Goal: Task Accomplishment & Management: Complete application form

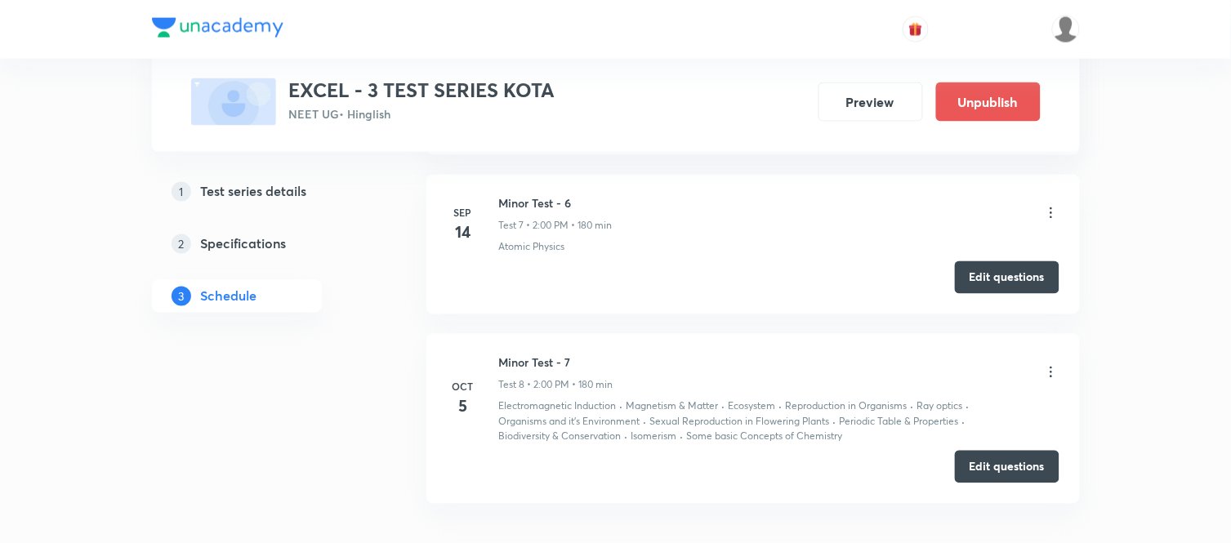
scroll to position [2356, 0]
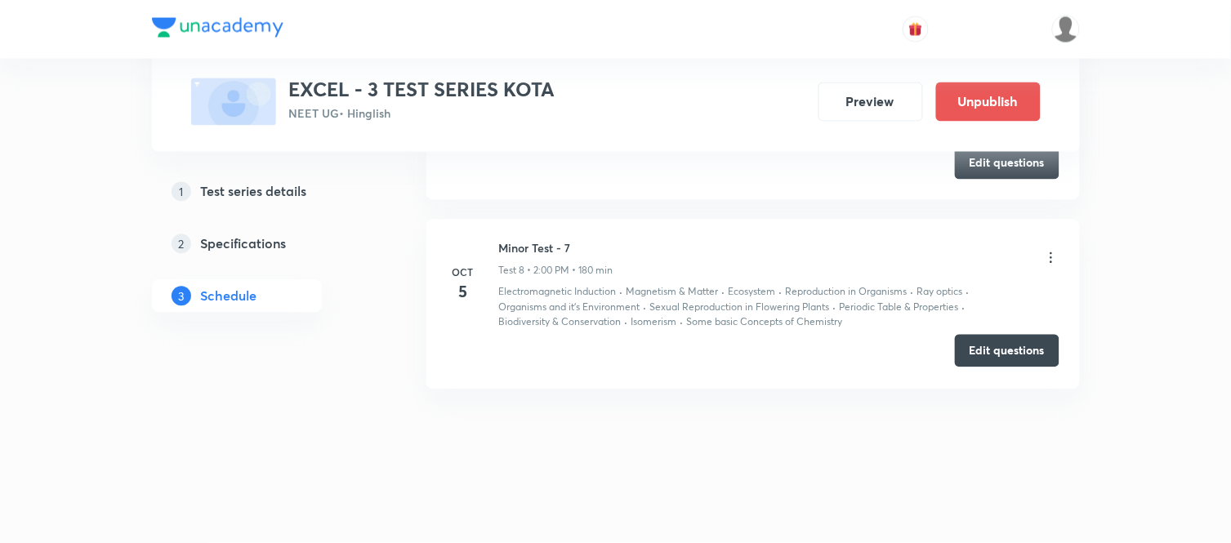
click at [997, 347] on button "Edit questions" at bounding box center [1007, 351] width 105 height 33
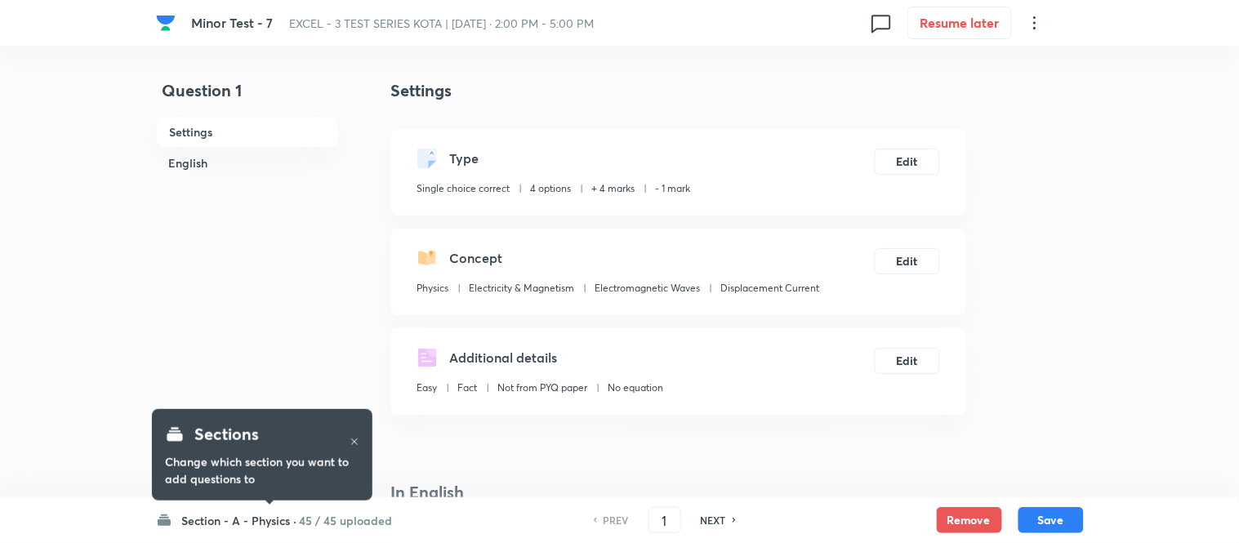
checkbox input "true"
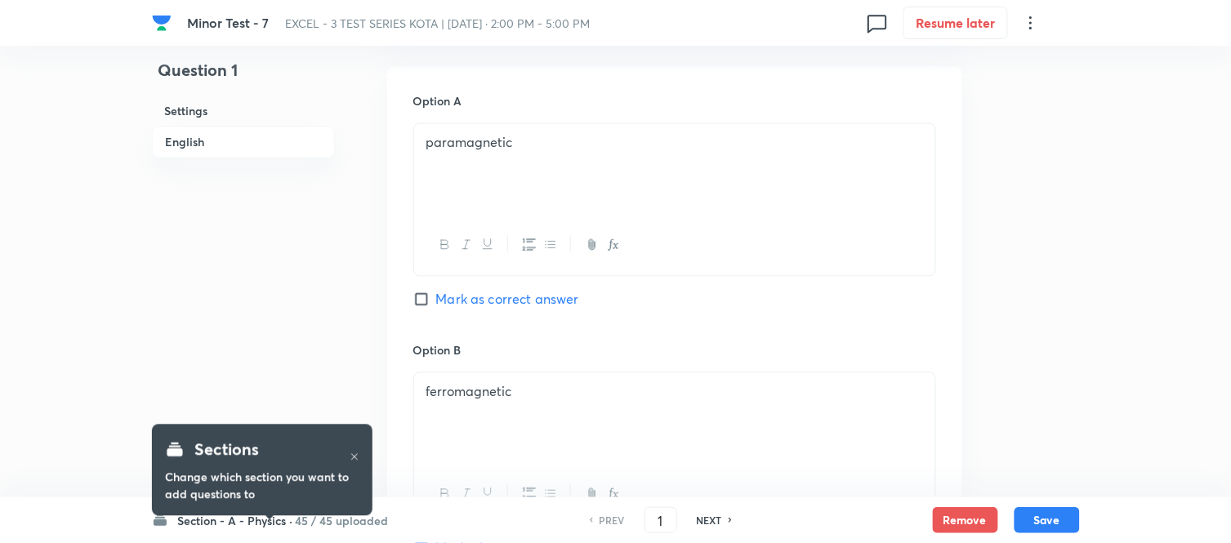
scroll to position [998, 0]
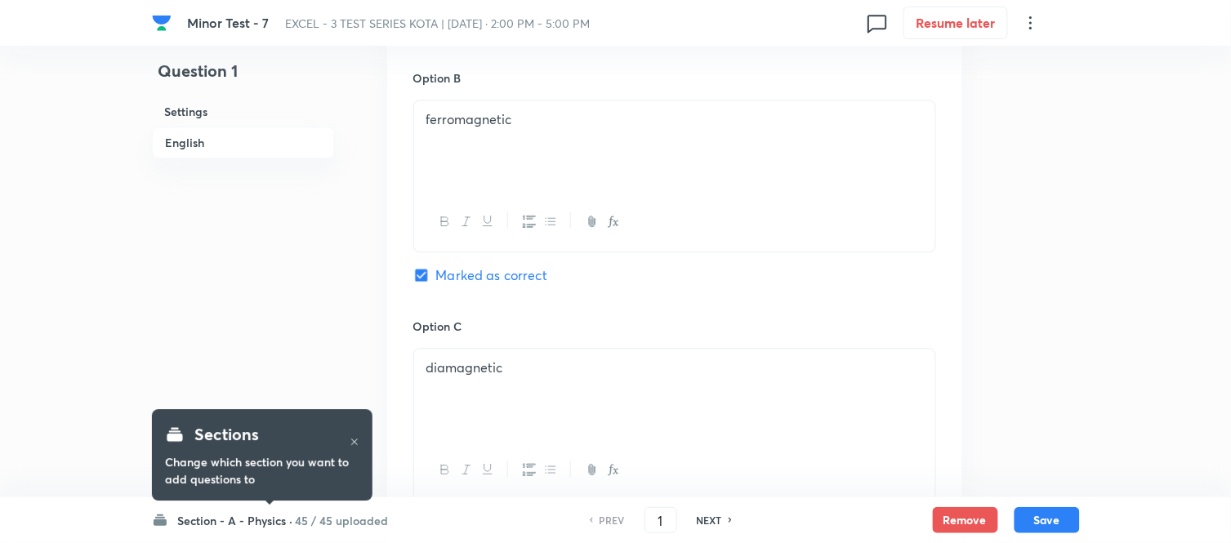
click at [263, 519] on h6 "Section - A - Physics ·" at bounding box center [235, 520] width 115 height 17
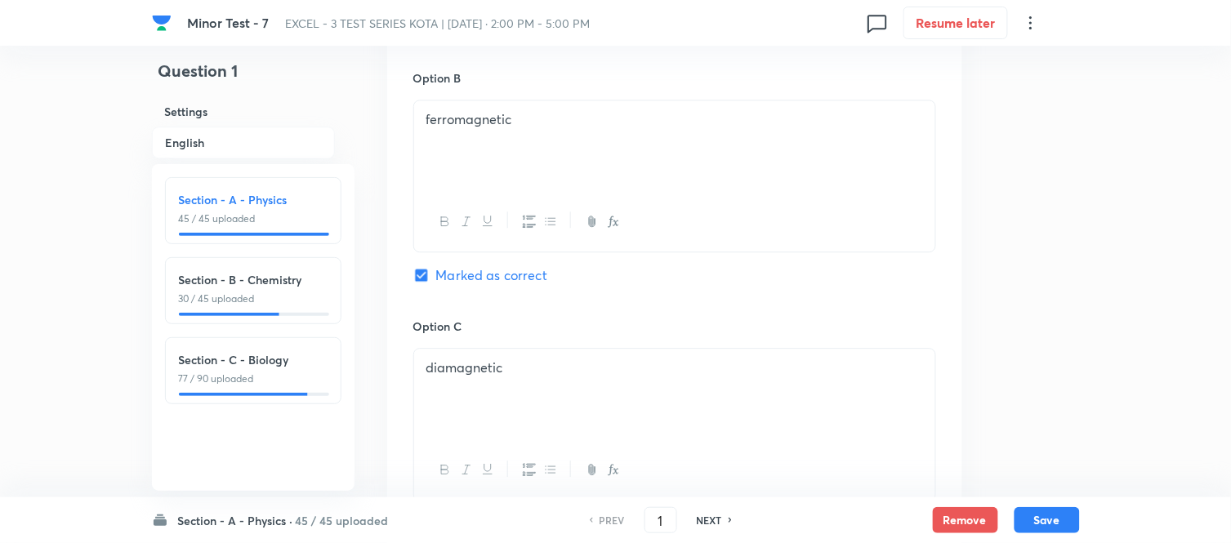
click at [265, 294] on p "30 / 45 uploaded" at bounding box center [253, 299] width 149 height 15
type input "46"
checkbox input "false"
checkbox input "true"
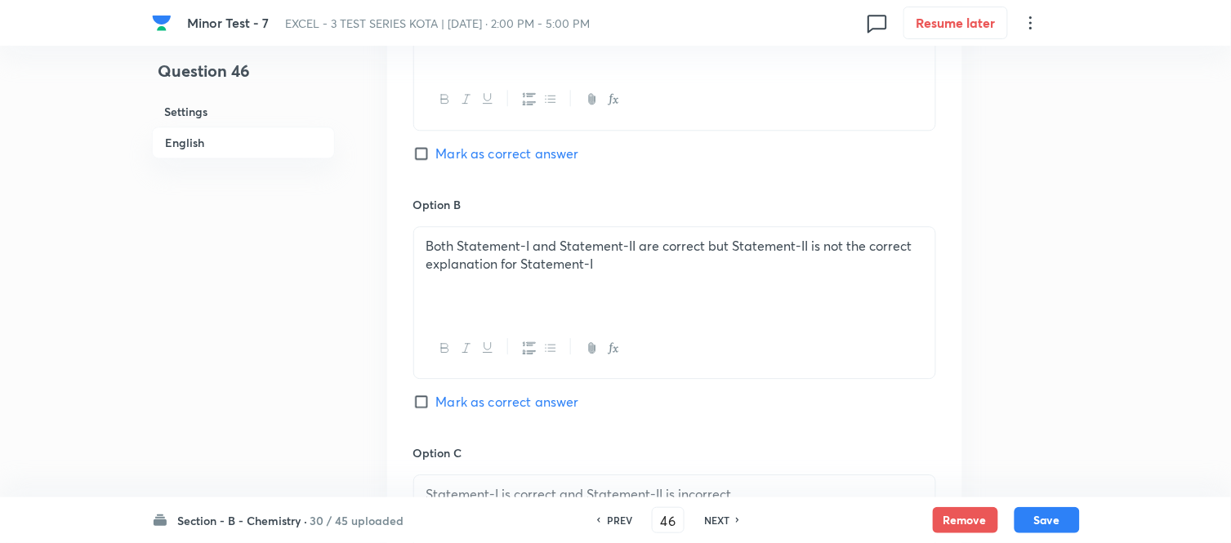
click at [713, 519] on h6 "NEXT" at bounding box center [716, 520] width 25 height 15
type input "47"
checkbox input "true"
checkbox input "false"
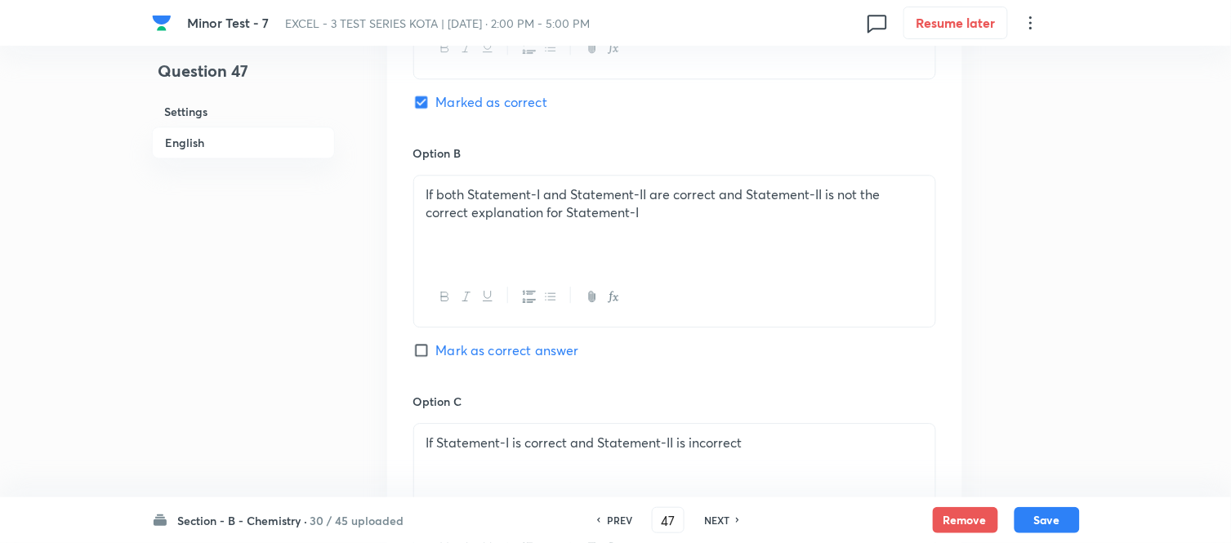
click at [713, 519] on h6 "NEXT" at bounding box center [716, 520] width 25 height 15
type input "48"
checkbox input "false"
click at [713, 519] on h6 "NEXT" at bounding box center [716, 520] width 25 height 15
checkbox input "false"
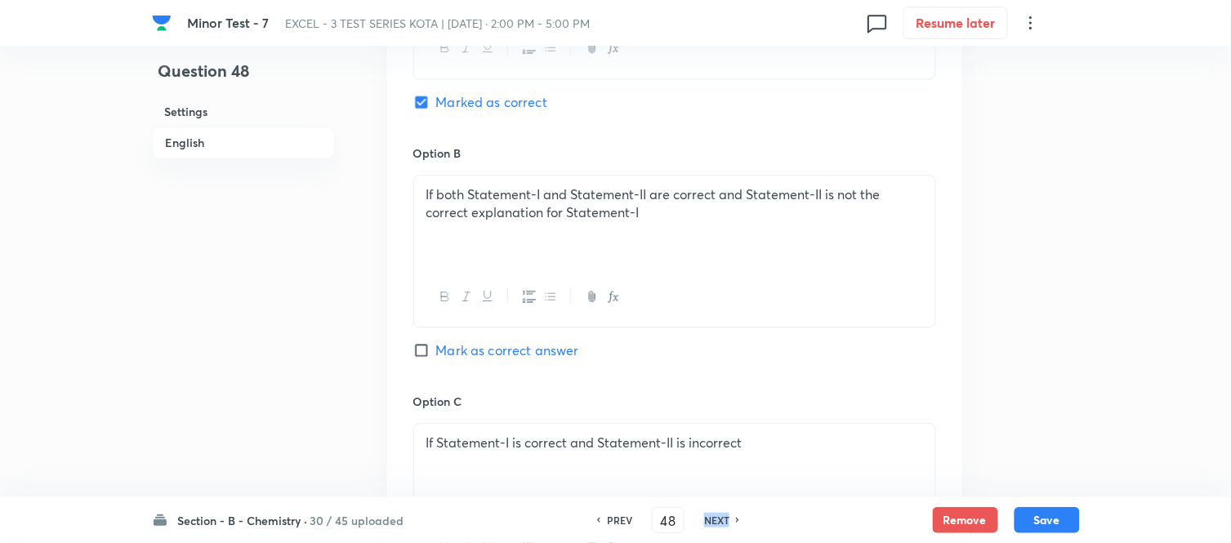
type input "49"
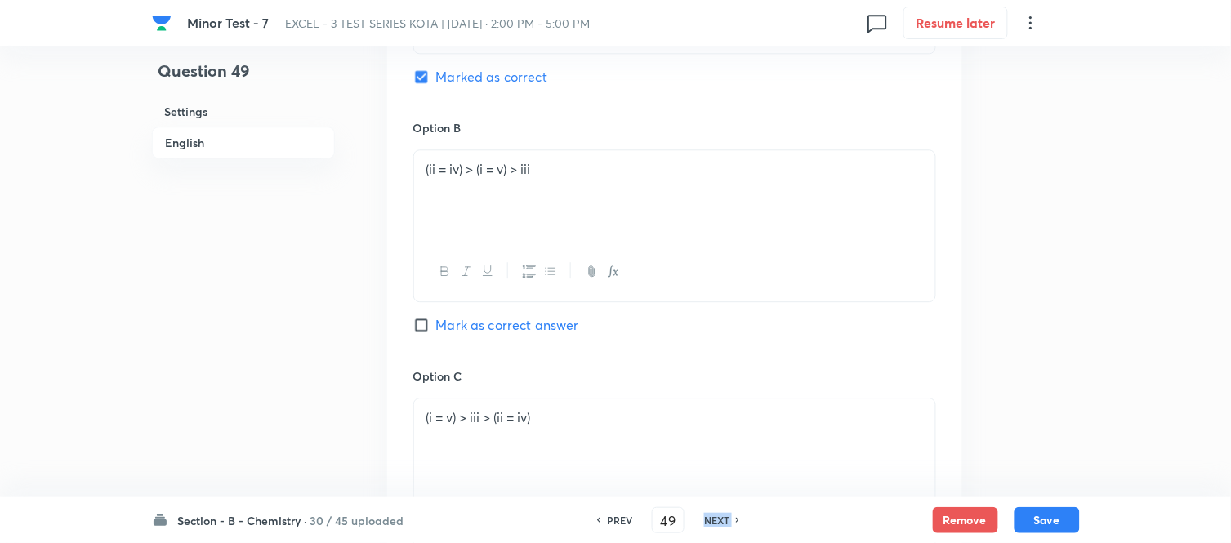
click at [713, 519] on h6 "NEXT" at bounding box center [716, 520] width 25 height 15
checkbox input "false"
type input "50"
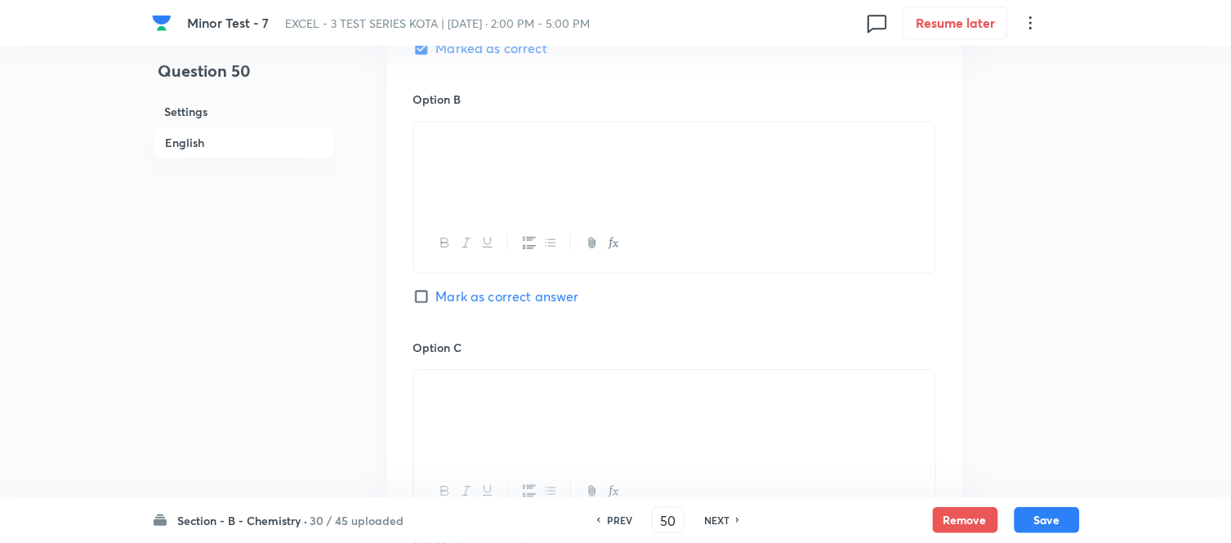
click at [713, 519] on h6 "NEXT" at bounding box center [716, 520] width 25 height 15
checkbox input "false"
type input "51"
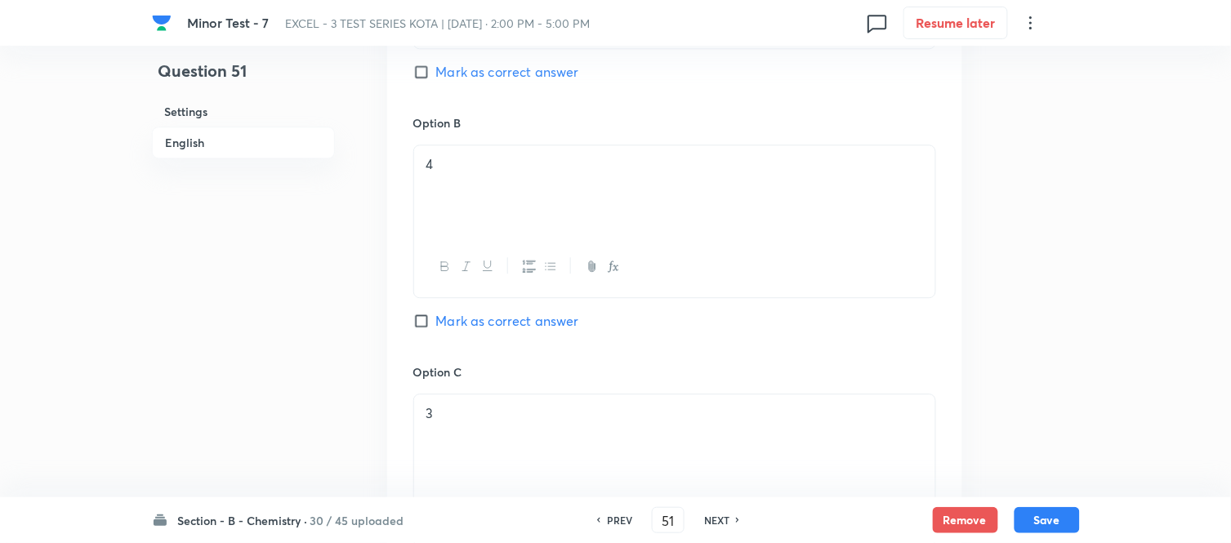
click at [713, 519] on h6 "NEXT" at bounding box center [716, 520] width 25 height 15
checkbox input "false"
type input "52"
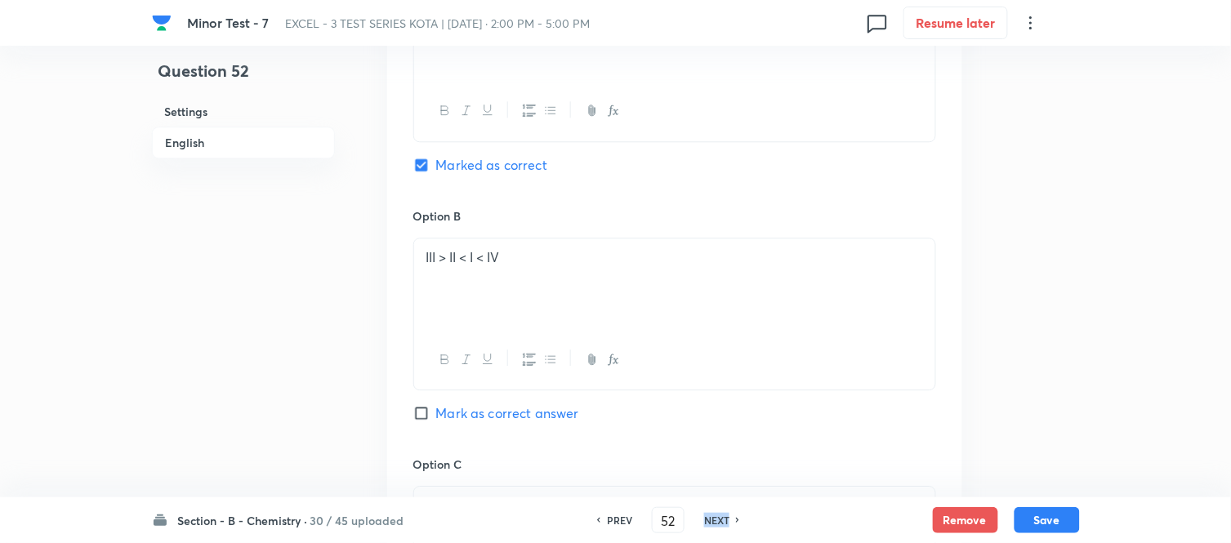
click at [713, 519] on h6 "NEXT" at bounding box center [716, 520] width 25 height 15
checkbox input "false"
type input "53"
checkbox input "true"
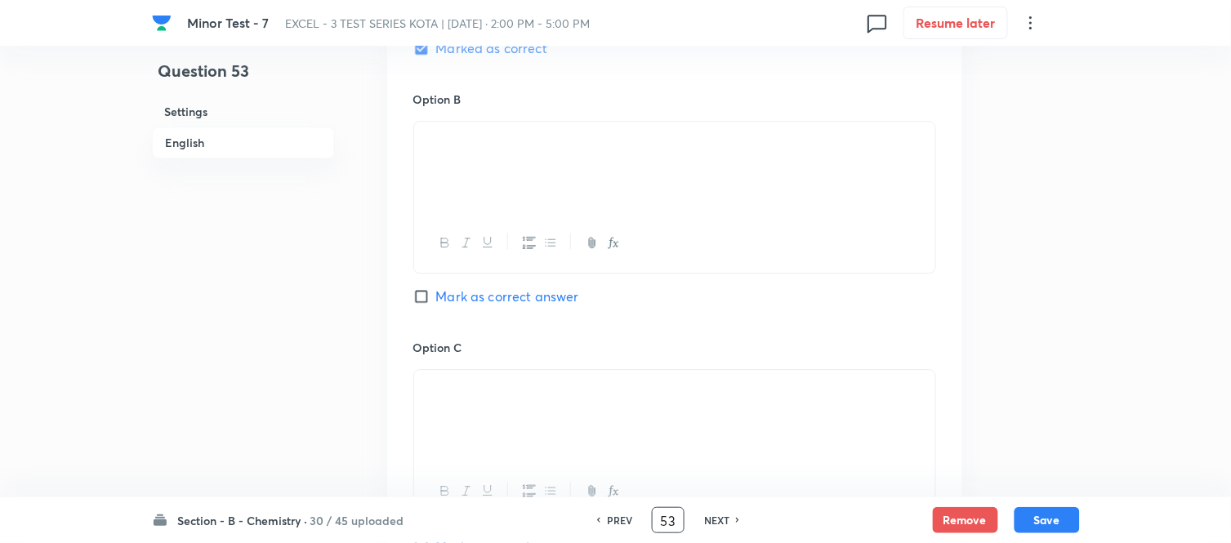
drag, startPoint x: 675, startPoint y: 518, endPoint x: 651, endPoint y: 518, distance: 23.7
click at [653, 518] on input "53" at bounding box center [668, 520] width 31 height 29
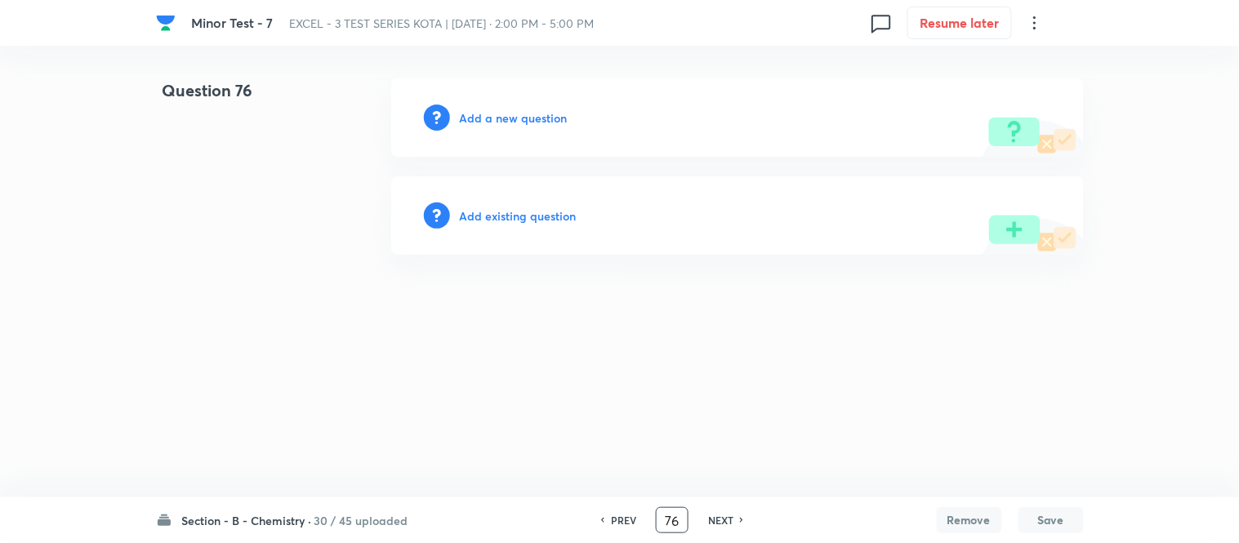
click at [617, 516] on h6 "PREV" at bounding box center [623, 520] width 25 height 15
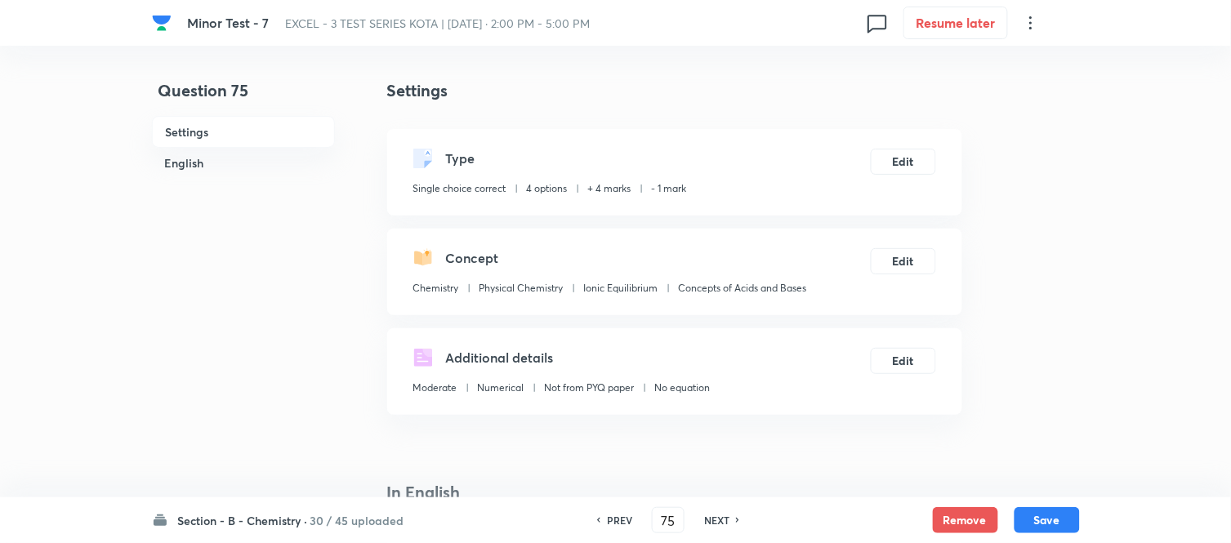
drag, startPoint x: 617, startPoint y: 517, endPoint x: 635, endPoint y: 472, distance: 48.4
click at [617, 517] on h6 "PREV" at bounding box center [619, 520] width 25 height 15
type input "74"
checkbox input "false"
checkbox input "true"
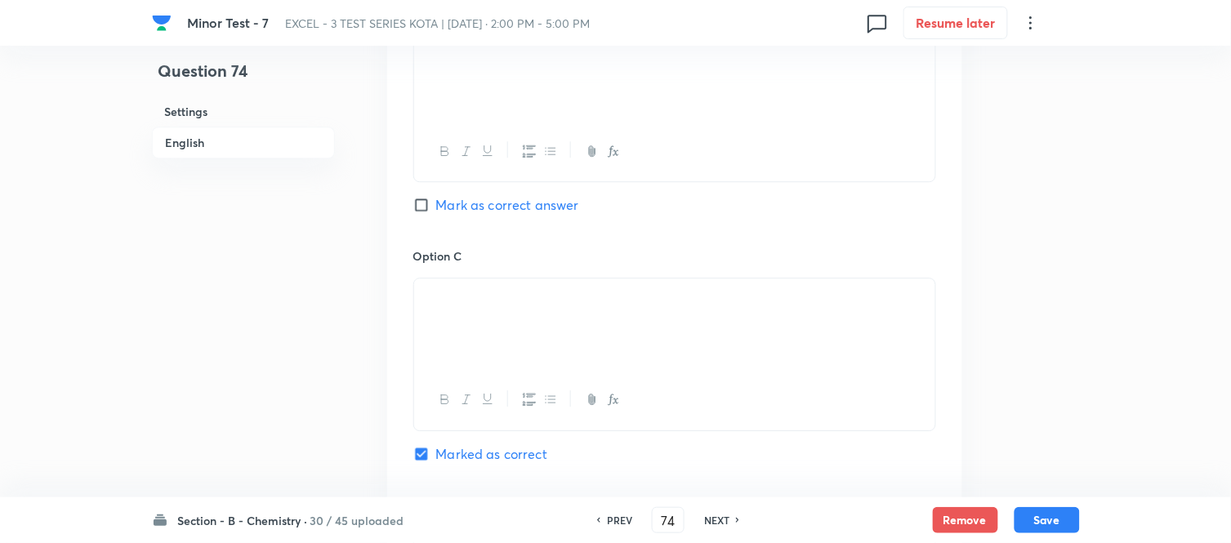
scroll to position [1179, 0]
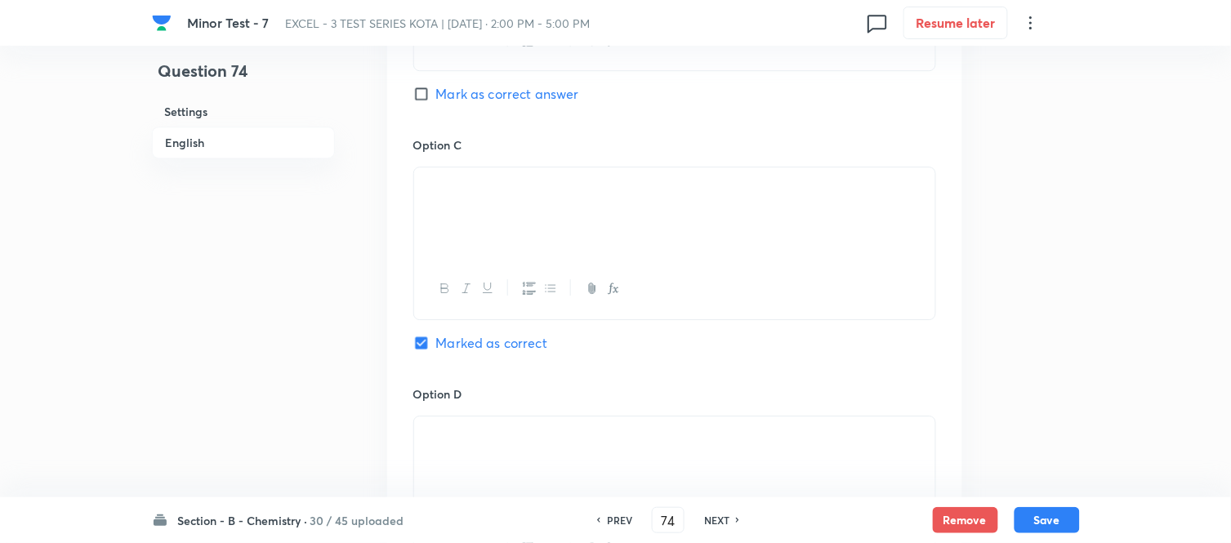
click at [714, 526] on h6 "NEXT" at bounding box center [716, 520] width 25 height 15
type input "75"
checkbox input "true"
checkbox input "false"
click at [714, 523] on h6 "NEXT" at bounding box center [716, 520] width 25 height 15
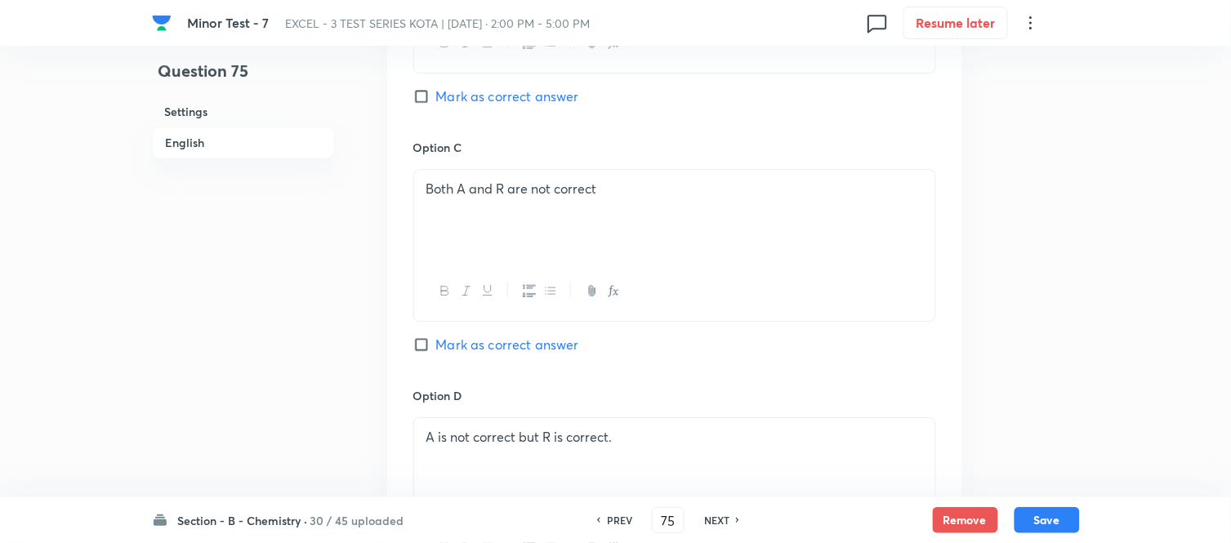
type input "76"
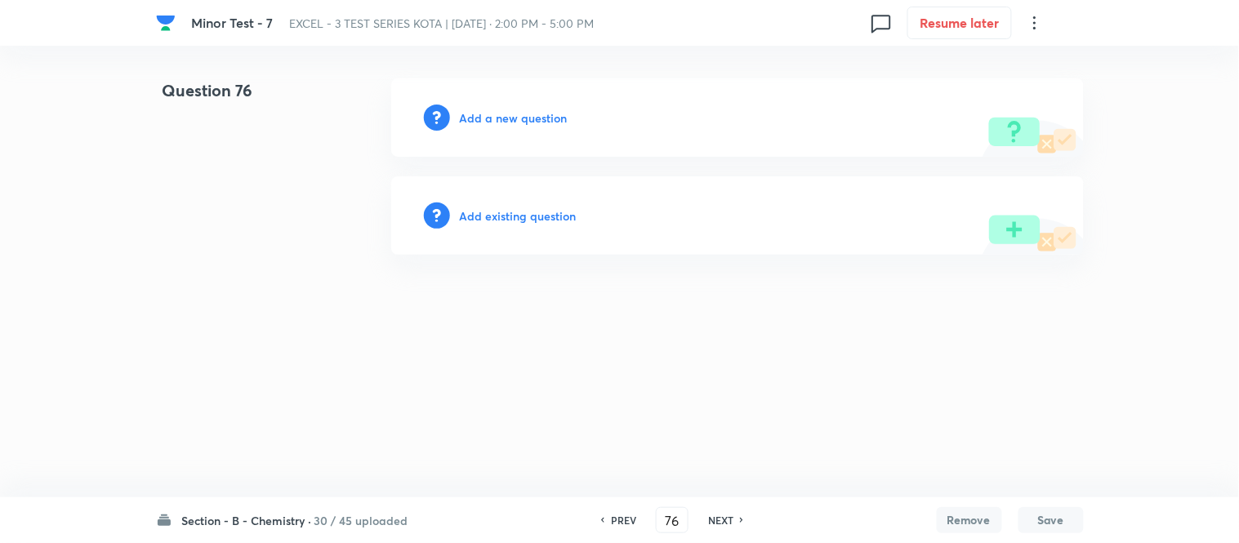
click at [487, 117] on h6 "Add a new question" at bounding box center [514, 117] width 108 height 17
click at [487, 117] on h6 "Choose a question type" at bounding box center [523, 117] width 126 height 17
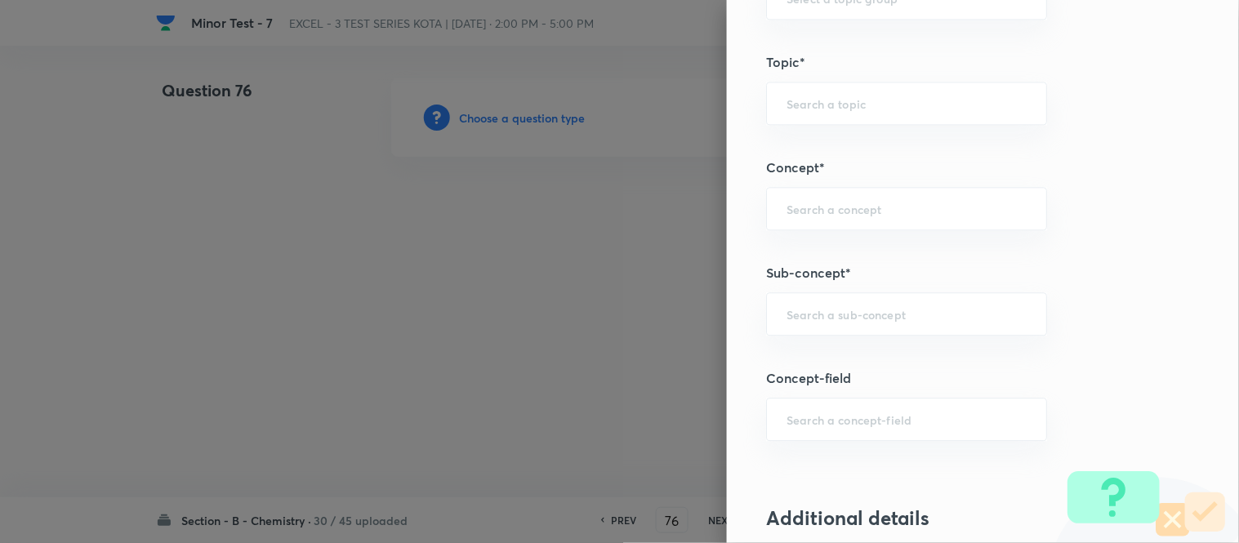
scroll to position [917, 0]
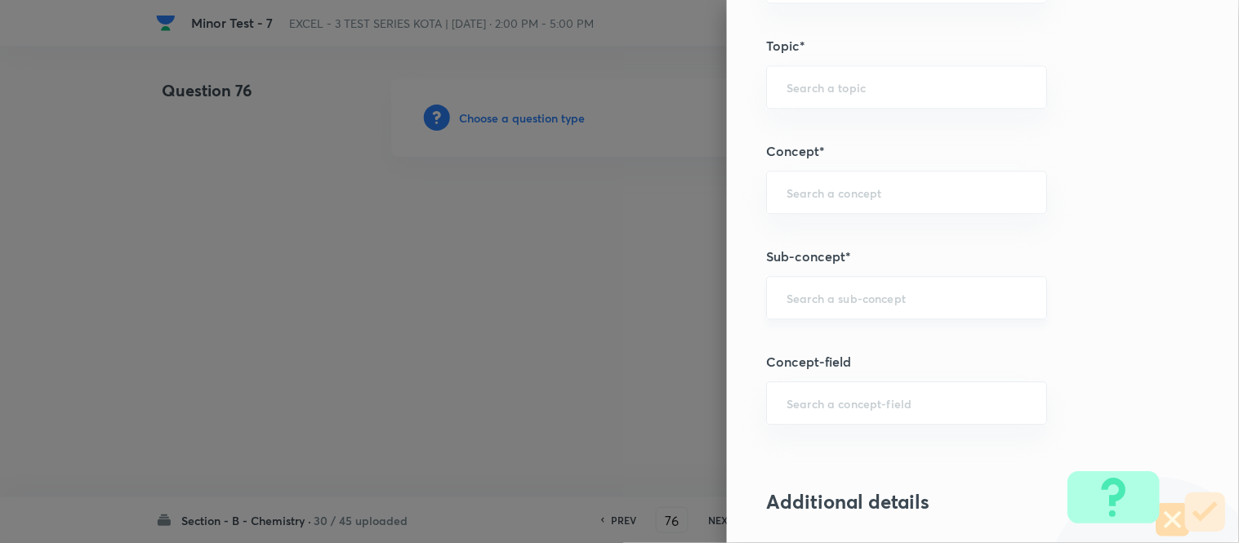
click at [898, 298] on input "text" at bounding box center [907, 298] width 240 height 16
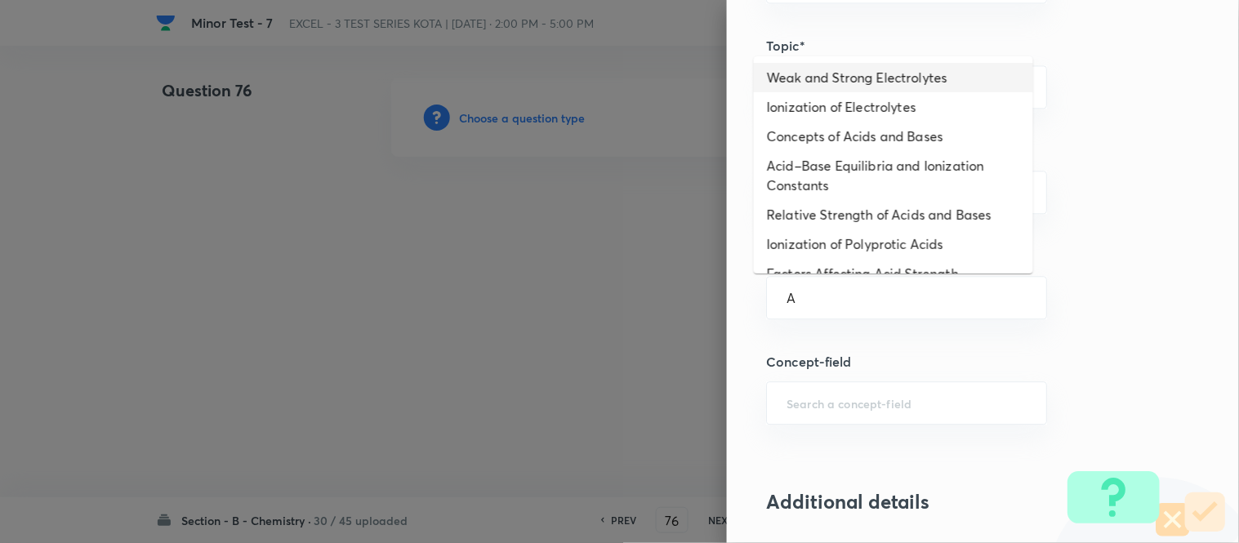
click at [809, 77] on li "Weak and Strong Electrolytes" at bounding box center [893, 77] width 279 height 29
type input "Weak and Strong Electrolytes"
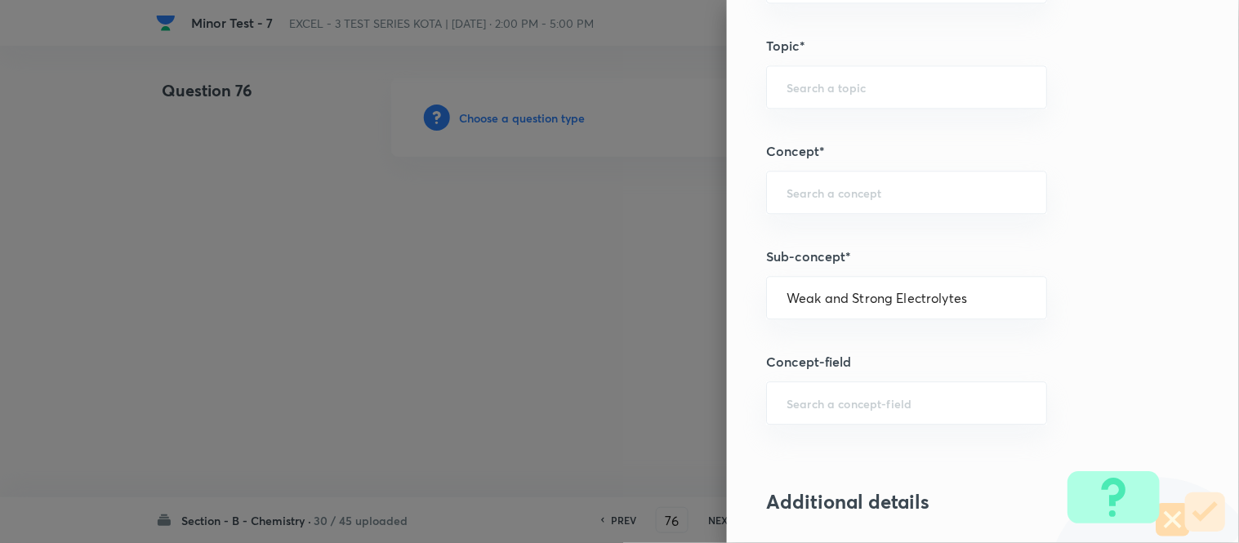
type input "Chemistry"
type input "Physical Chemistry"
type input "Ionic Equilibrium"
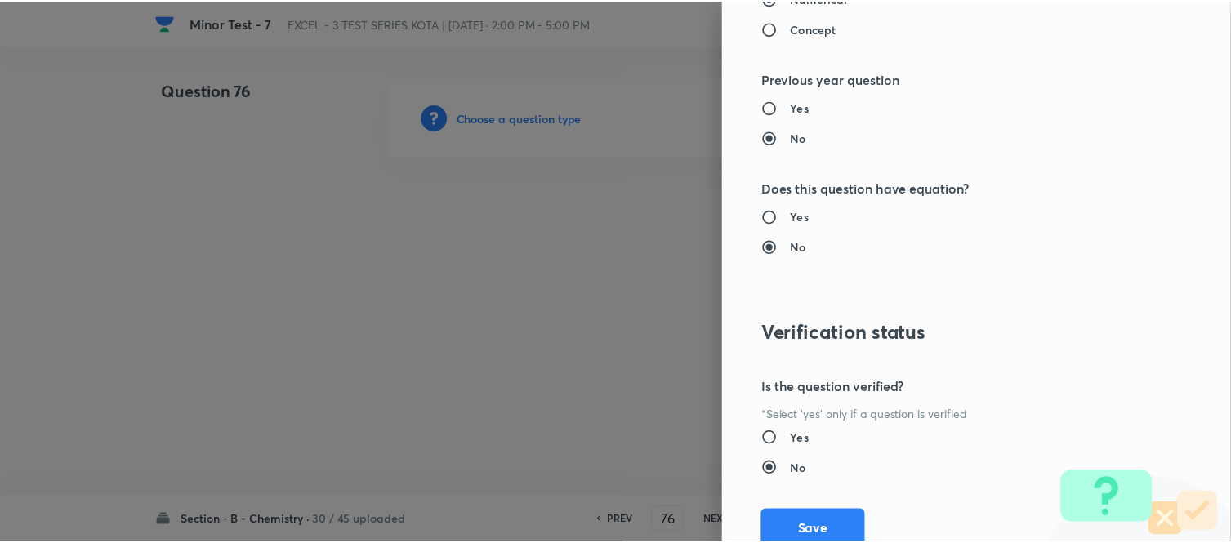
scroll to position [1793, 0]
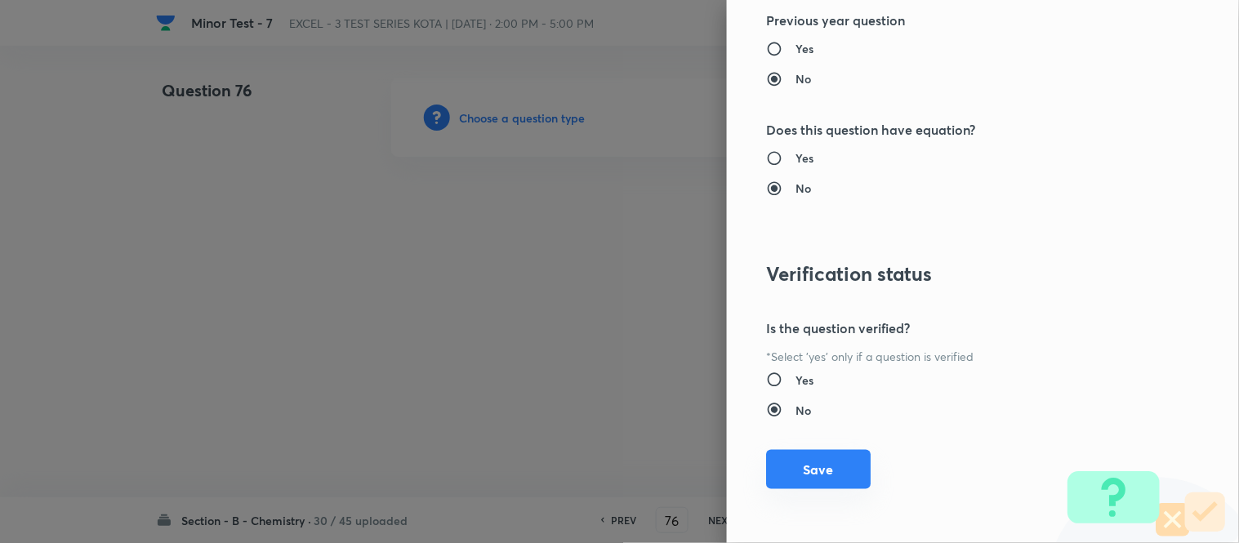
click at [812, 474] on button "Save" at bounding box center [818, 469] width 105 height 39
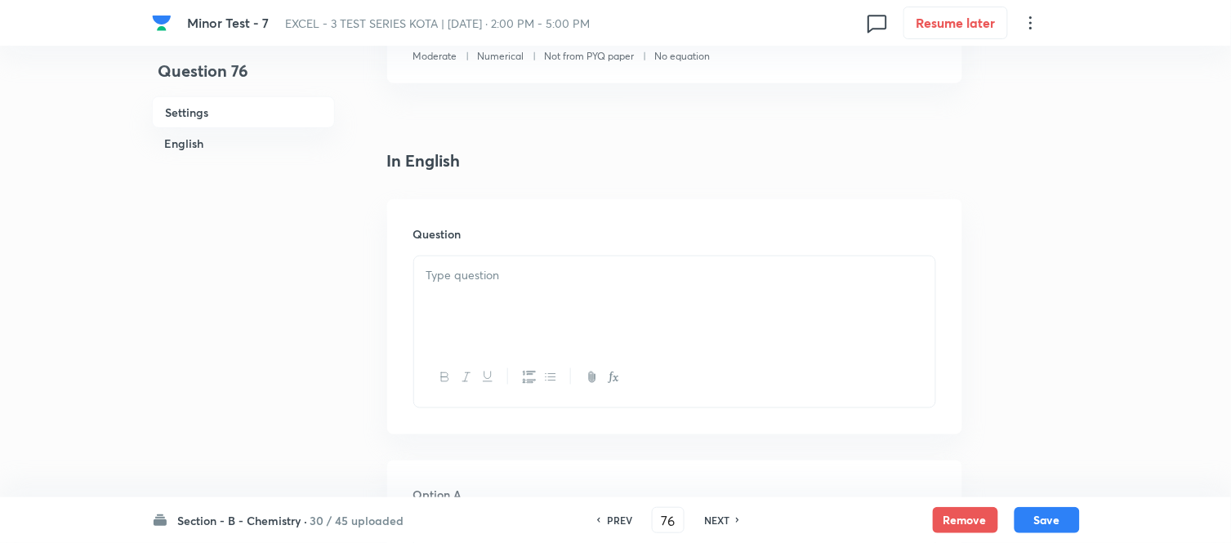
scroll to position [363, 0]
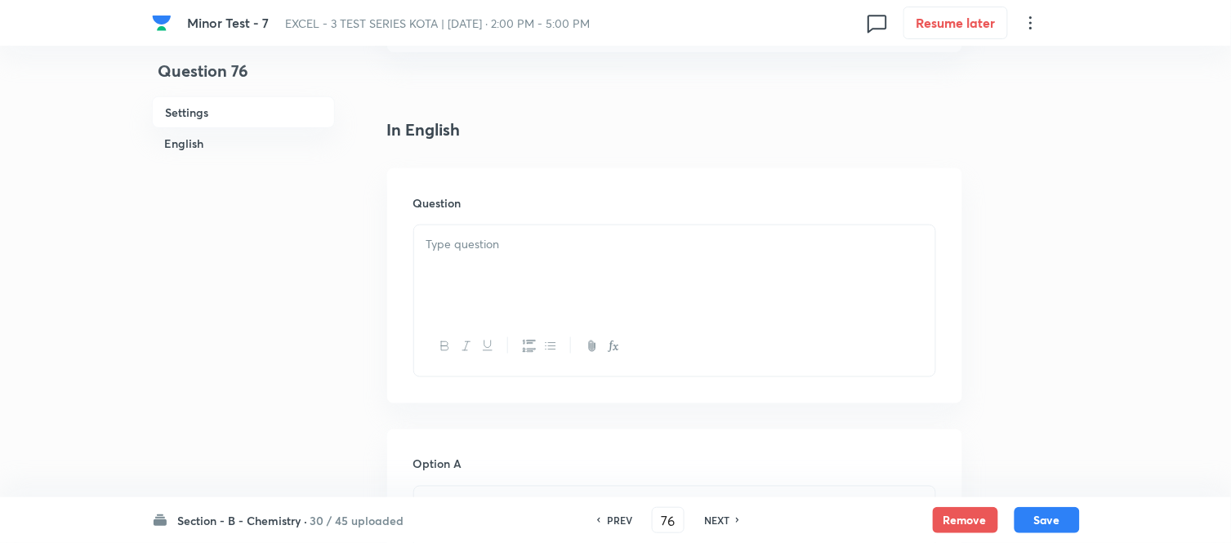
click at [602, 247] on p at bounding box center [674, 244] width 497 height 19
click at [610, 275] on div at bounding box center [674, 270] width 521 height 91
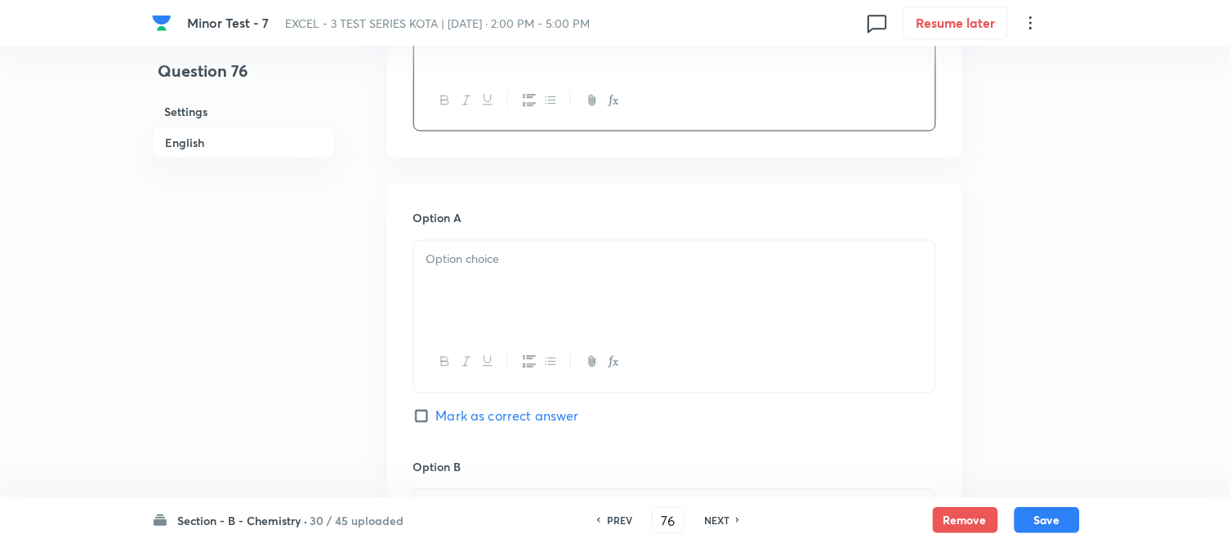
scroll to position [635, 0]
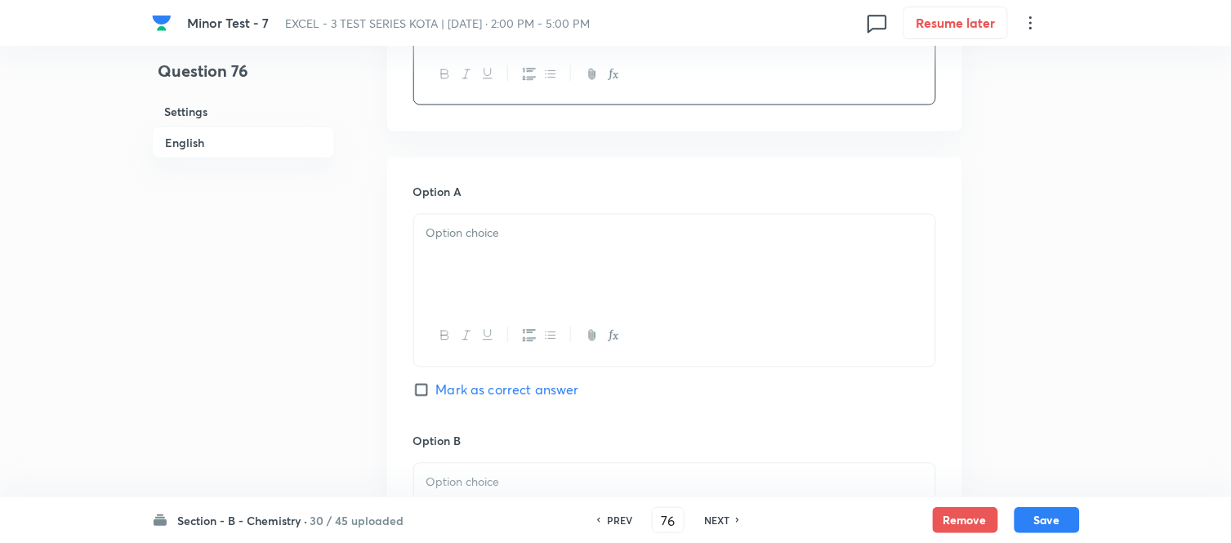
drag, startPoint x: 545, startPoint y: 221, endPoint x: 549, endPoint y: 230, distance: 10.6
click at [546, 225] on div at bounding box center [674, 260] width 521 height 91
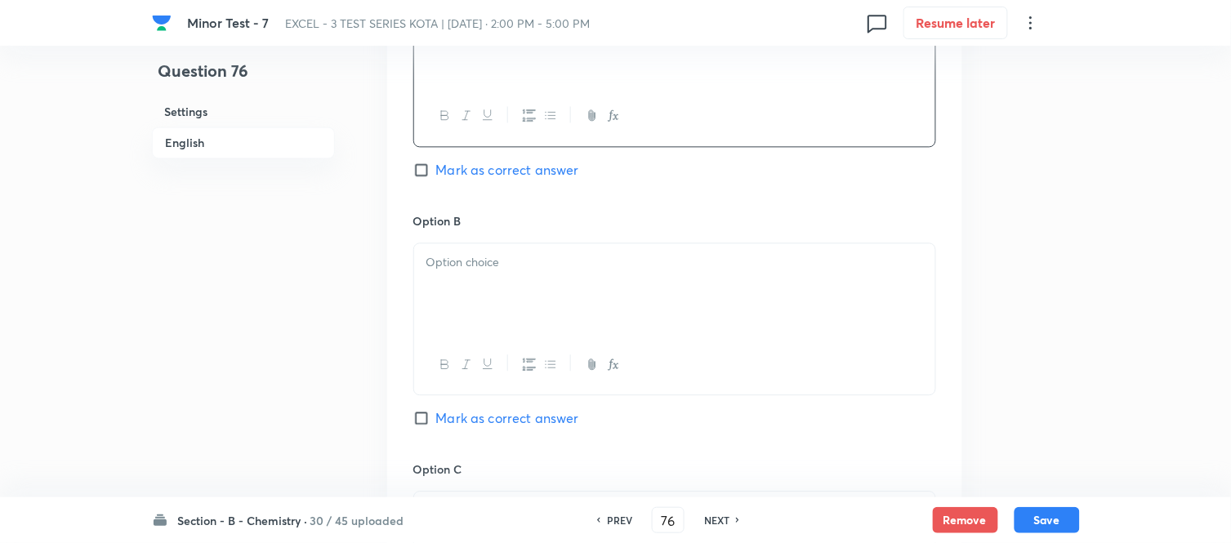
scroll to position [907, 0]
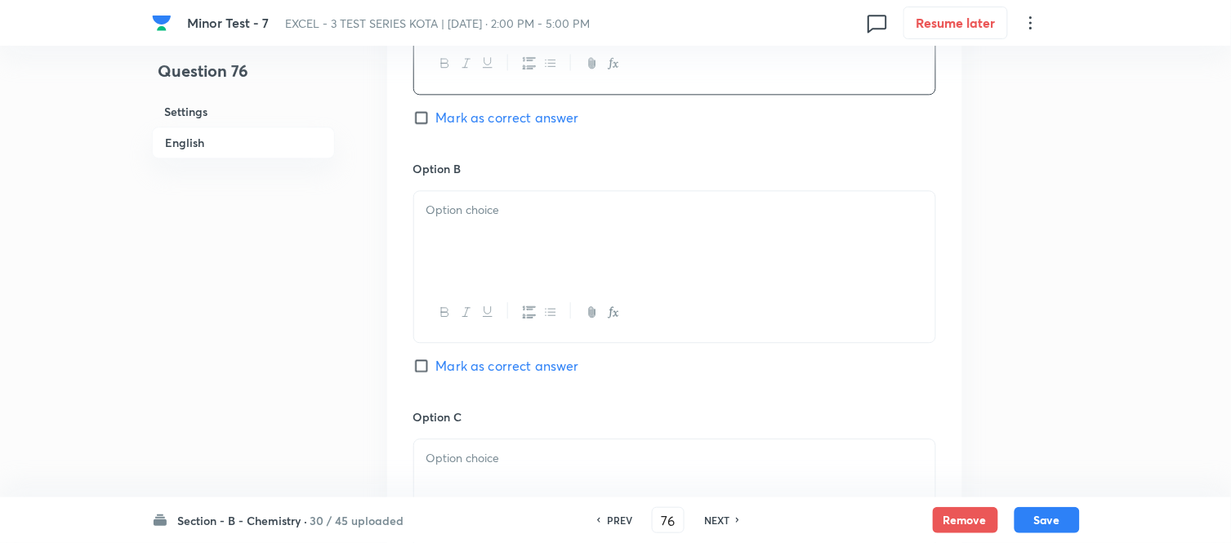
click at [521, 231] on div at bounding box center [674, 236] width 521 height 91
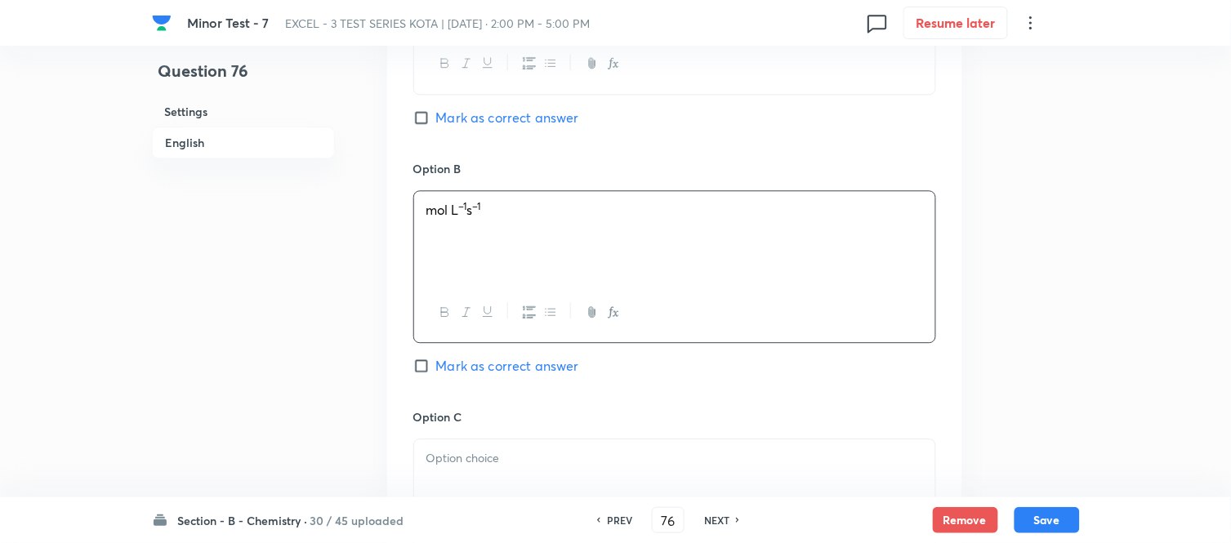
click at [443, 360] on span "Mark as correct answer" at bounding box center [507, 366] width 143 height 20
click at [436, 360] on input "Mark as correct answer" at bounding box center [424, 366] width 23 height 16
checkbox input "true"
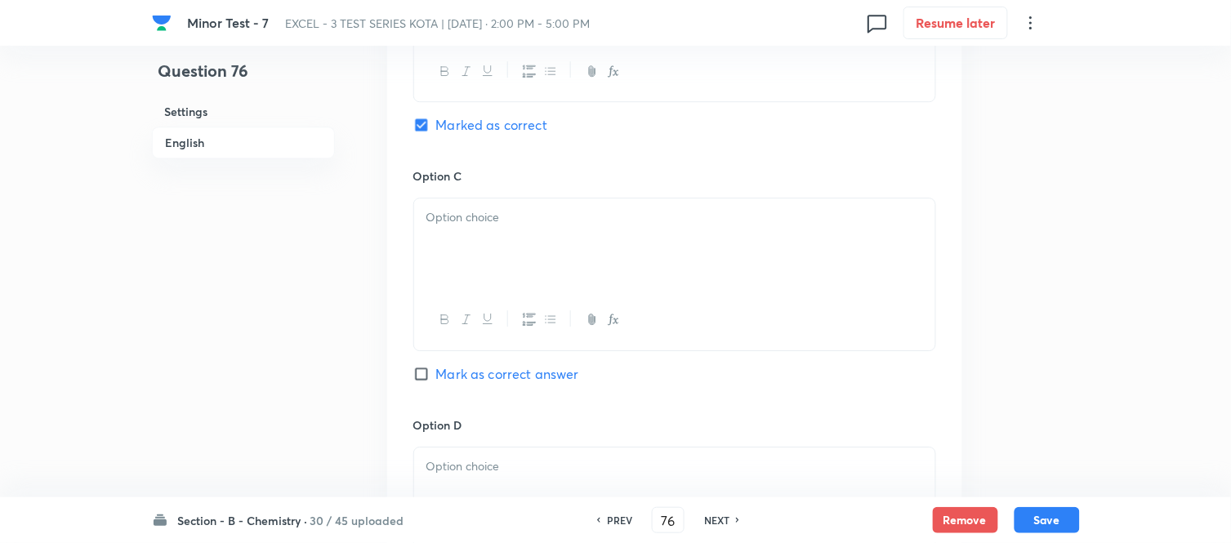
scroll to position [1179, 0]
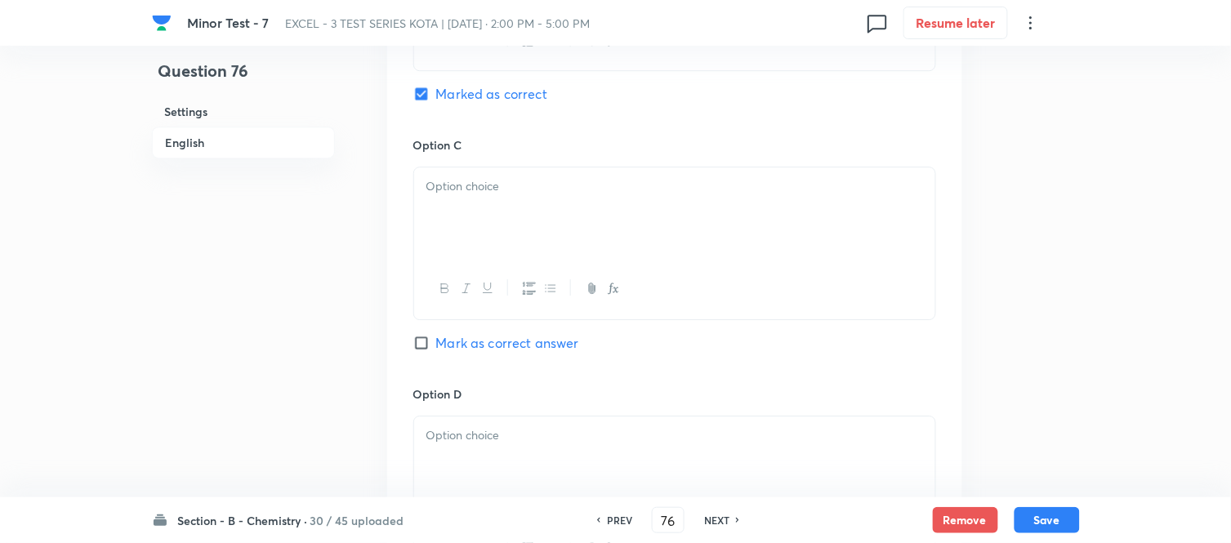
click at [531, 294] on icon "button" at bounding box center [529, 288] width 13 height 13
click at [519, 206] on div at bounding box center [674, 212] width 521 height 91
click at [526, 289] on icon "button" at bounding box center [529, 288] width 13 height 13
click at [578, 216] on div at bounding box center [674, 212] width 521 height 91
click at [584, 439] on p at bounding box center [674, 435] width 497 height 19
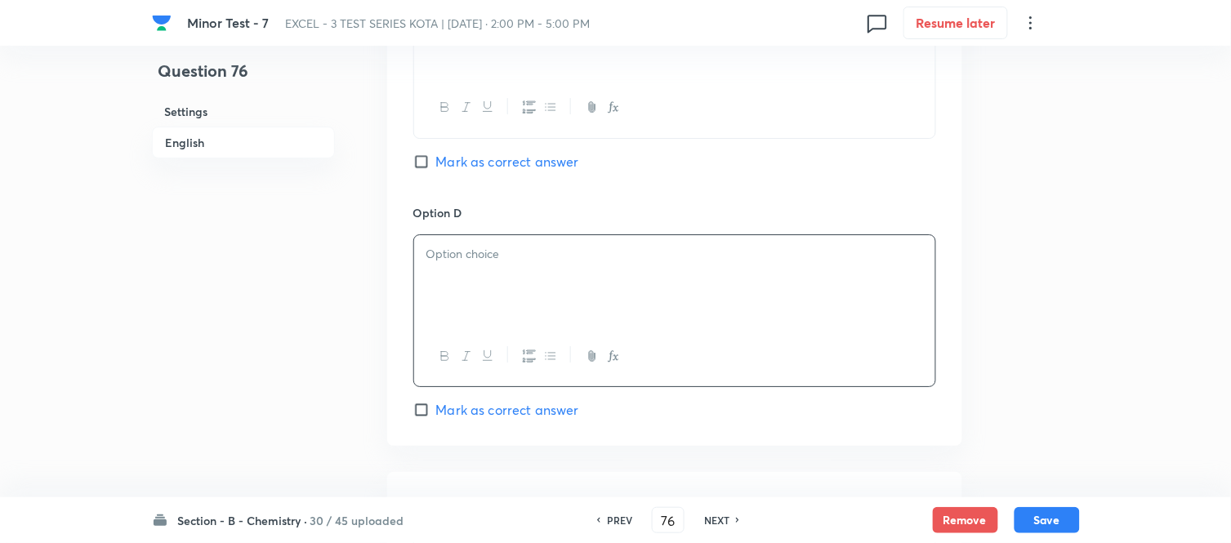
click at [583, 275] on div at bounding box center [674, 280] width 521 height 91
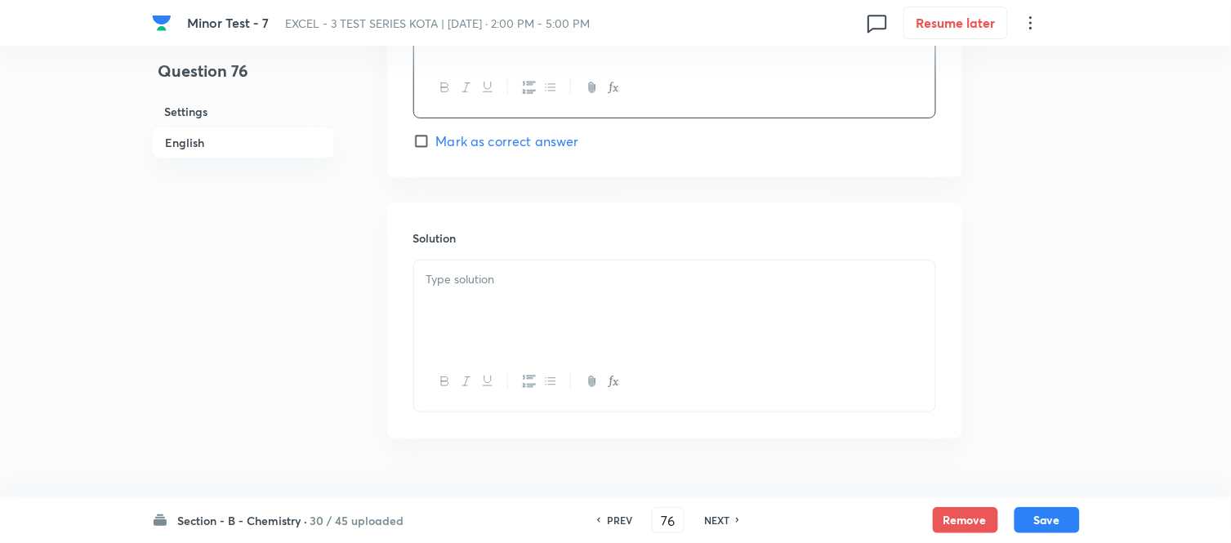
scroll to position [1634, 0]
click at [519, 274] on p at bounding box center [674, 275] width 497 height 19
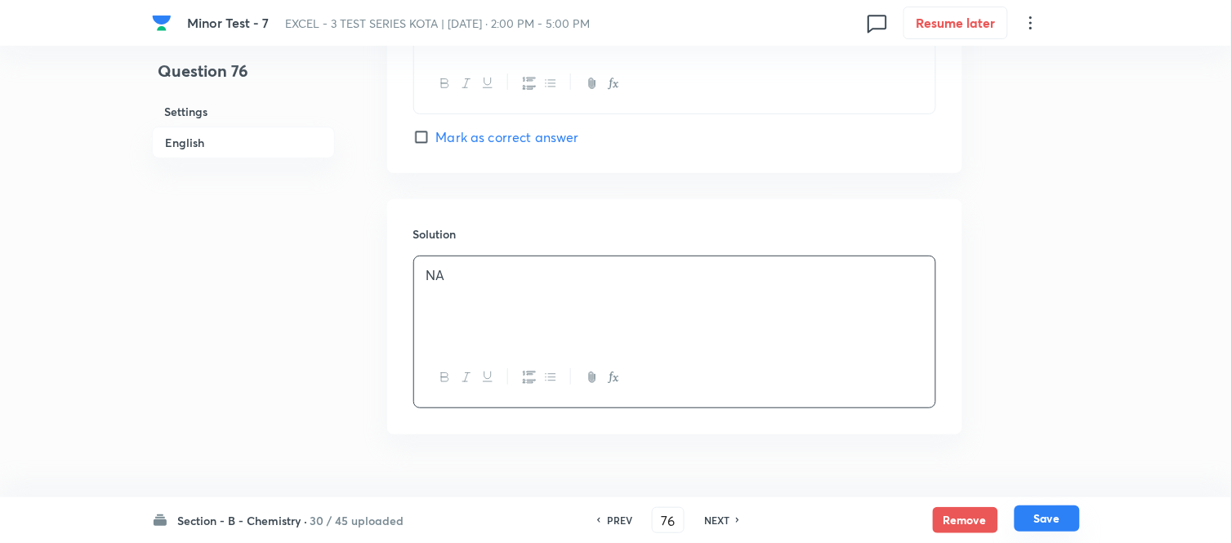
click at [1044, 518] on button "Save" at bounding box center [1046, 519] width 65 height 26
type input "77"
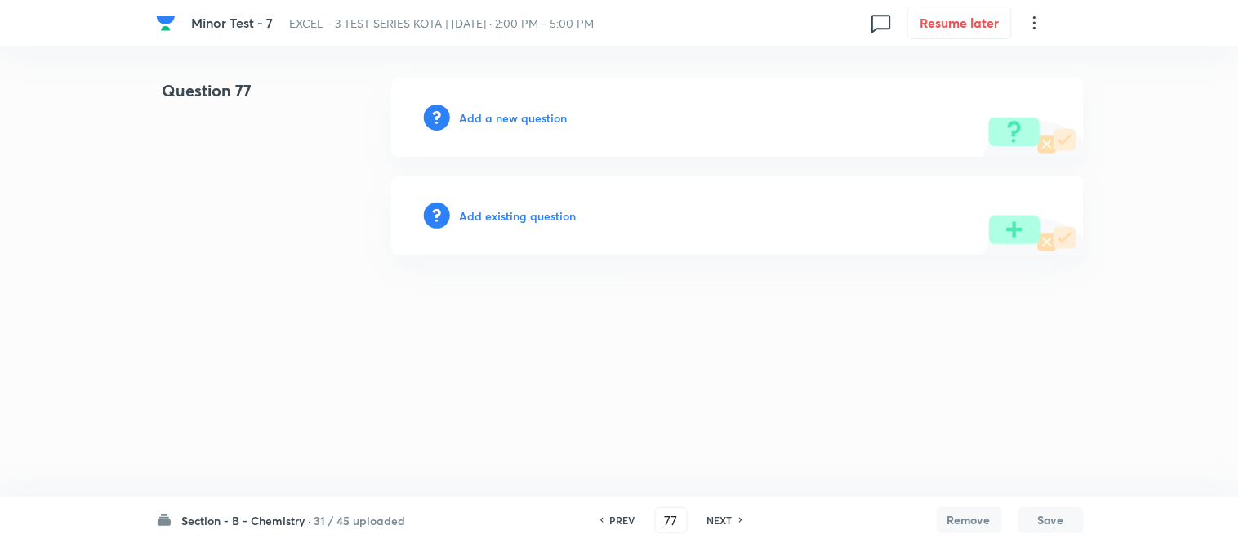
click at [494, 115] on h6 "Add a new question" at bounding box center [514, 117] width 108 height 17
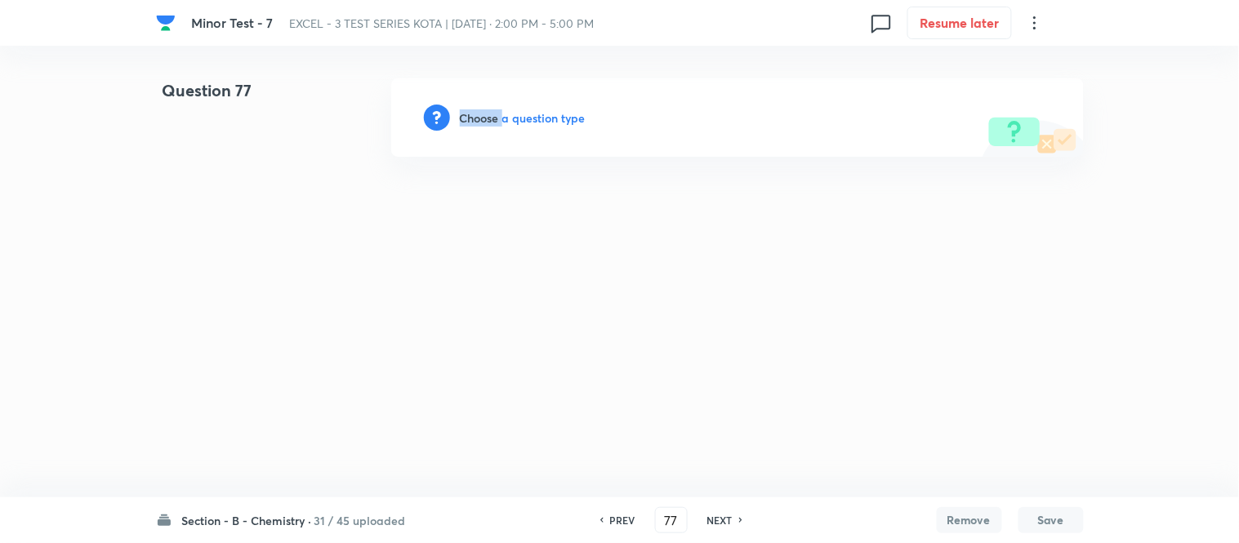
click at [494, 115] on h6 "Choose a question type" at bounding box center [523, 117] width 126 height 17
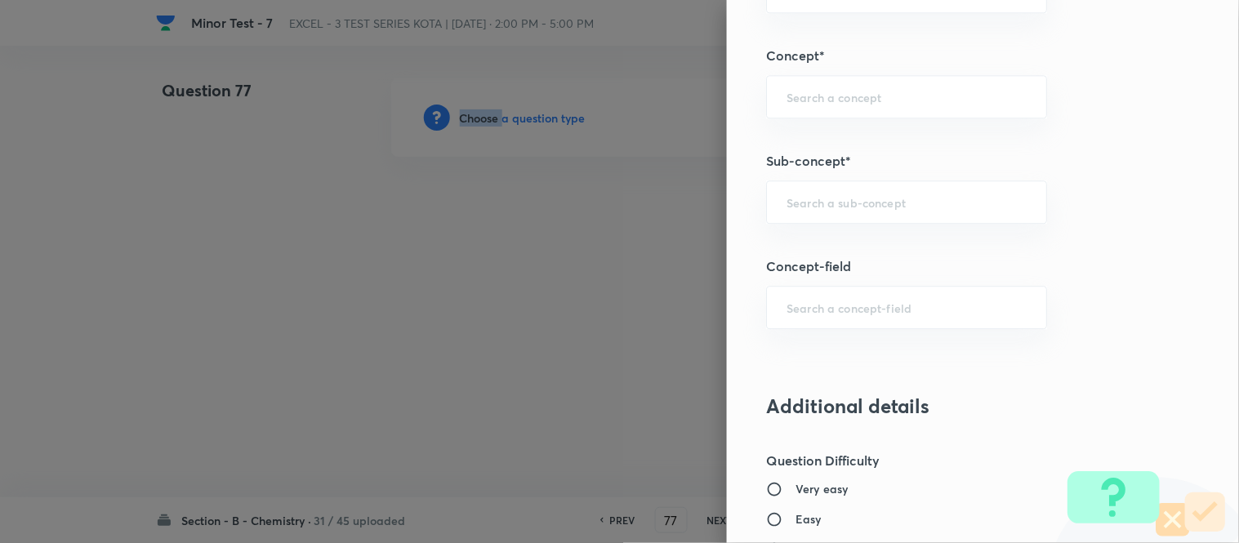
scroll to position [1063, 0]
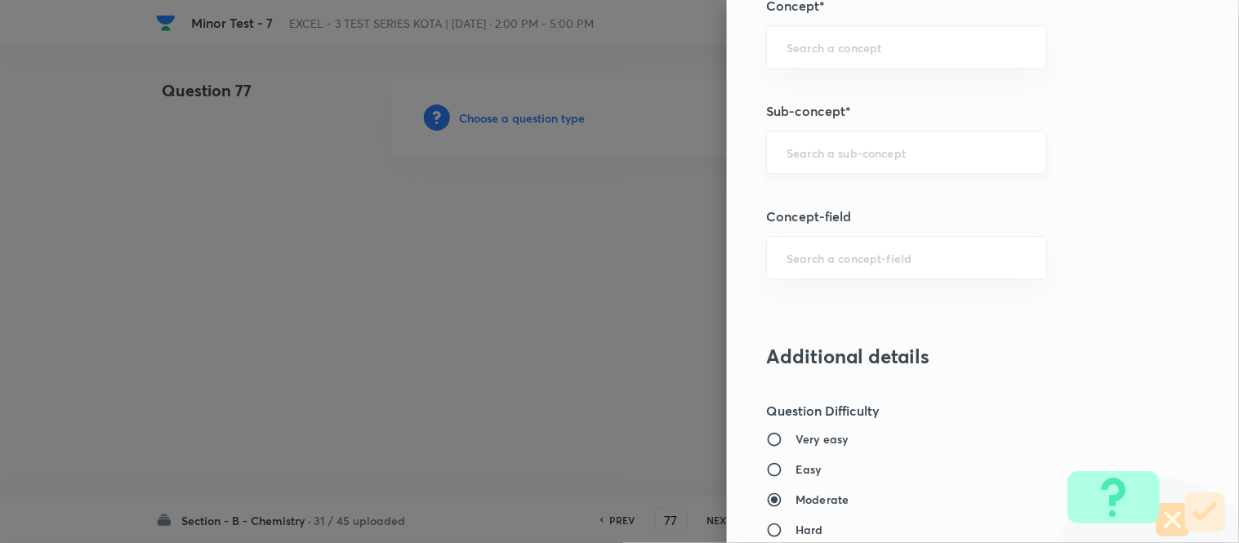
click at [871, 157] on input "text" at bounding box center [907, 153] width 240 height 16
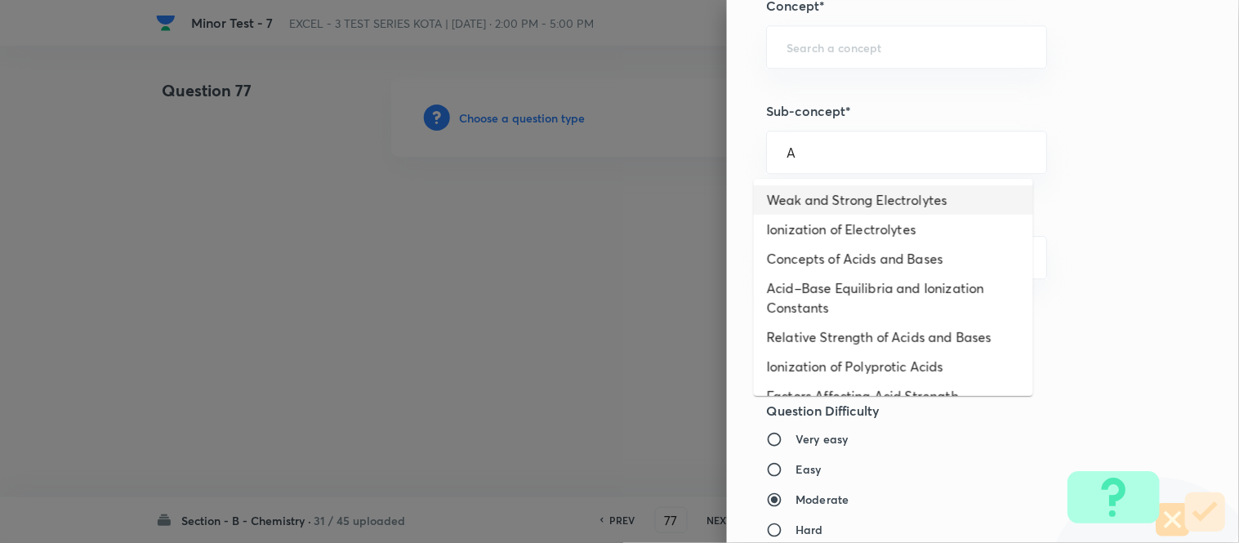
click at [842, 194] on li "Weak and Strong Electrolytes" at bounding box center [893, 199] width 279 height 29
type input "Weak and Strong Electrolytes"
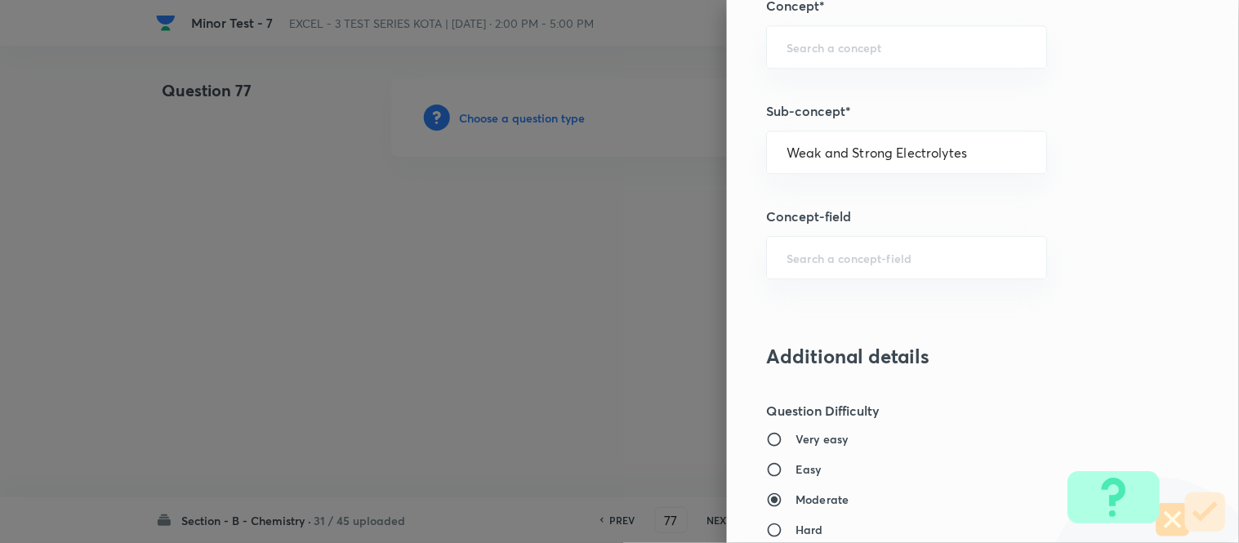
type input "Chemistry"
type input "Physical Chemistry"
type input "Ionic Equilibrium"
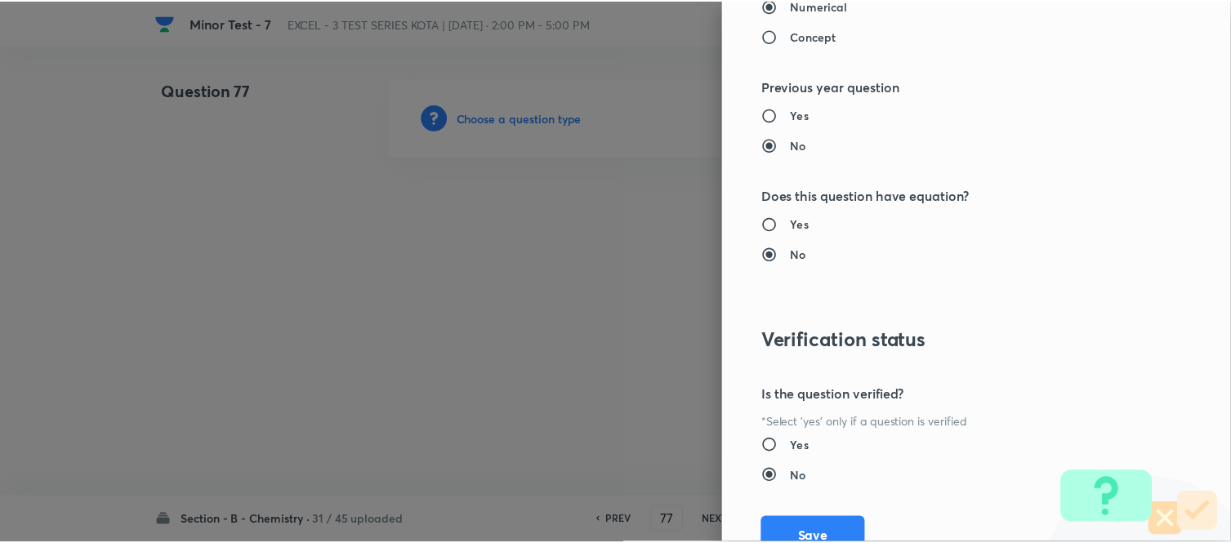
scroll to position [1793, 0]
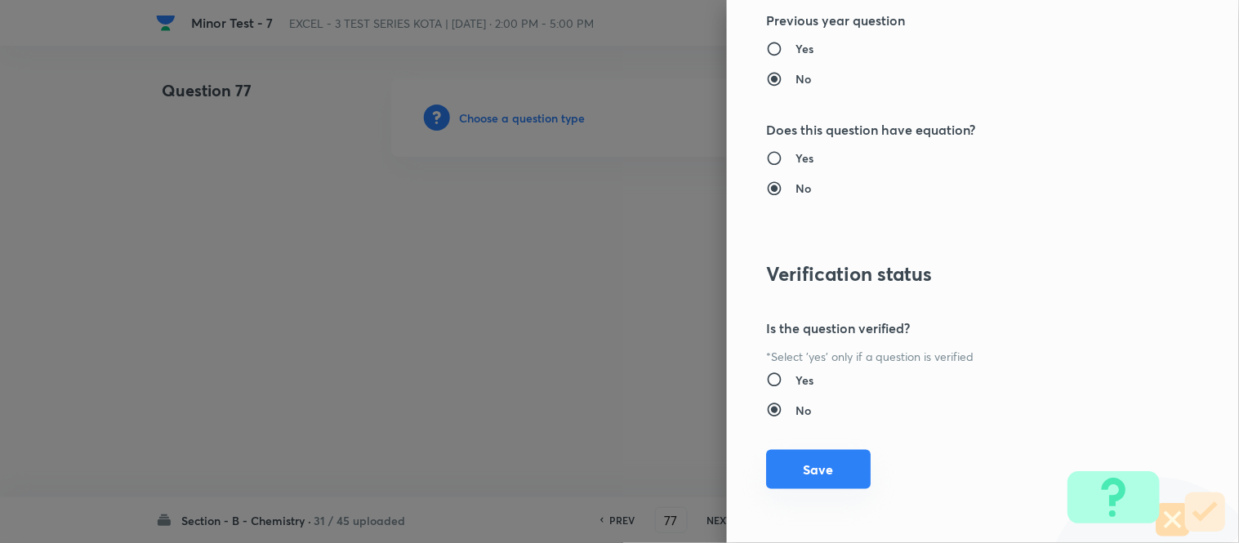
click at [827, 461] on button "Save" at bounding box center [818, 469] width 105 height 39
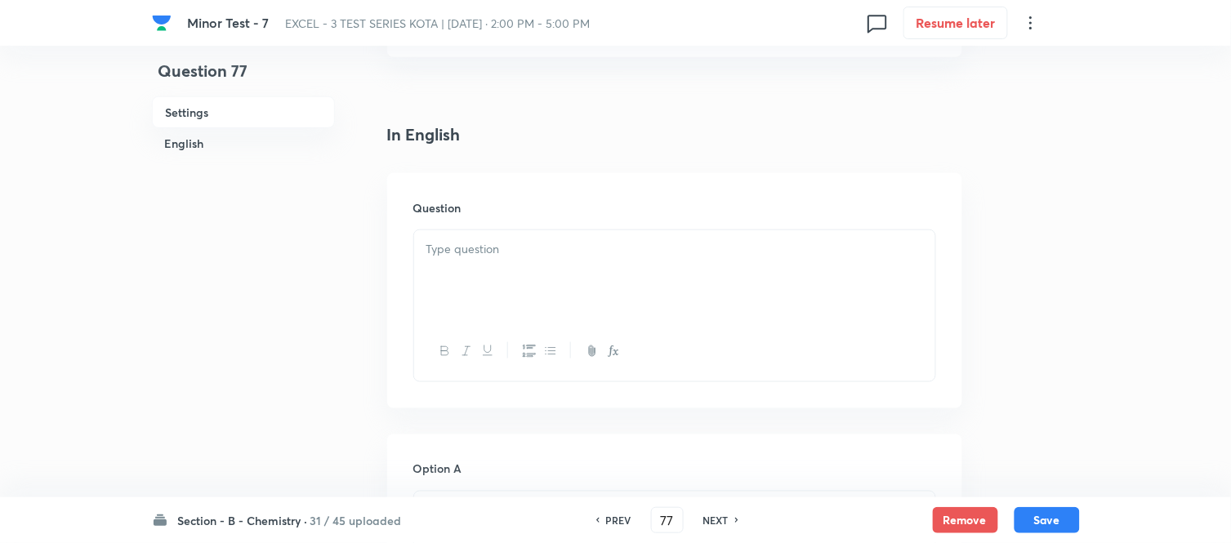
scroll to position [363, 0]
click at [613, 251] on p at bounding box center [674, 244] width 497 height 19
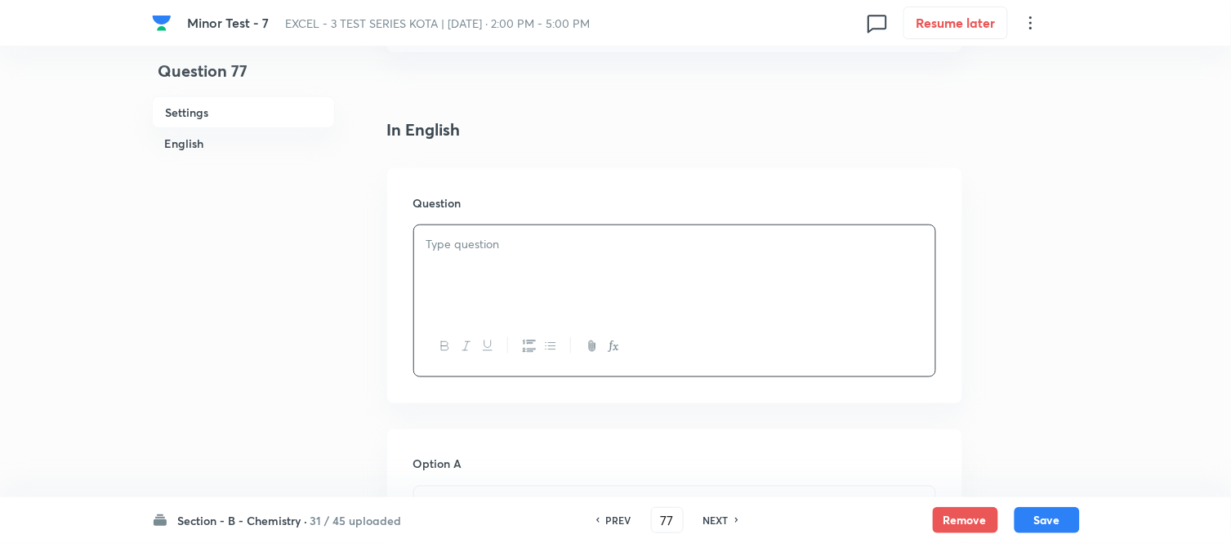
click at [487, 249] on p at bounding box center [674, 244] width 497 height 19
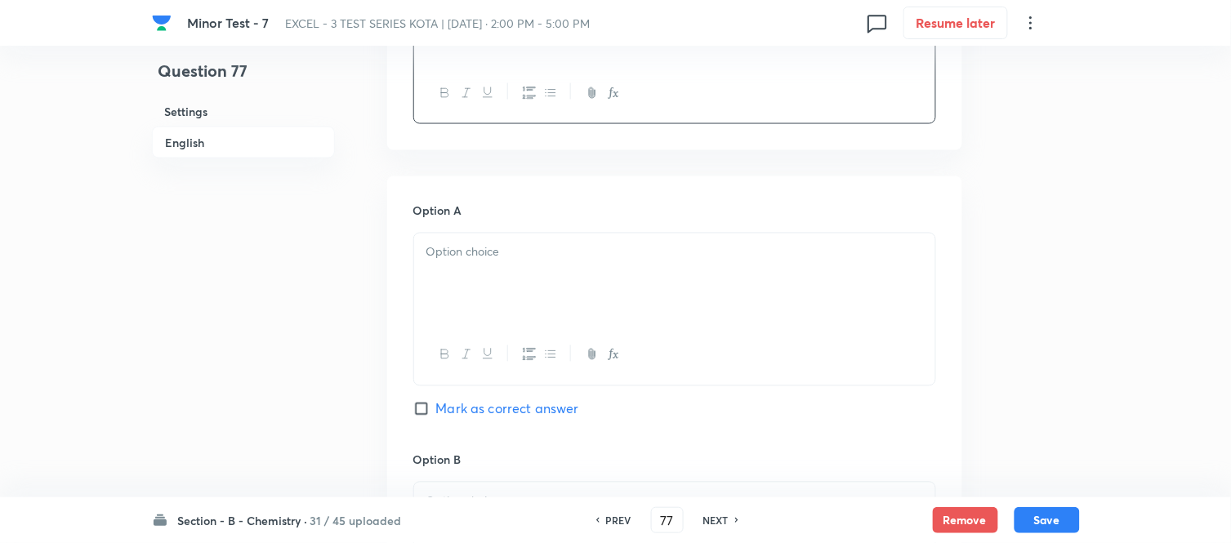
scroll to position [635, 0]
click at [577, 264] on div at bounding box center [674, 275] width 521 height 91
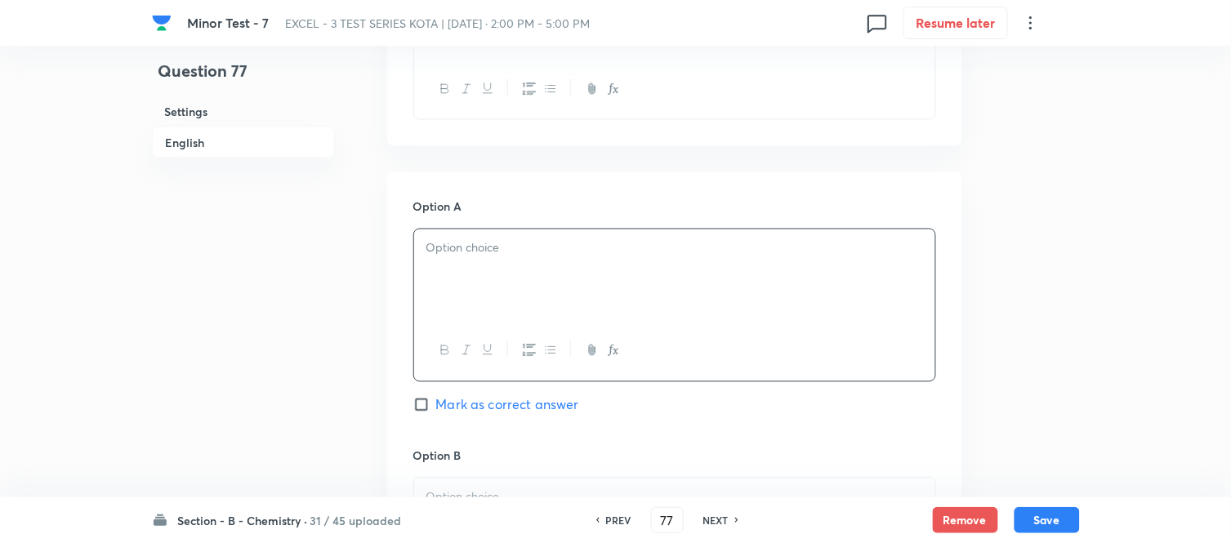
click at [550, 276] on div at bounding box center [674, 275] width 521 height 91
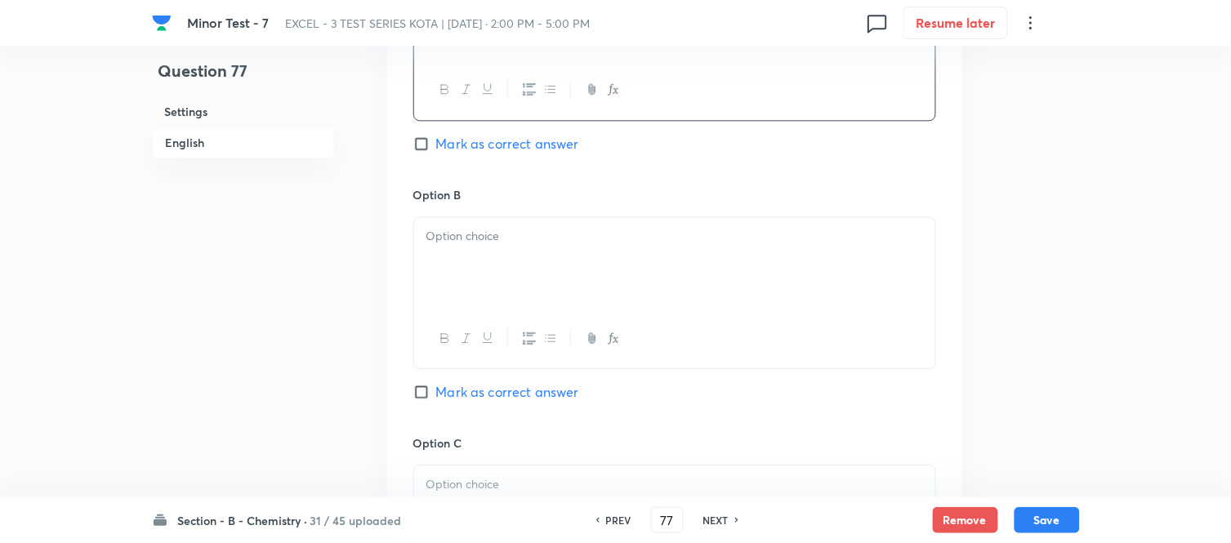
scroll to position [907, 0]
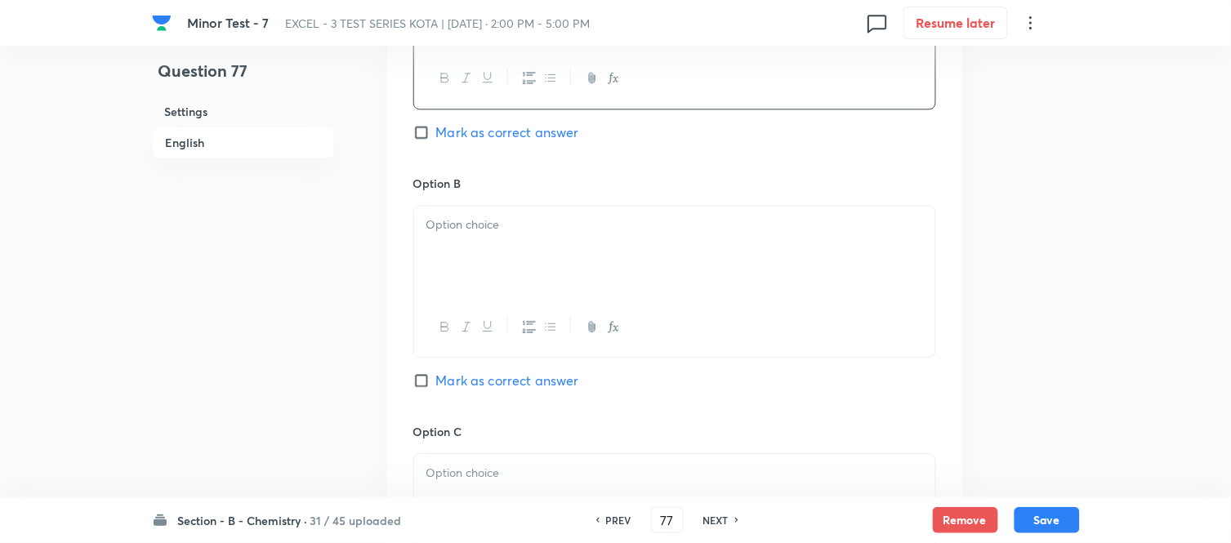
click at [574, 266] on div at bounding box center [674, 251] width 521 height 91
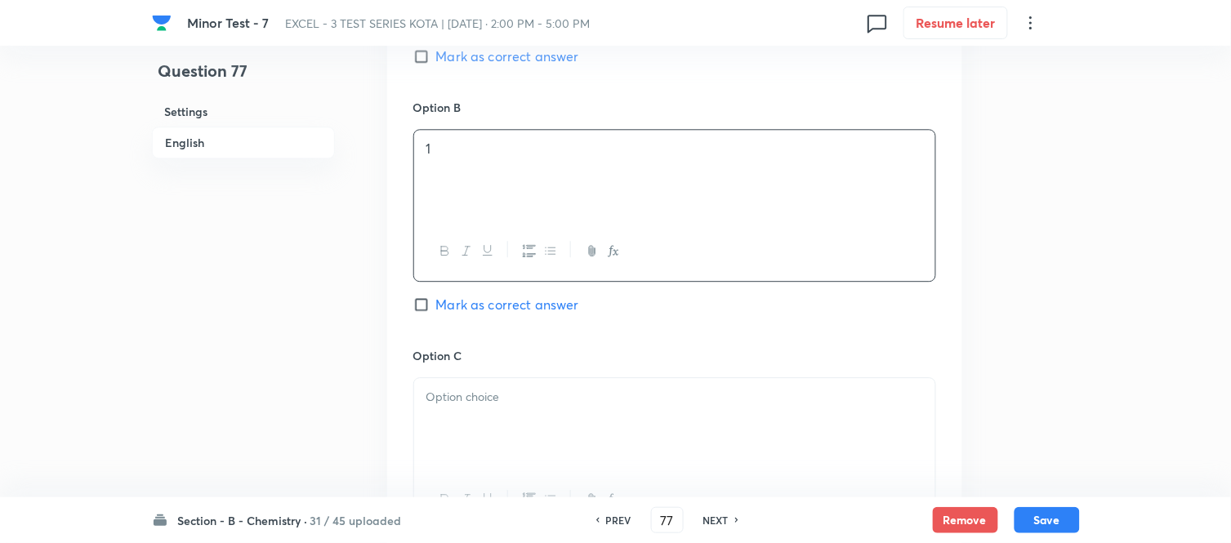
scroll to position [1089, 0]
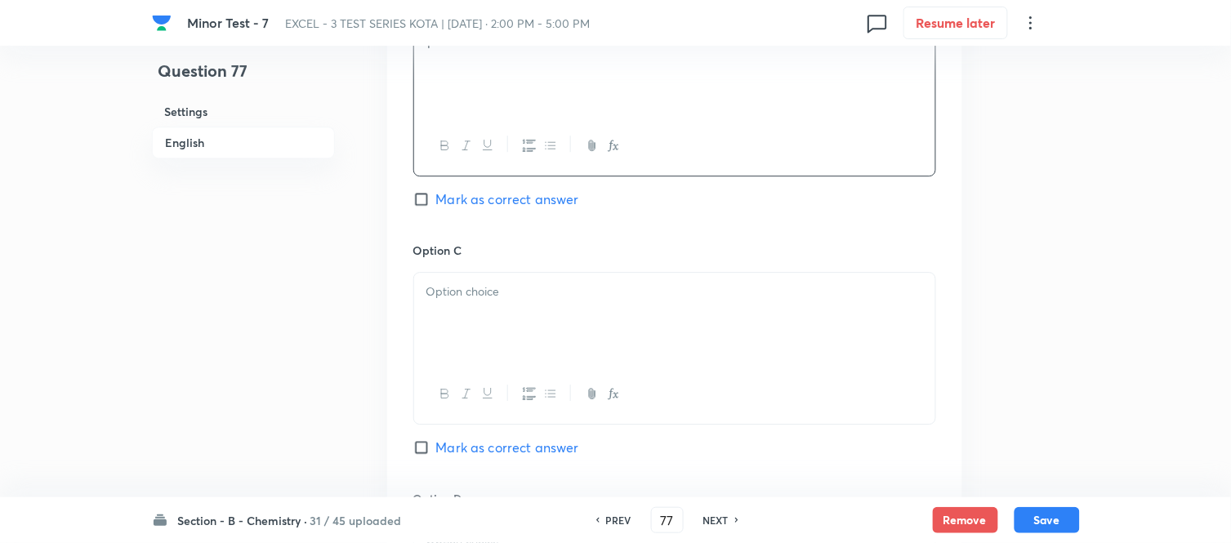
click at [577, 265] on div "Option C Mark as correct answer" at bounding box center [674, 366] width 523 height 248
click at [577, 301] on p at bounding box center [674, 292] width 497 height 19
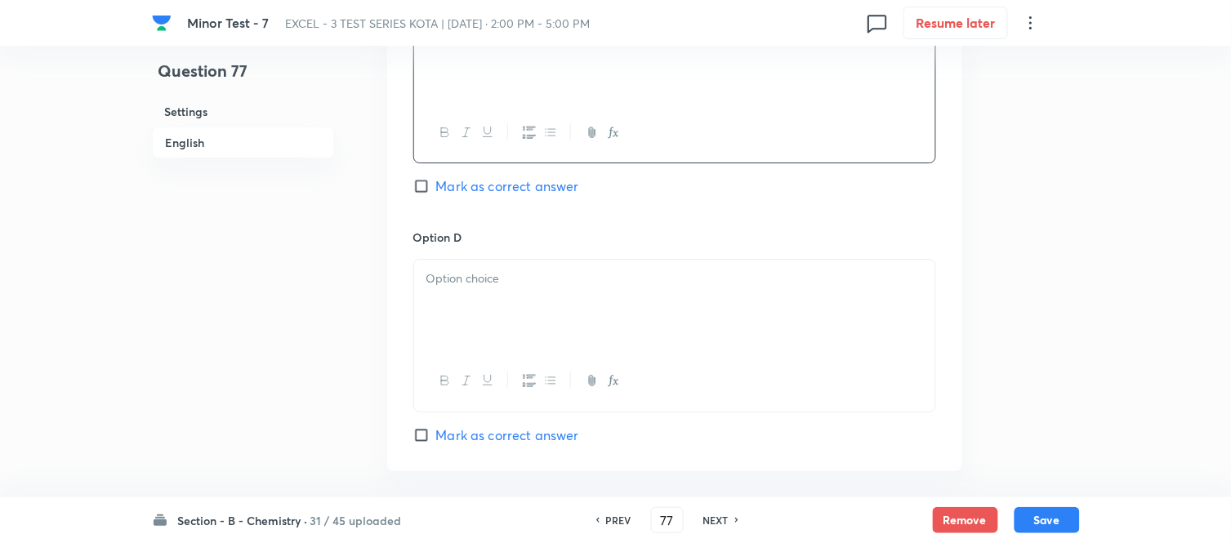
scroll to position [1361, 0]
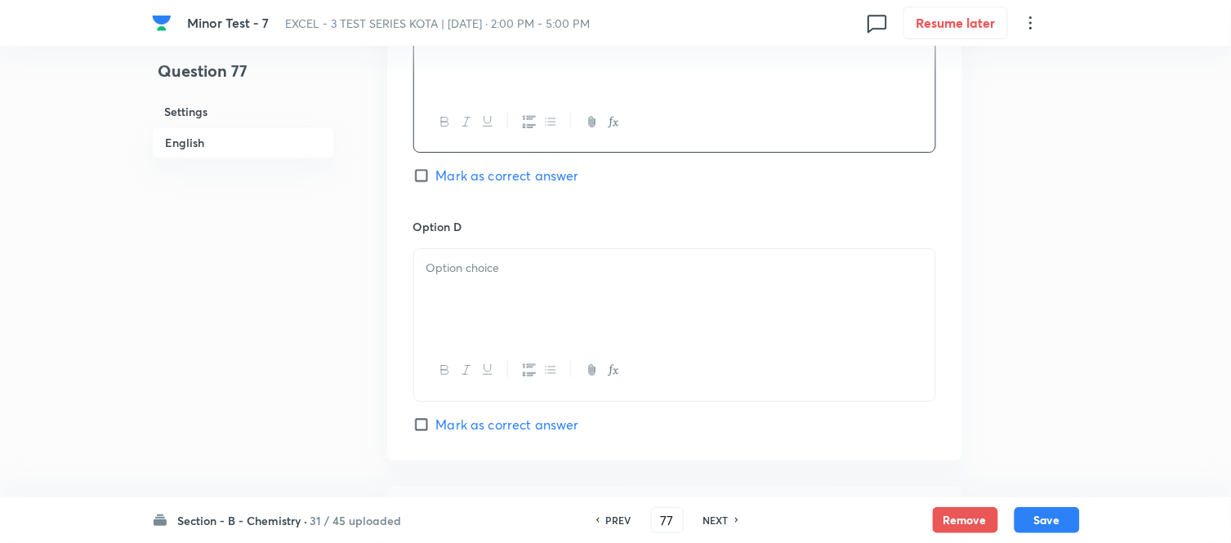
click at [431, 181] on input "Mark as correct answer" at bounding box center [424, 175] width 23 height 16
checkbox input "true"
click at [594, 315] on div at bounding box center [674, 294] width 521 height 91
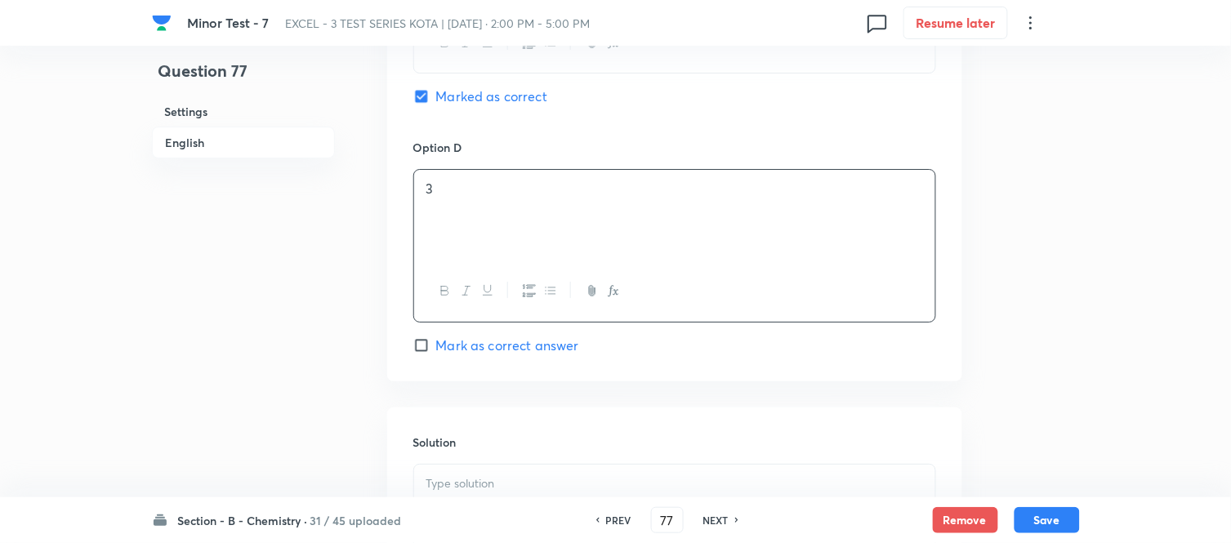
scroll to position [1542, 0]
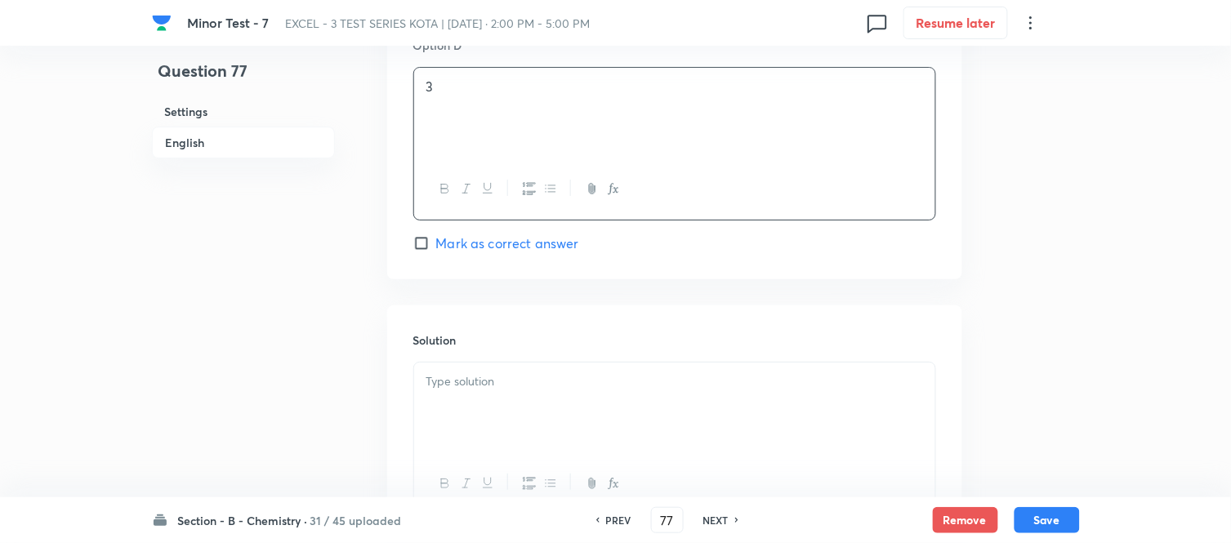
click at [532, 398] on div at bounding box center [674, 408] width 521 height 91
click at [1041, 515] on button "Save" at bounding box center [1046, 519] width 65 height 26
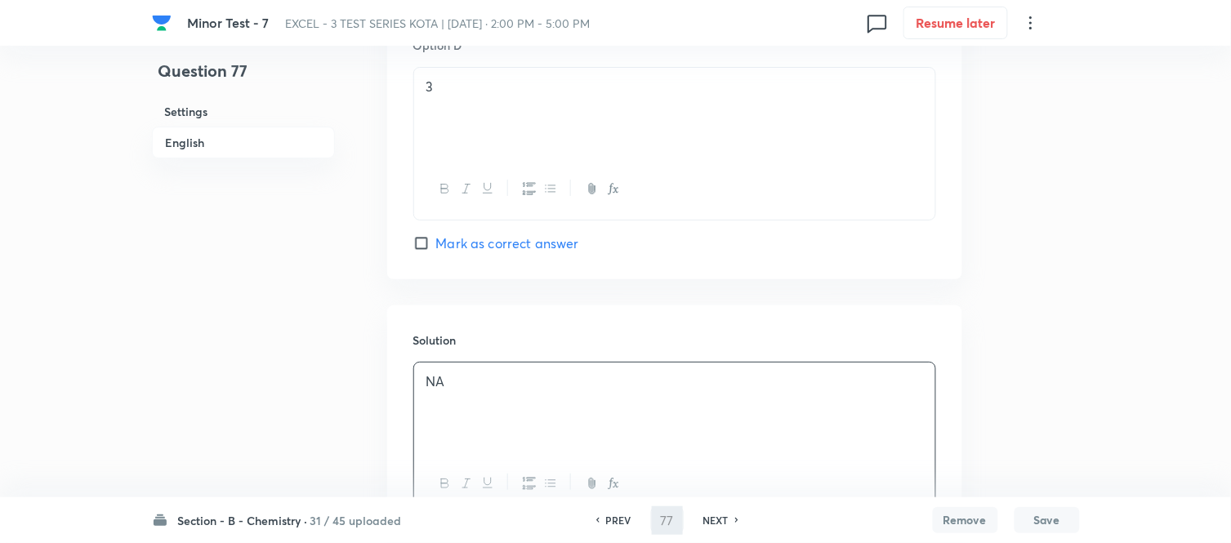
type input "78"
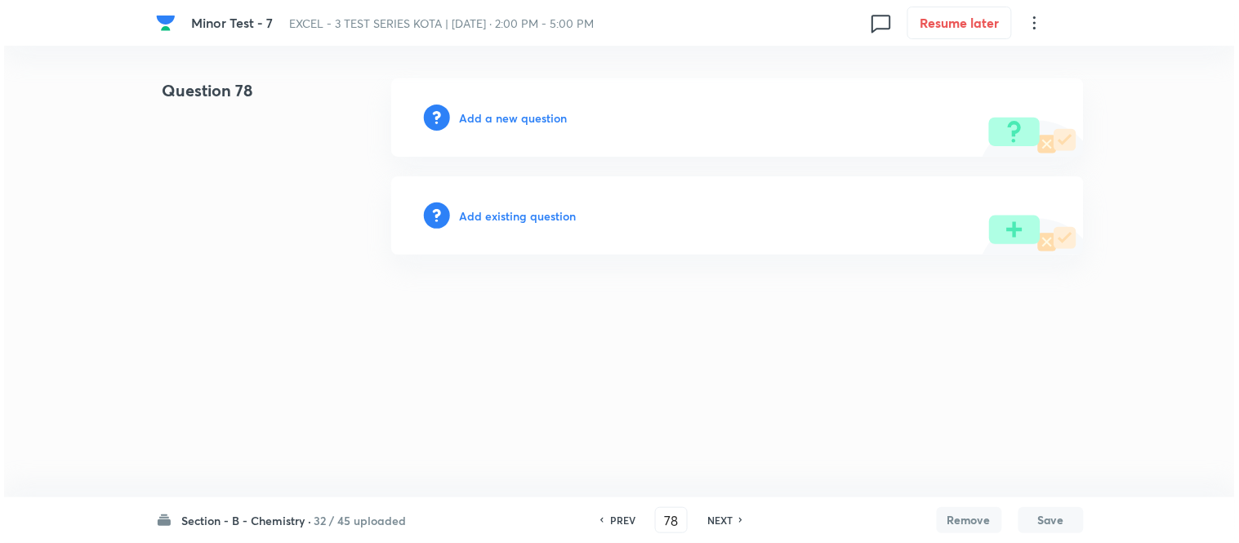
scroll to position [0, 0]
click at [486, 120] on h6 "Add a new question" at bounding box center [514, 117] width 108 height 17
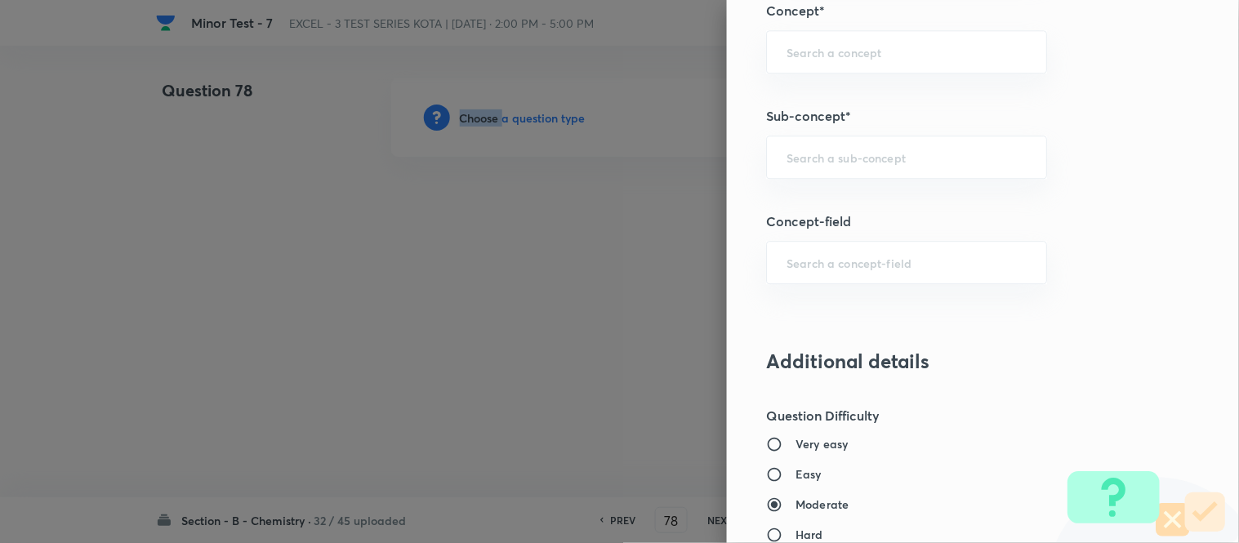
scroll to position [1009, 0]
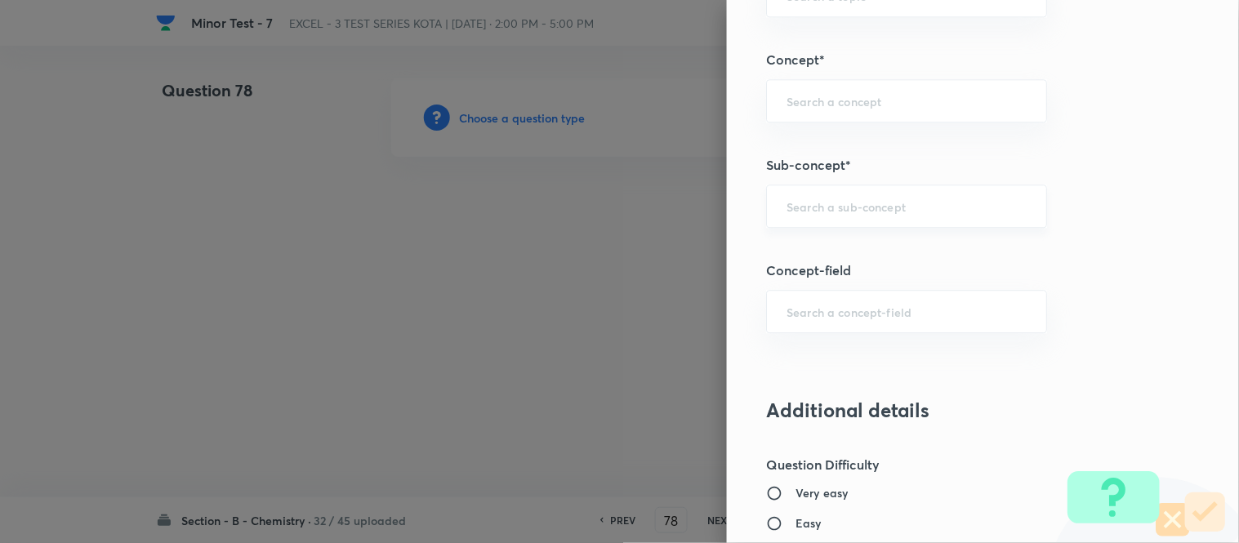
click at [839, 209] on input "text" at bounding box center [907, 206] width 240 height 16
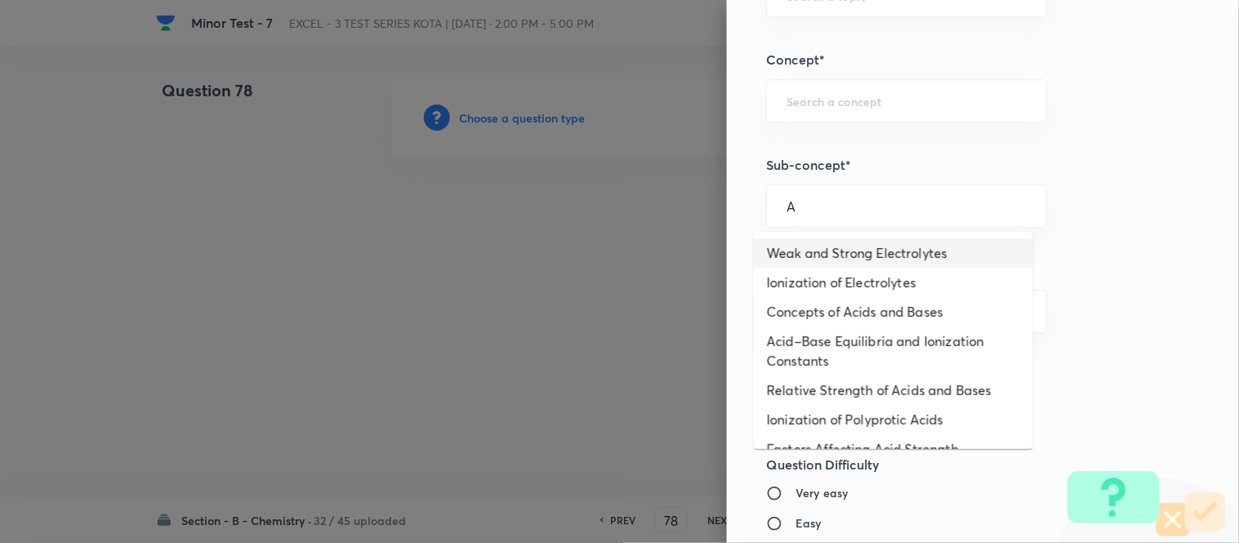
click at [821, 243] on li "Weak and Strong Electrolytes" at bounding box center [893, 253] width 279 height 29
type input "Weak and Strong Electrolytes"
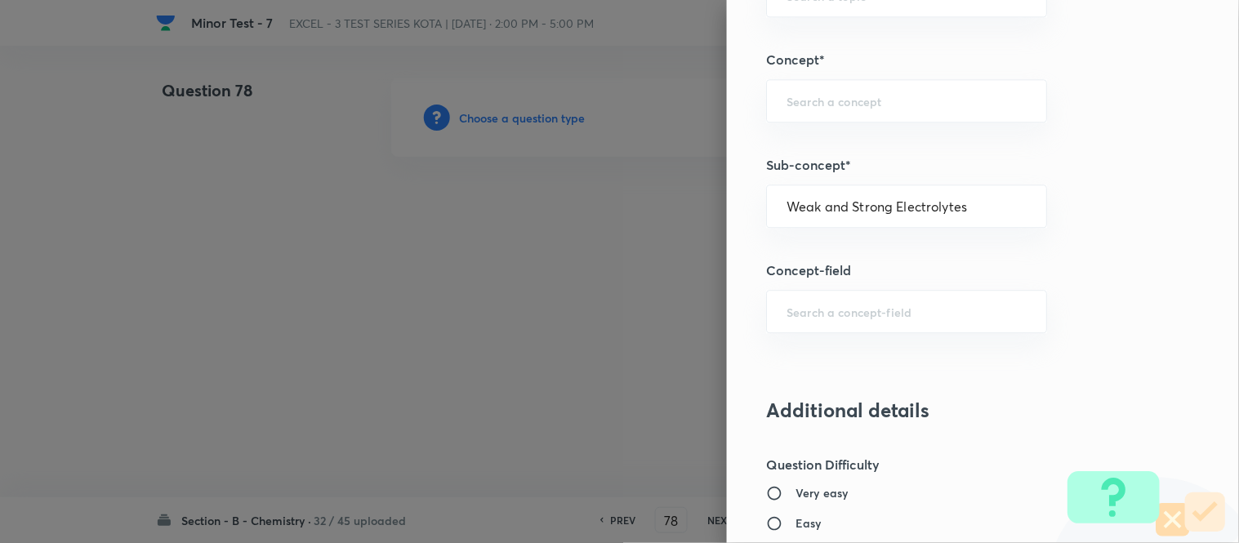
type input "Chemistry"
type input "Physical Chemistry"
type input "Ionic Equilibrium"
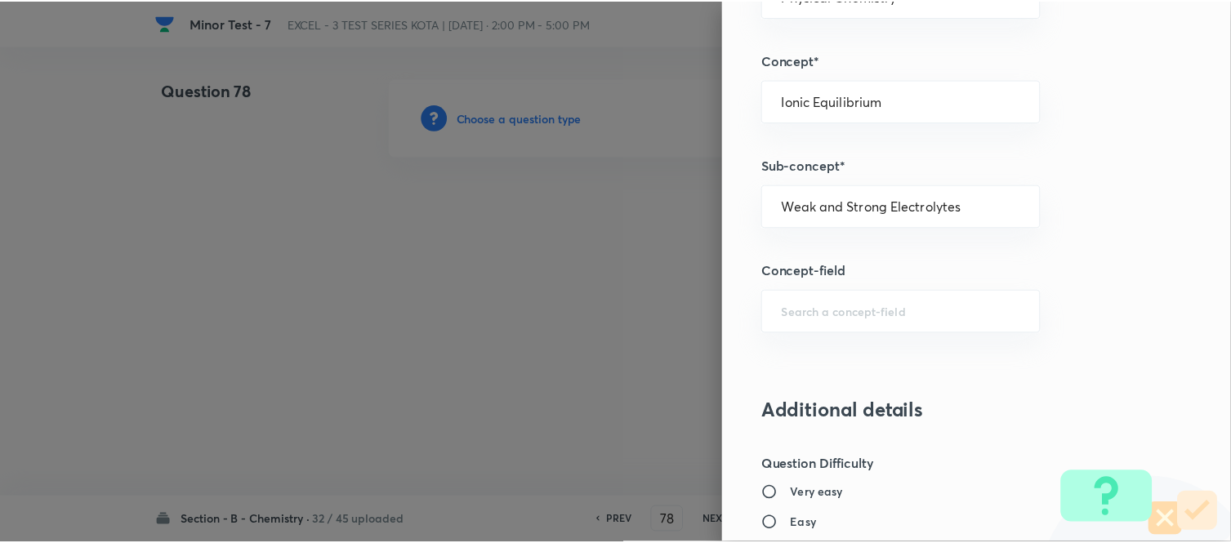
scroll to position [1793, 0]
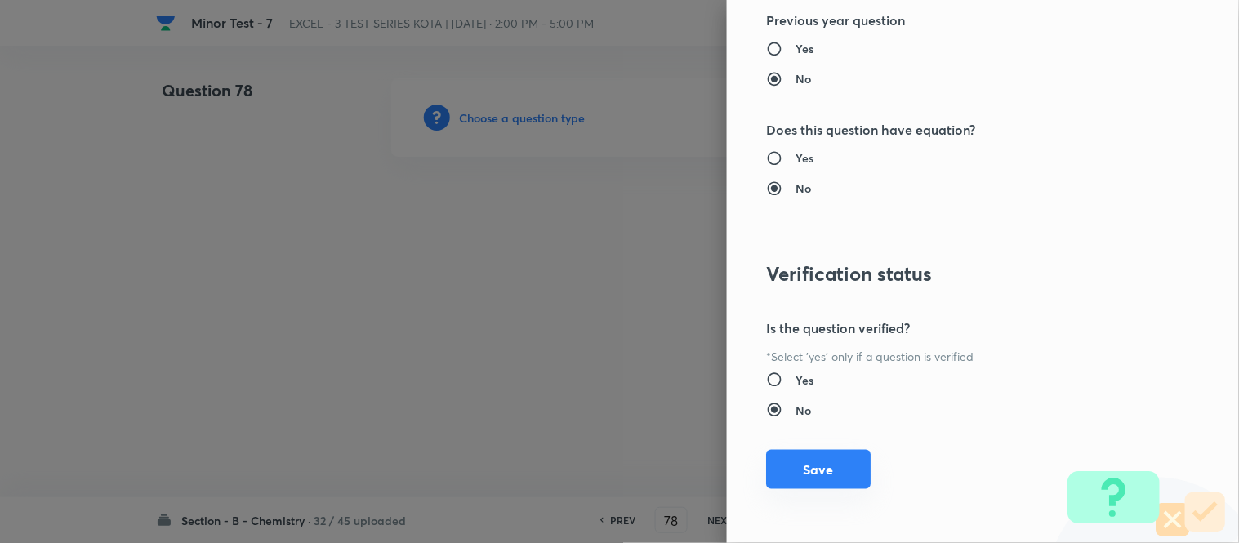
click at [806, 479] on button "Save" at bounding box center [818, 469] width 105 height 39
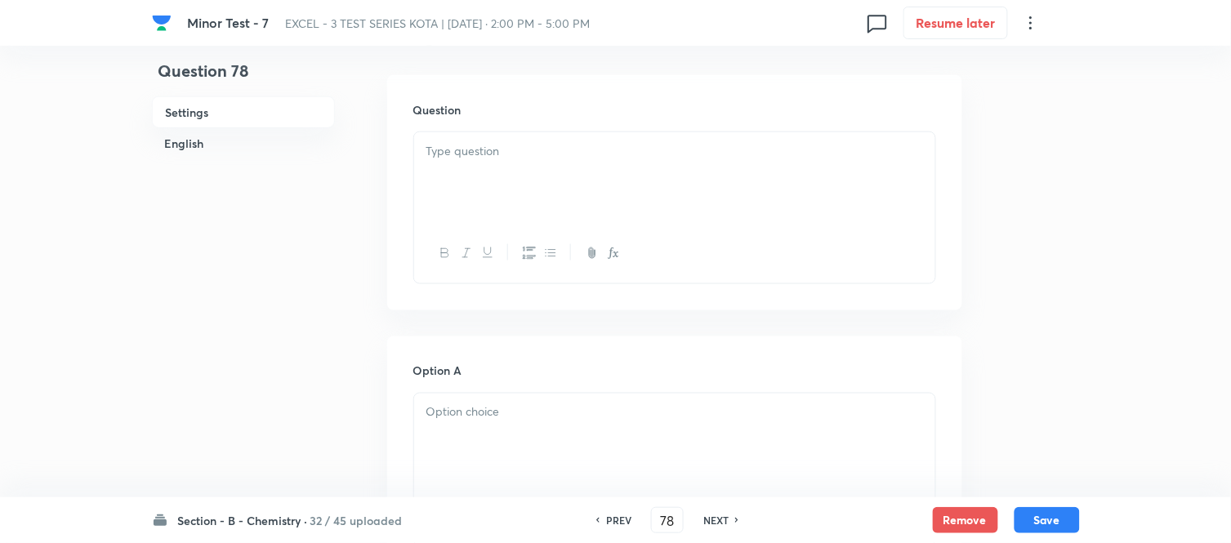
scroll to position [544, 0]
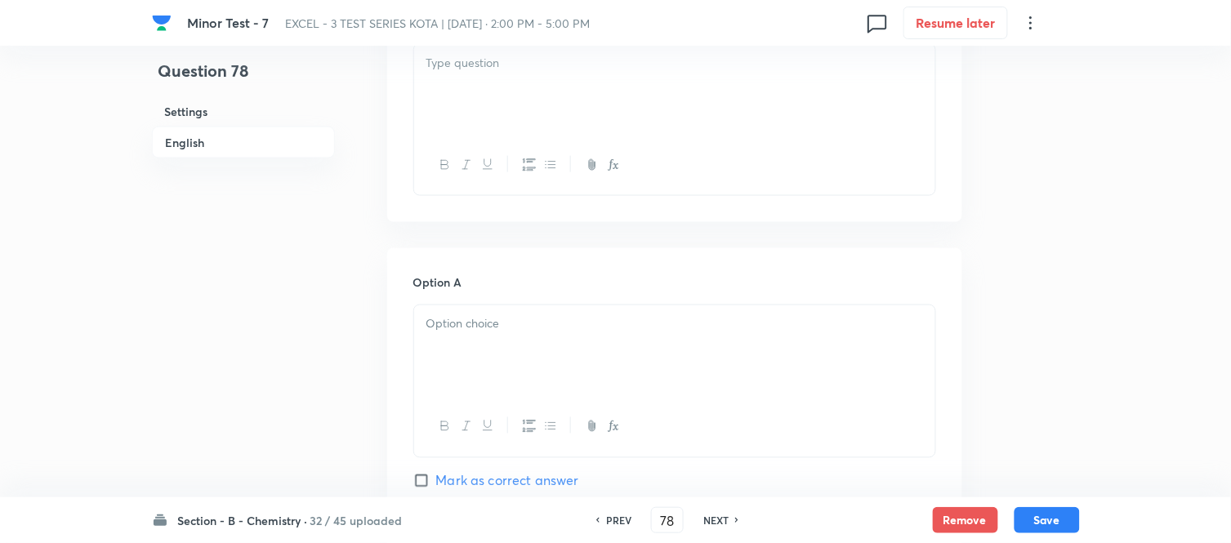
click at [618, 101] on div at bounding box center [674, 89] width 521 height 91
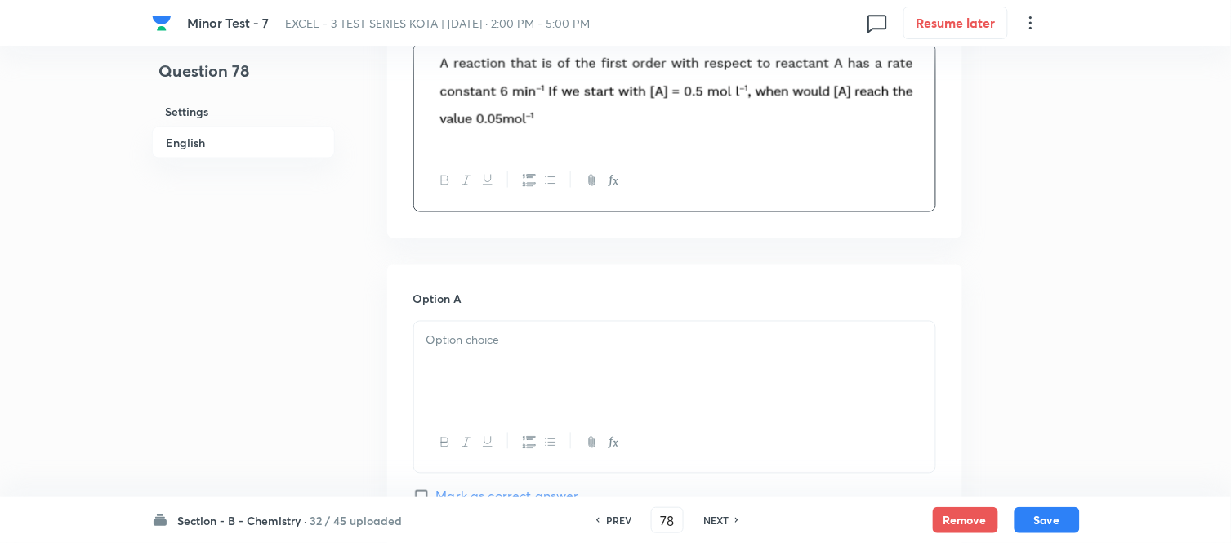
click at [534, 345] on p at bounding box center [674, 341] width 497 height 19
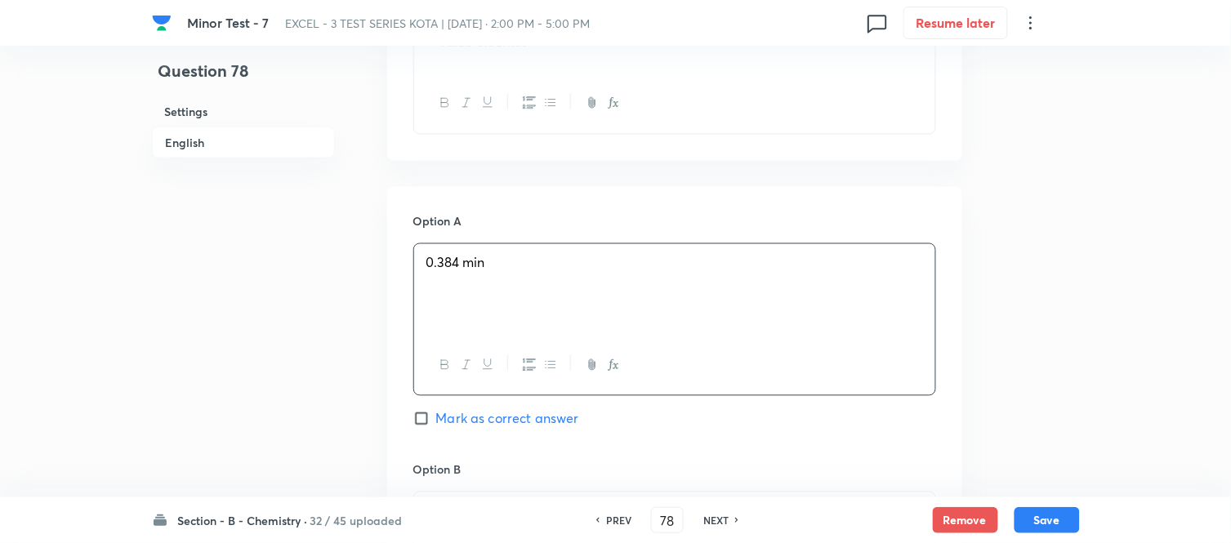
scroll to position [725, 0]
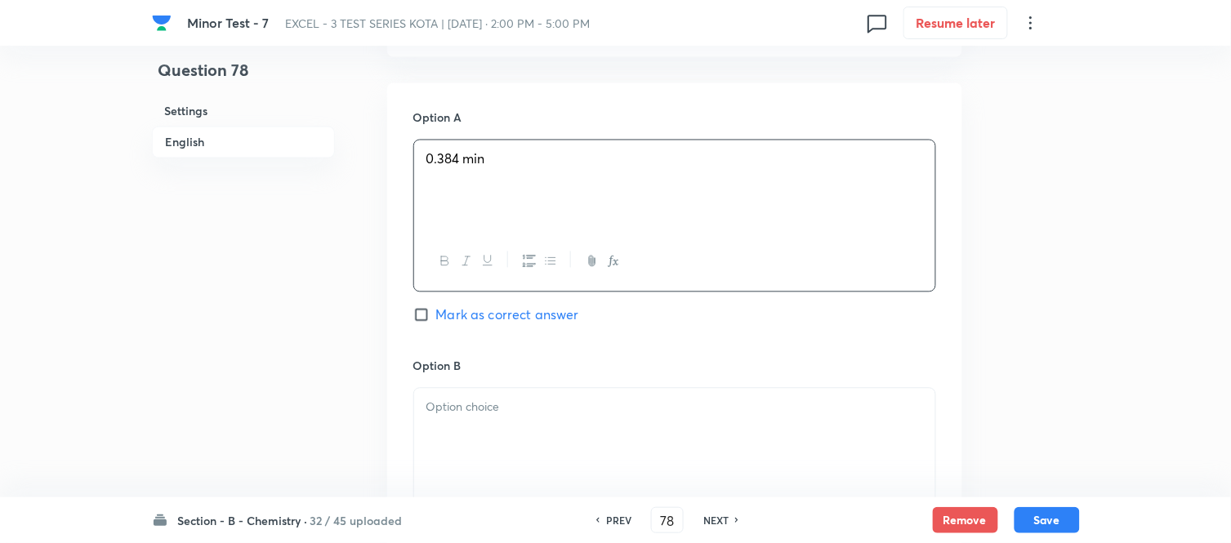
click at [428, 316] on input "Mark as correct answer" at bounding box center [424, 315] width 23 height 16
checkbox input "true"
click at [523, 397] on div at bounding box center [674, 434] width 521 height 91
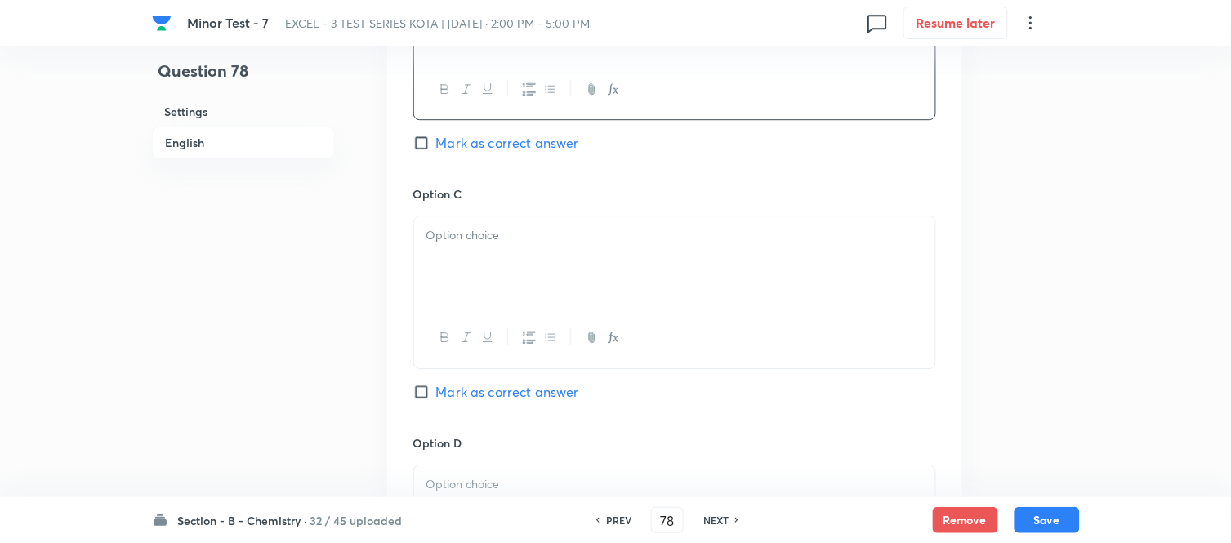
scroll to position [1179, 0]
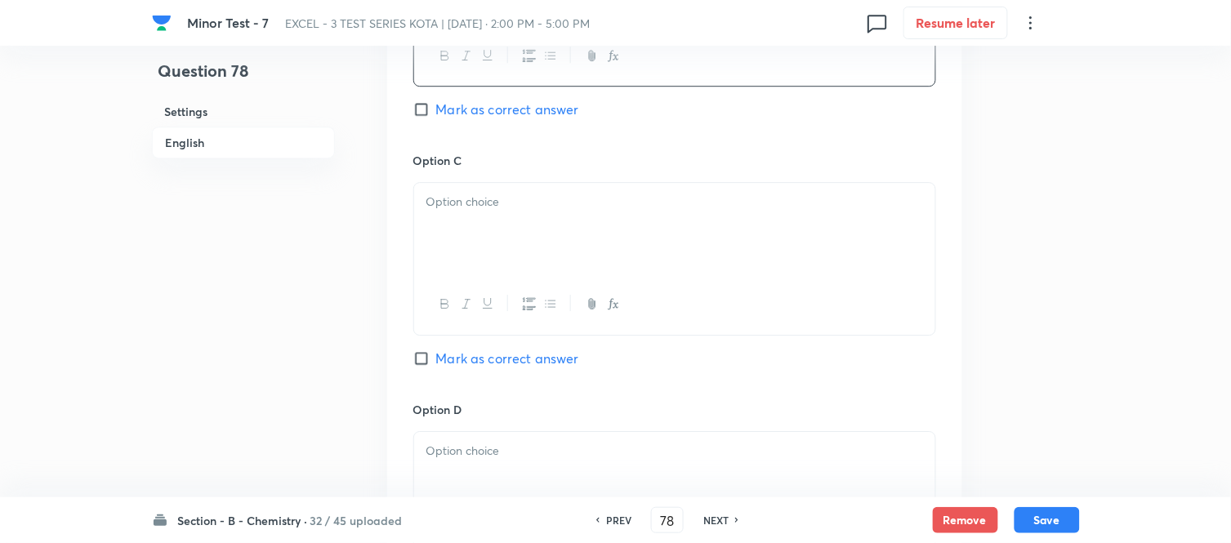
click at [559, 229] on div at bounding box center [674, 228] width 521 height 91
click at [551, 454] on p at bounding box center [674, 451] width 497 height 19
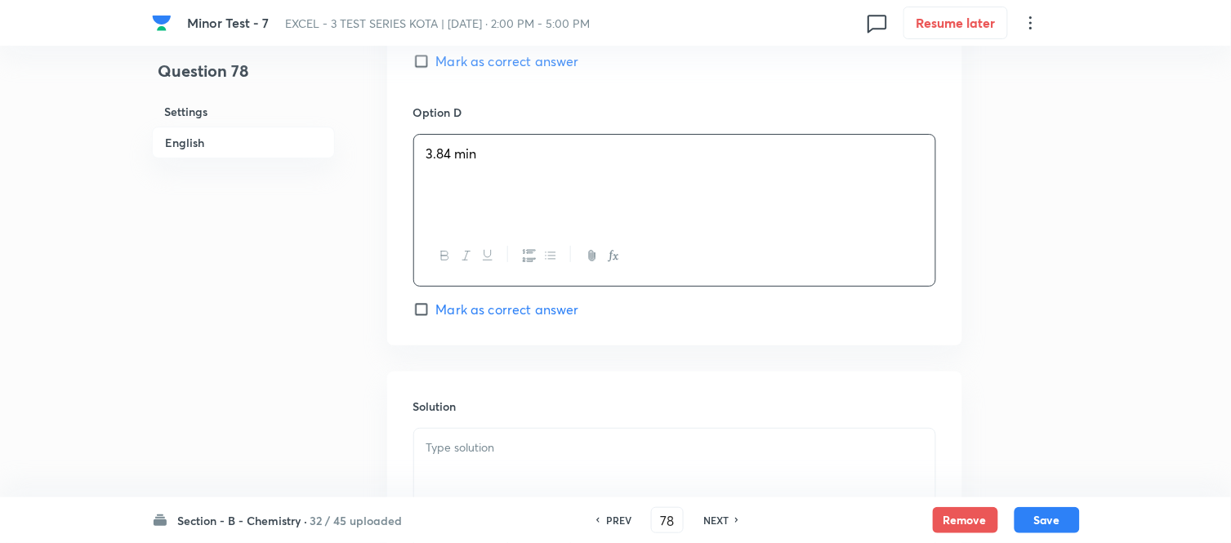
scroll to position [1542, 0]
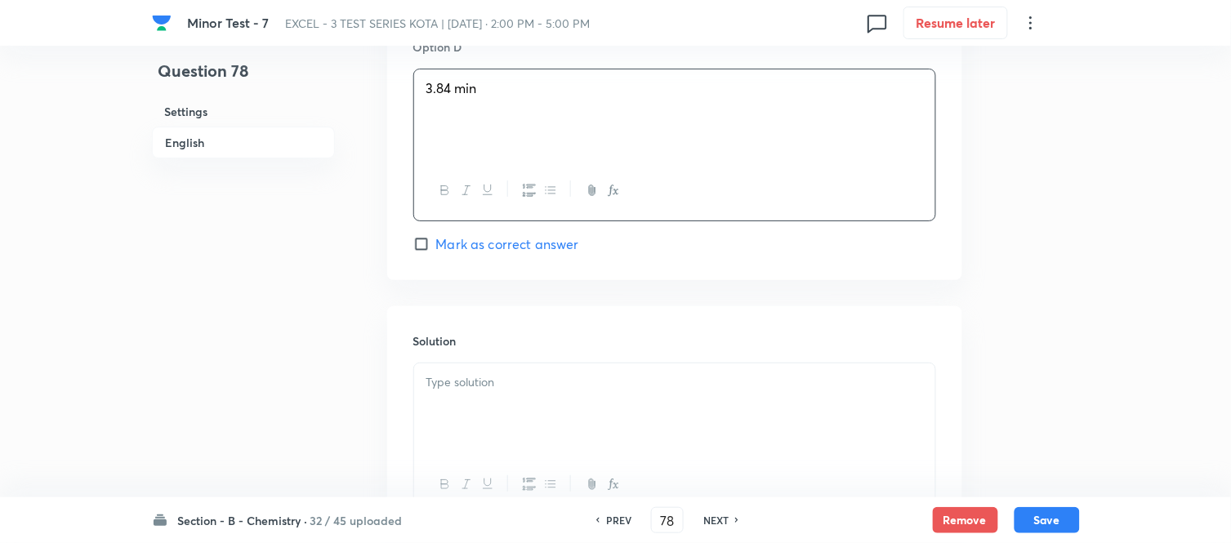
click at [545, 399] on div at bounding box center [674, 408] width 521 height 91
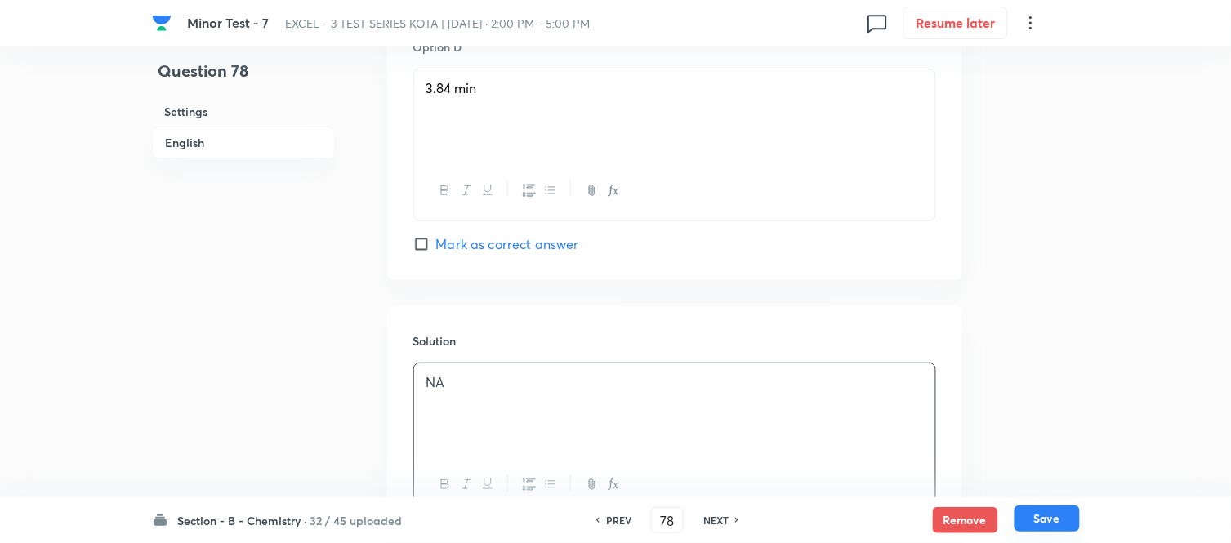
click at [1039, 516] on button "Save" at bounding box center [1046, 519] width 65 height 26
type input "79"
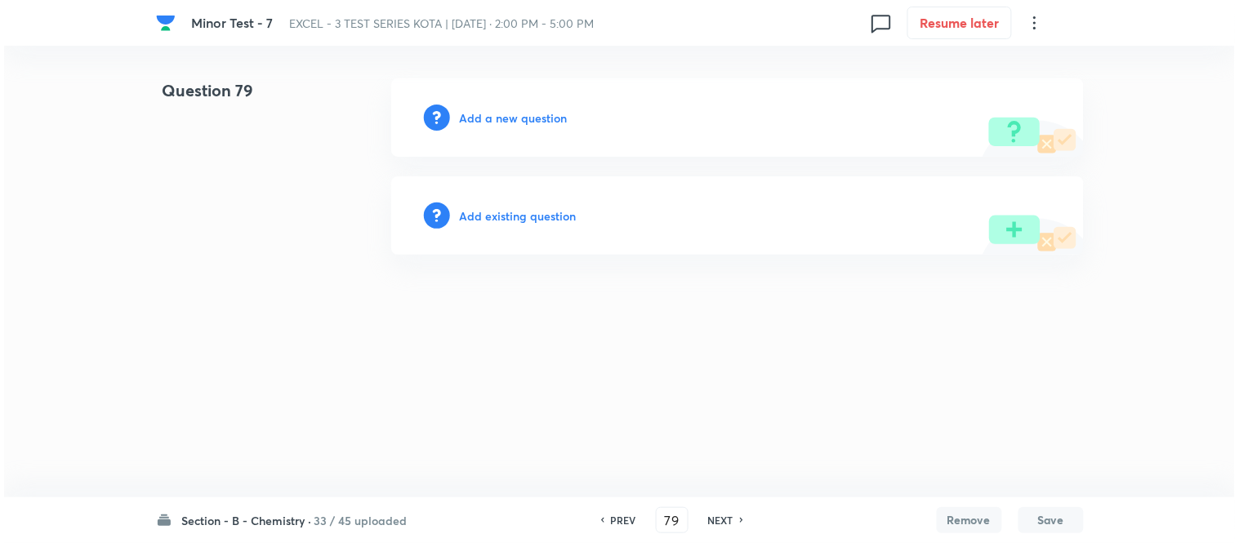
scroll to position [0, 0]
click at [498, 121] on h6 "Add a new question" at bounding box center [514, 117] width 108 height 17
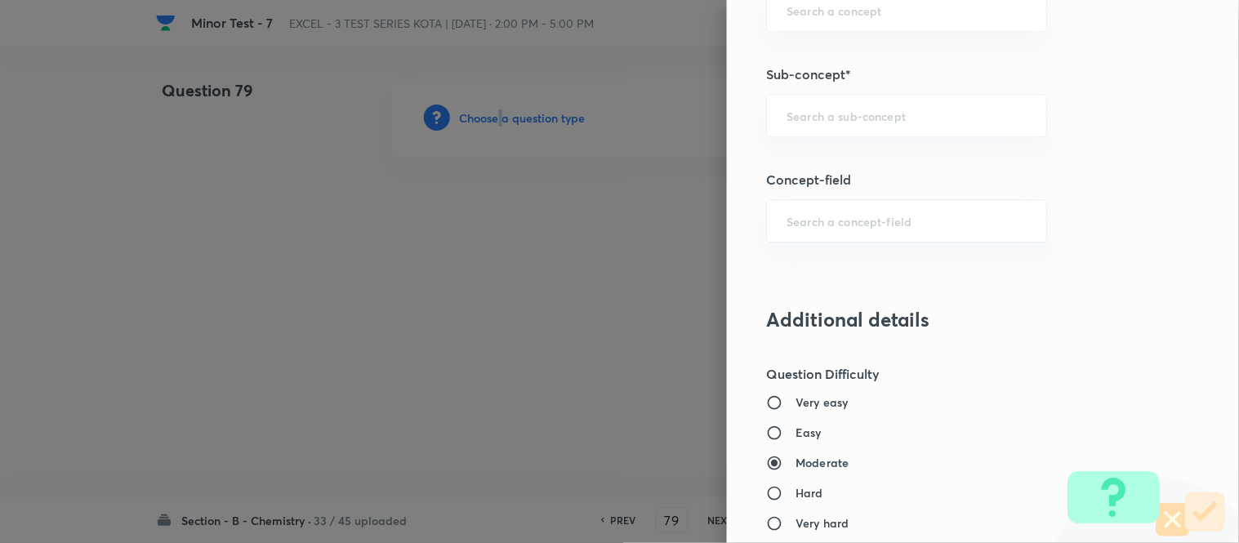
scroll to position [1096, 0]
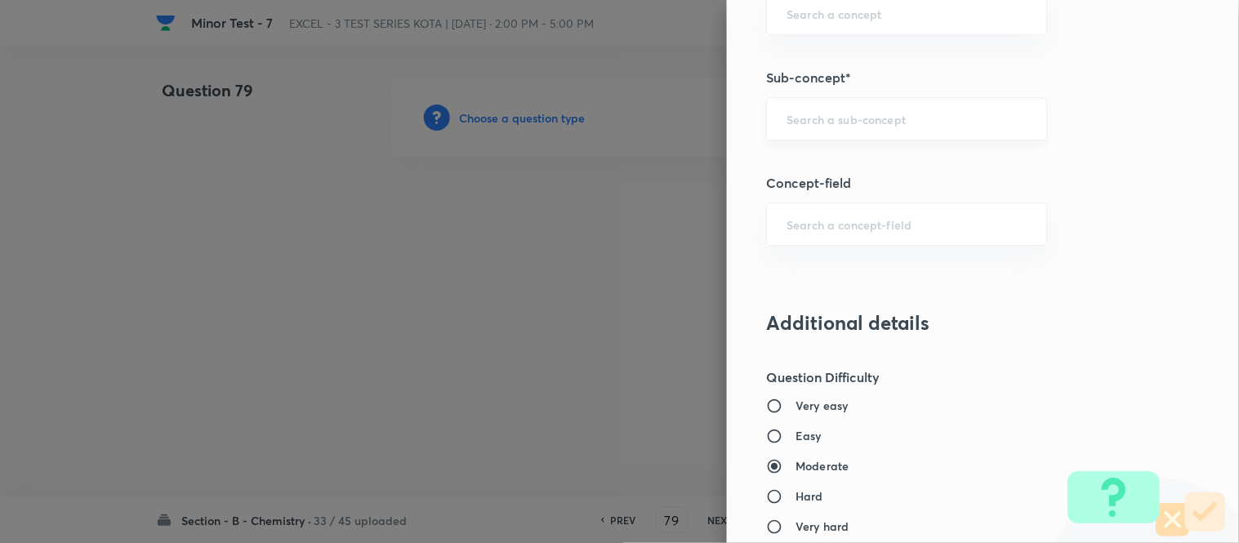
click at [849, 118] on input "text" at bounding box center [907, 119] width 240 height 16
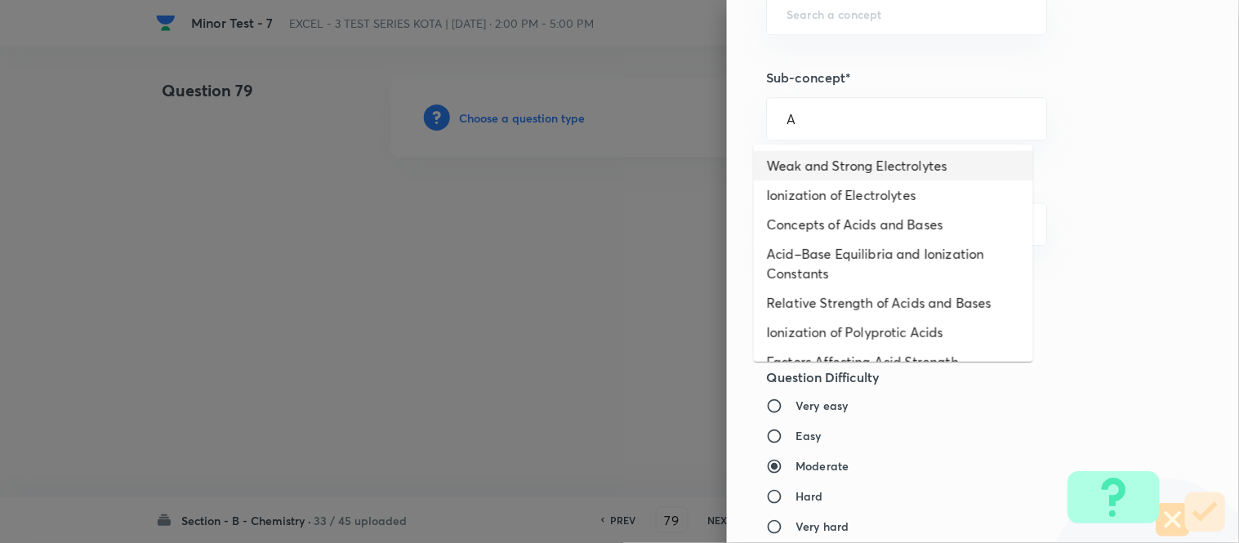
click at [837, 153] on li "Weak and Strong Electrolytes" at bounding box center [893, 165] width 279 height 29
type input "Weak and Strong Electrolytes"
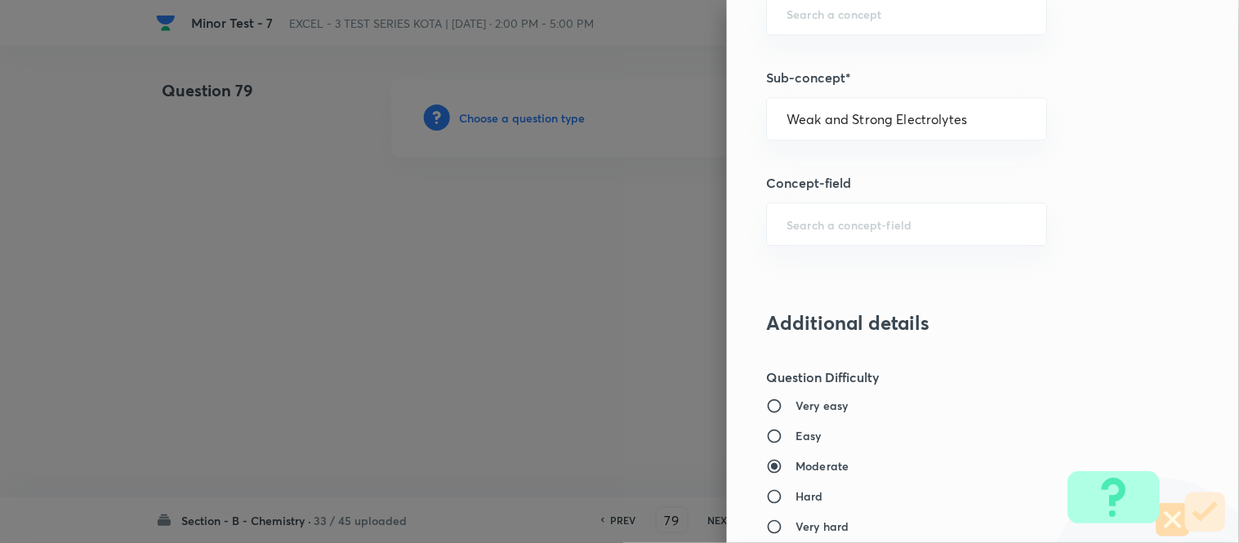
type input "Chemistry"
type input "Physical Chemistry"
type input "Ionic Equilibrium"
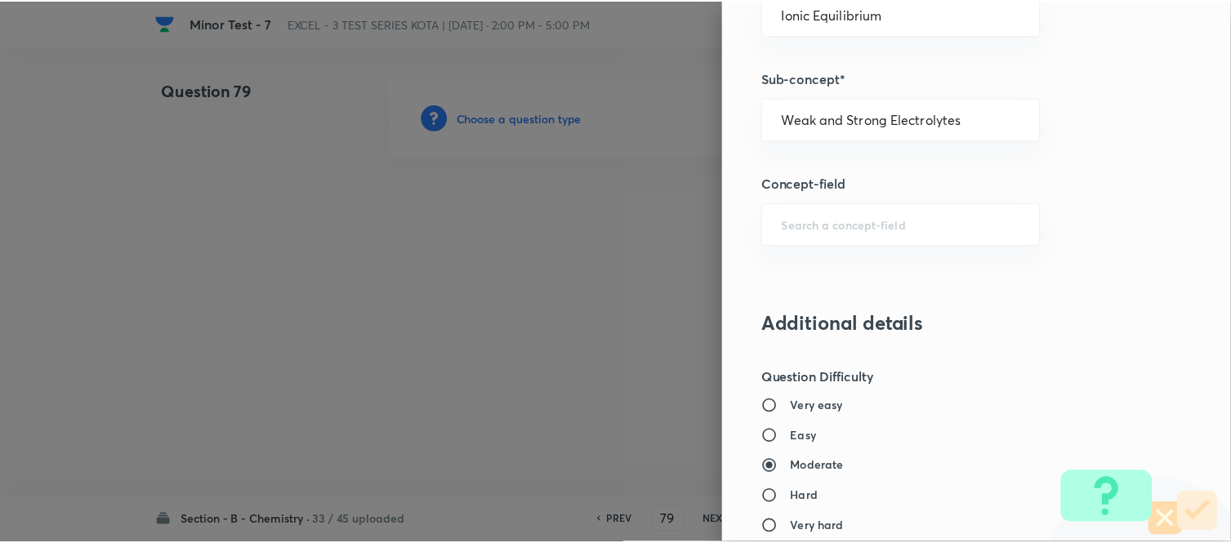
scroll to position [1793, 0]
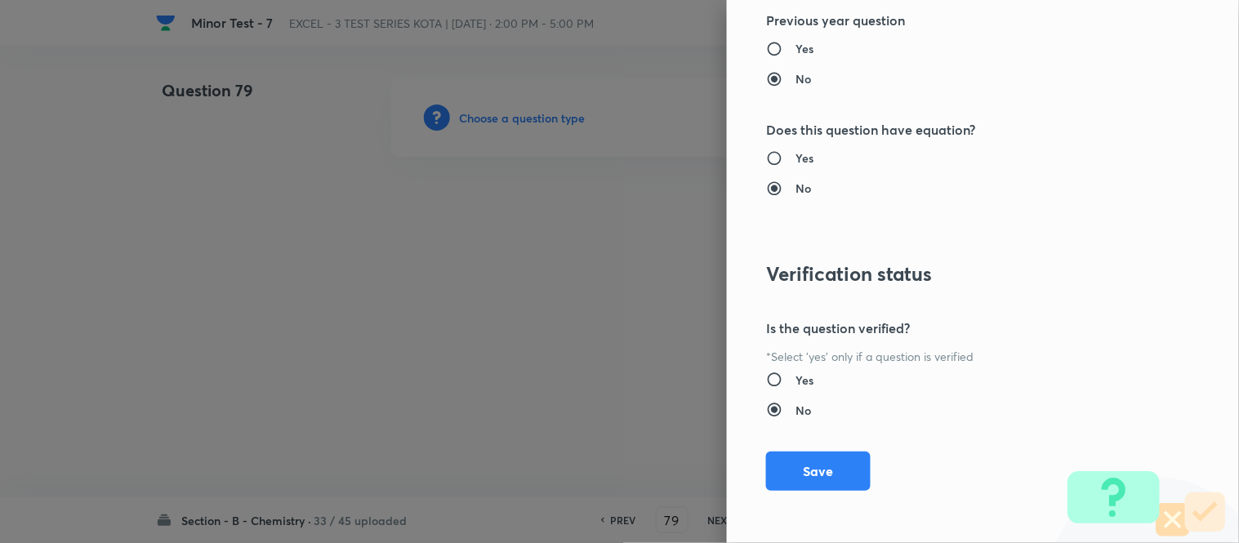
drag, startPoint x: 774, startPoint y: 475, endPoint x: 684, endPoint y: 458, distance: 90.7
click at [776, 475] on button "Save" at bounding box center [818, 471] width 105 height 39
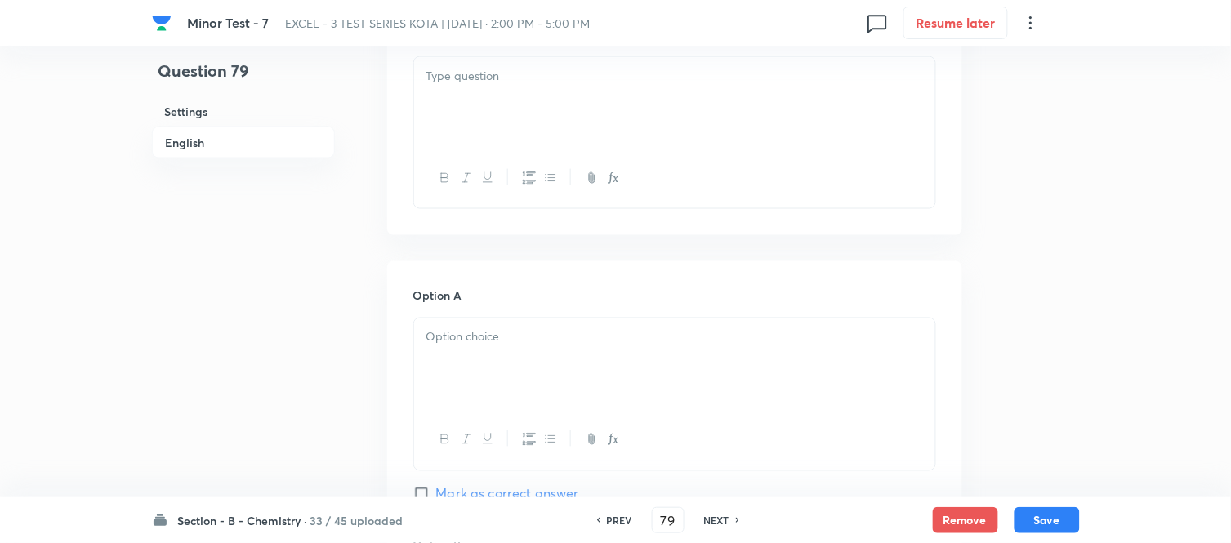
scroll to position [453, 0]
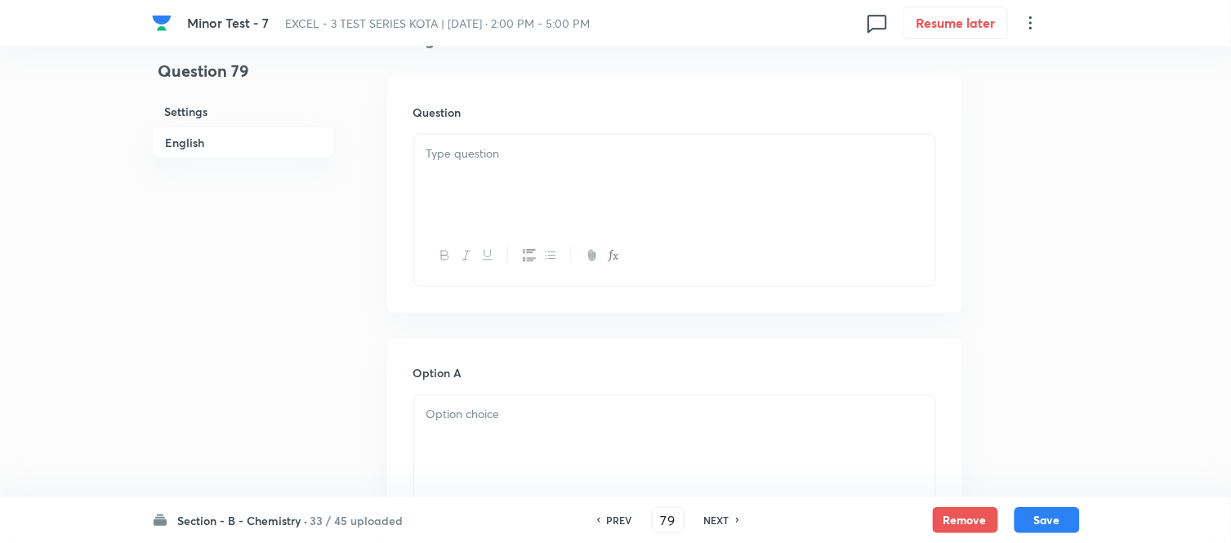
click at [642, 178] on div at bounding box center [674, 180] width 521 height 91
click at [484, 185] on div at bounding box center [674, 180] width 521 height 91
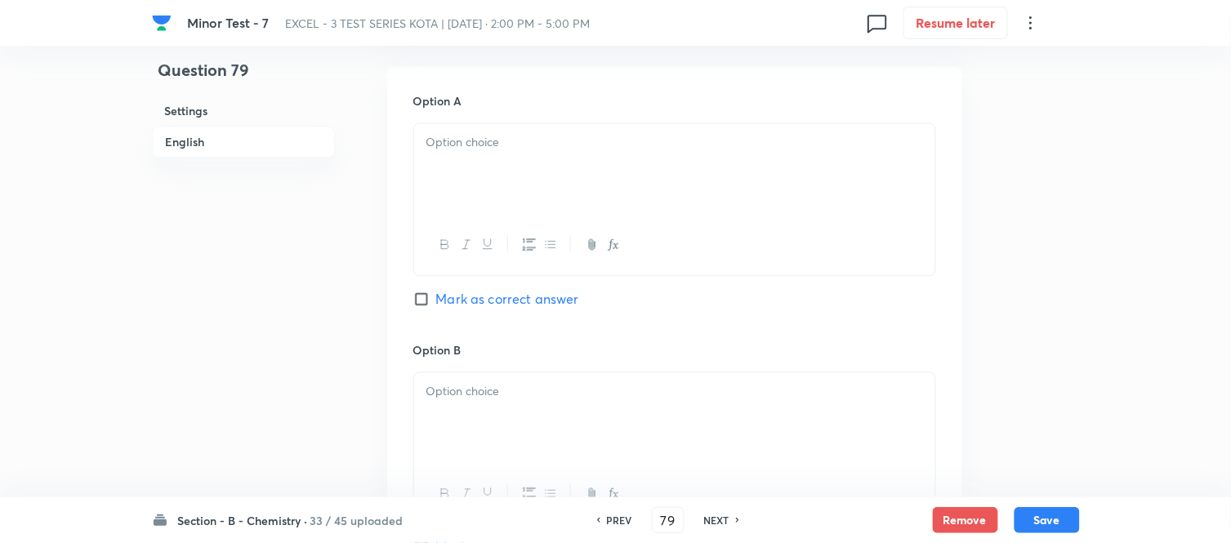
click at [565, 136] on p at bounding box center [674, 143] width 497 height 19
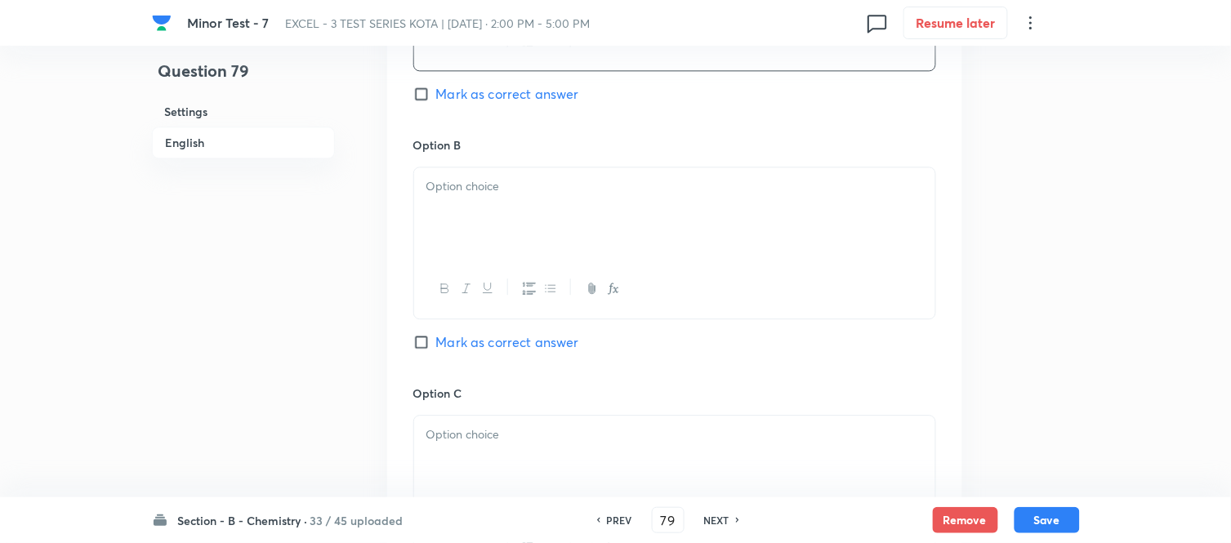
scroll to position [998, 0]
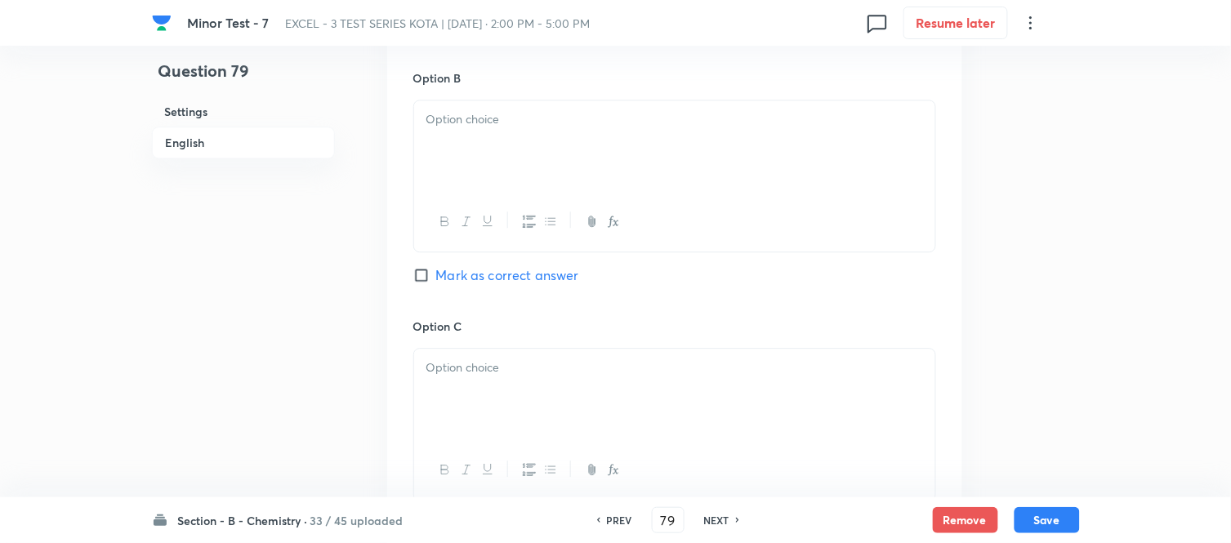
click at [617, 149] on div at bounding box center [674, 145] width 521 height 91
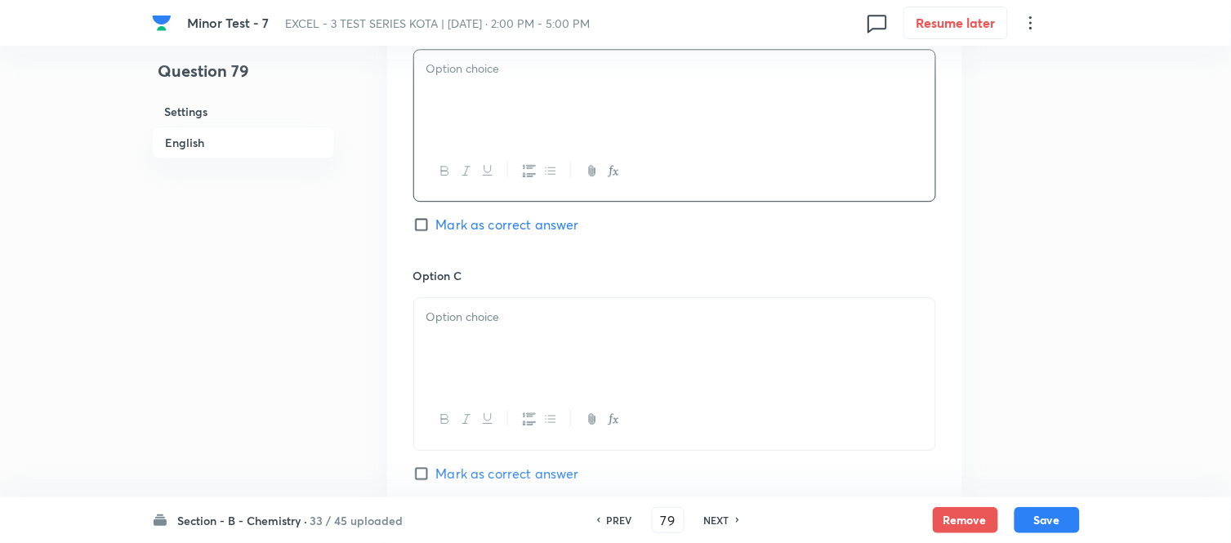
scroll to position [1089, 0]
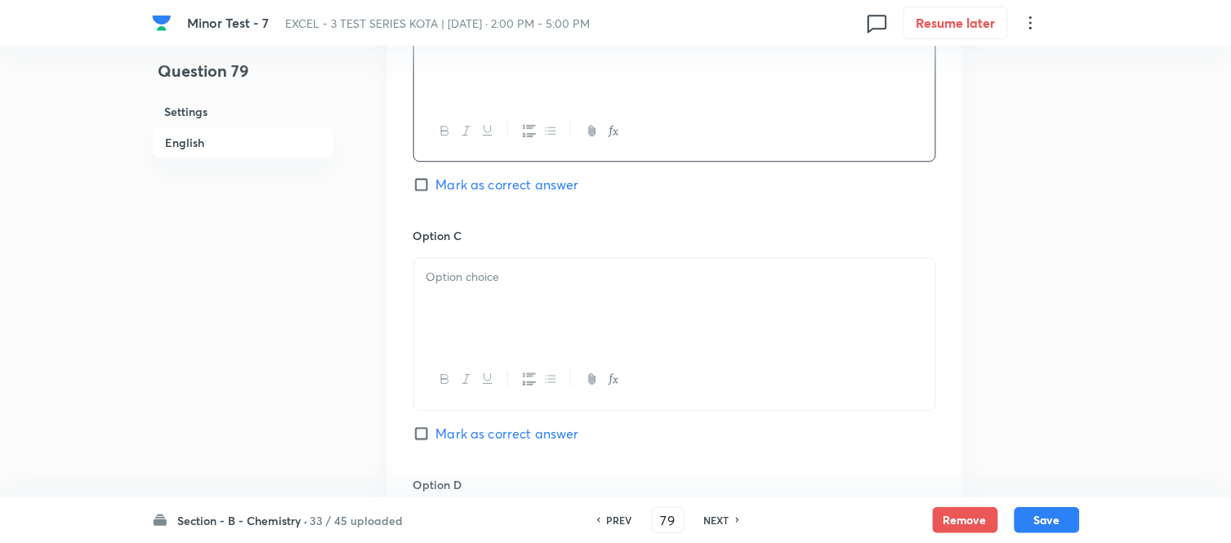
click at [595, 286] on p at bounding box center [674, 277] width 497 height 19
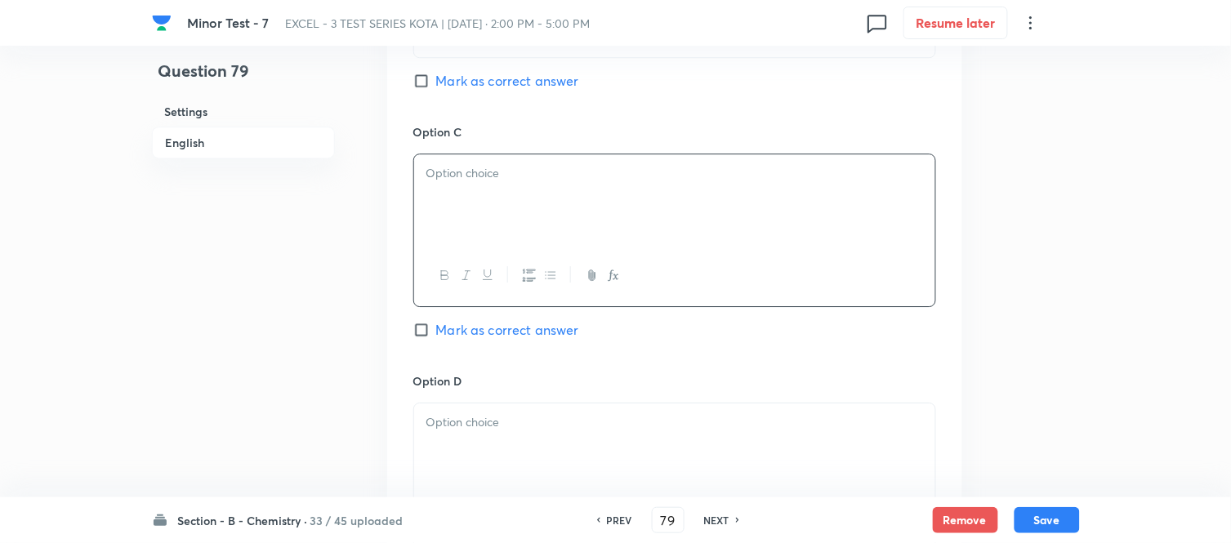
scroll to position [1270, 0]
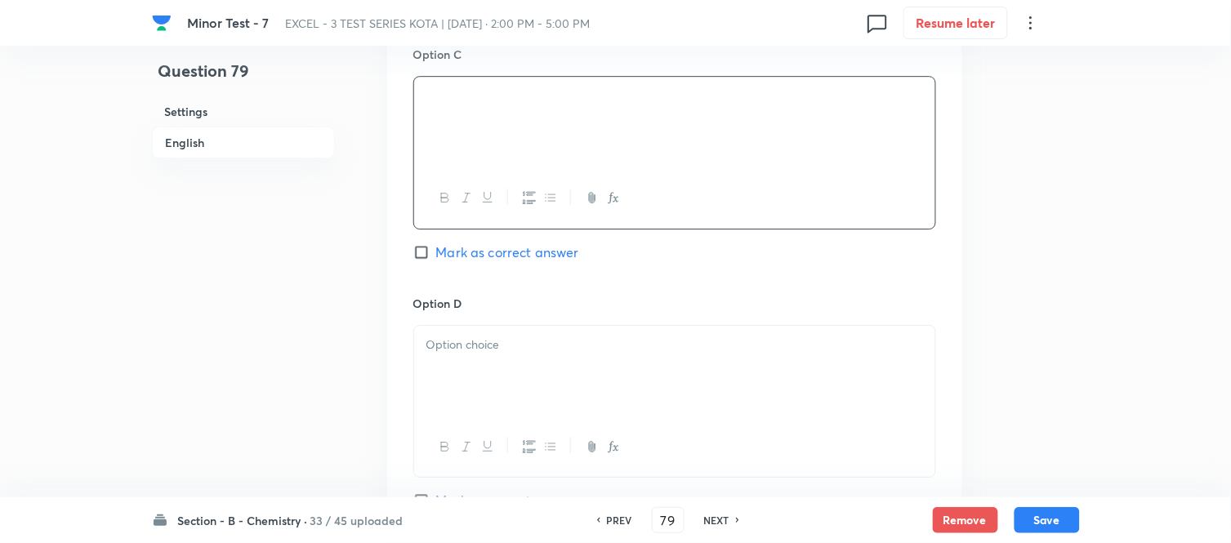
click at [632, 358] on div at bounding box center [674, 371] width 521 height 91
click at [430, 256] on input "Mark as correct answer" at bounding box center [424, 252] width 23 height 16
checkbox input "true"
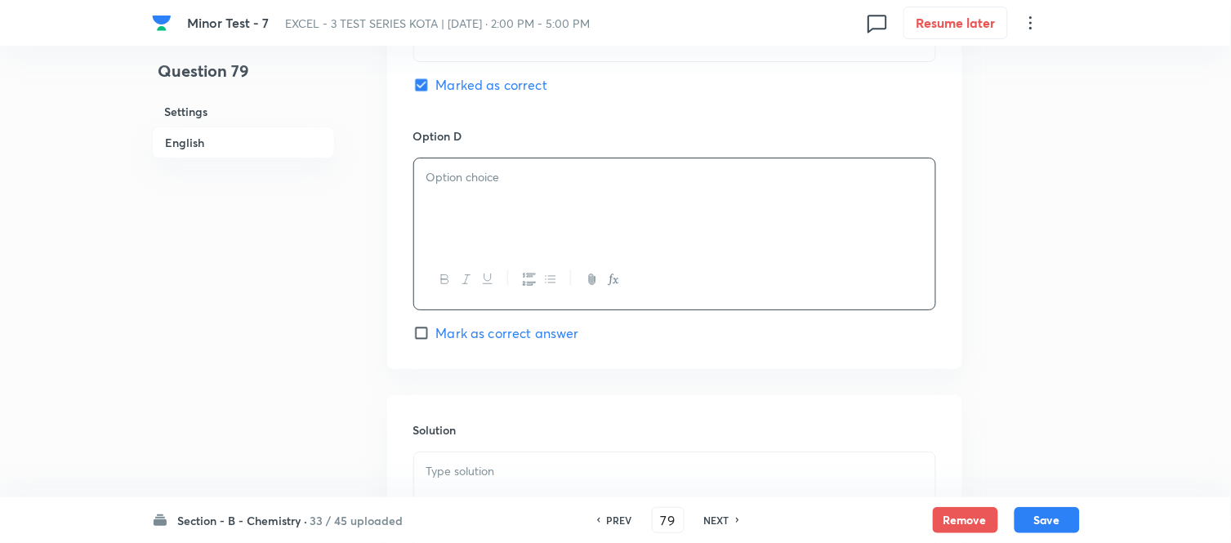
scroll to position [1451, 0]
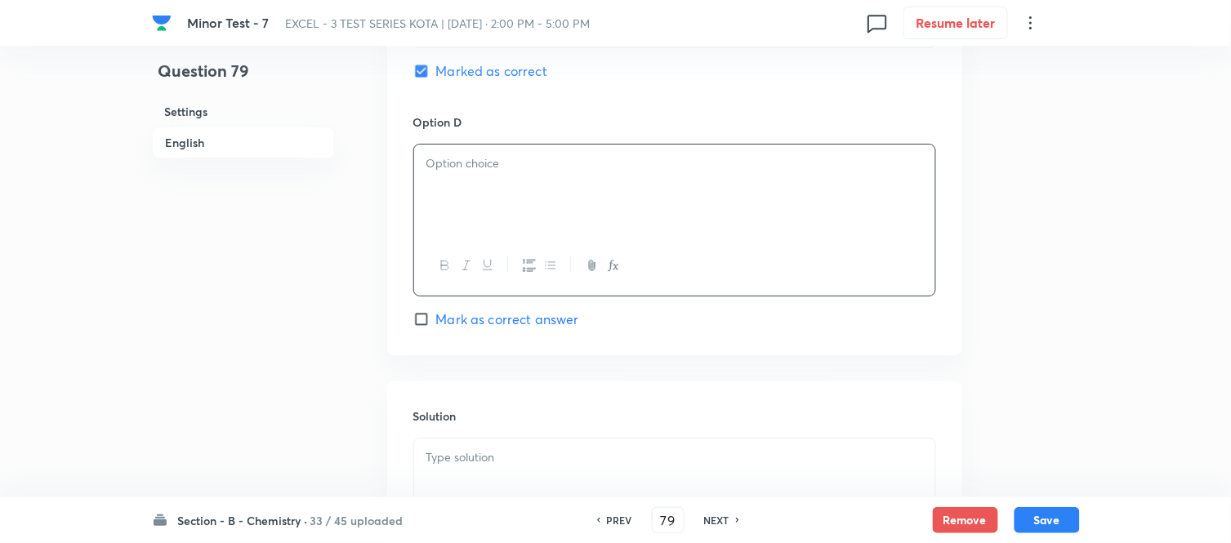
click at [567, 156] on p at bounding box center [674, 163] width 497 height 19
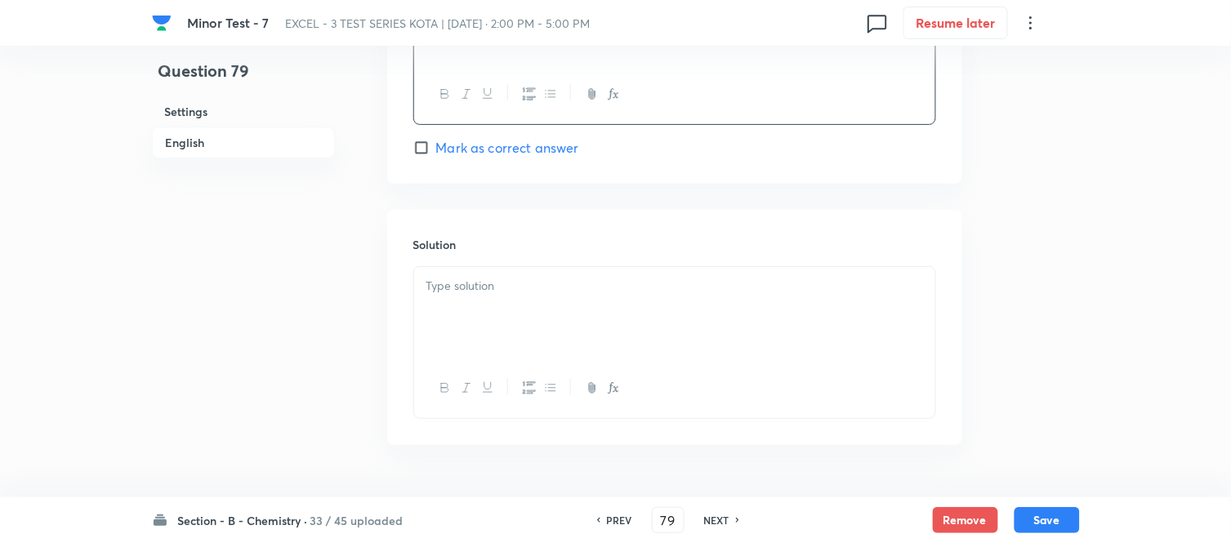
scroll to position [1634, 0]
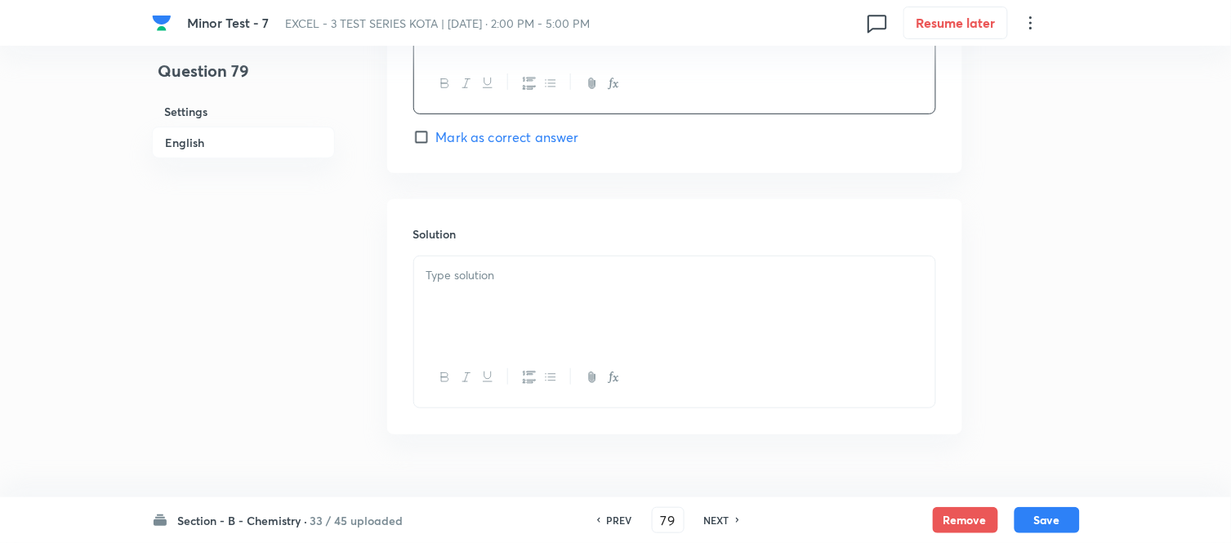
click at [592, 279] on p at bounding box center [674, 275] width 497 height 19
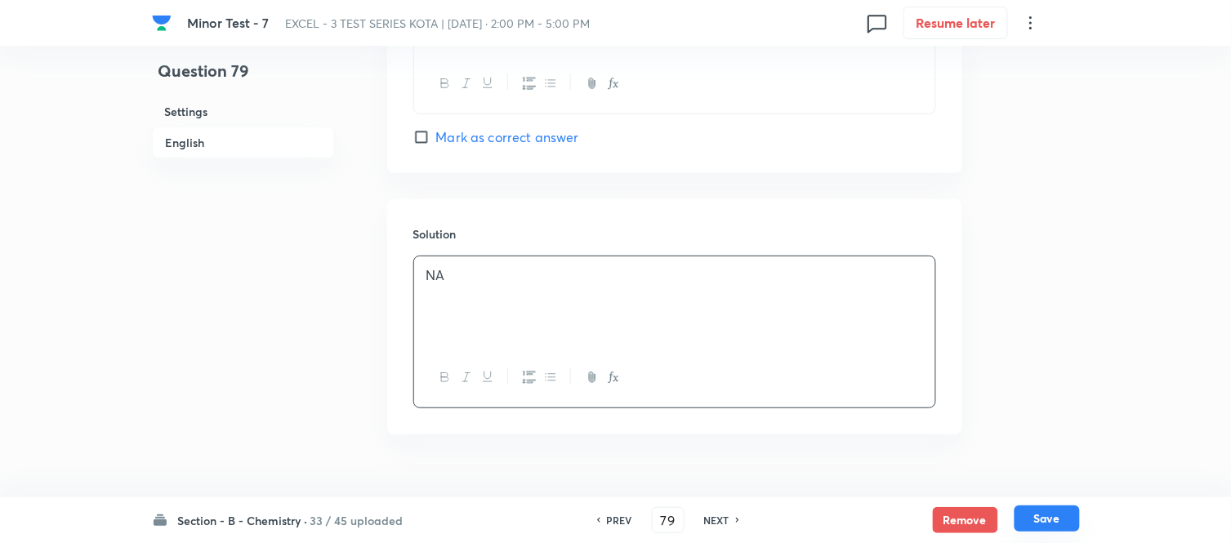
click at [1050, 520] on button "Save" at bounding box center [1046, 519] width 65 height 26
type input "80"
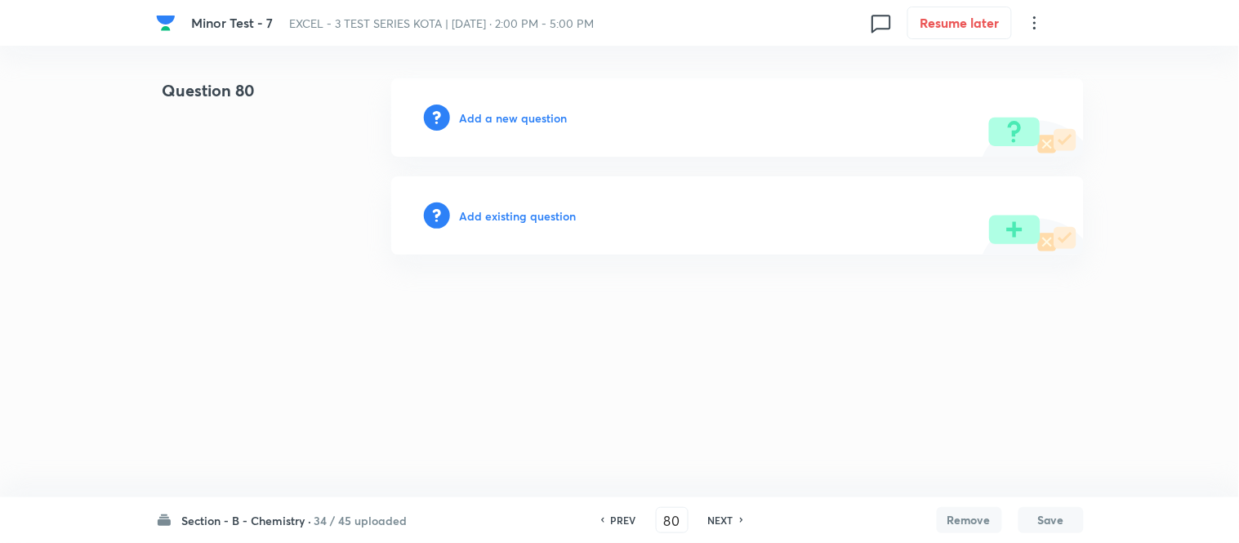
click at [494, 115] on h6 "Add a new question" at bounding box center [514, 117] width 108 height 17
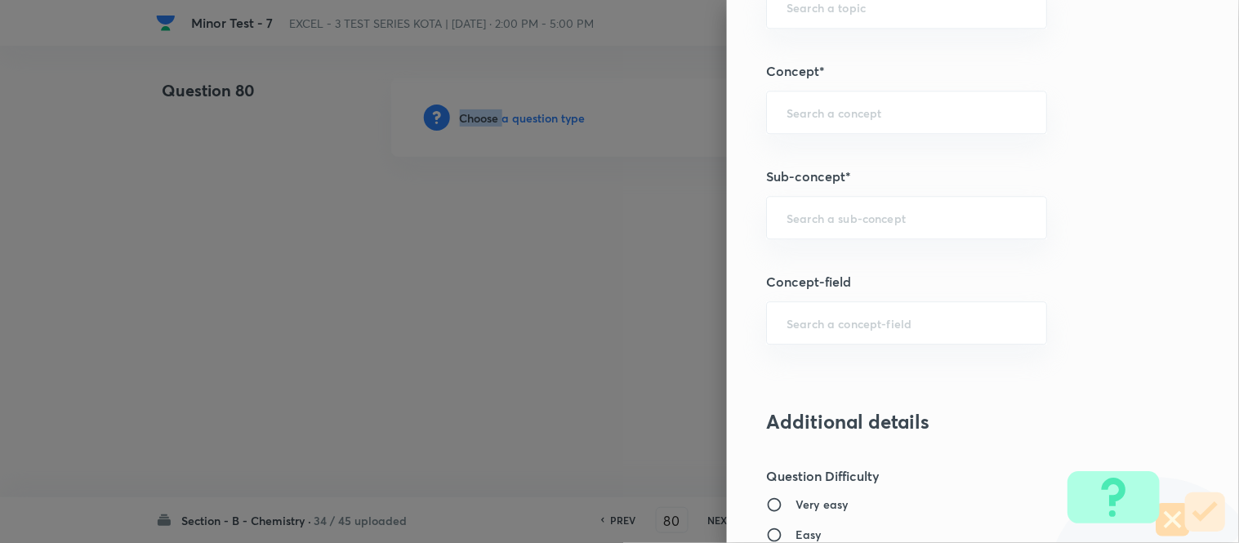
scroll to position [998, 0]
click at [853, 217] on input "text" at bounding box center [907, 217] width 240 height 16
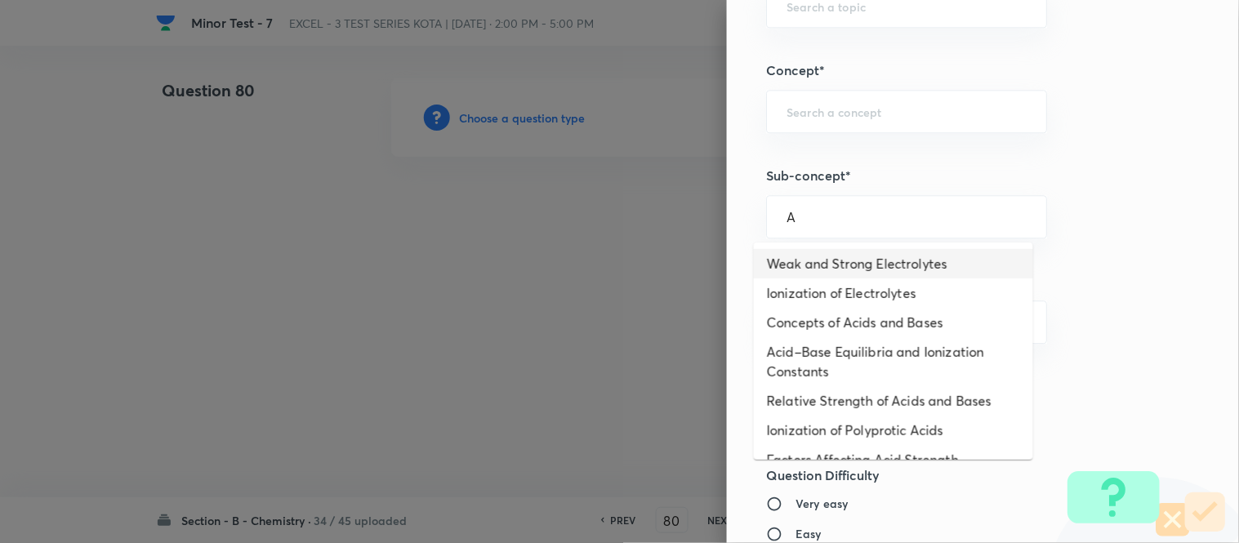
click at [839, 263] on li "Weak and Strong Electrolytes" at bounding box center [893, 263] width 279 height 29
type input "Weak and Strong Electrolytes"
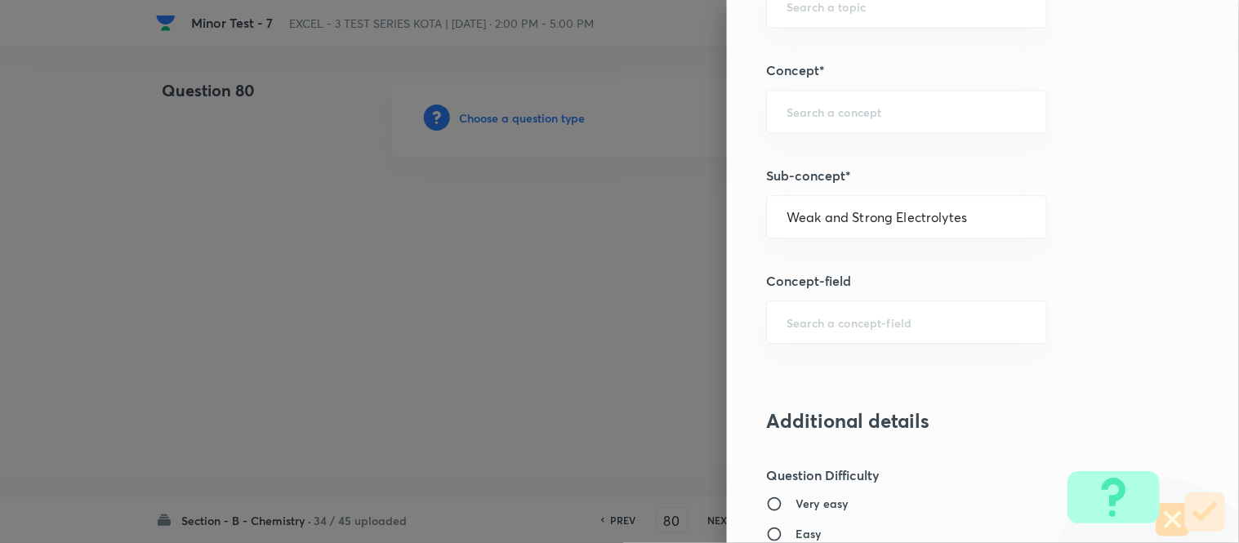
type input "Chemistry"
type input "Physical Chemistry"
type input "Ionic Equilibrium"
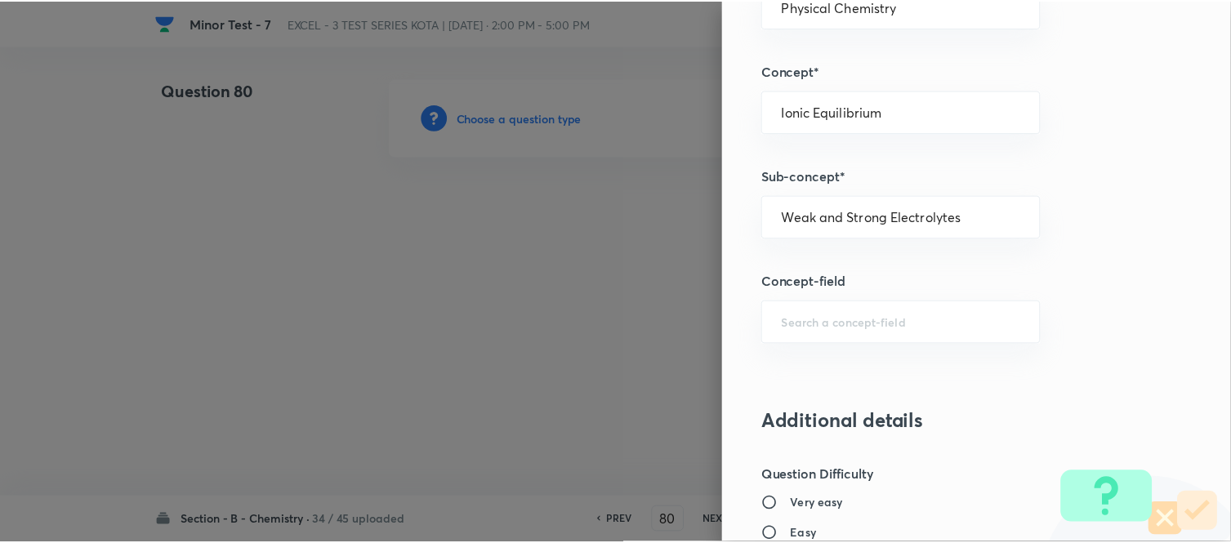
scroll to position [1793, 0]
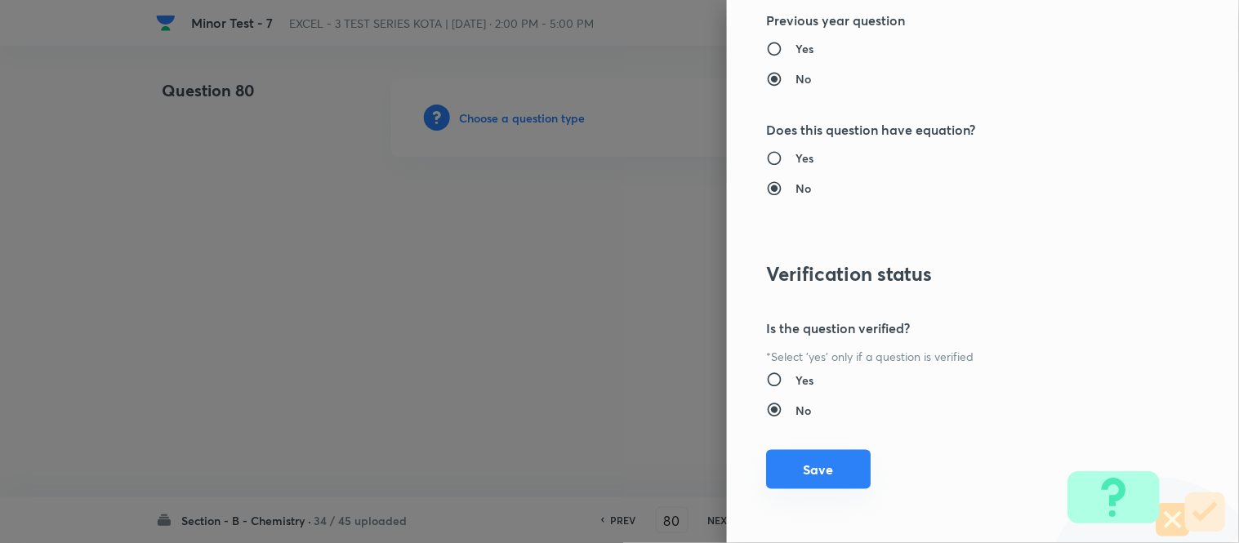
click at [815, 461] on button "Save" at bounding box center [818, 469] width 105 height 39
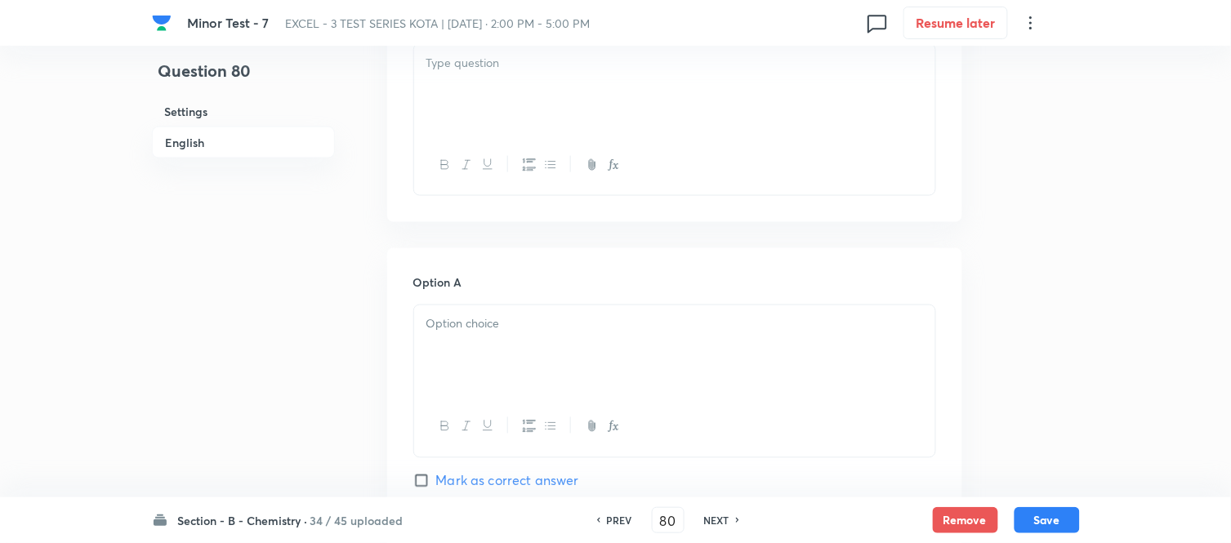
scroll to position [453, 0]
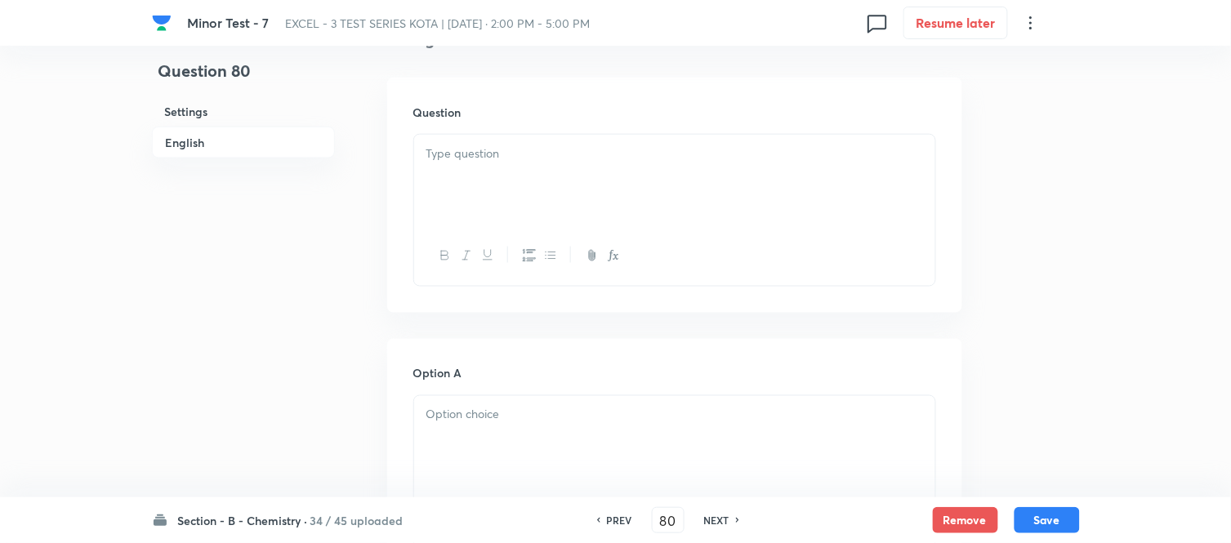
click at [584, 167] on div at bounding box center [674, 180] width 521 height 91
click at [556, 199] on div at bounding box center [674, 180] width 521 height 91
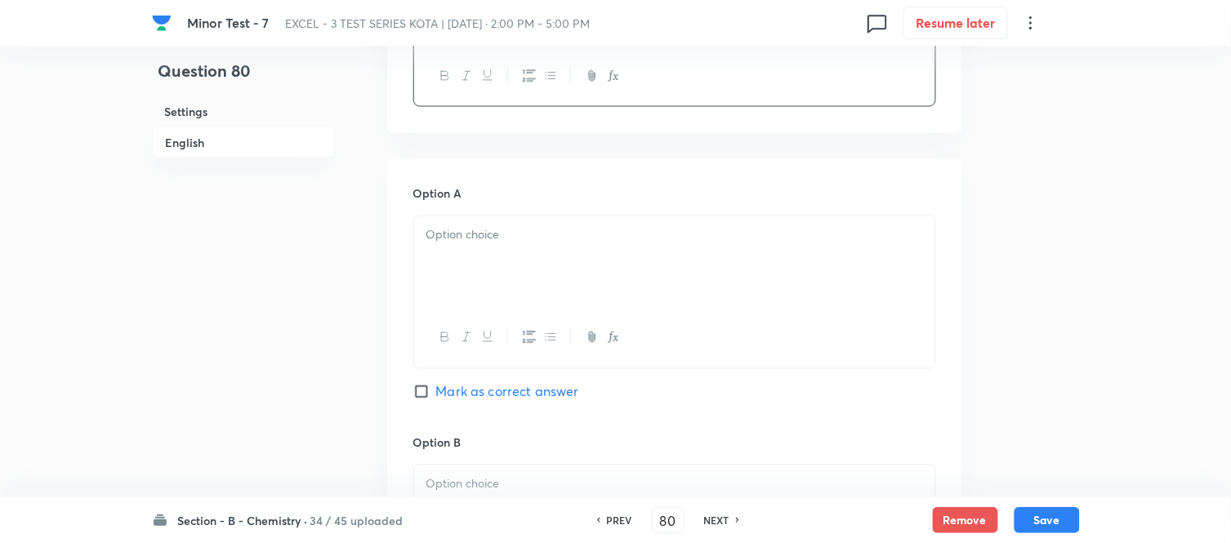
scroll to position [635, 0]
click at [549, 243] on p at bounding box center [674, 234] width 497 height 19
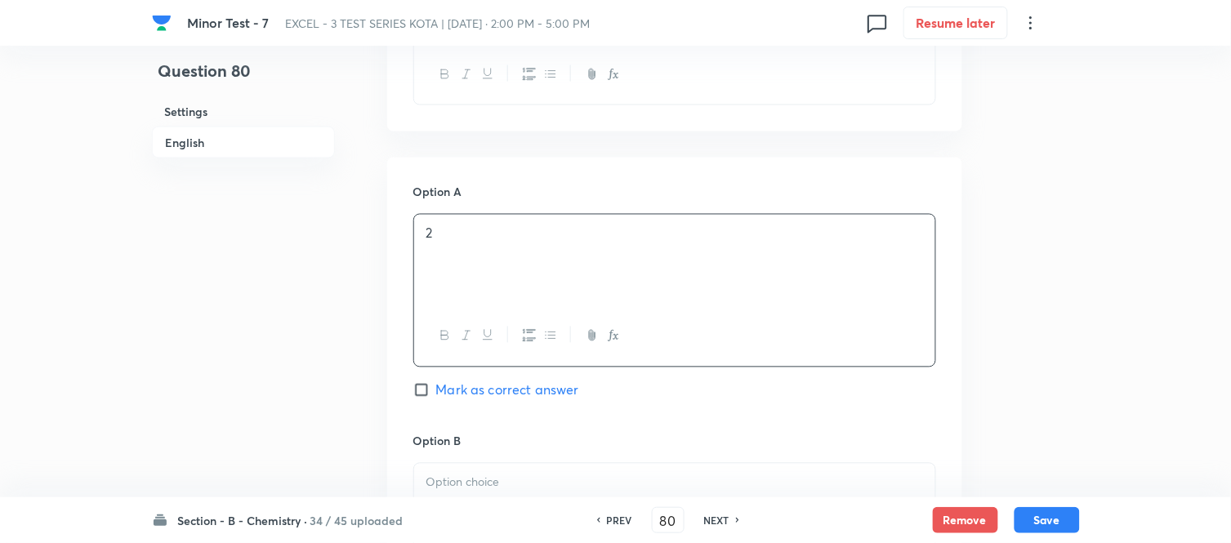
scroll to position [817, 0]
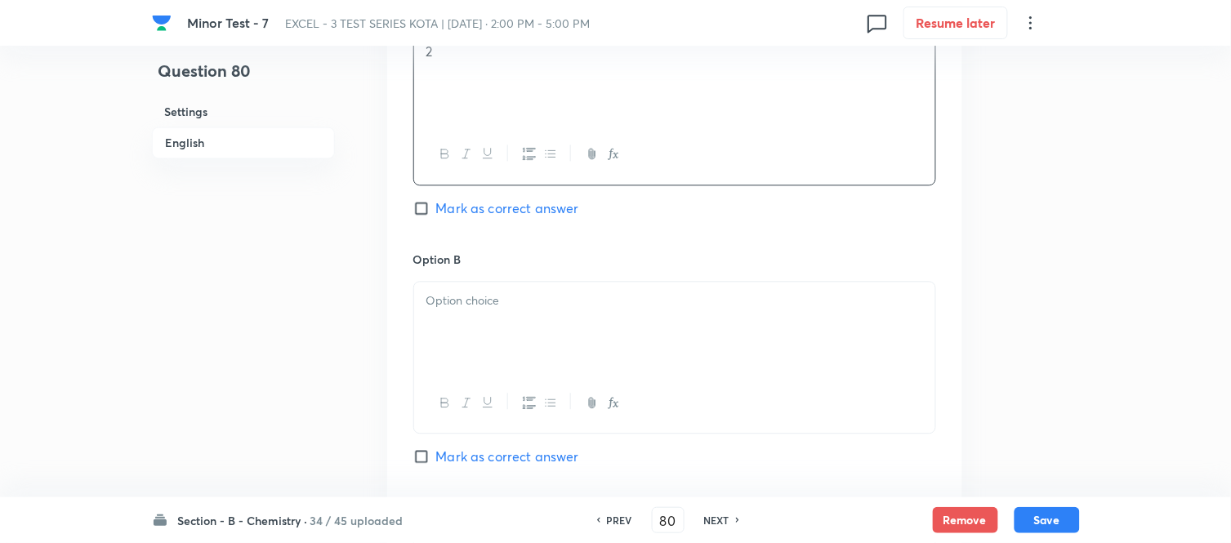
click at [503, 312] on div at bounding box center [674, 327] width 521 height 91
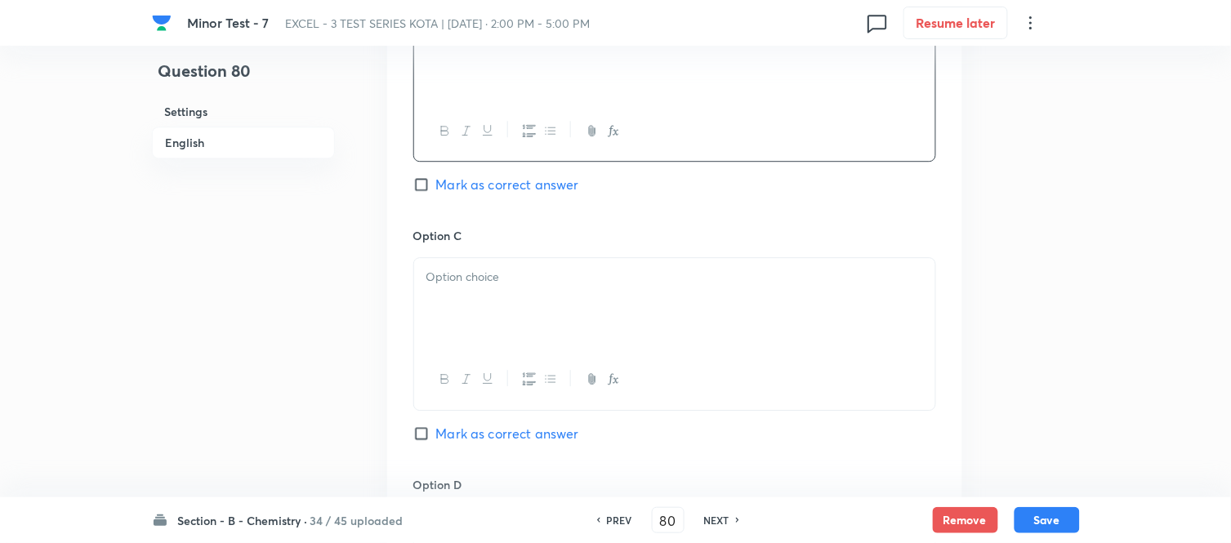
click at [590, 315] on div at bounding box center [674, 303] width 521 height 91
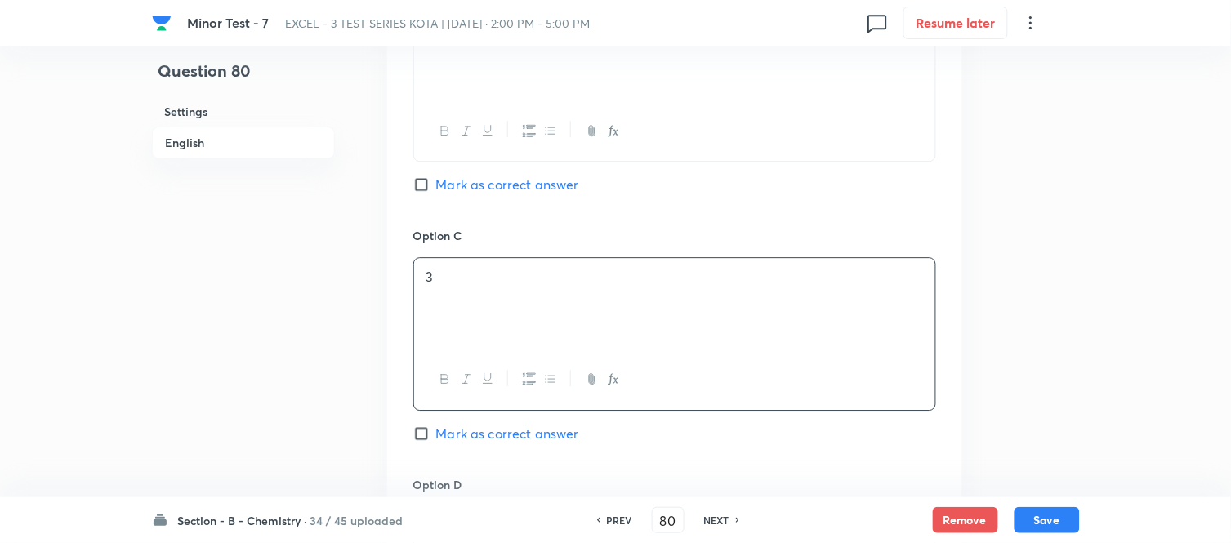
scroll to position [1361, 0]
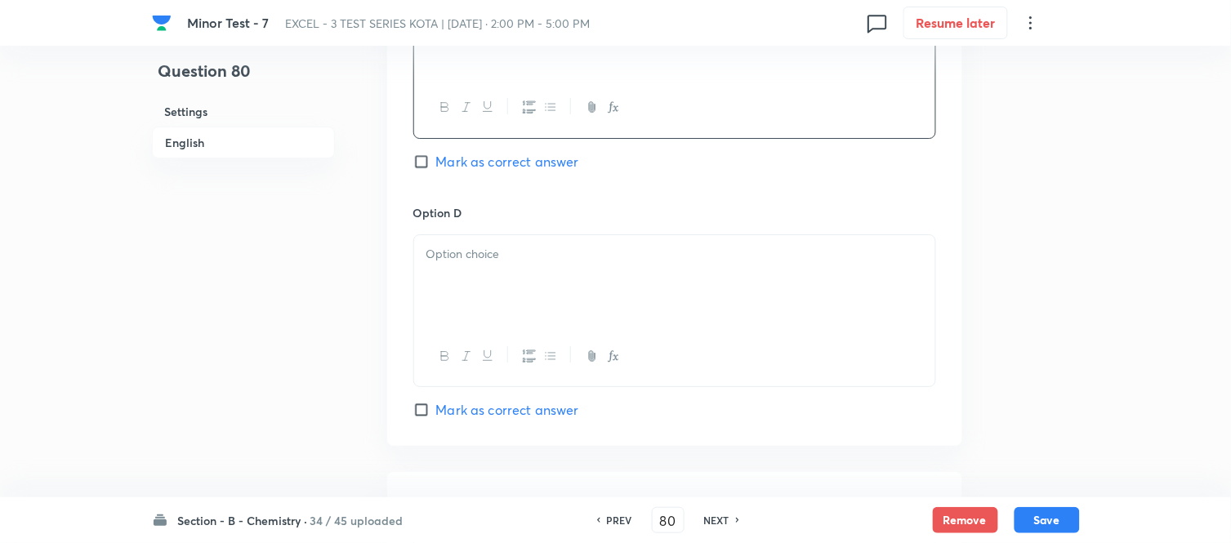
click at [586, 288] on div at bounding box center [674, 280] width 521 height 91
click at [637, 254] on p at bounding box center [674, 254] width 497 height 19
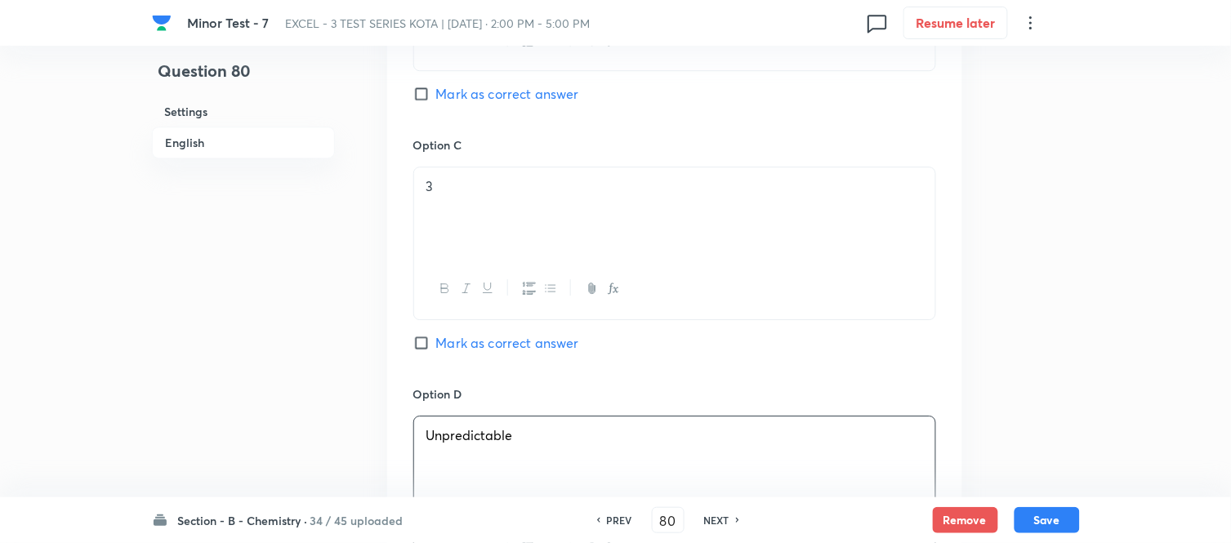
click at [425, 347] on input "Mark as correct answer" at bounding box center [424, 343] width 23 height 16
checkbox input "true"
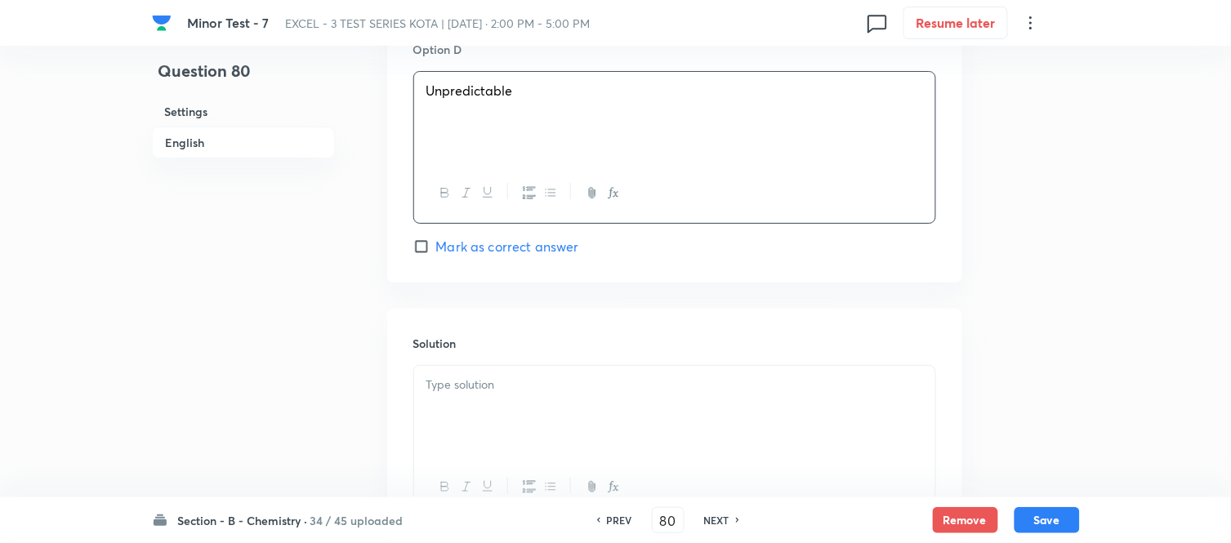
scroll to position [1634, 0]
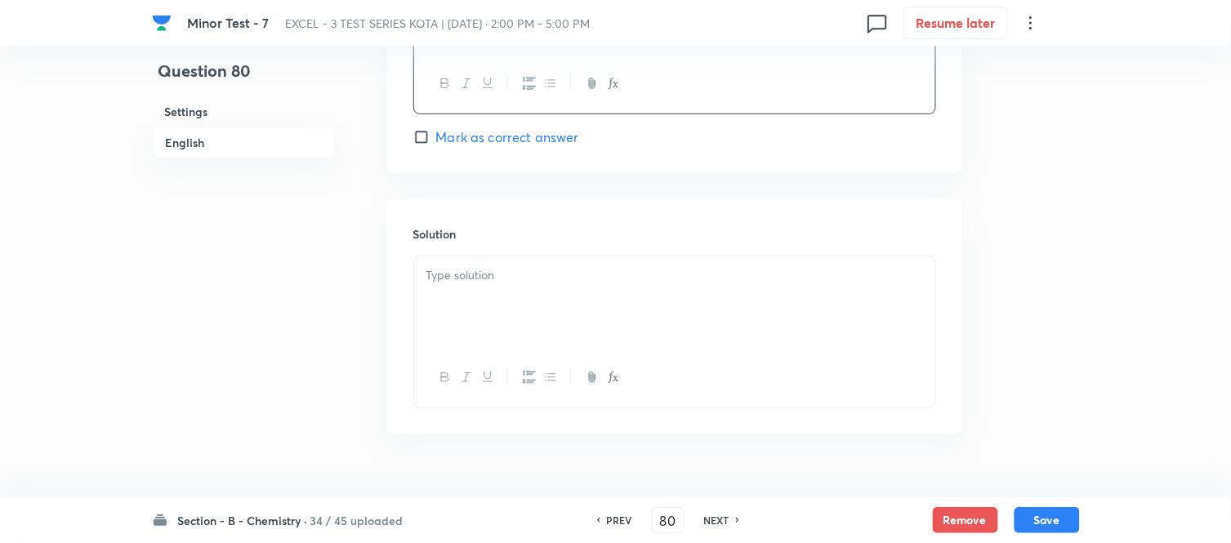
click at [534, 283] on p at bounding box center [674, 275] width 497 height 19
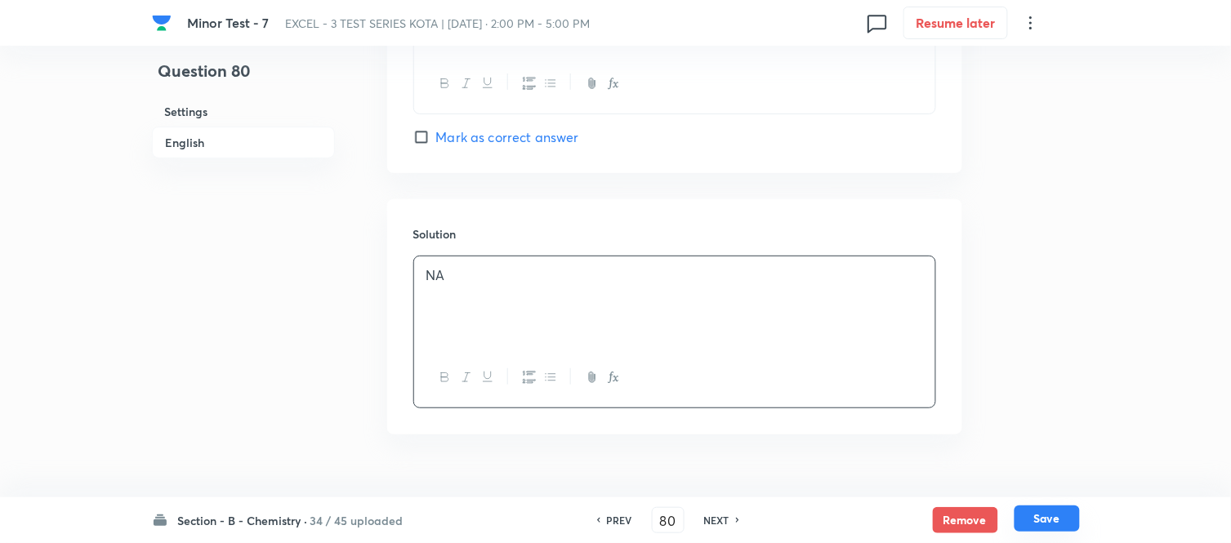
click at [1038, 524] on button "Save" at bounding box center [1046, 519] width 65 height 26
type input "81"
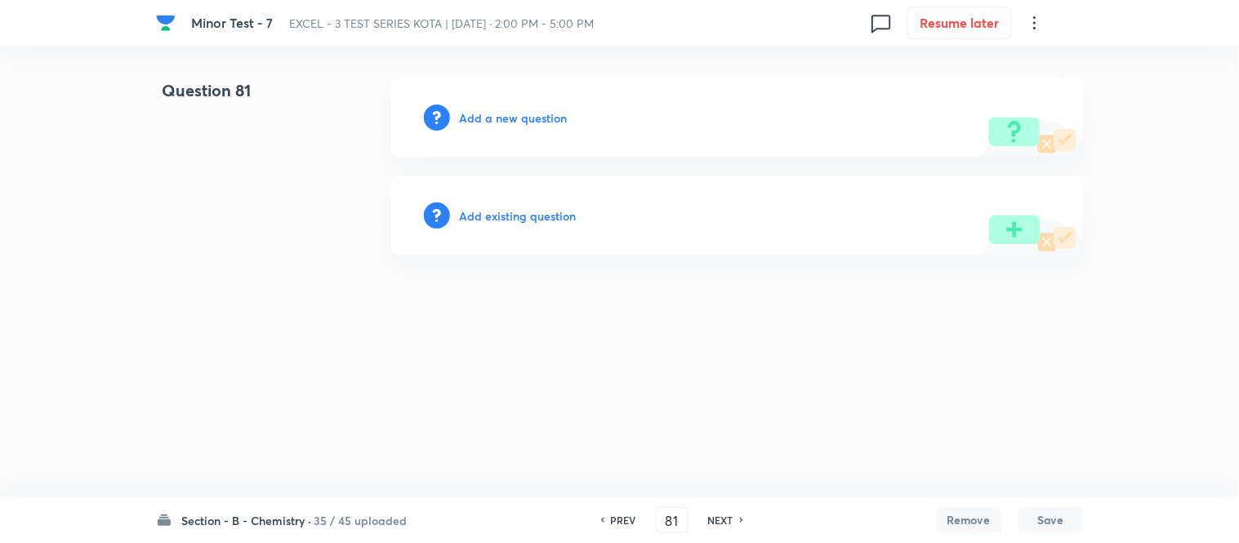
click at [493, 114] on h6 "Add a new question" at bounding box center [514, 117] width 108 height 17
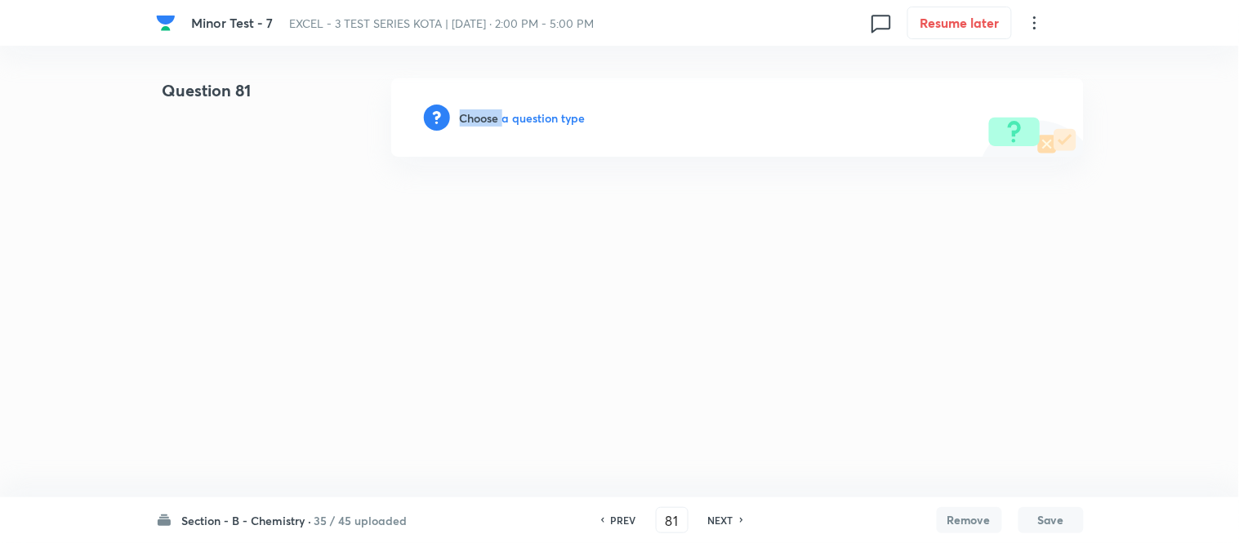
click at [493, 114] on h6 "Choose a question type" at bounding box center [523, 117] width 126 height 17
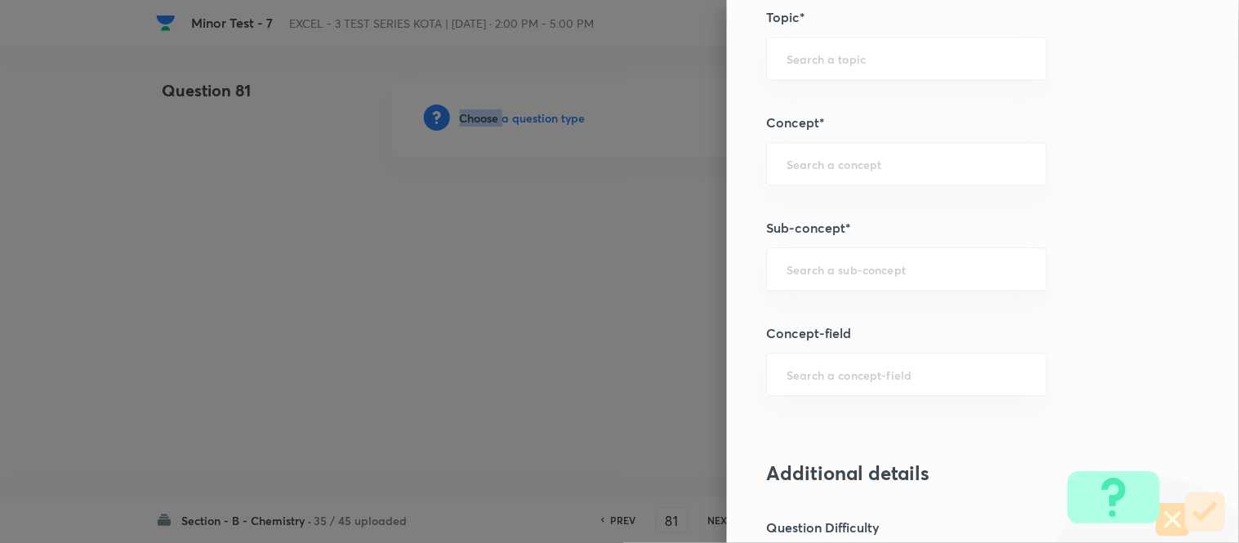
scroll to position [1058, 0]
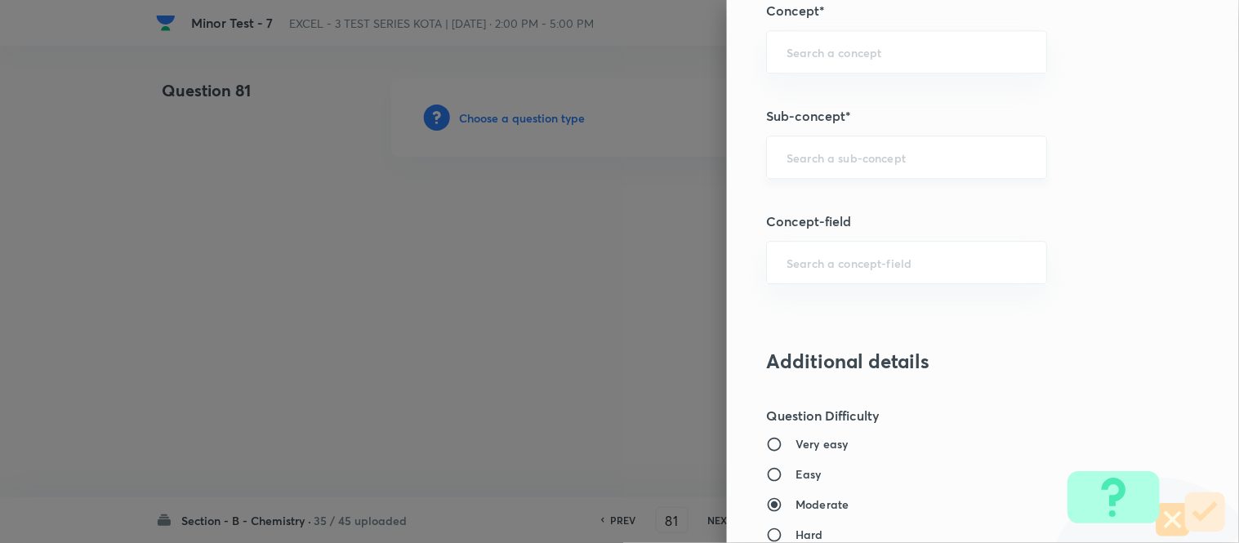
click at [849, 149] on input "text" at bounding box center [907, 157] width 240 height 16
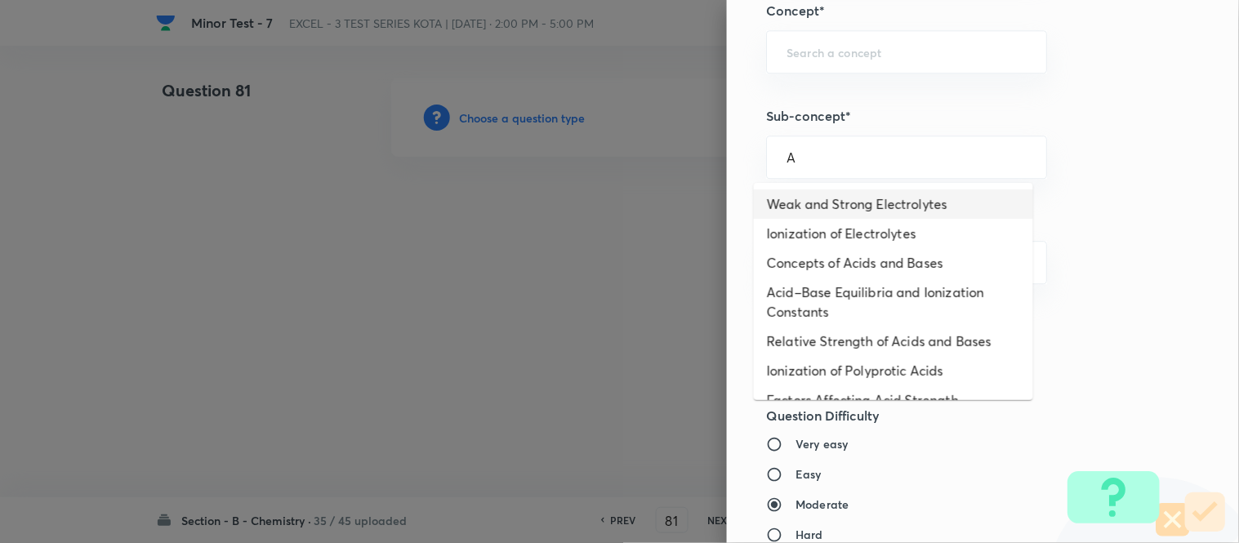
click at [830, 205] on li "Weak and Strong Electrolytes" at bounding box center [893, 203] width 279 height 29
type input "Weak and Strong Electrolytes"
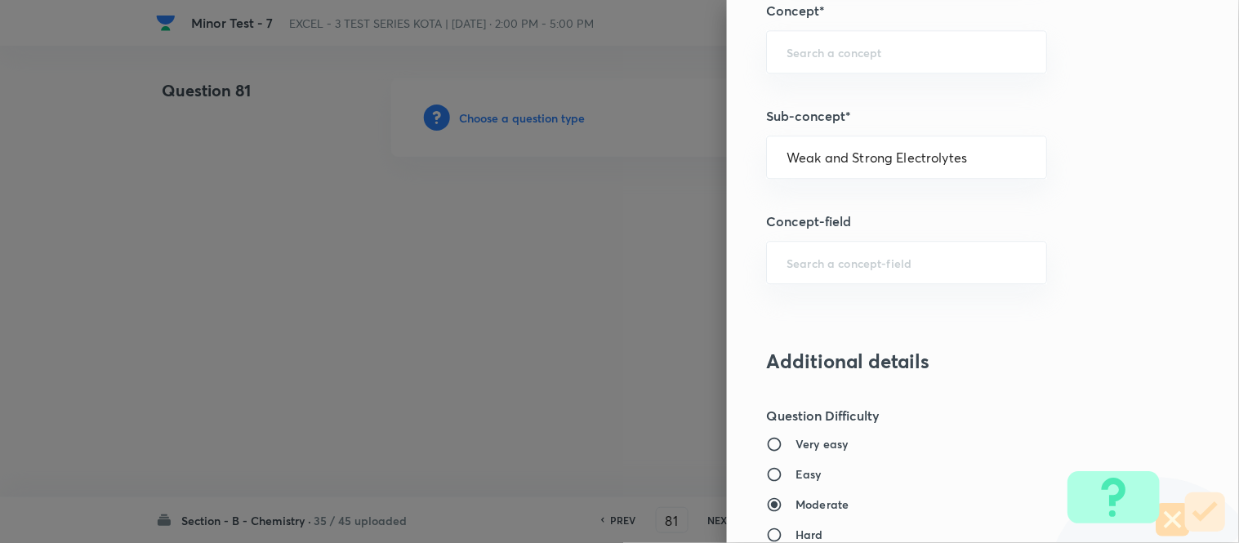
type input "Chemistry"
type input "Physical Chemistry"
type input "Ionic Equilibrium"
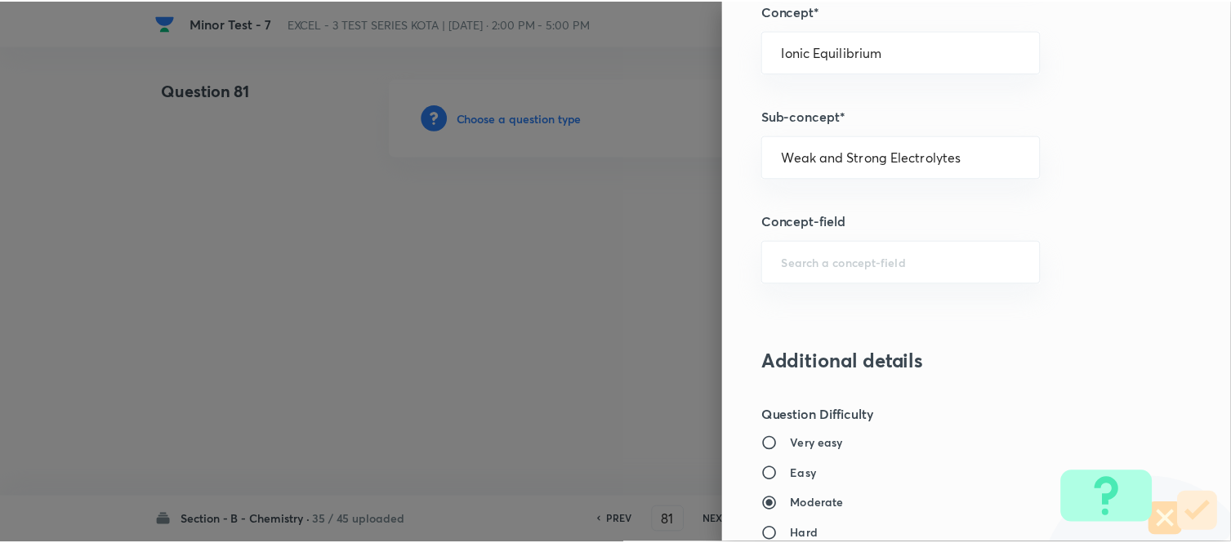
scroll to position [1793, 0]
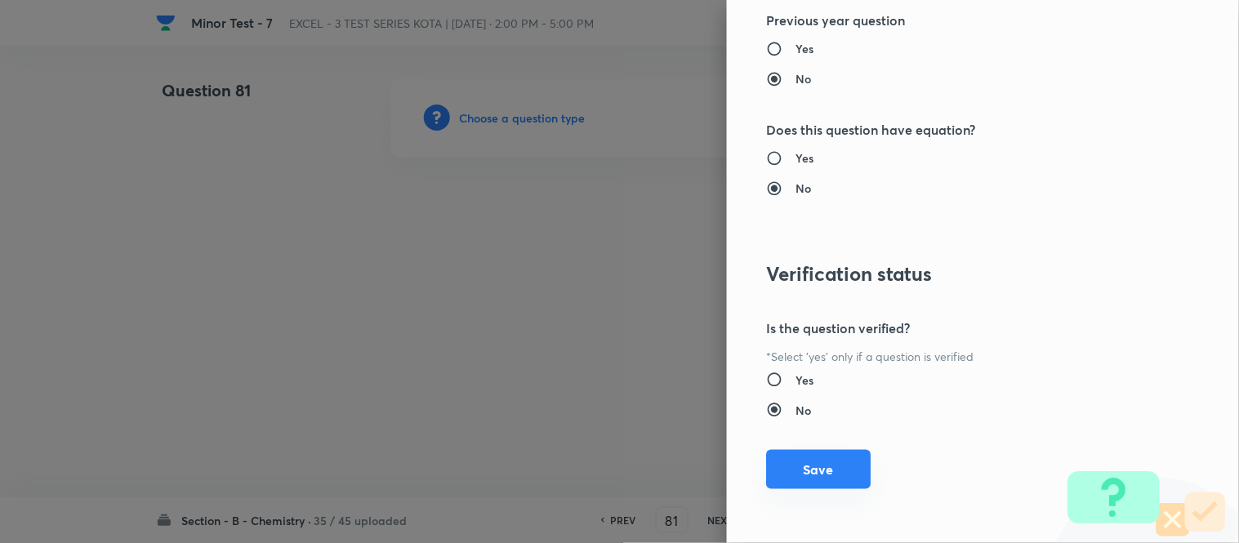
click at [827, 479] on button "Save" at bounding box center [818, 469] width 105 height 39
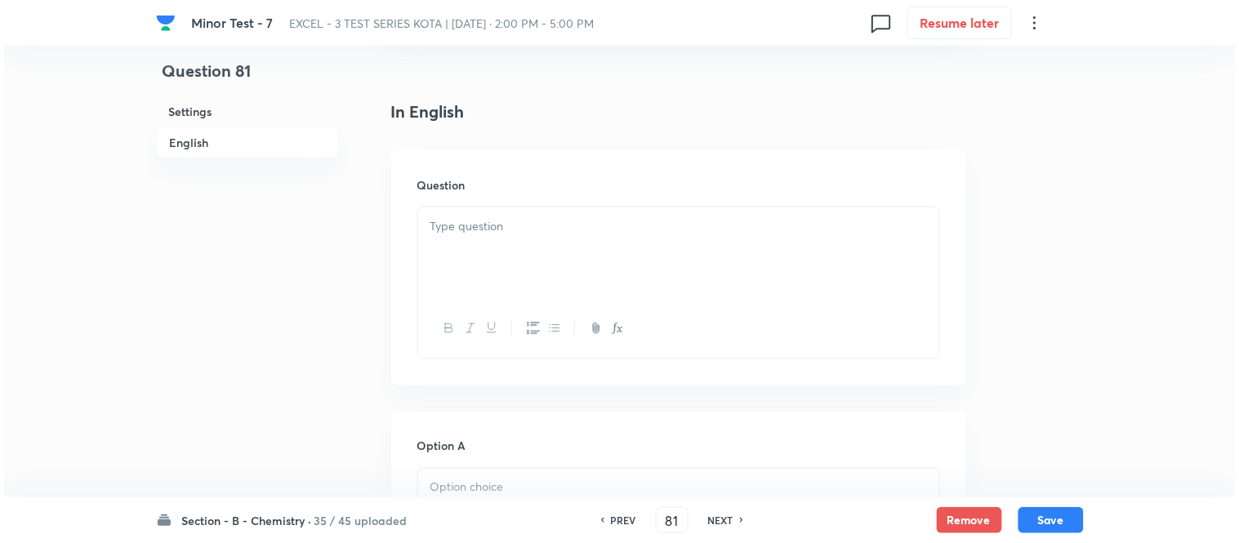
scroll to position [453, 0]
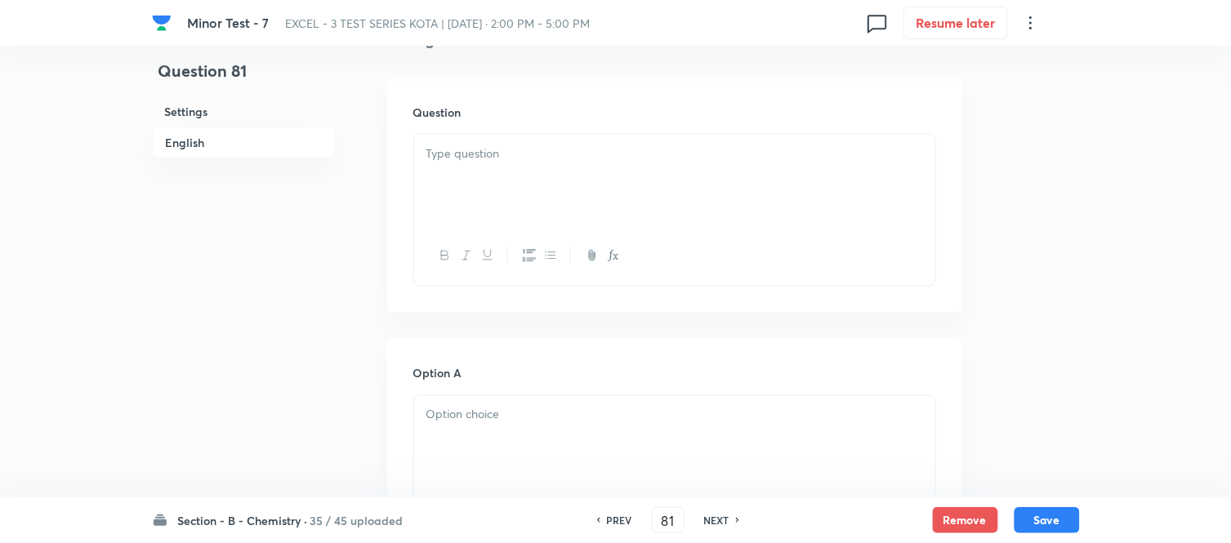
click at [570, 172] on div at bounding box center [674, 180] width 521 height 91
click at [557, 189] on div at bounding box center [674, 180] width 521 height 91
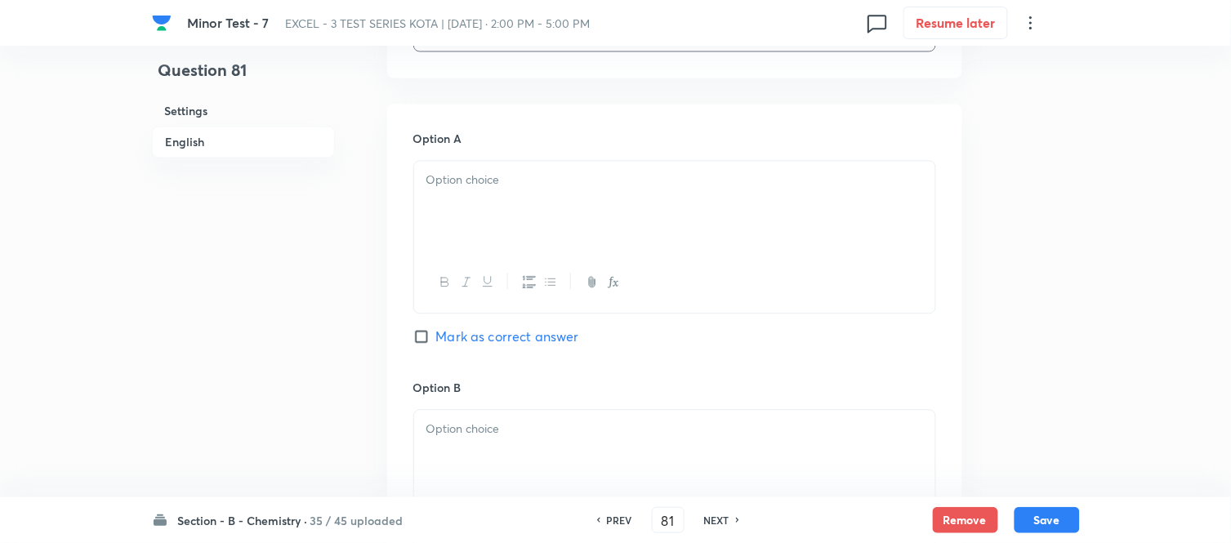
scroll to position [817, 0]
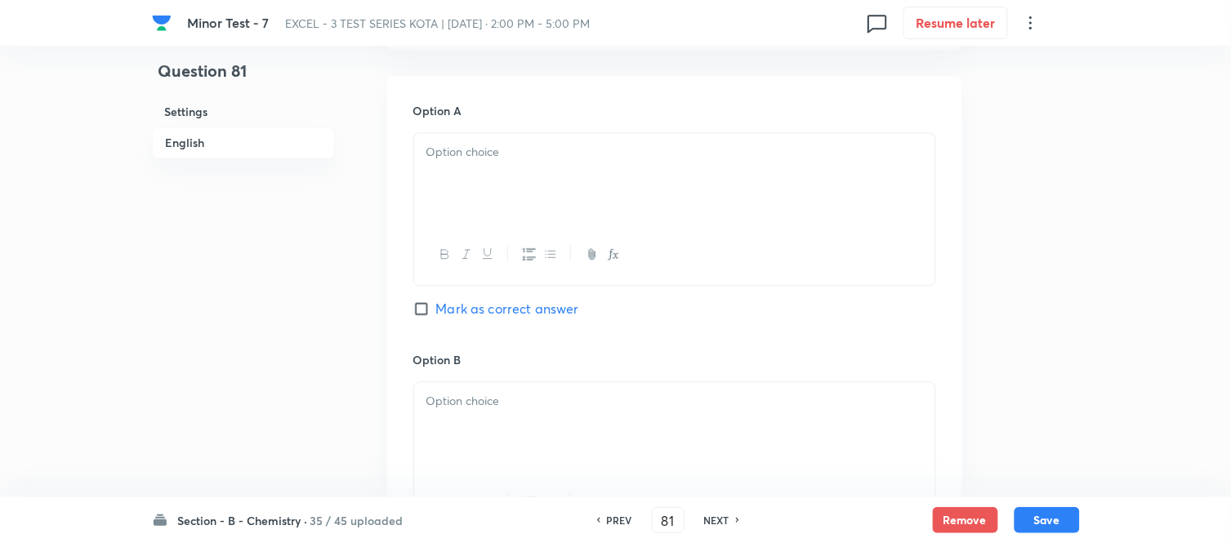
click at [594, 159] on p at bounding box center [674, 152] width 497 height 19
click at [591, 230] on div at bounding box center [674, 255] width 521 height 60
click at [599, 181] on div at bounding box center [674, 178] width 521 height 91
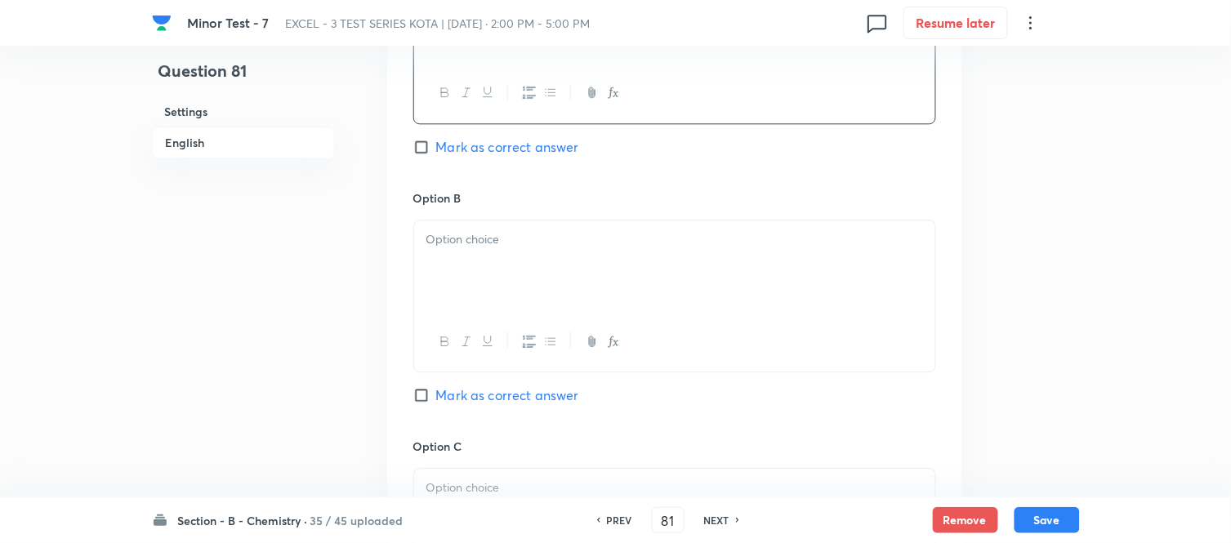
scroll to position [998, 0]
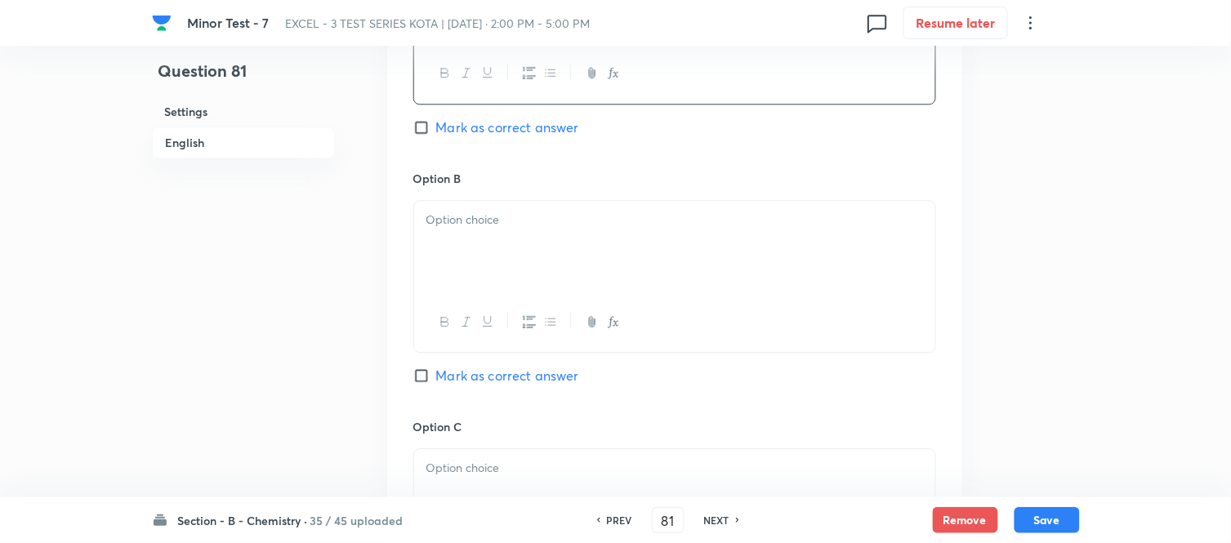
click at [602, 233] on div at bounding box center [674, 246] width 521 height 91
click at [591, 219] on p at bounding box center [674, 220] width 497 height 19
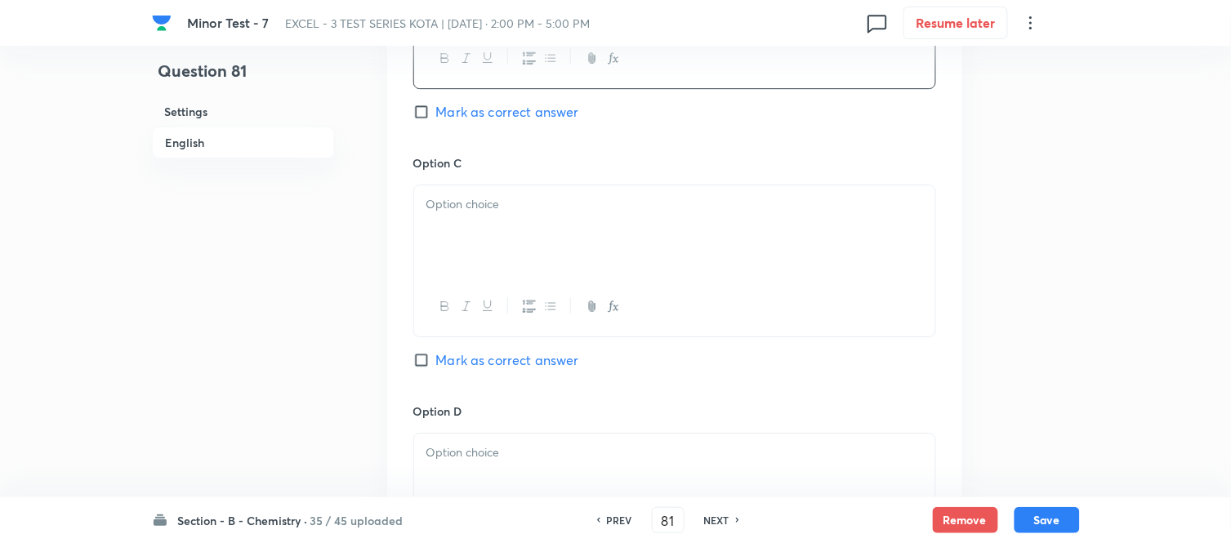
scroll to position [1270, 0]
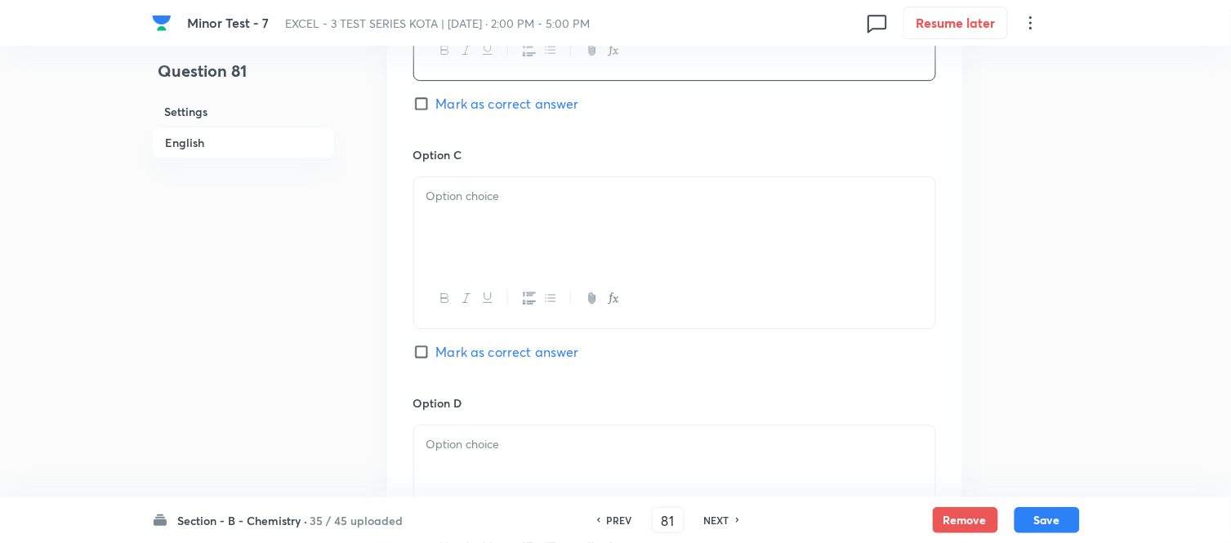
click at [597, 247] on div at bounding box center [674, 222] width 521 height 91
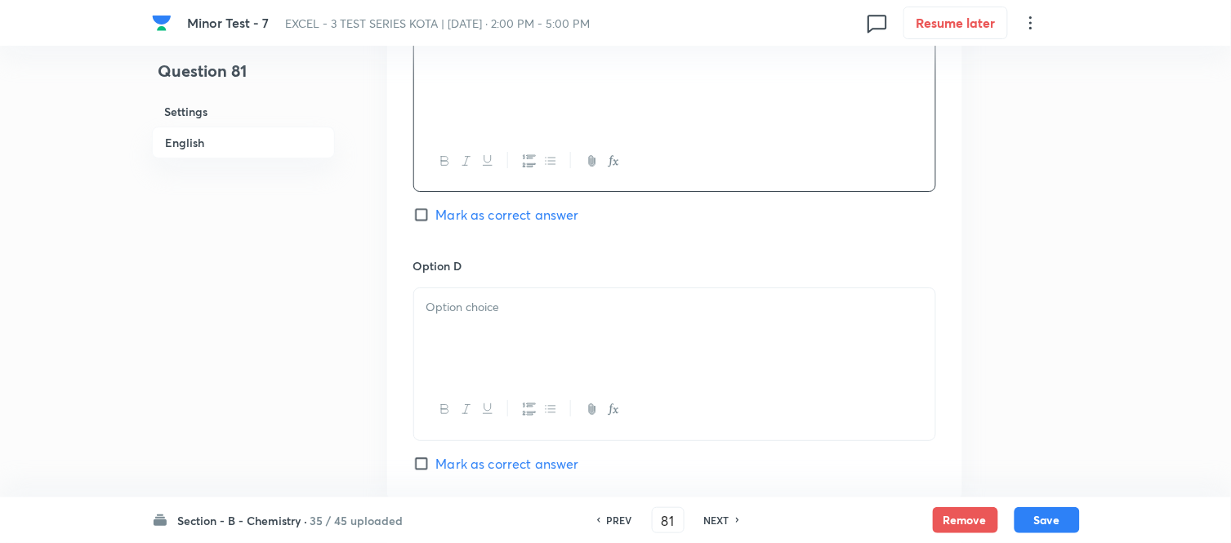
scroll to position [1451, 0]
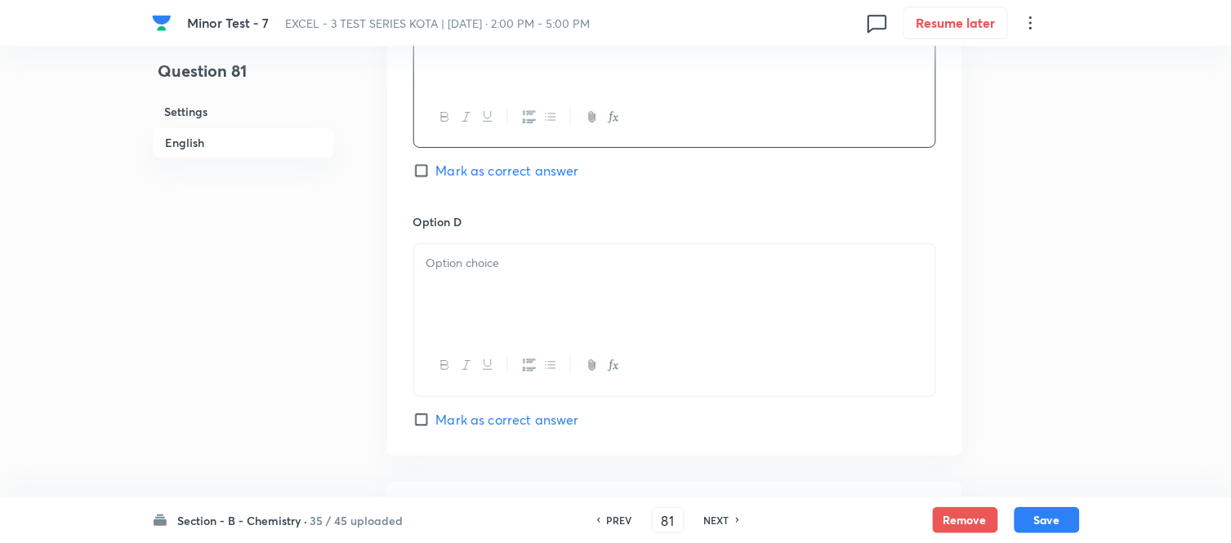
click at [580, 266] on p at bounding box center [674, 263] width 497 height 19
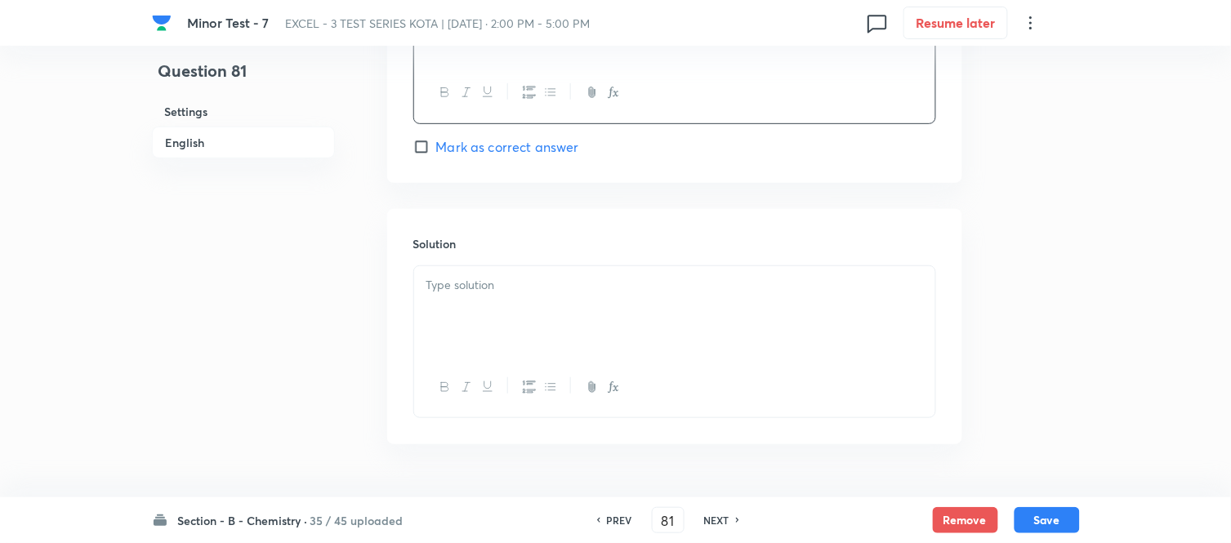
click at [550, 311] on div at bounding box center [674, 311] width 521 height 91
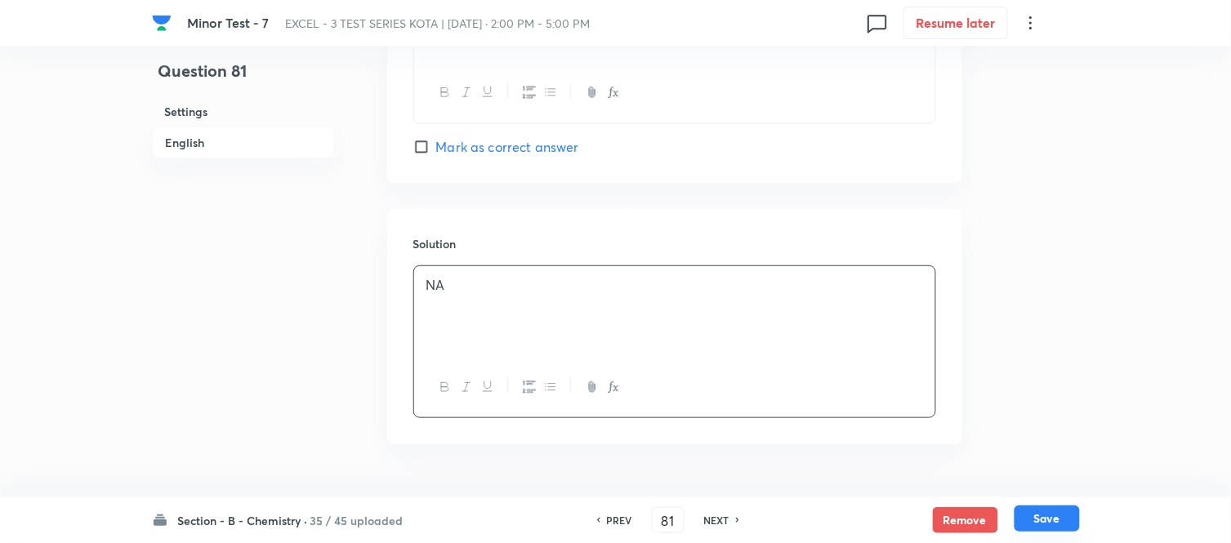
click at [1030, 517] on button "Save" at bounding box center [1046, 519] width 65 height 26
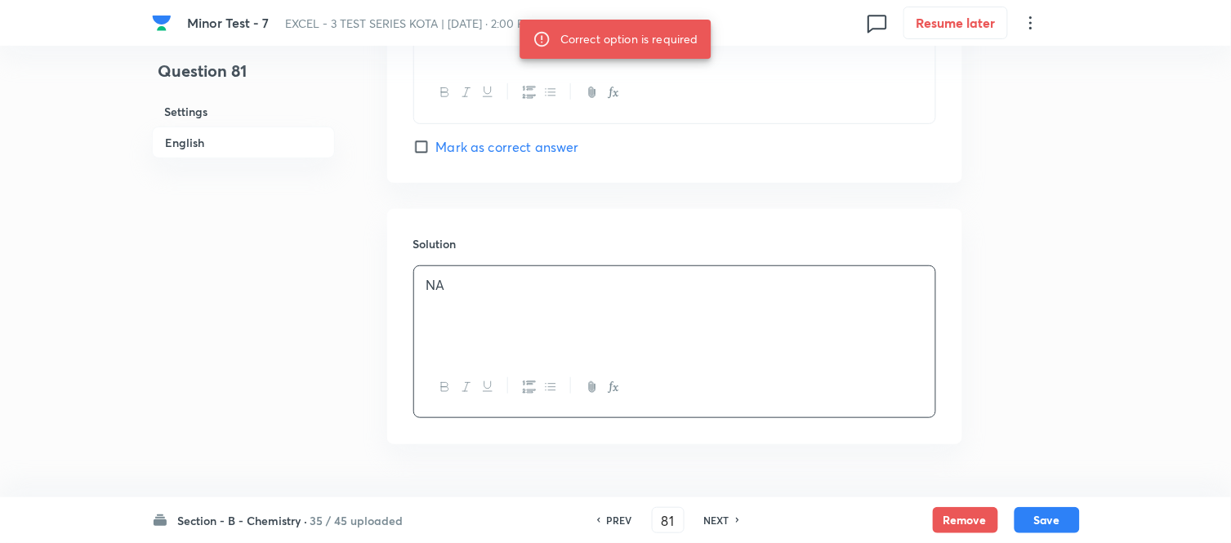
click at [431, 149] on input "Mark as correct answer" at bounding box center [424, 147] width 23 height 16
checkbox input "true"
click at [1044, 518] on button "Save" at bounding box center [1046, 519] width 65 height 26
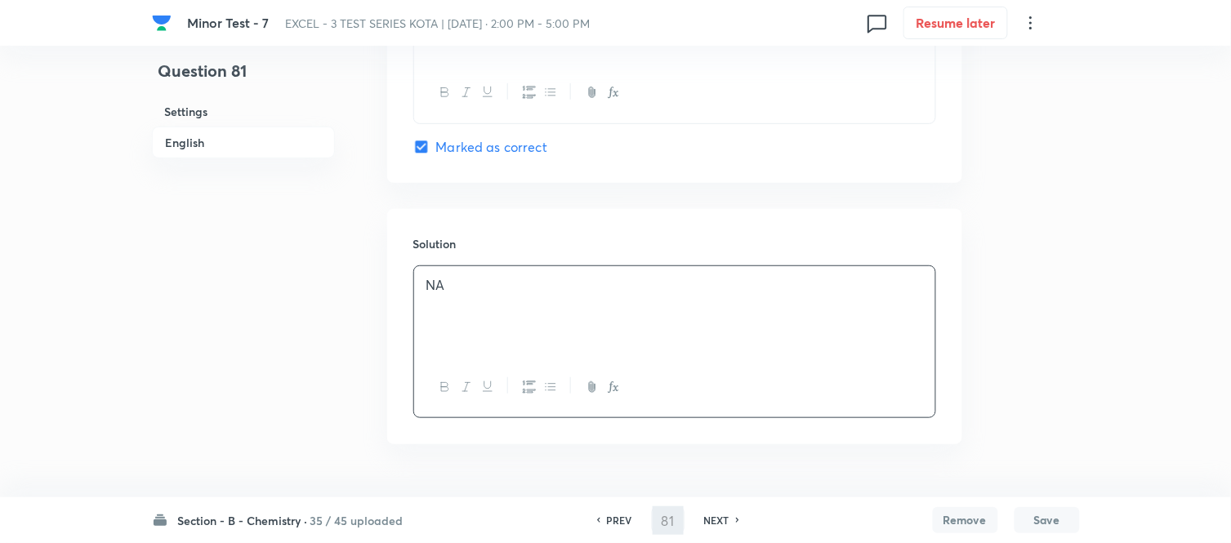
type input "82"
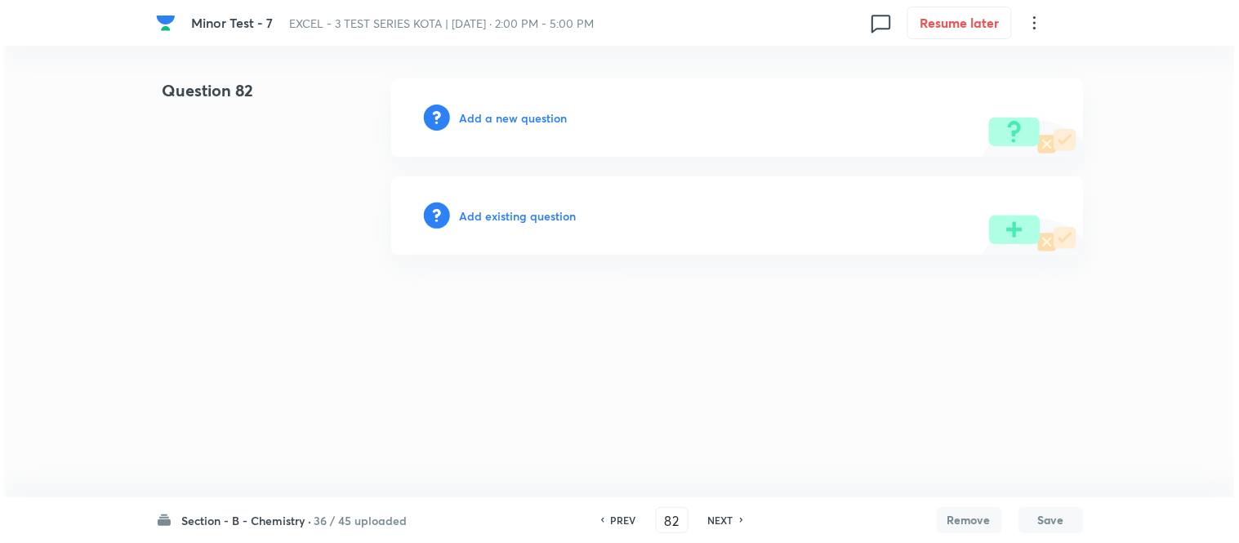
scroll to position [0, 0]
click at [491, 119] on h6 "Add a new question" at bounding box center [514, 117] width 108 height 17
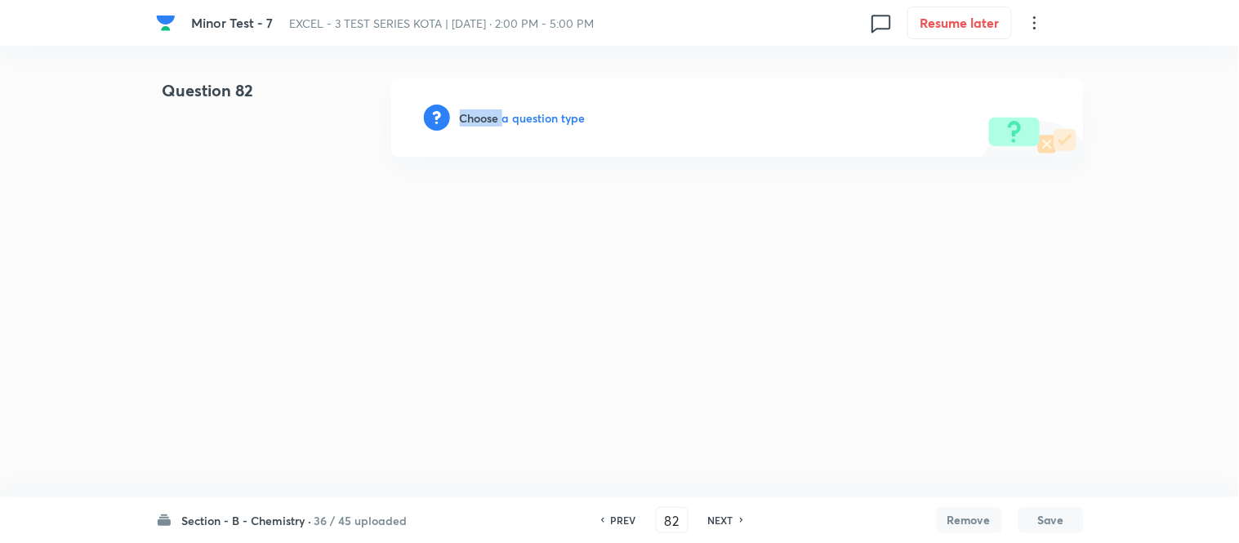
click at [491, 119] on h6 "Choose a question type" at bounding box center [523, 117] width 126 height 17
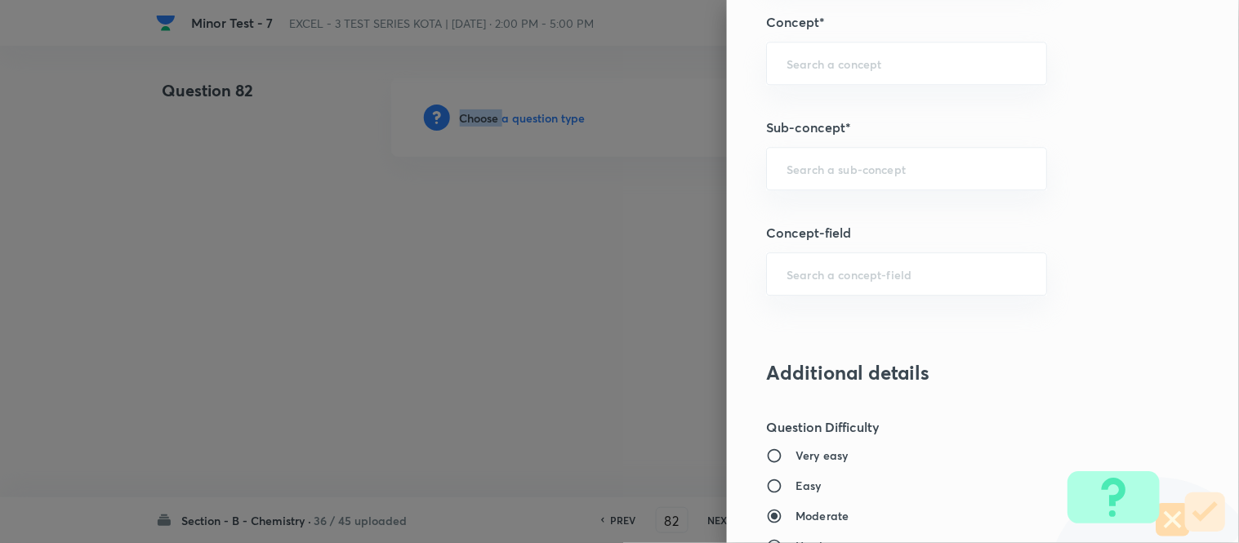
scroll to position [1063, 0]
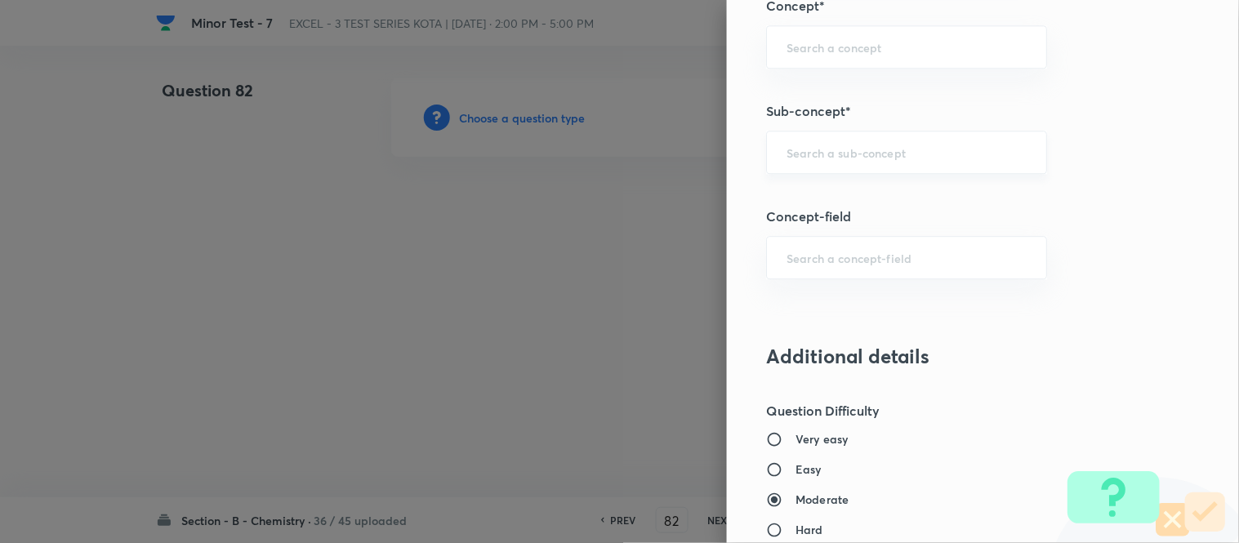
click at [882, 159] on input "text" at bounding box center [907, 153] width 240 height 16
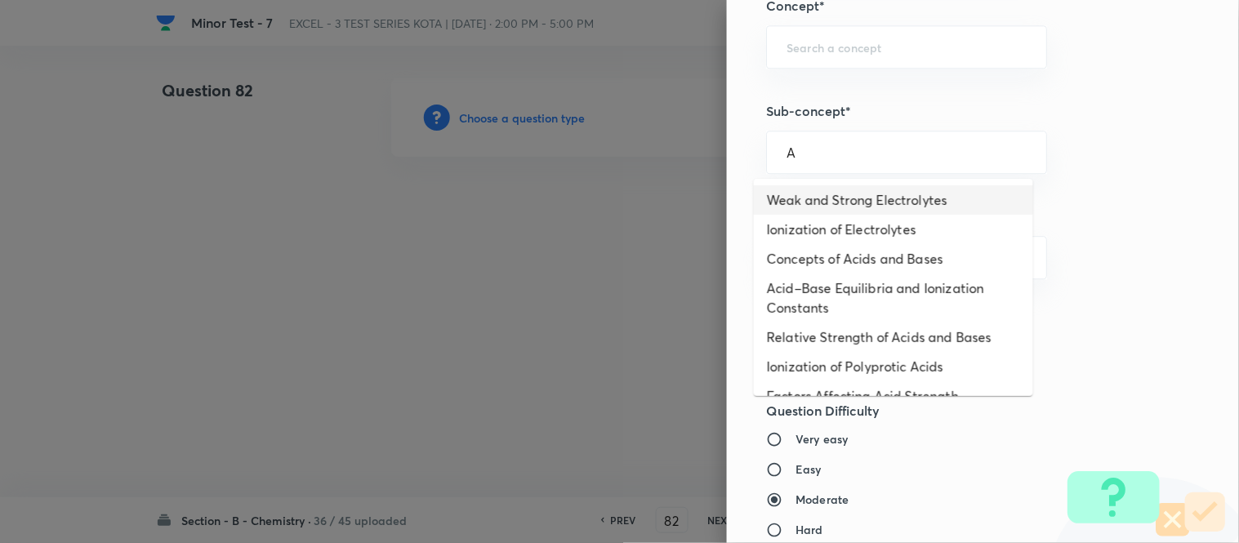
click at [834, 199] on li "Weak and Strong Electrolytes" at bounding box center [893, 199] width 279 height 29
type input "Weak and Strong Electrolytes"
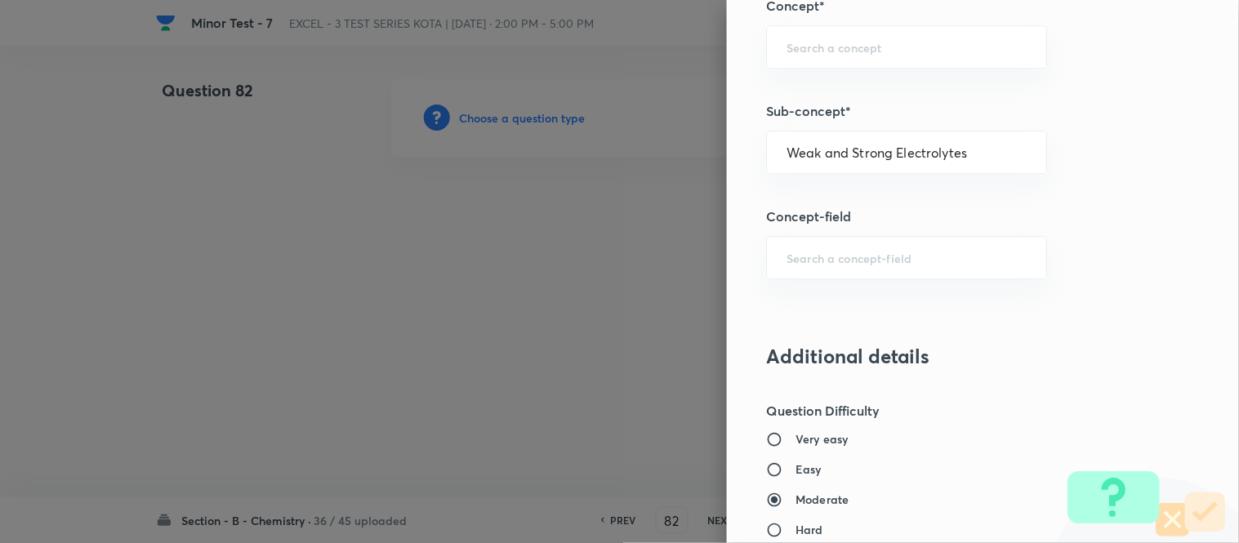
type input "Chemistry"
type input "Physical Chemistry"
type input "Ionic Equilibrium"
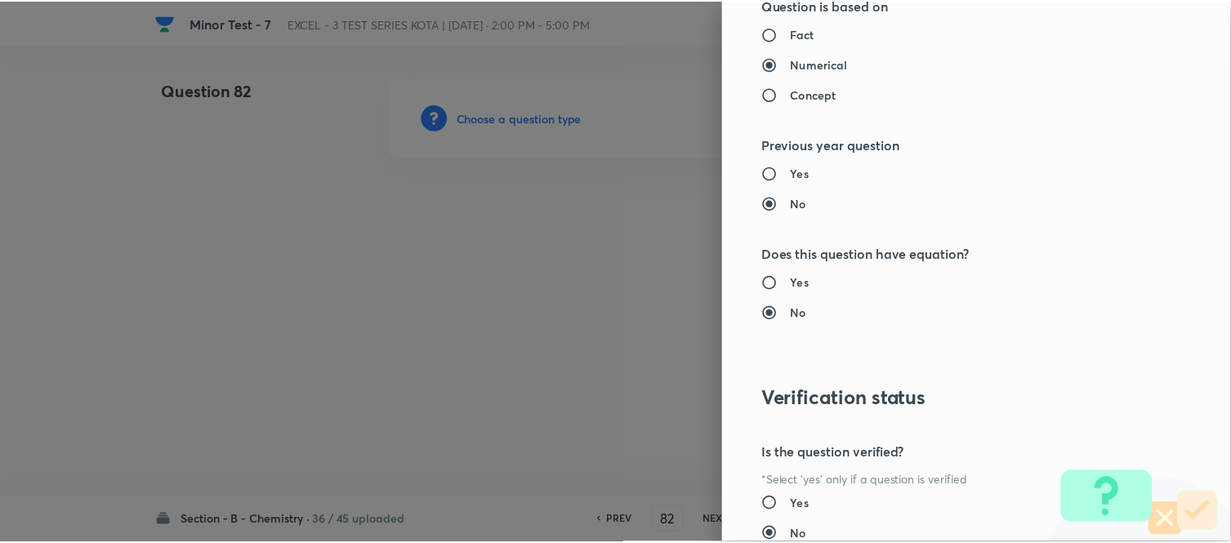
scroll to position [1793, 0]
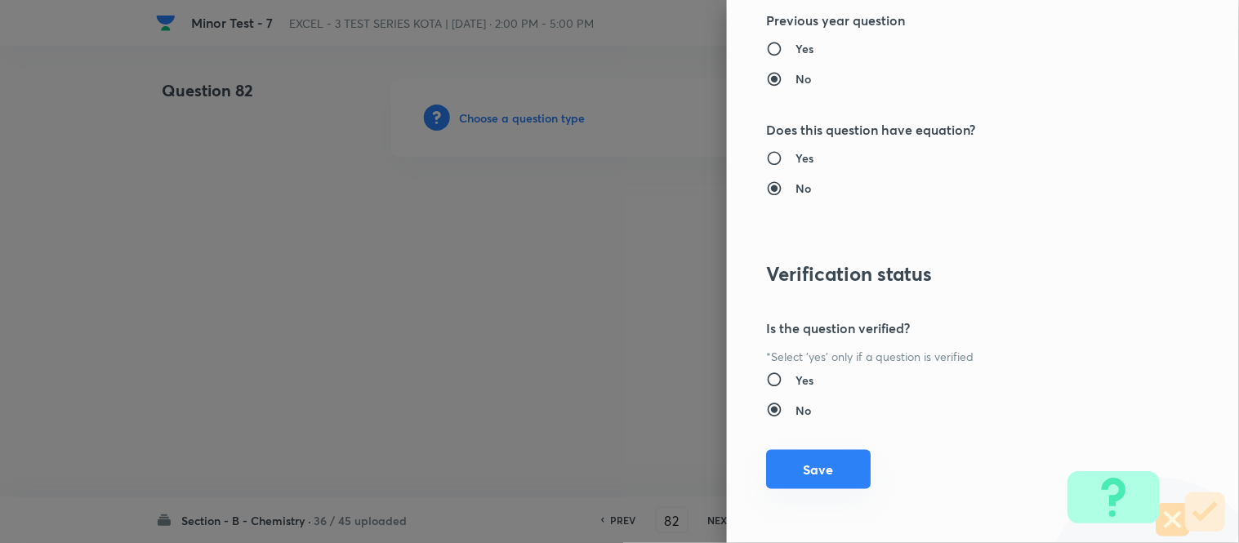
click at [789, 471] on button "Save" at bounding box center [818, 469] width 105 height 39
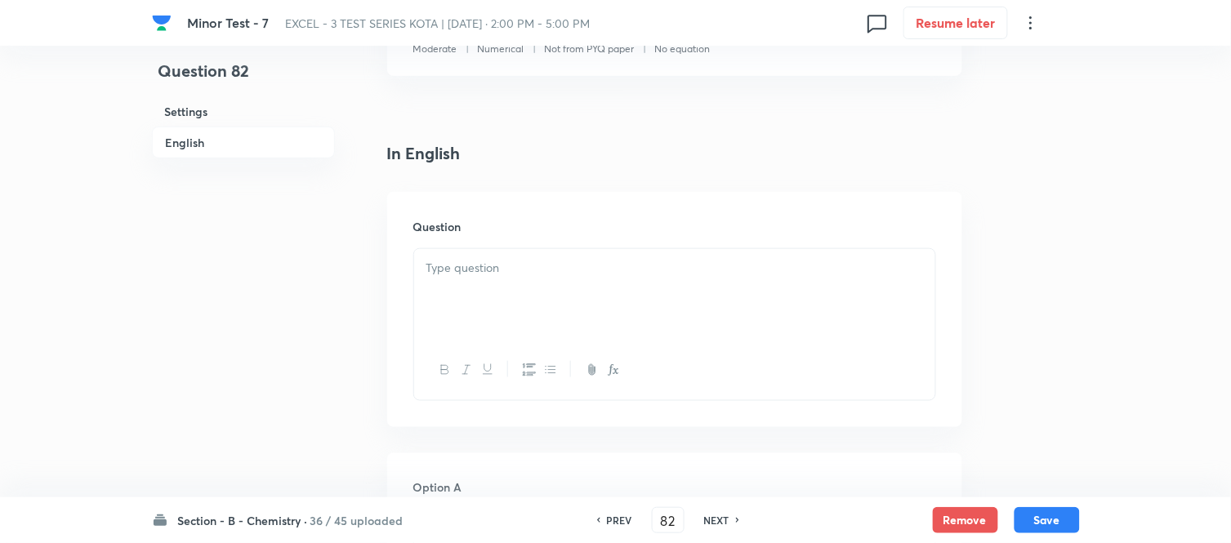
scroll to position [453, 0]
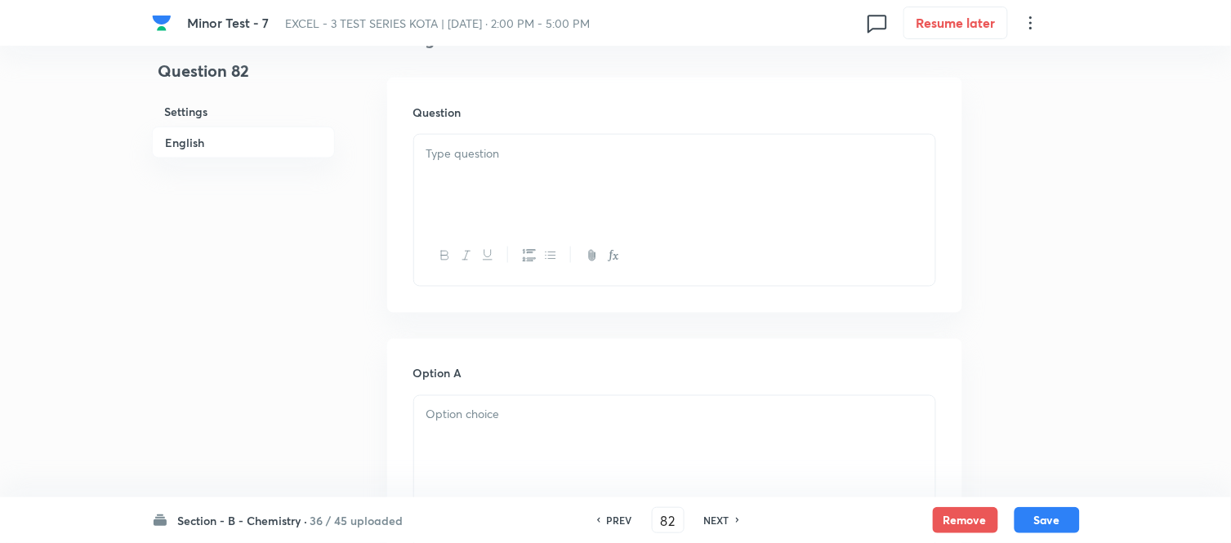
click at [665, 157] on p at bounding box center [674, 154] width 497 height 19
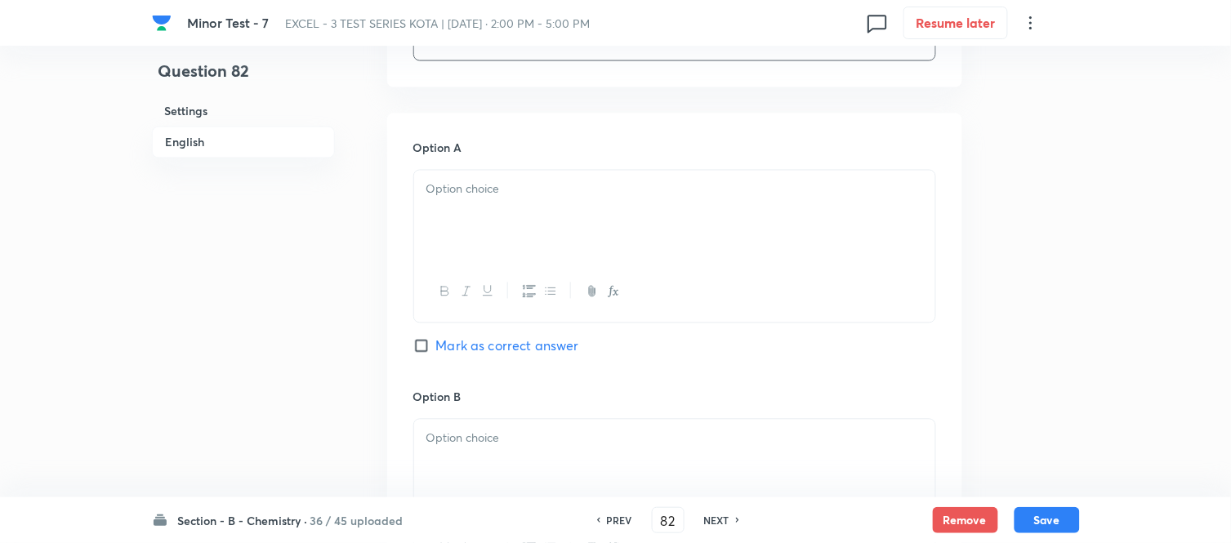
scroll to position [725, 0]
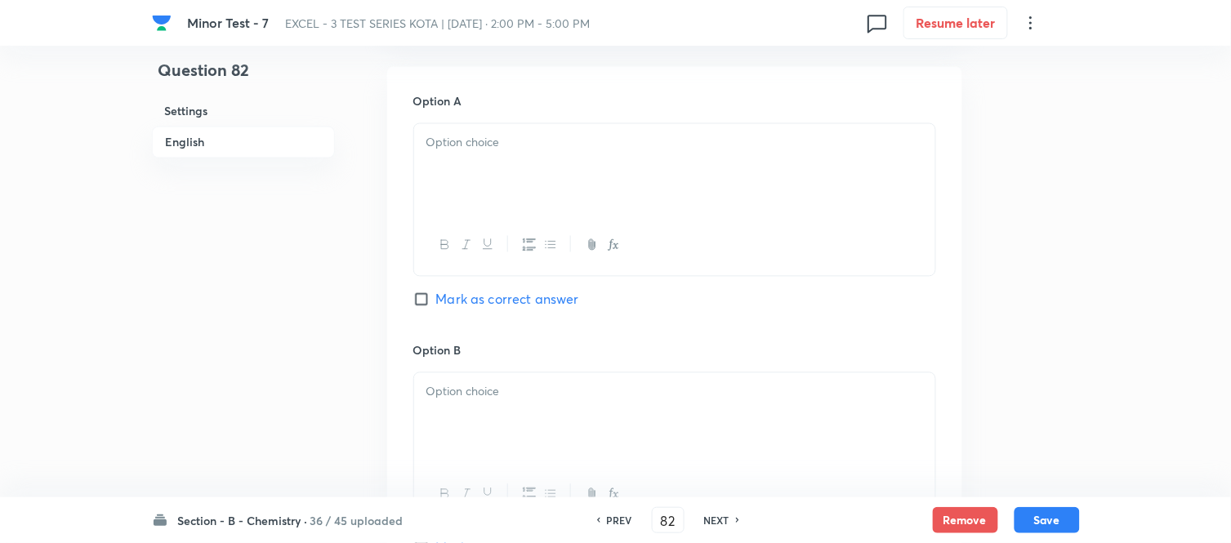
click at [613, 181] on div at bounding box center [674, 169] width 521 height 91
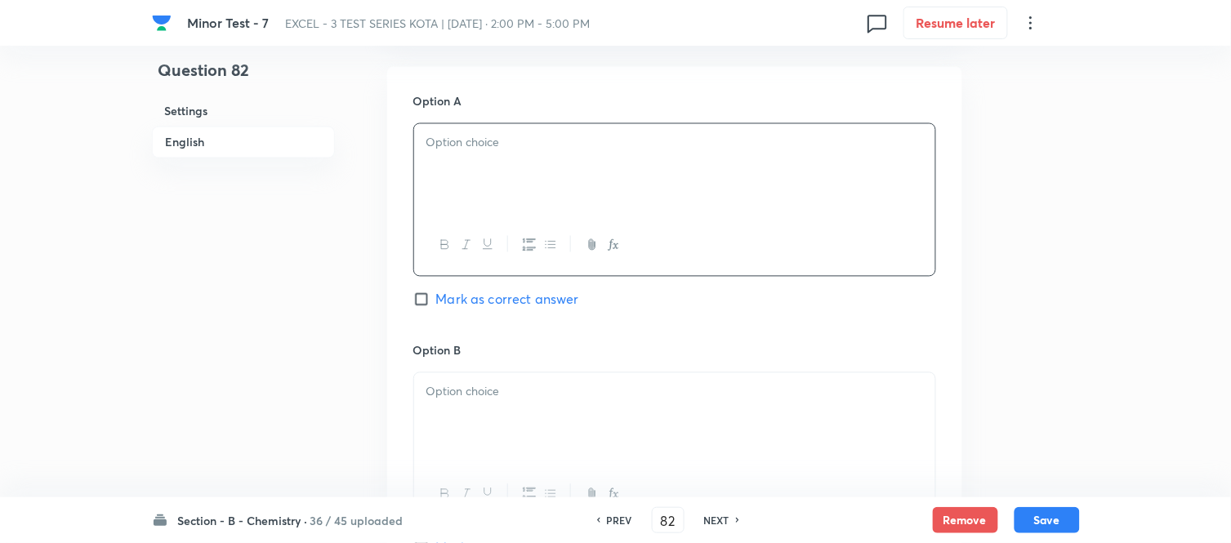
click at [597, 191] on div at bounding box center [674, 169] width 521 height 91
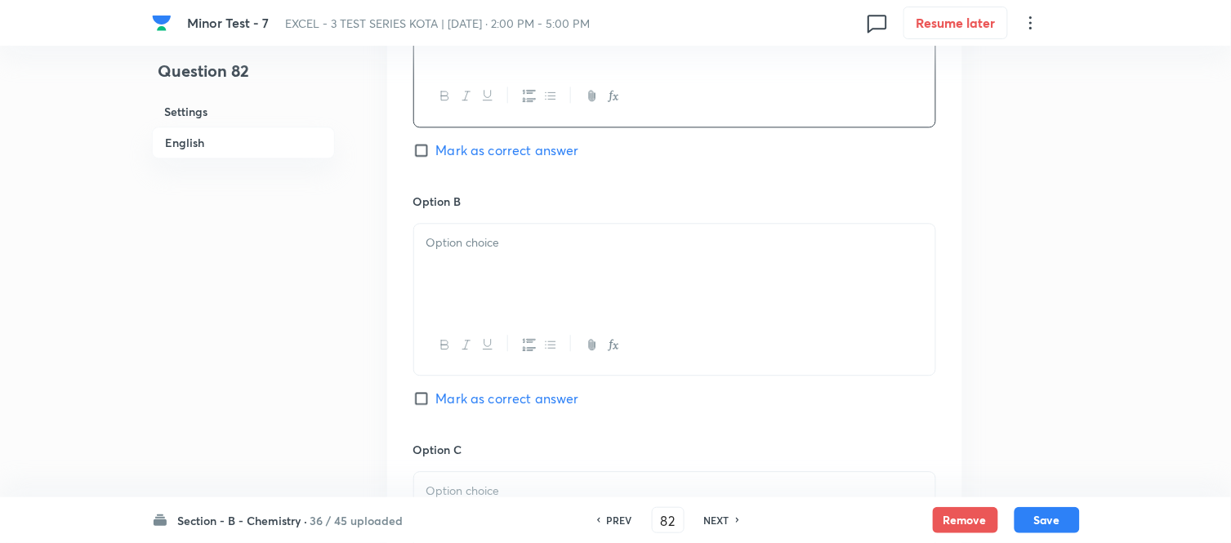
scroll to position [907, 0]
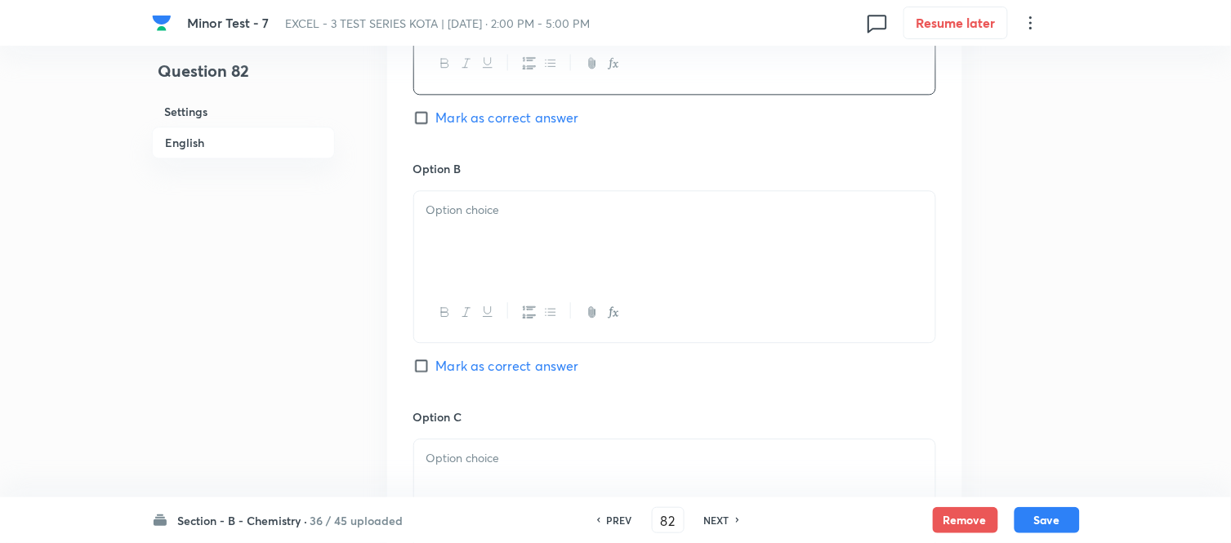
click at [614, 263] on div at bounding box center [674, 236] width 521 height 91
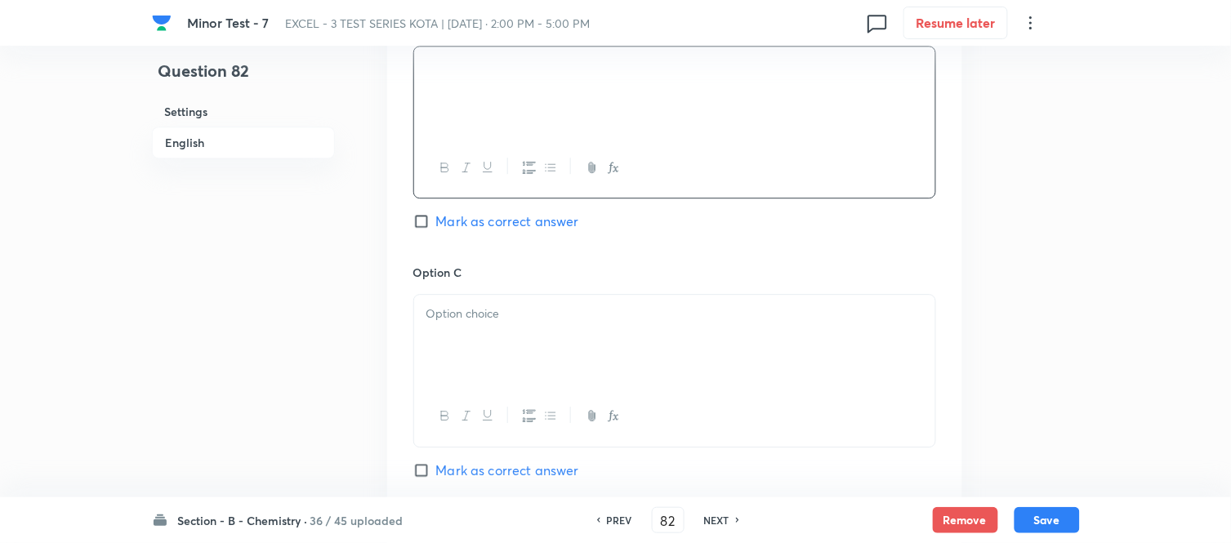
scroll to position [1089, 0]
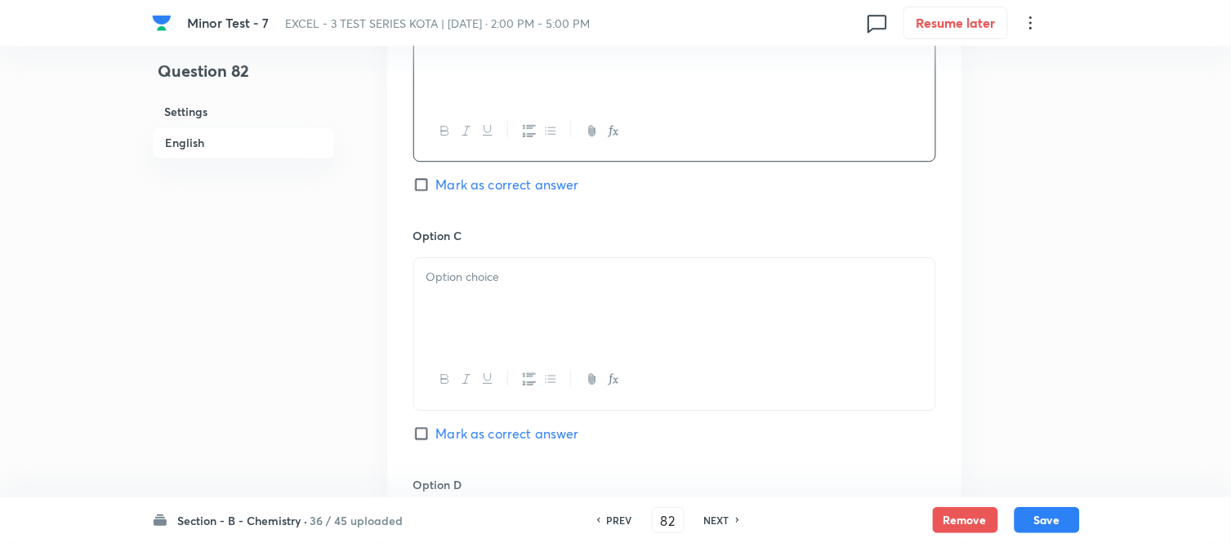
click at [607, 281] on p at bounding box center [674, 277] width 497 height 19
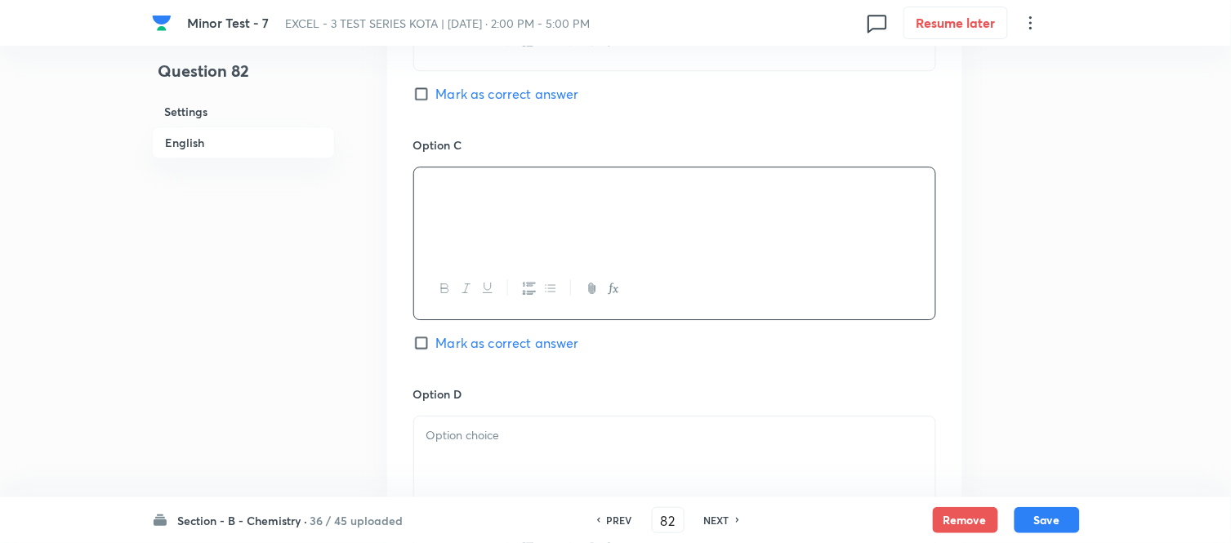
click at [426, 341] on input "Mark as correct answer" at bounding box center [424, 343] width 23 height 16
checkbox input "true"
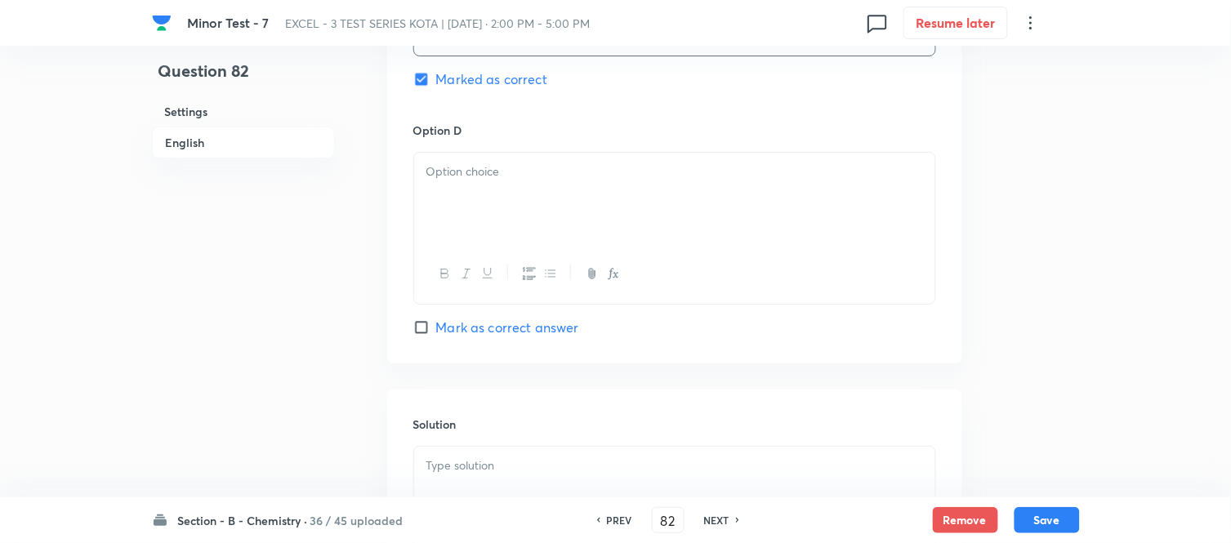
scroll to position [1451, 0]
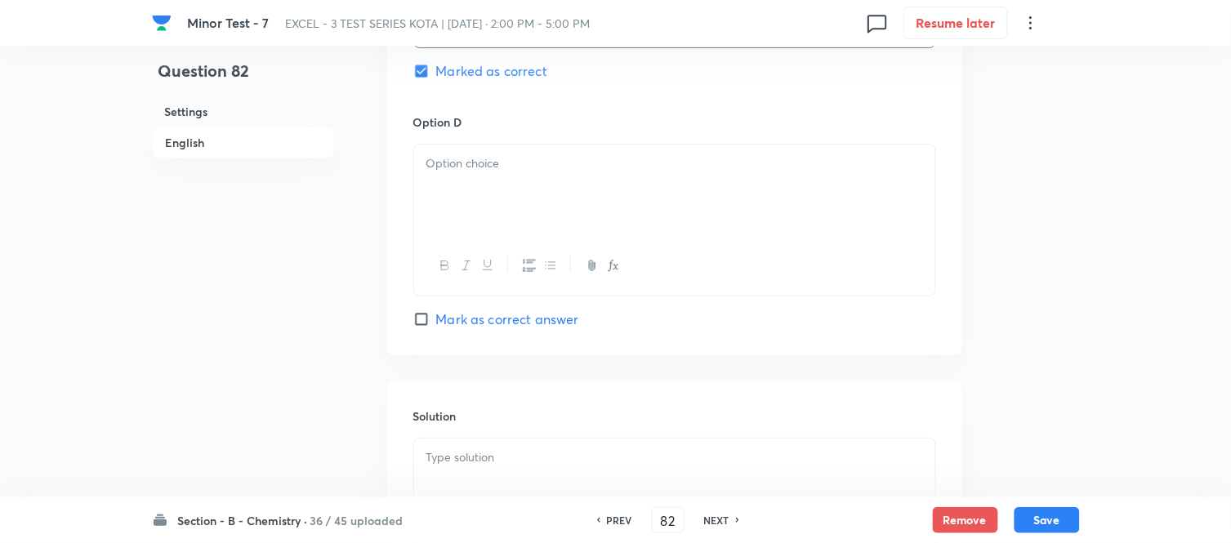
click at [553, 216] on div at bounding box center [674, 190] width 521 height 91
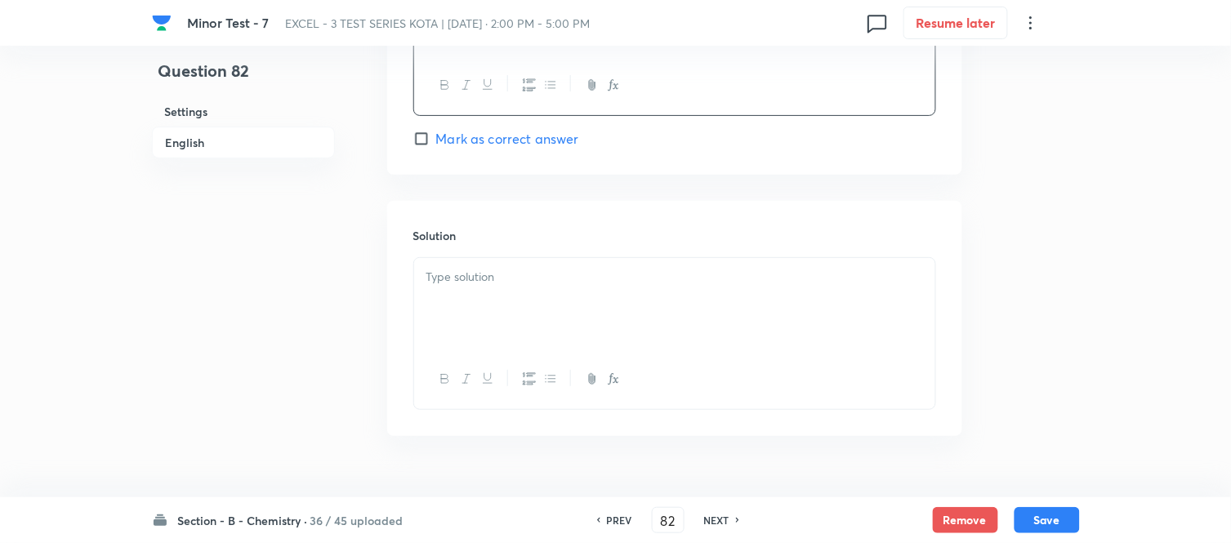
scroll to position [1634, 0]
click at [537, 266] on div at bounding box center [674, 301] width 521 height 91
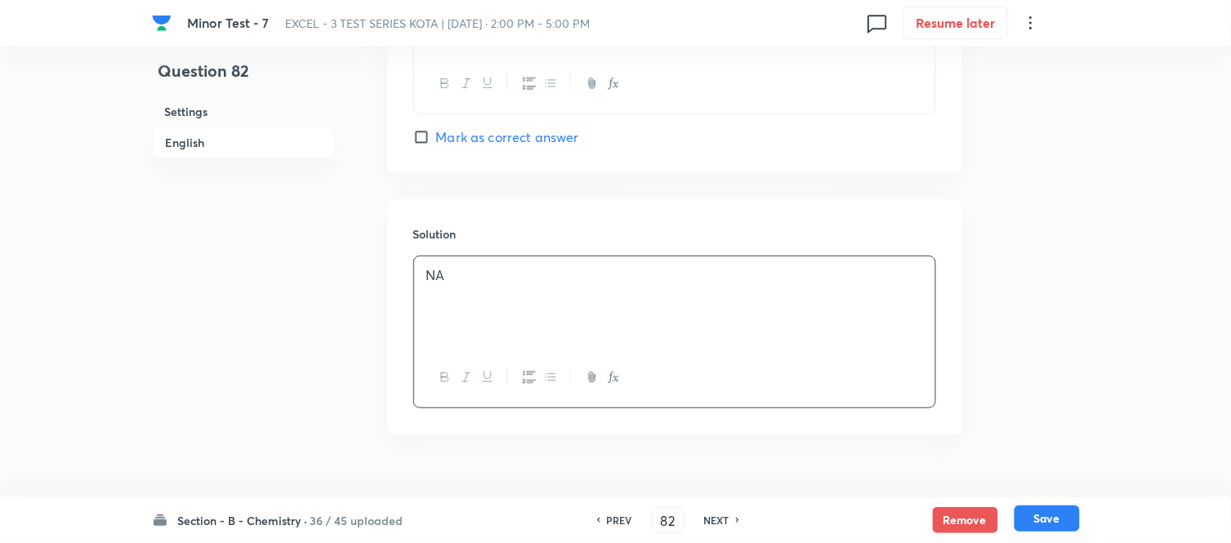
click at [1050, 515] on button "Save" at bounding box center [1046, 519] width 65 height 26
type input "83"
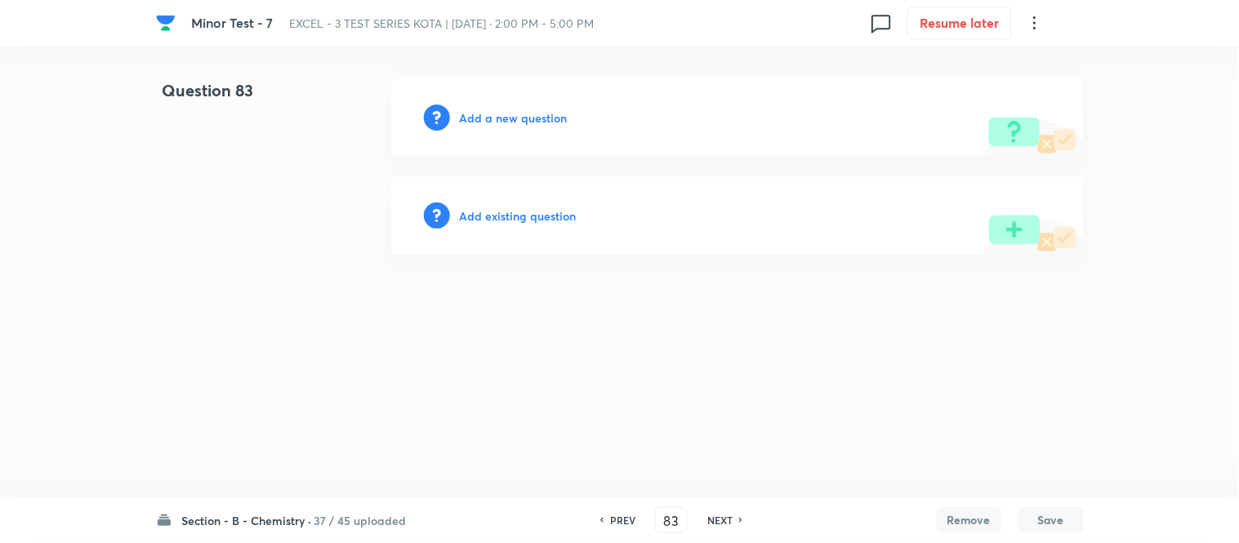
click at [488, 112] on h6 "Add a new question" at bounding box center [514, 117] width 108 height 17
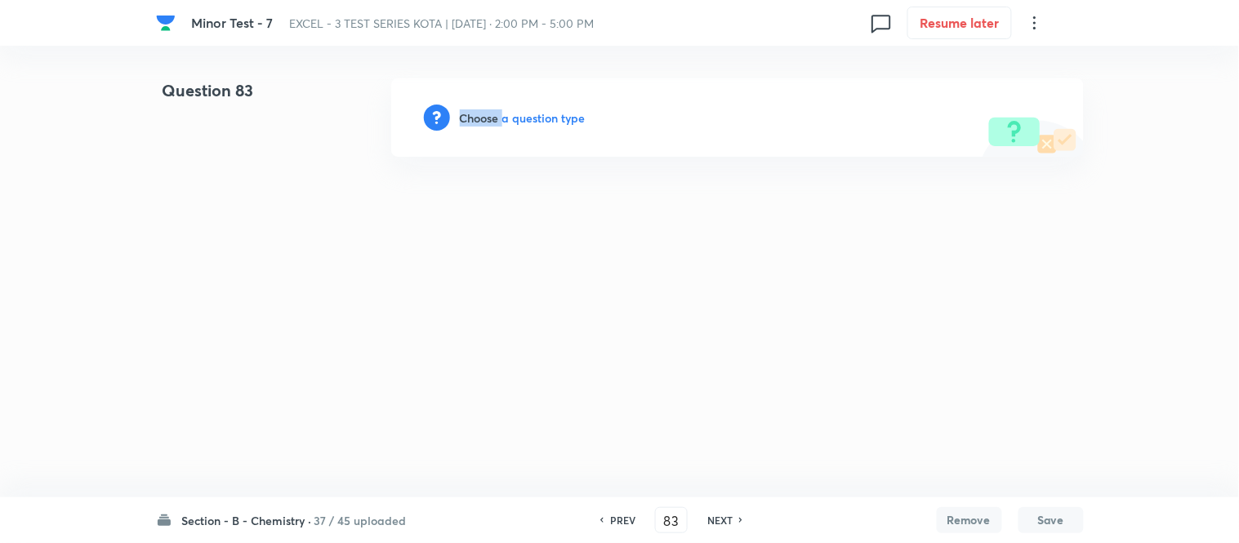
click at [488, 113] on h6 "Choose a question type" at bounding box center [523, 117] width 126 height 17
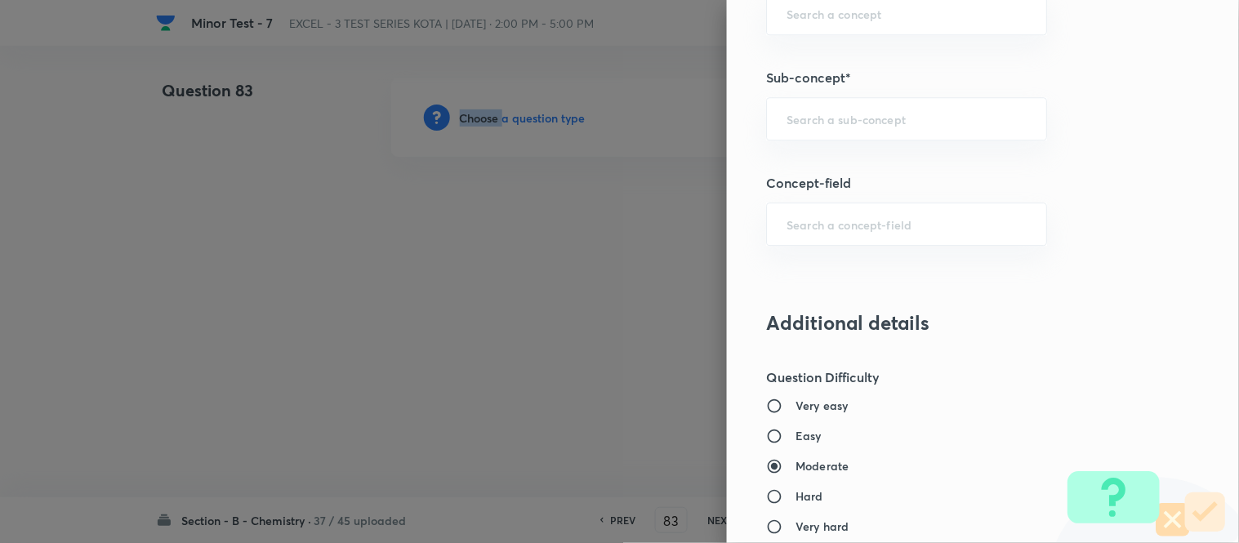
scroll to position [1154, 0]
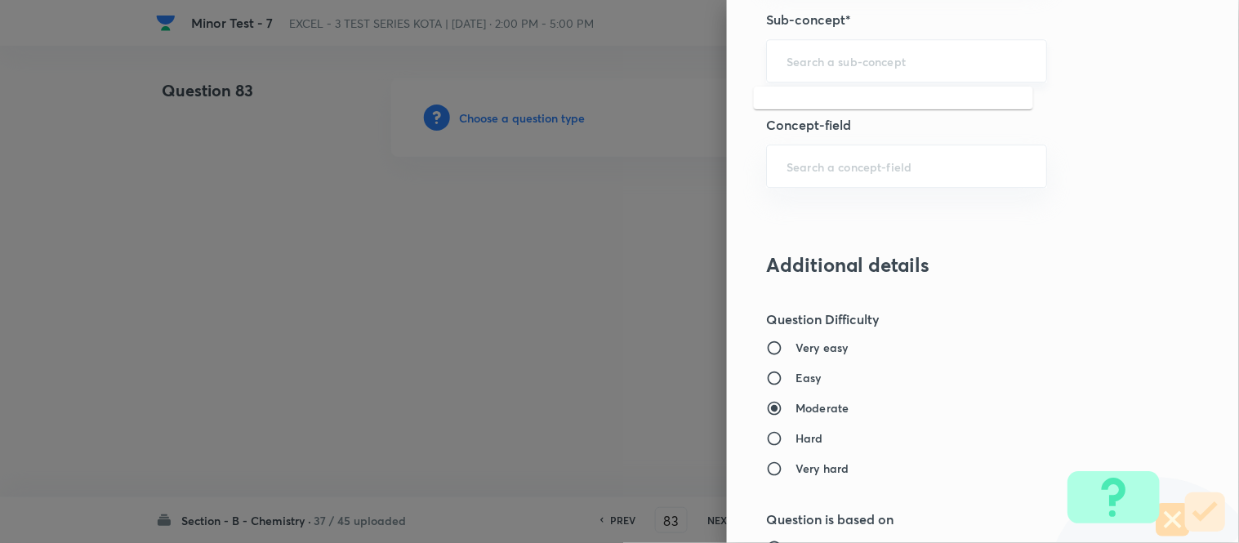
click at [850, 67] on input "text" at bounding box center [907, 61] width 240 height 16
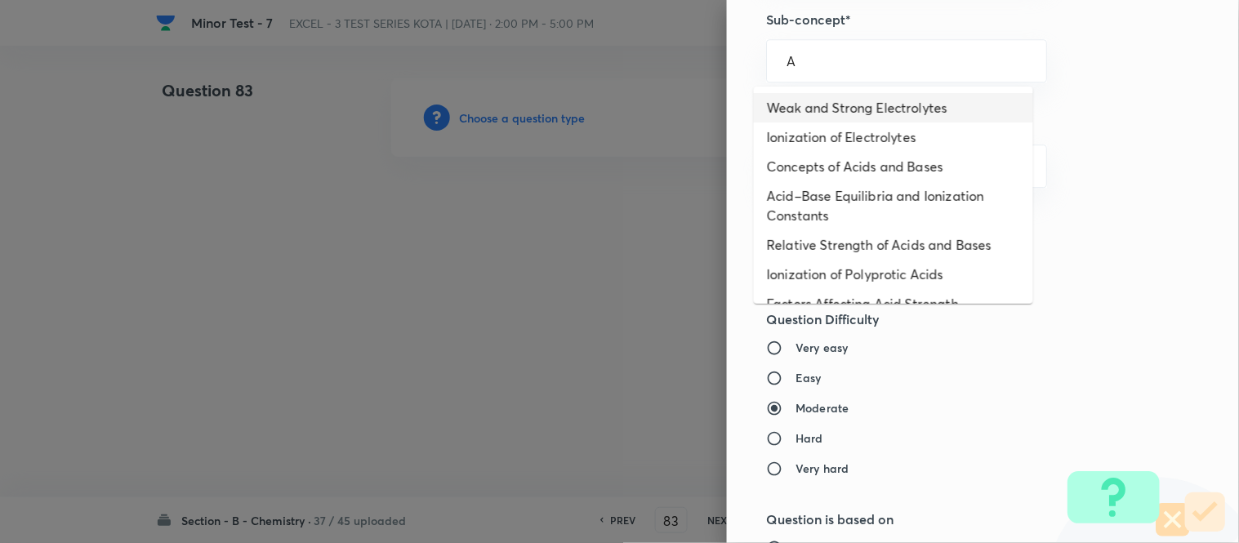
click at [829, 117] on li "Weak and Strong Electrolytes" at bounding box center [893, 107] width 279 height 29
type input "Weak and Strong Electrolytes"
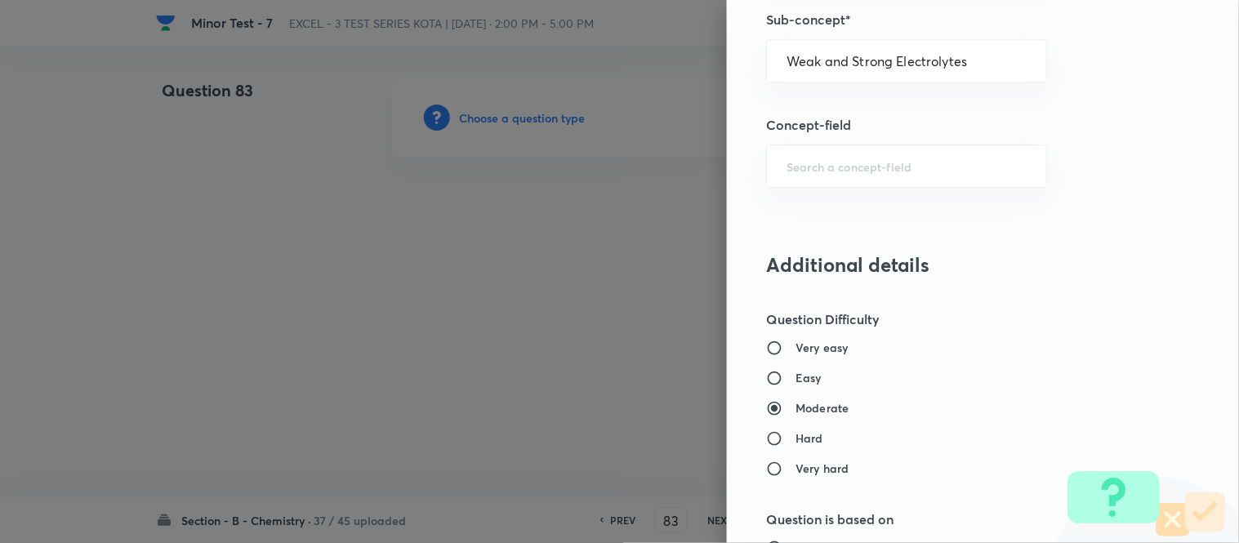
type input "Chemistry"
type input "Physical Chemistry"
type input "Ionic Equilibrium"
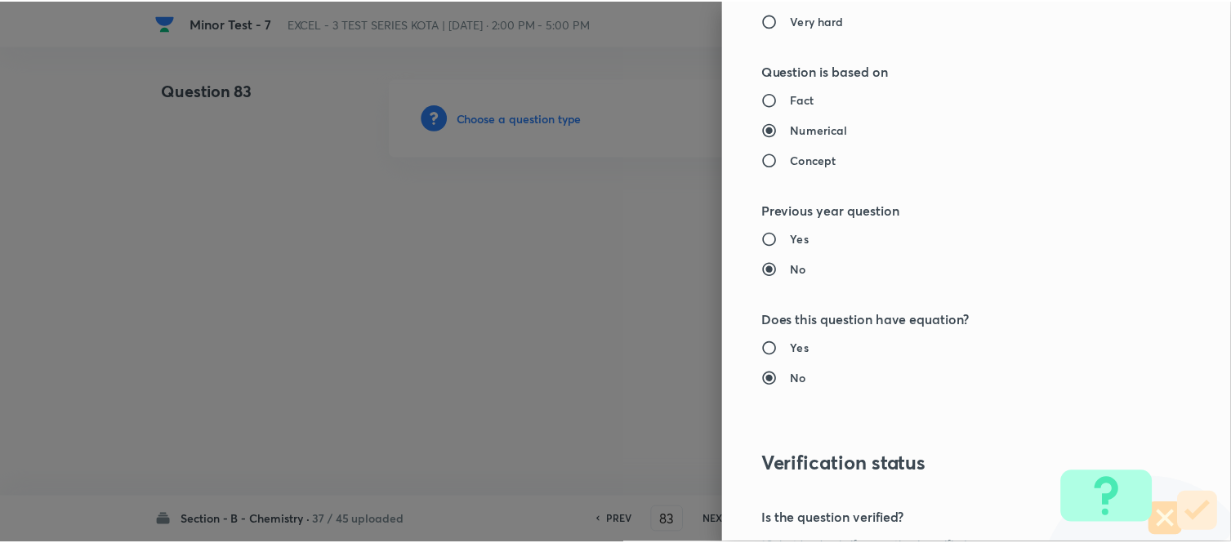
scroll to position [1793, 0]
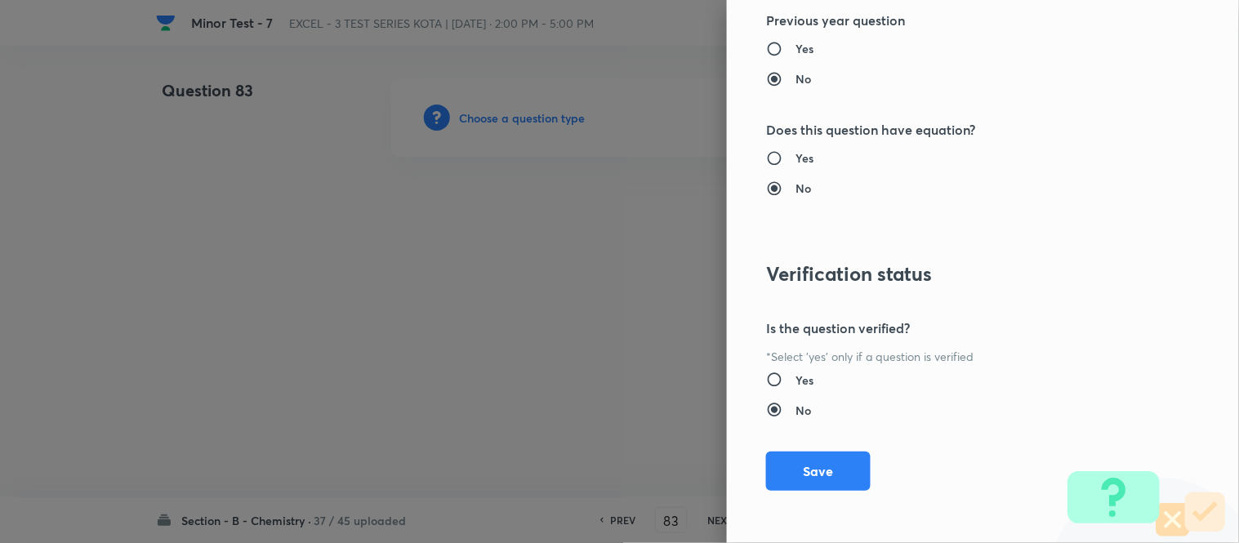
drag, startPoint x: 786, startPoint y: 468, endPoint x: 745, endPoint y: 405, distance: 75.0
click at [787, 468] on button "Save" at bounding box center [818, 471] width 105 height 39
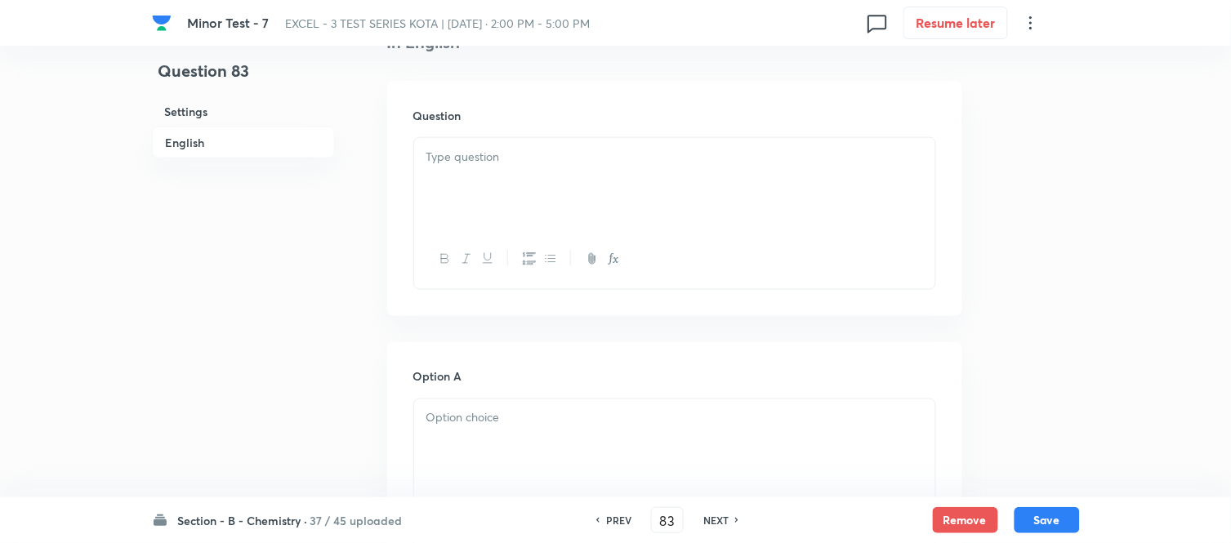
scroll to position [453, 0]
click at [599, 152] on p at bounding box center [674, 154] width 497 height 19
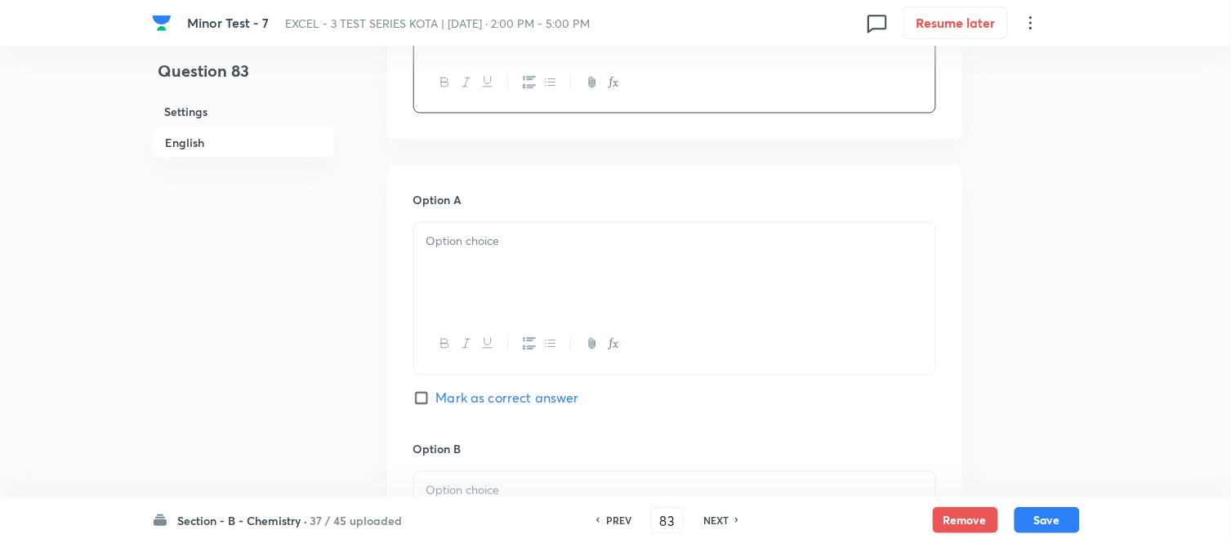
scroll to position [635, 0]
click at [510, 239] on p at bounding box center [674, 234] width 497 height 19
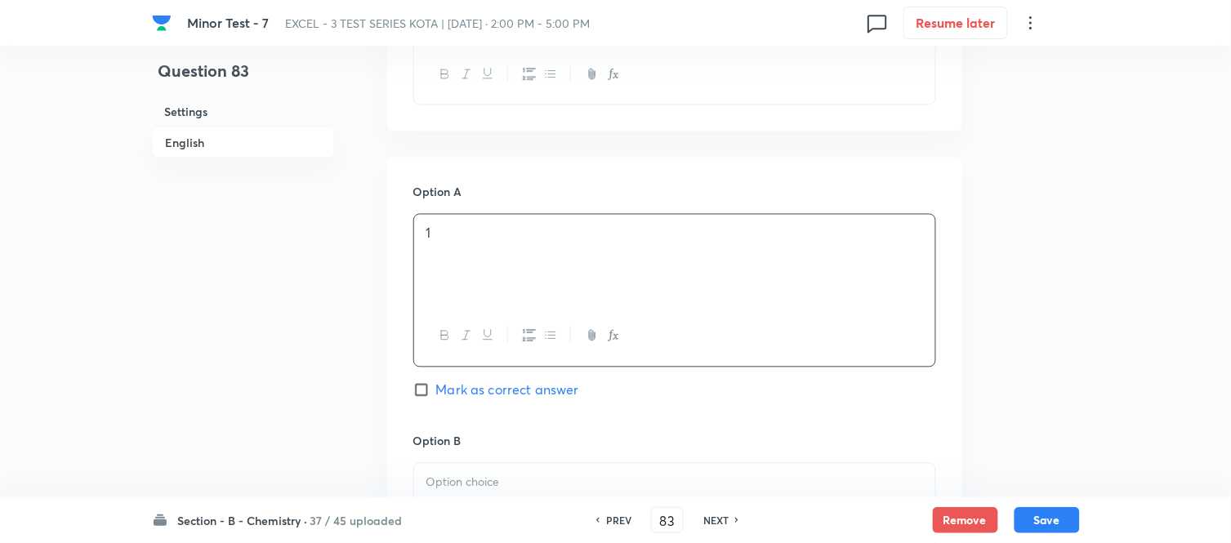
click at [430, 390] on input "Mark as correct answer" at bounding box center [424, 390] width 23 height 16
checkbox input "true"
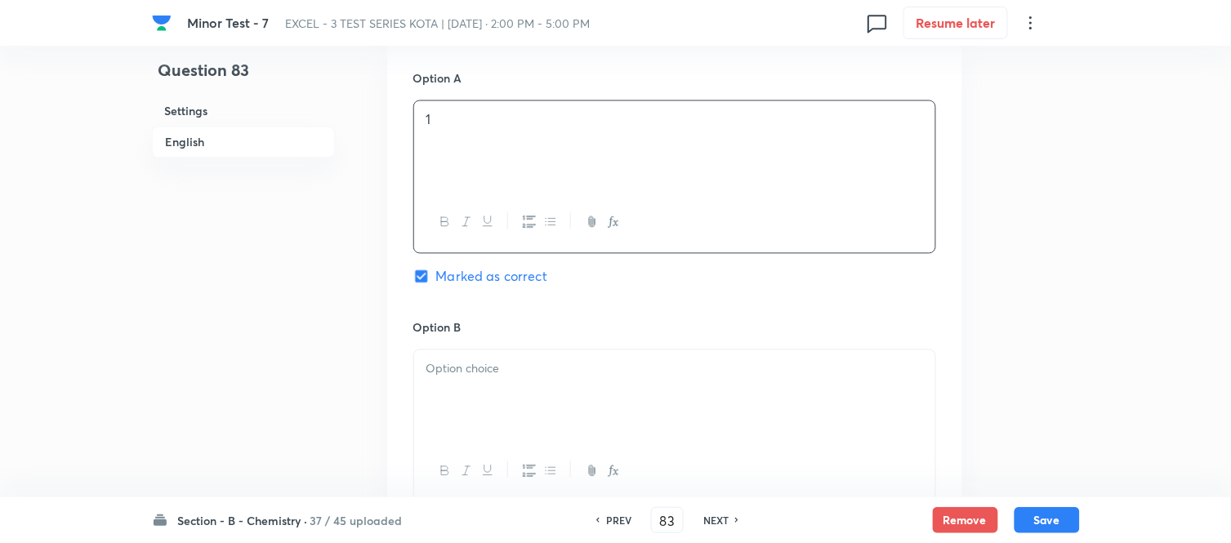
scroll to position [907, 0]
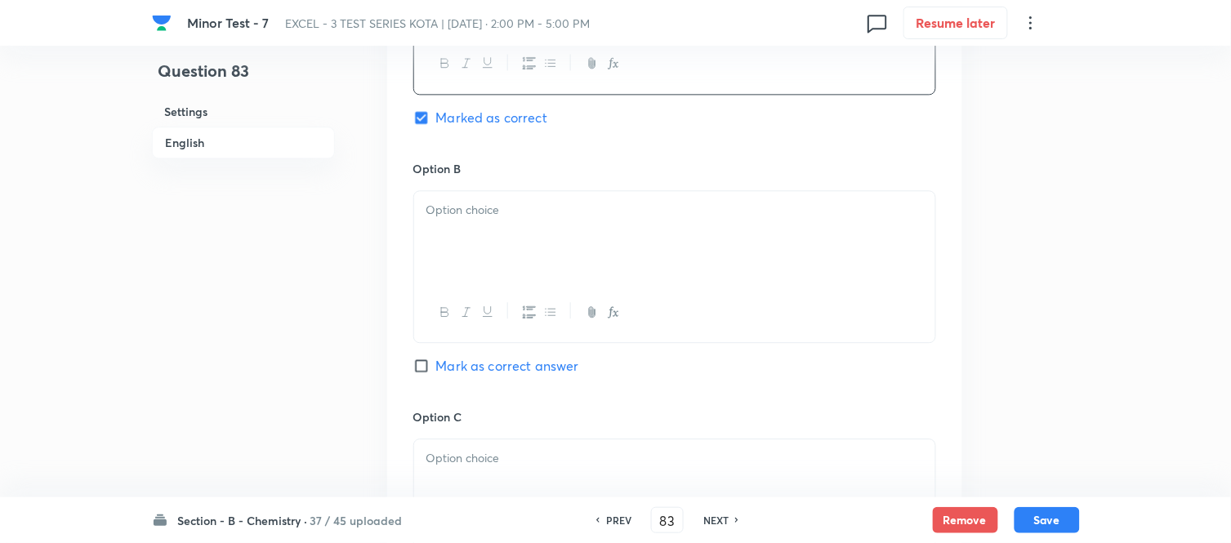
click at [539, 238] on div at bounding box center [674, 236] width 521 height 91
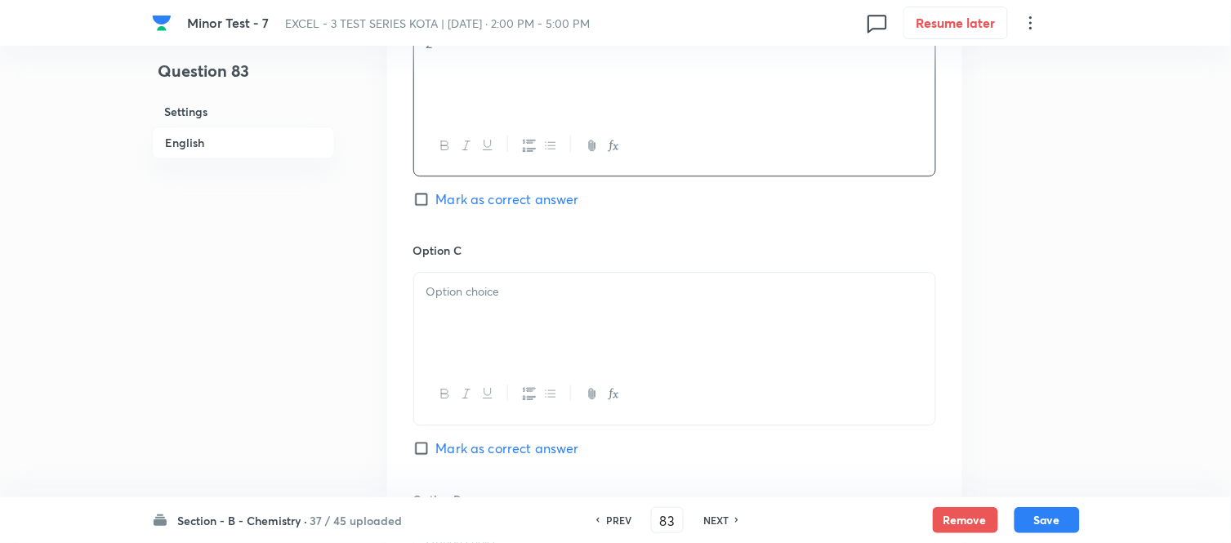
scroll to position [1089, 0]
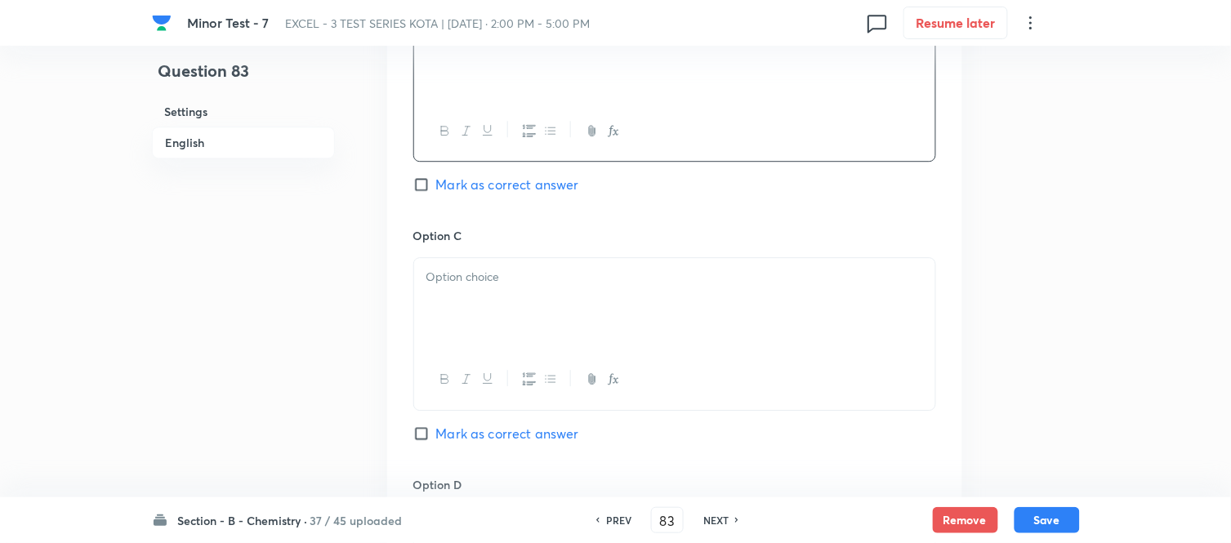
click at [537, 304] on div at bounding box center [674, 303] width 521 height 91
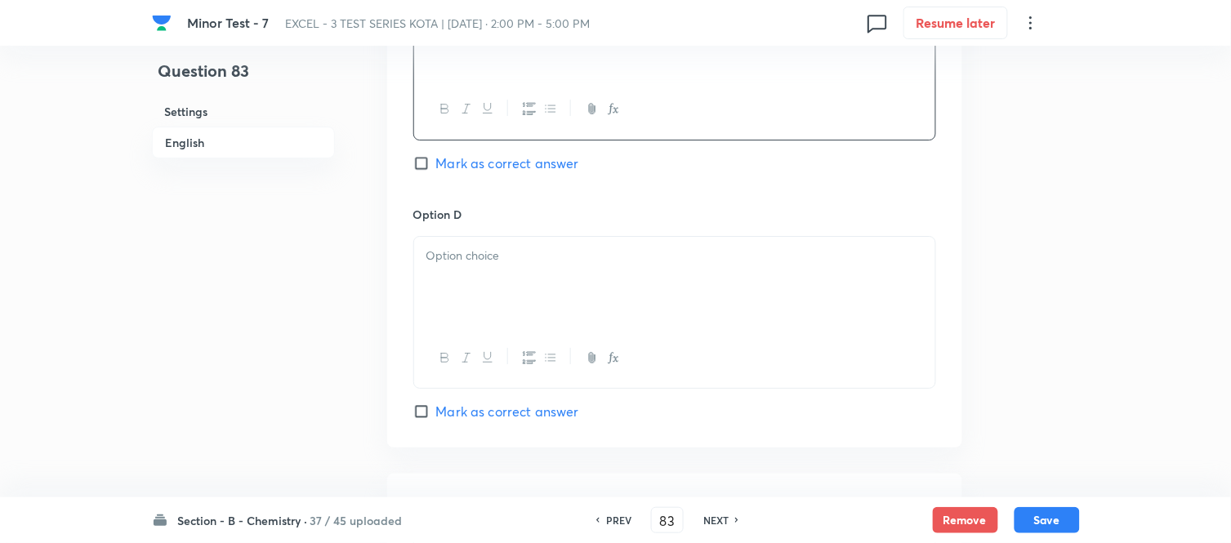
scroll to position [1361, 0]
click at [540, 305] on div at bounding box center [674, 280] width 521 height 91
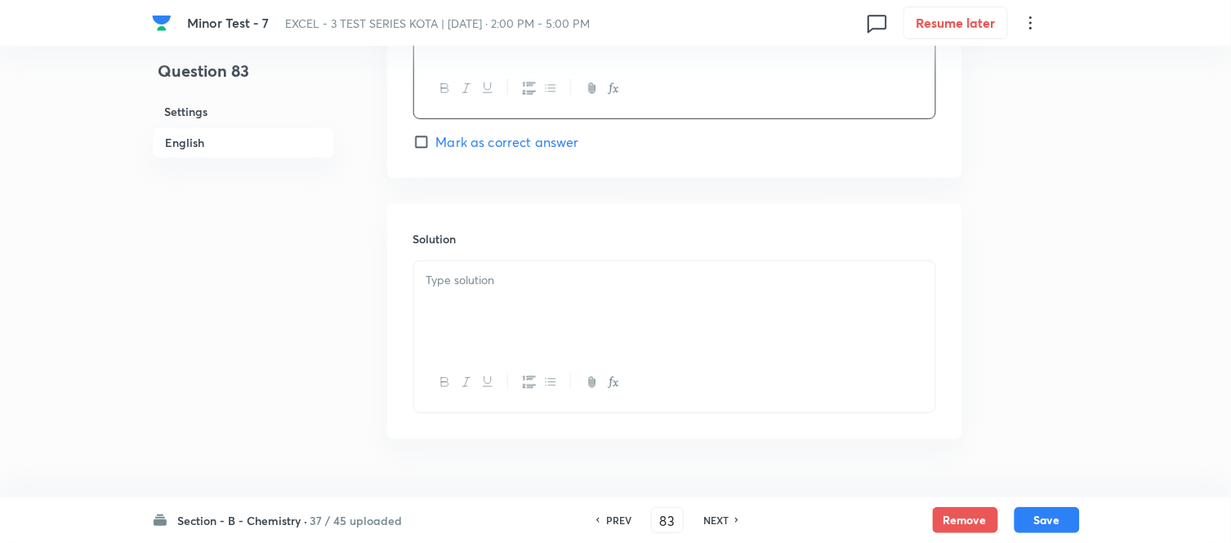
scroll to position [1634, 0]
click at [551, 282] on p at bounding box center [674, 275] width 497 height 19
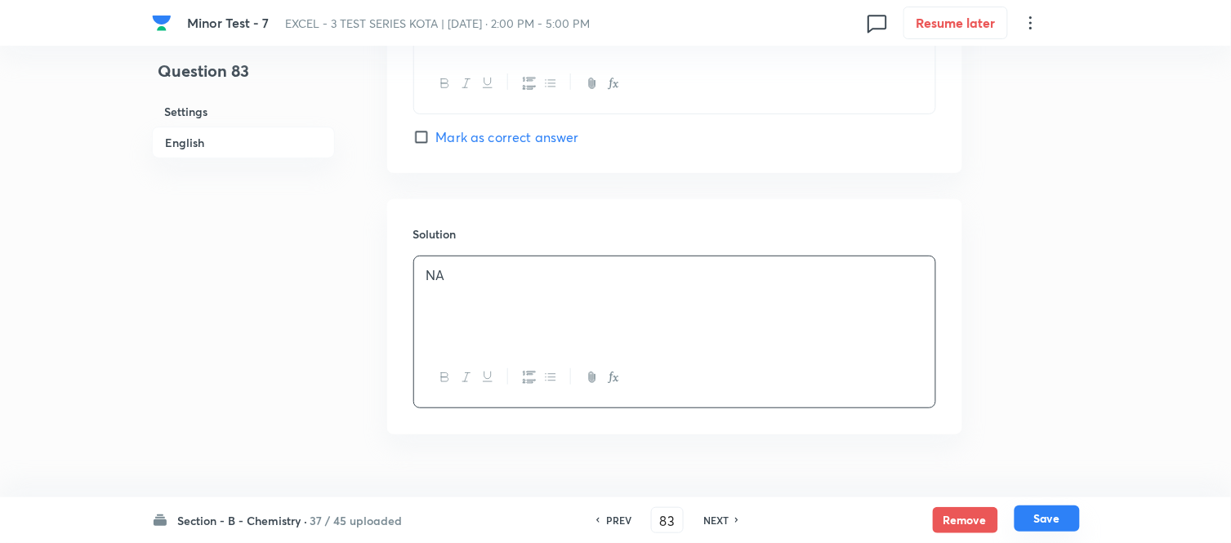
click at [1055, 515] on button "Save" at bounding box center [1046, 519] width 65 height 26
type input "84"
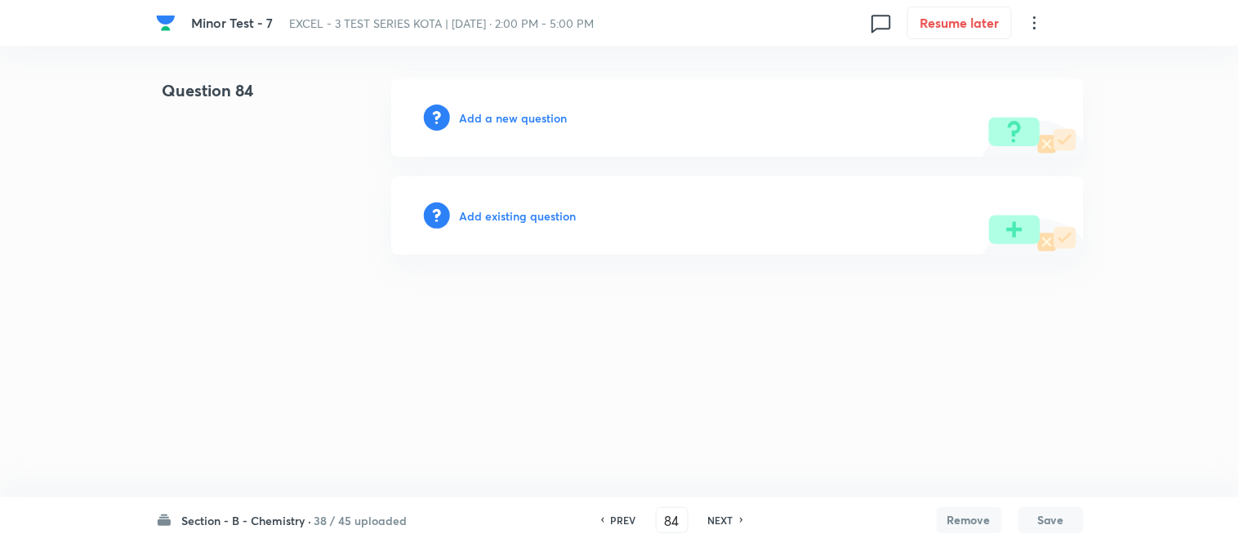
click at [490, 116] on h6 "Add a new question" at bounding box center [514, 117] width 108 height 17
click at [490, 116] on h6 "Choose a question type" at bounding box center [523, 117] width 126 height 17
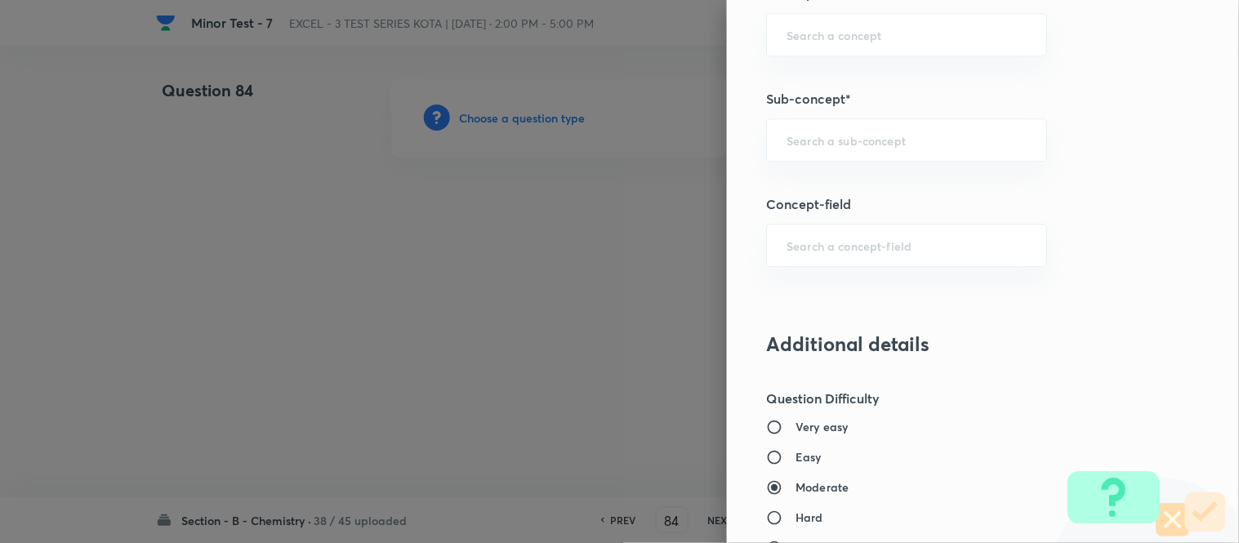
scroll to position [1091, 0]
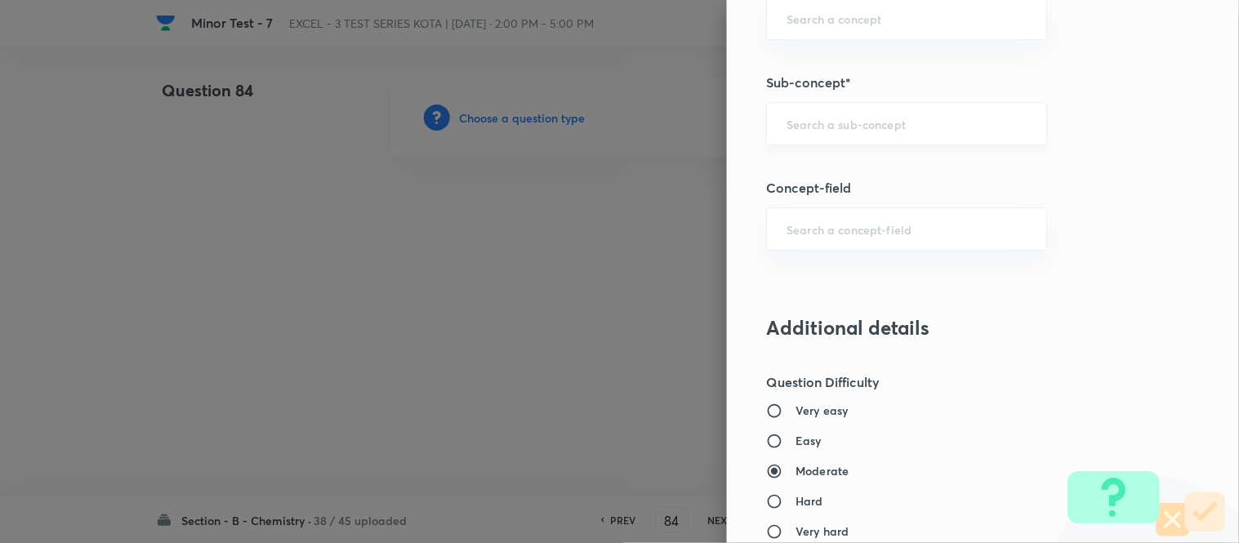
click at [876, 127] on input "text" at bounding box center [907, 124] width 240 height 16
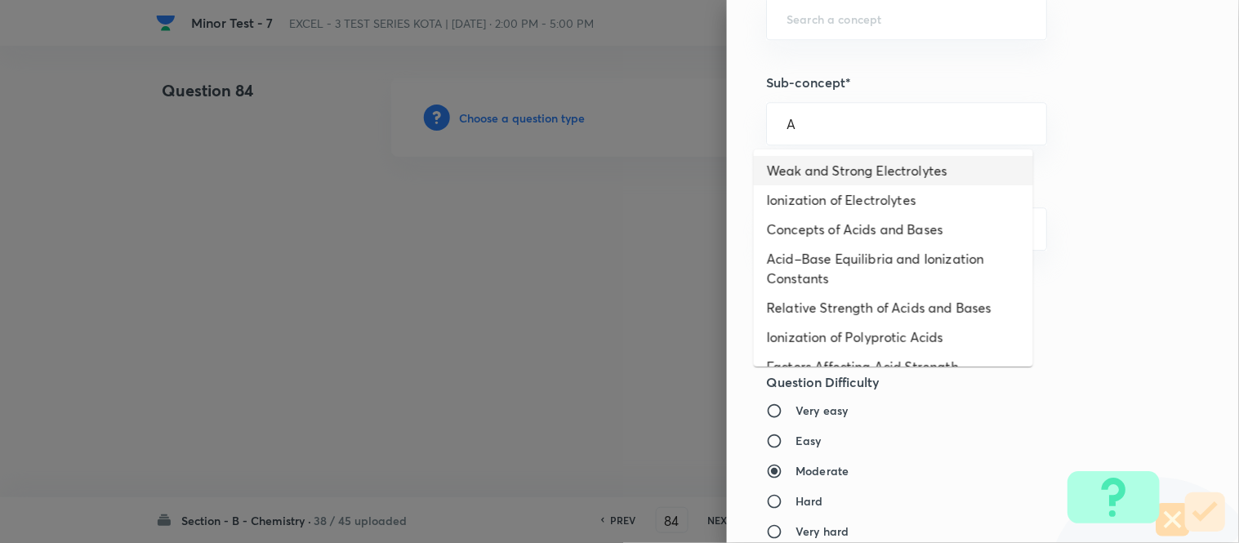
click at [834, 166] on li "Weak and Strong Electrolytes" at bounding box center [893, 170] width 279 height 29
type input "Weak and Strong Electrolytes"
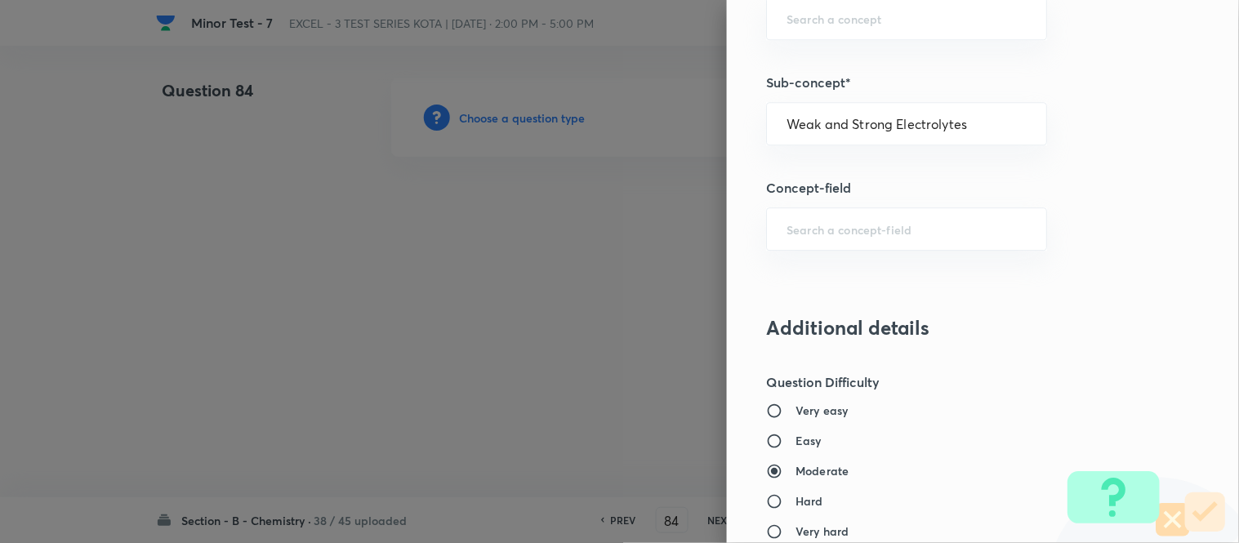
type input "Chemistry"
type input "Physical Chemistry"
type input "Ionic Equilibrium"
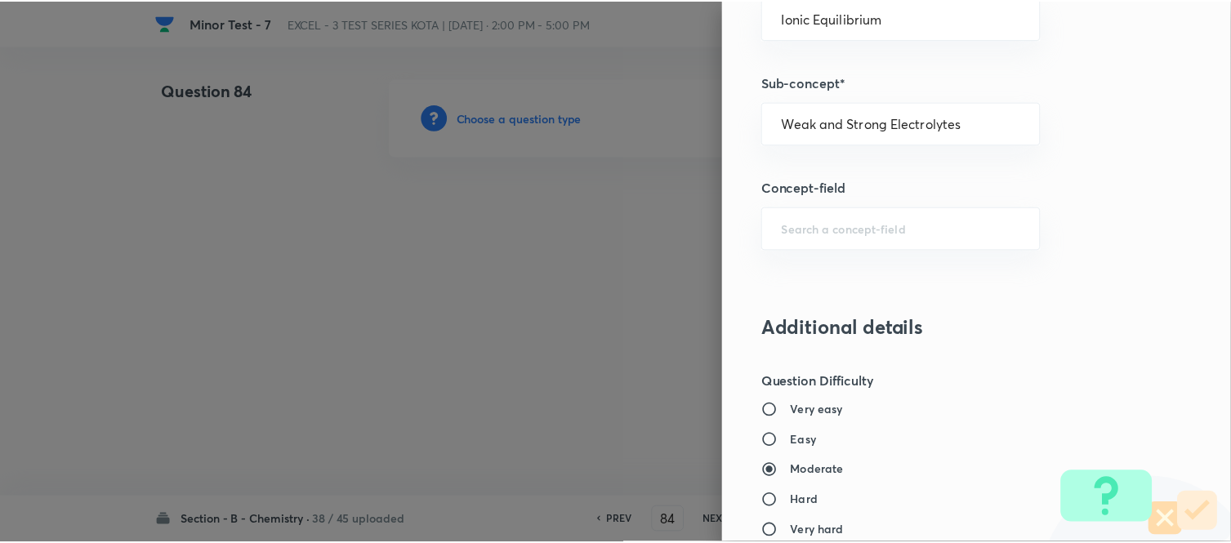
scroll to position [1793, 0]
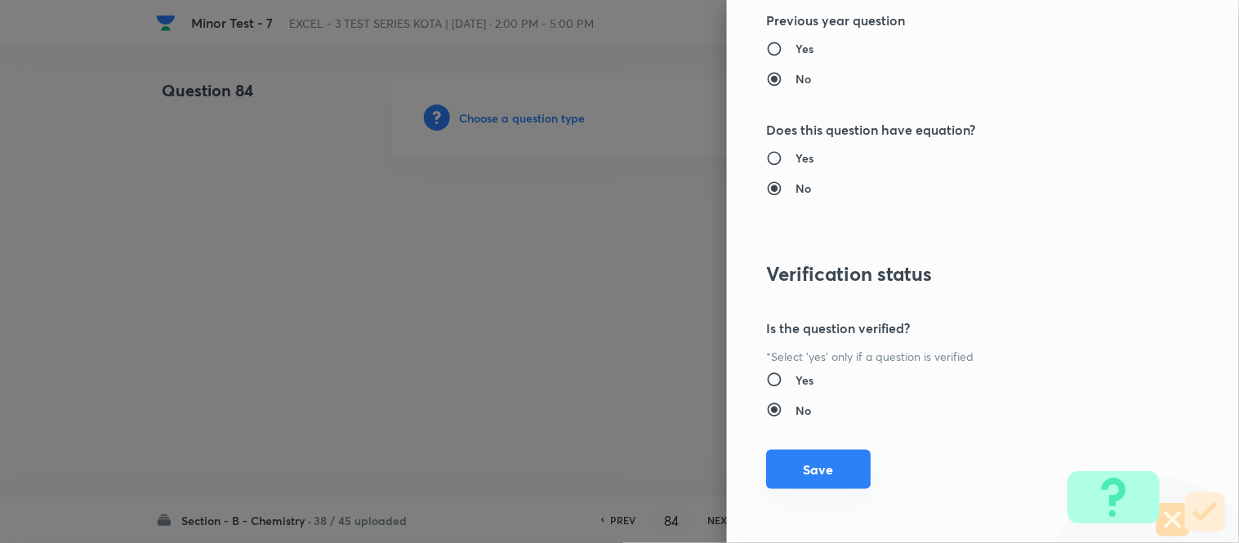
click at [837, 478] on button "Save" at bounding box center [818, 469] width 105 height 39
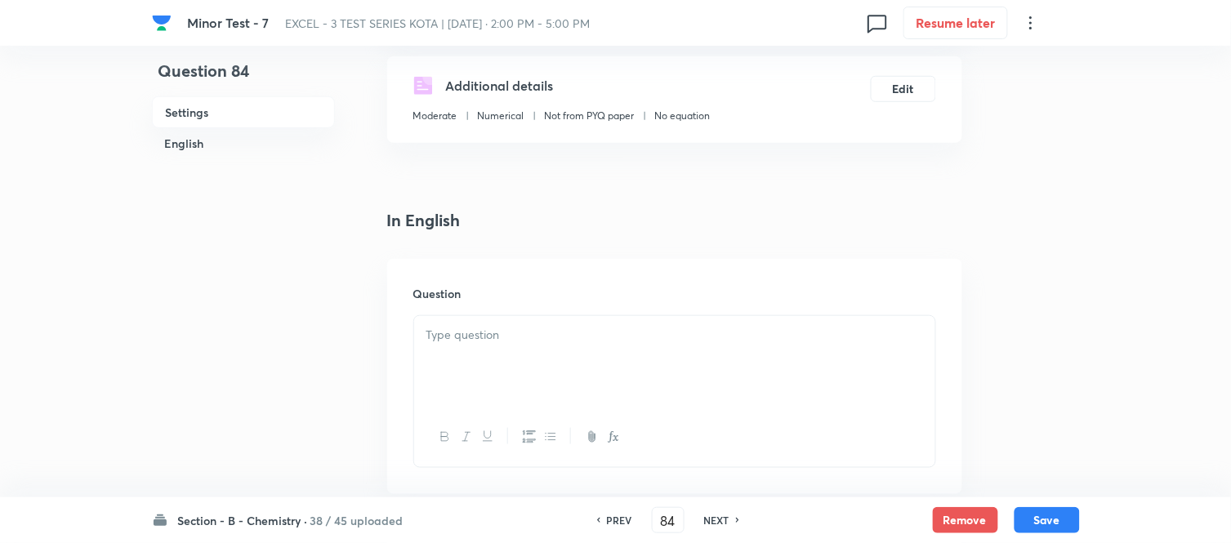
scroll to position [544, 0]
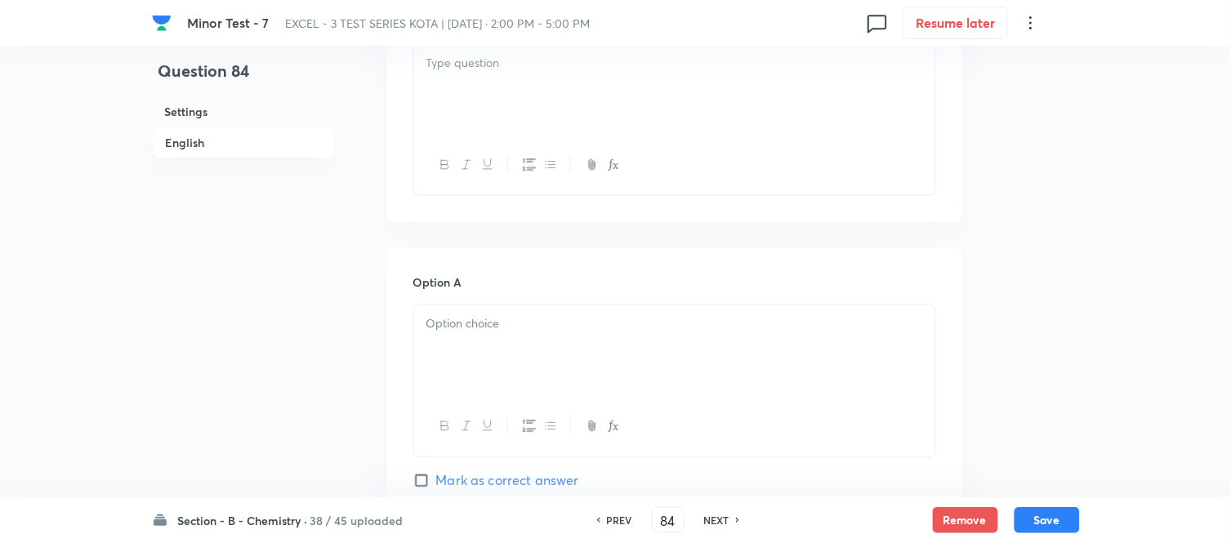
click at [582, 90] on div at bounding box center [674, 89] width 521 height 91
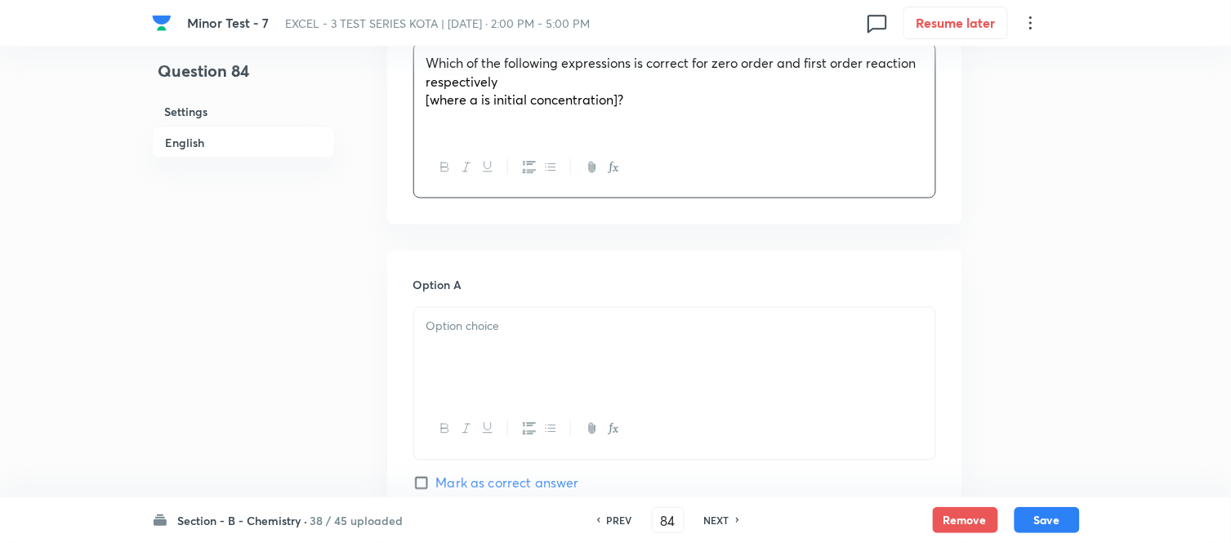
click at [466, 99] on span "[where a is initial concentration]?" at bounding box center [525, 99] width 198 height 17
click at [600, 343] on div at bounding box center [674, 353] width 521 height 91
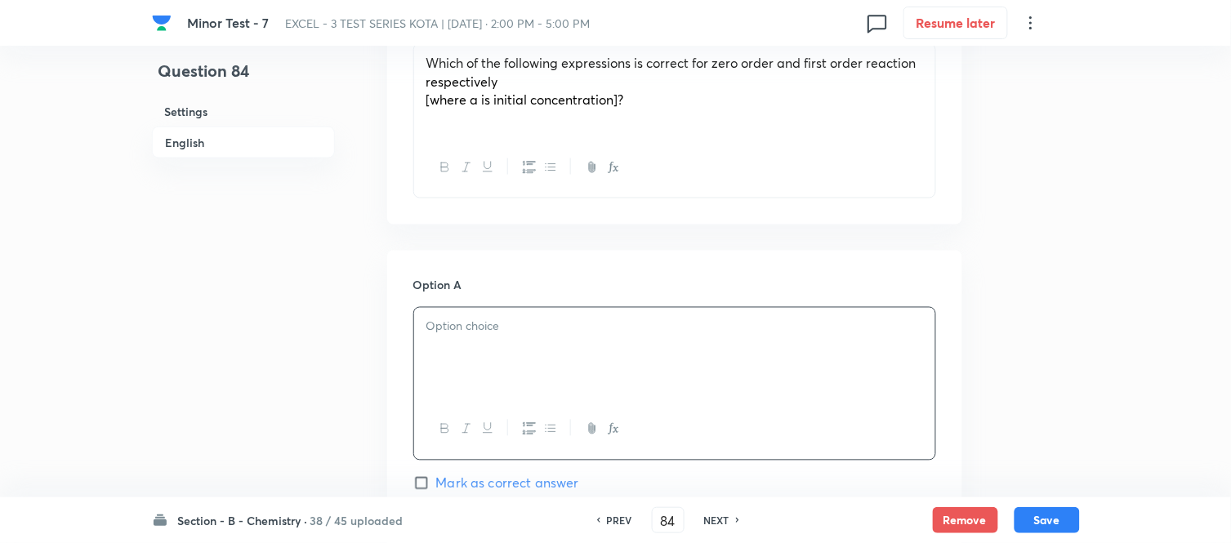
click at [608, 336] on p at bounding box center [674, 327] width 497 height 19
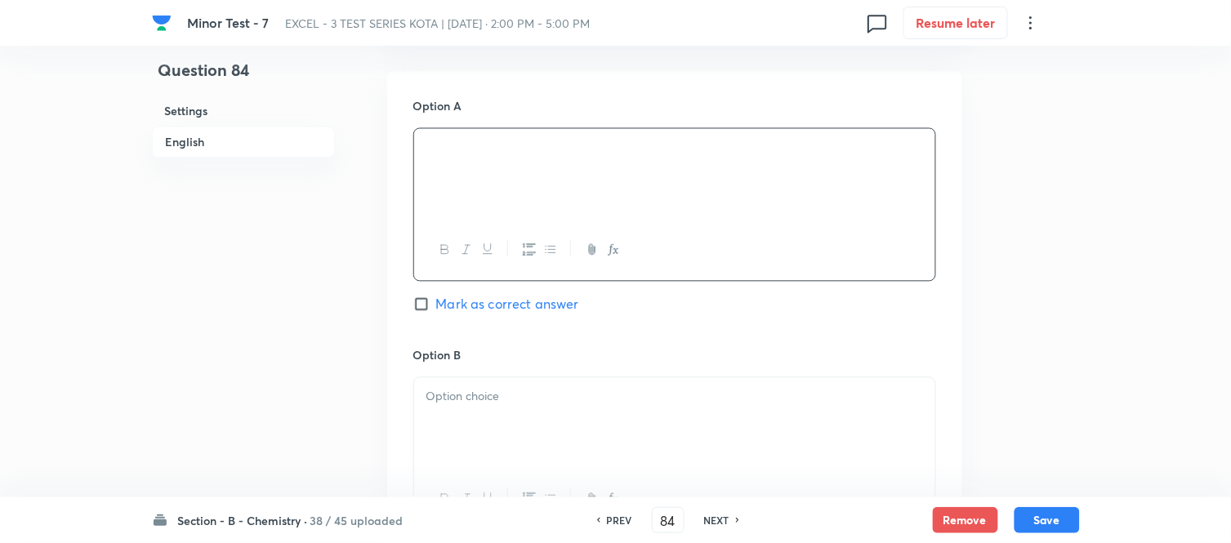
scroll to position [725, 0]
click at [573, 408] on div at bounding box center [674, 421] width 521 height 91
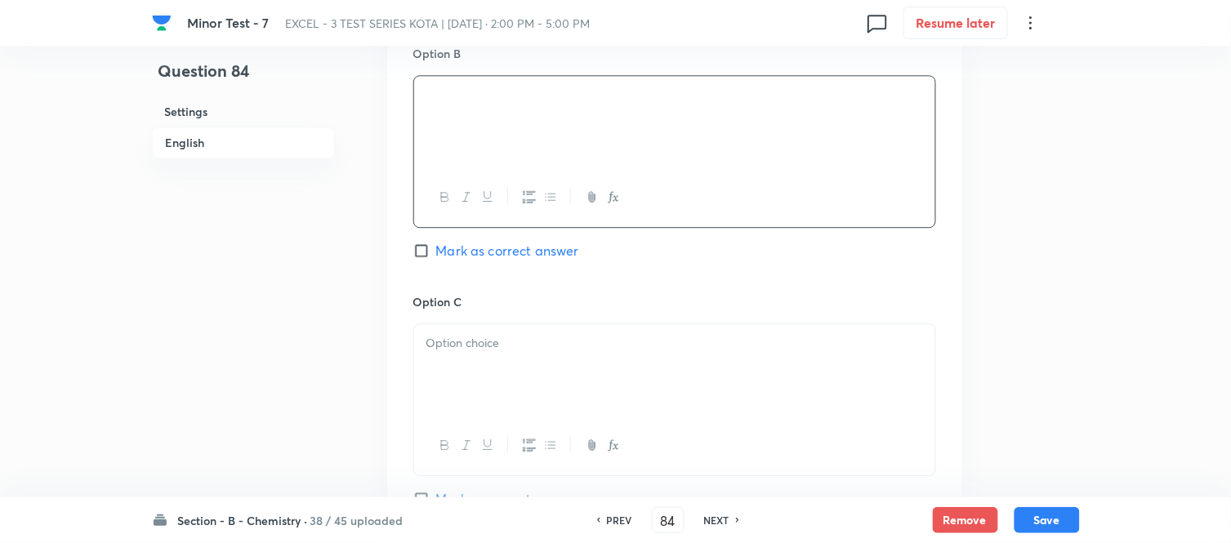
scroll to position [1089, 0]
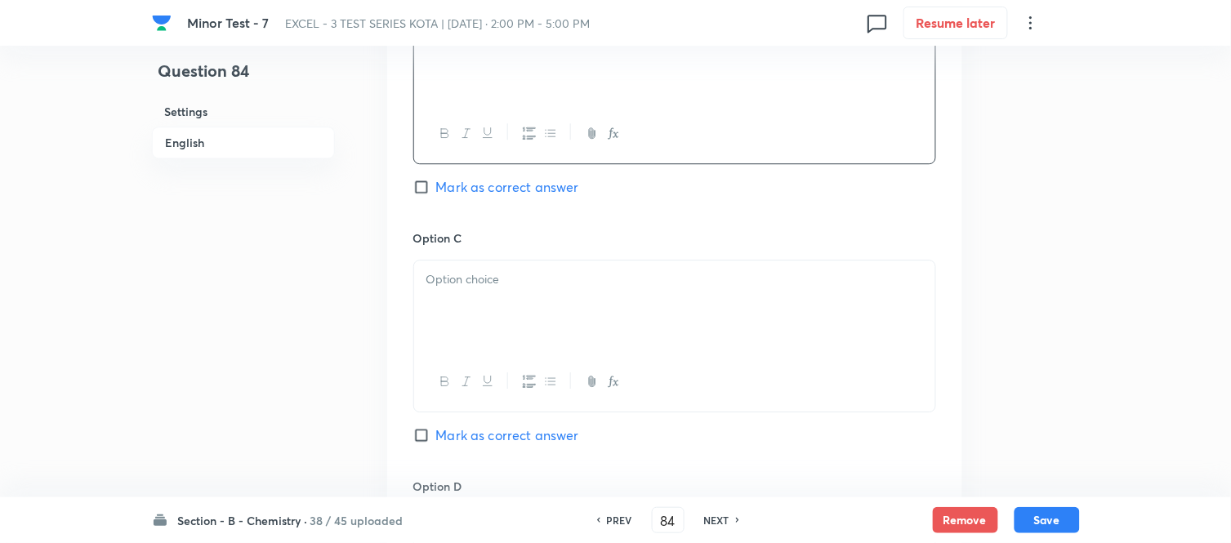
click at [580, 308] on div at bounding box center [674, 306] width 521 height 91
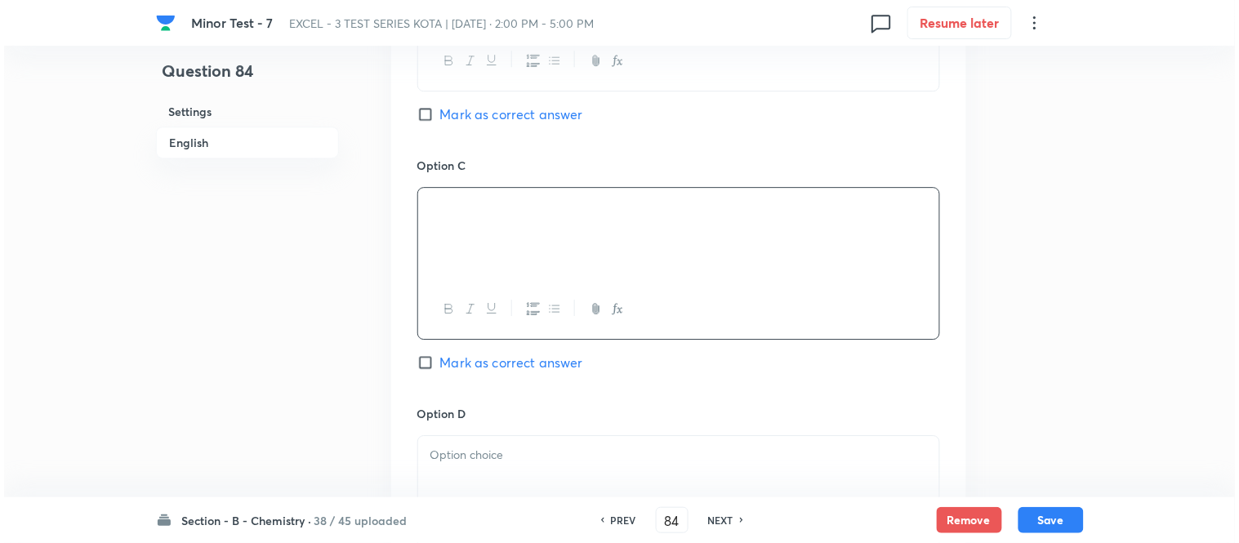
scroll to position [1270, 0]
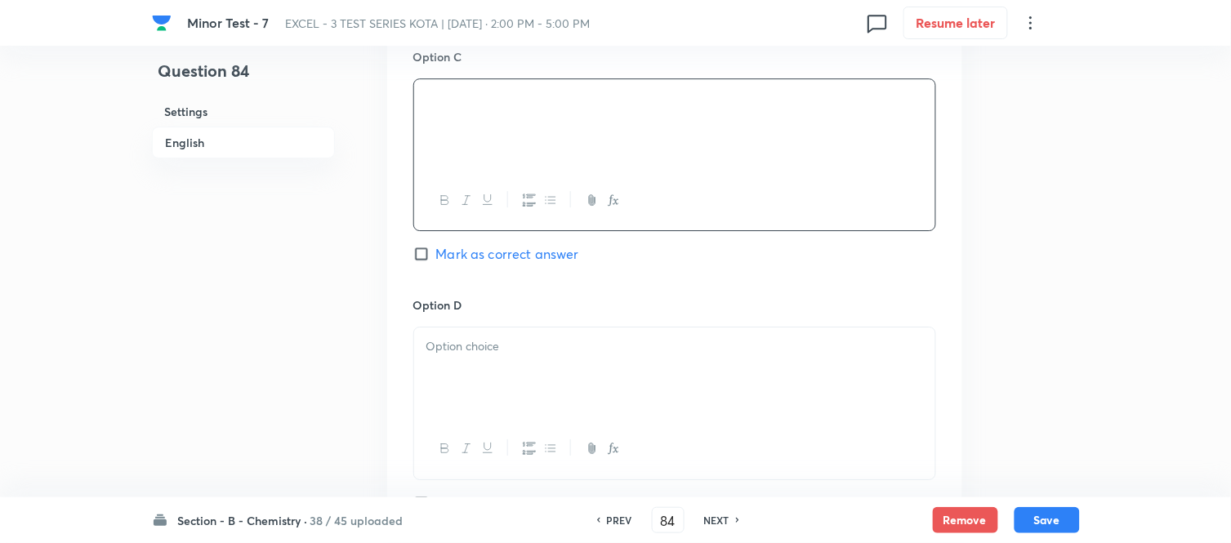
click at [600, 381] on div at bounding box center [674, 373] width 521 height 91
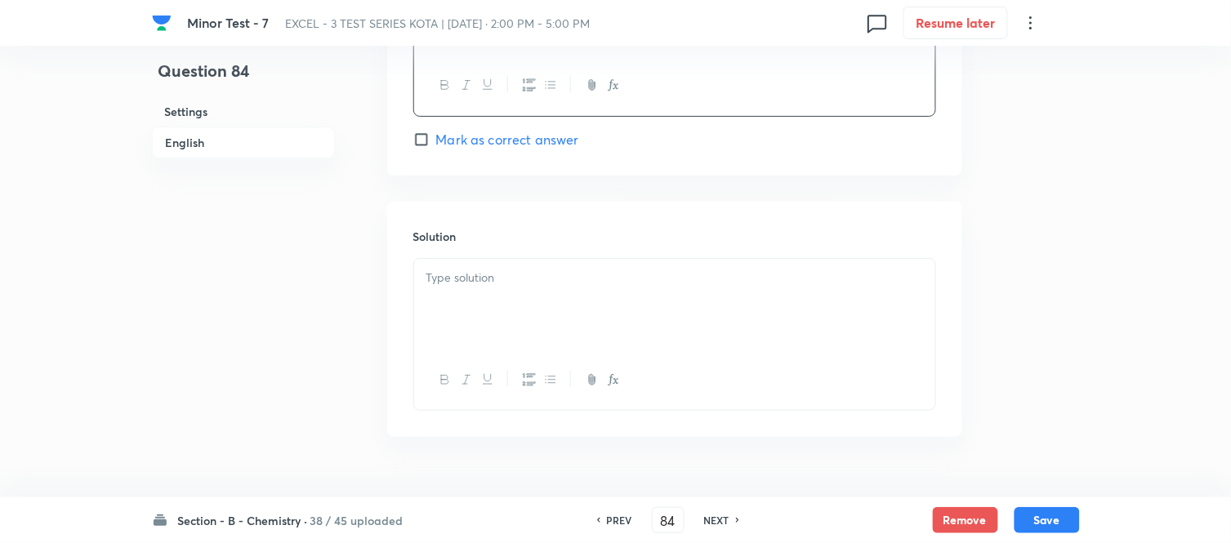
scroll to position [1674, 0]
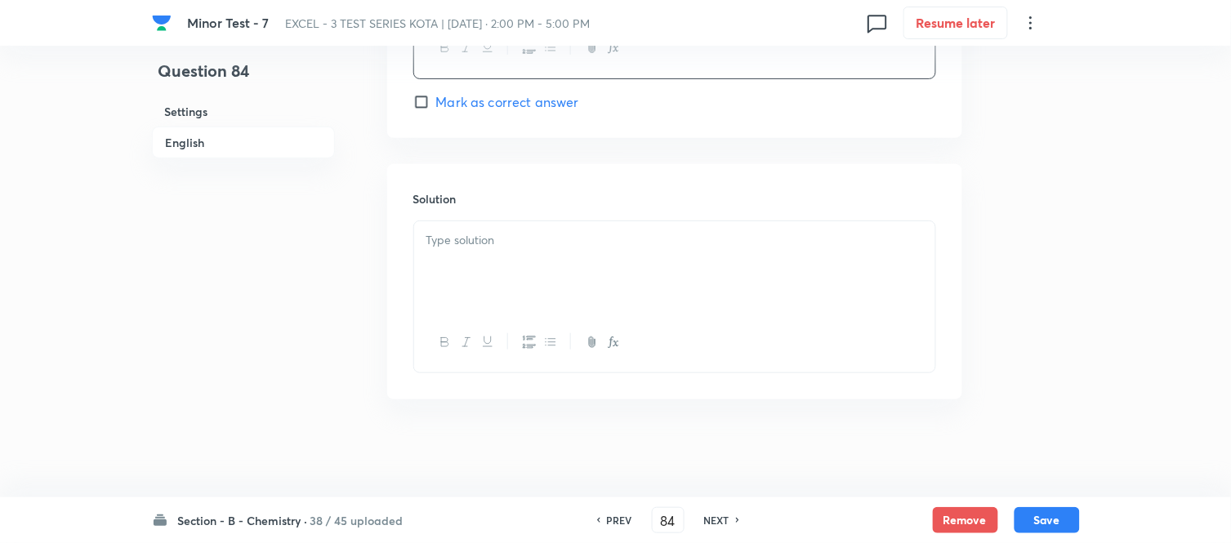
click at [549, 265] on div at bounding box center [674, 266] width 521 height 91
click at [1058, 519] on button "Save" at bounding box center [1046, 519] width 65 height 26
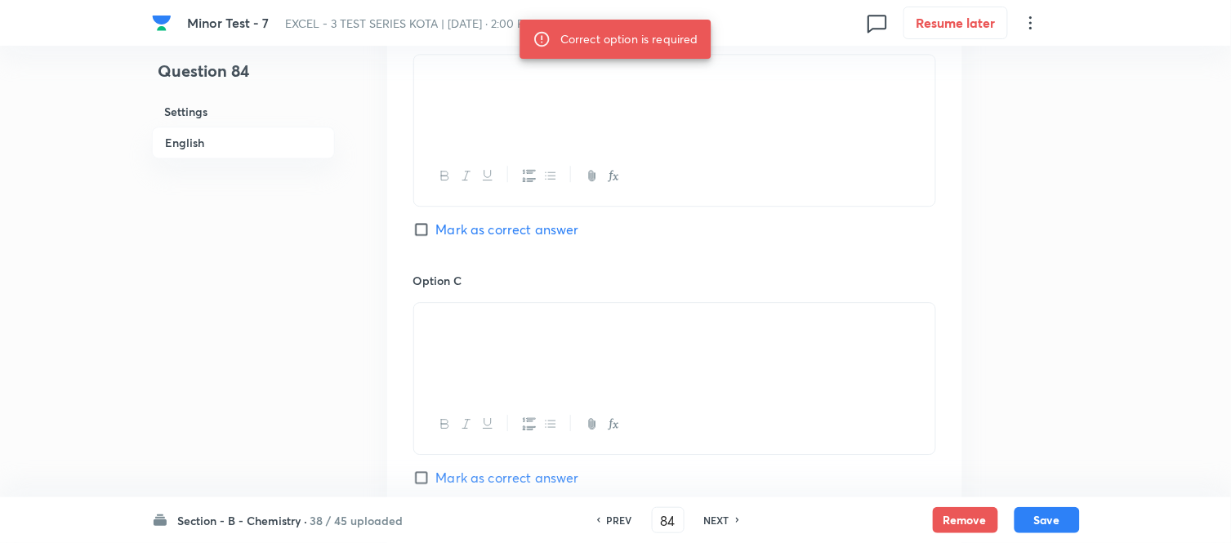
scroll to position [1039, 0]
click at [429, 237] on input "Mark as correct answer" at bounding box center [424, 237] width 23 height 16
checkbox input "true"
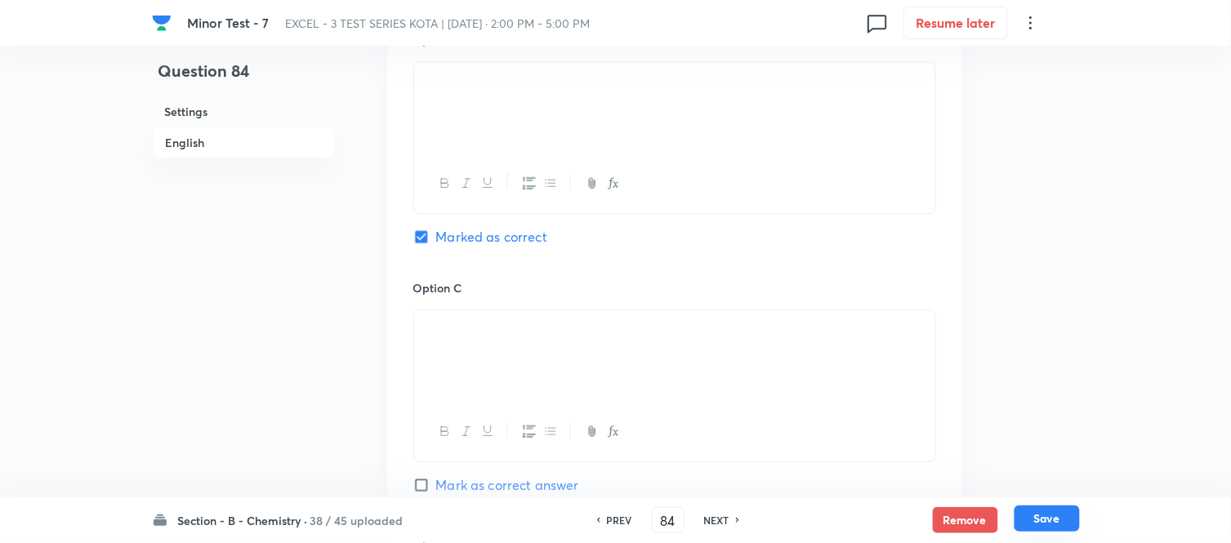
click at [1049, 520] on button "Save" at bounding box center [1046, 519] width 65 height 26
type input "85"
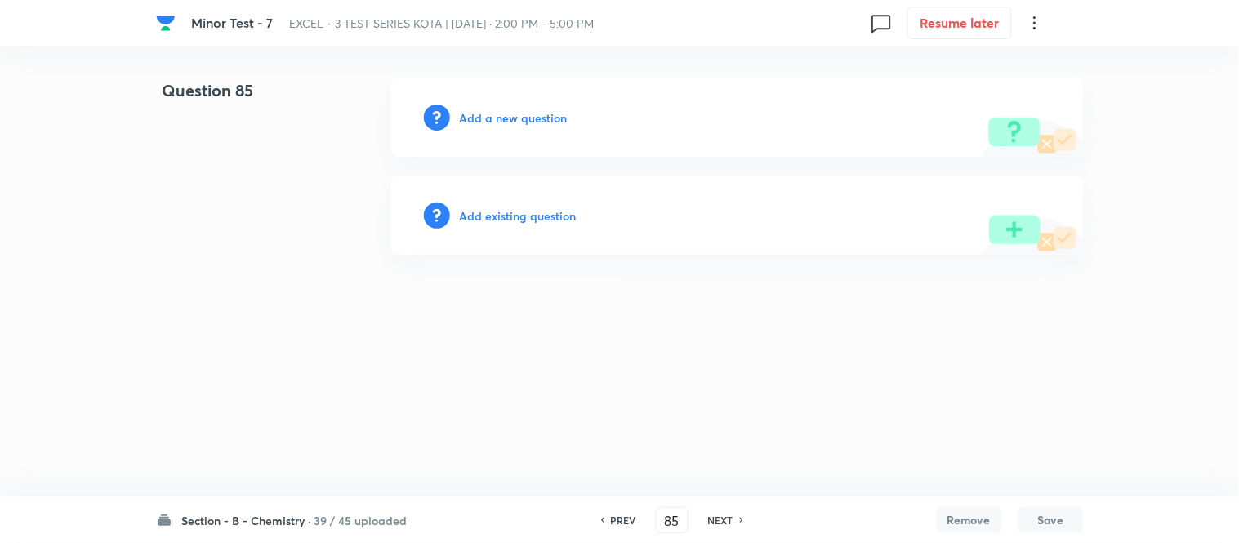
click at [496, 112] on h6 "Add a new question" at bounding box center [514, 117] width 108 height 17
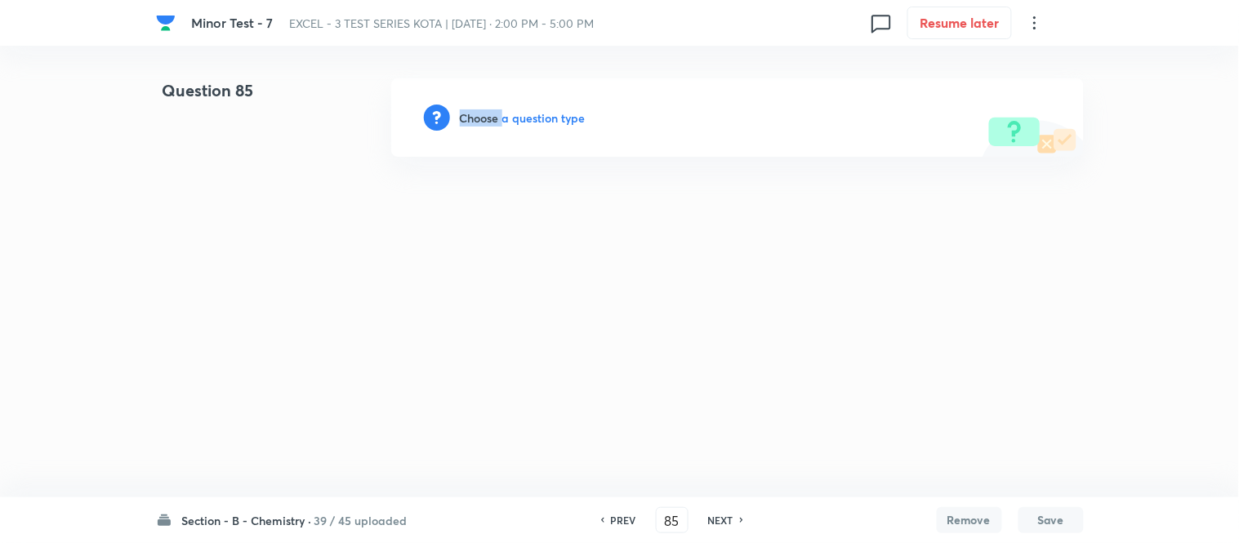
click at [496, 112] on h6 "Choose a question type" at bounding box center [523, 117] width 126 height 17
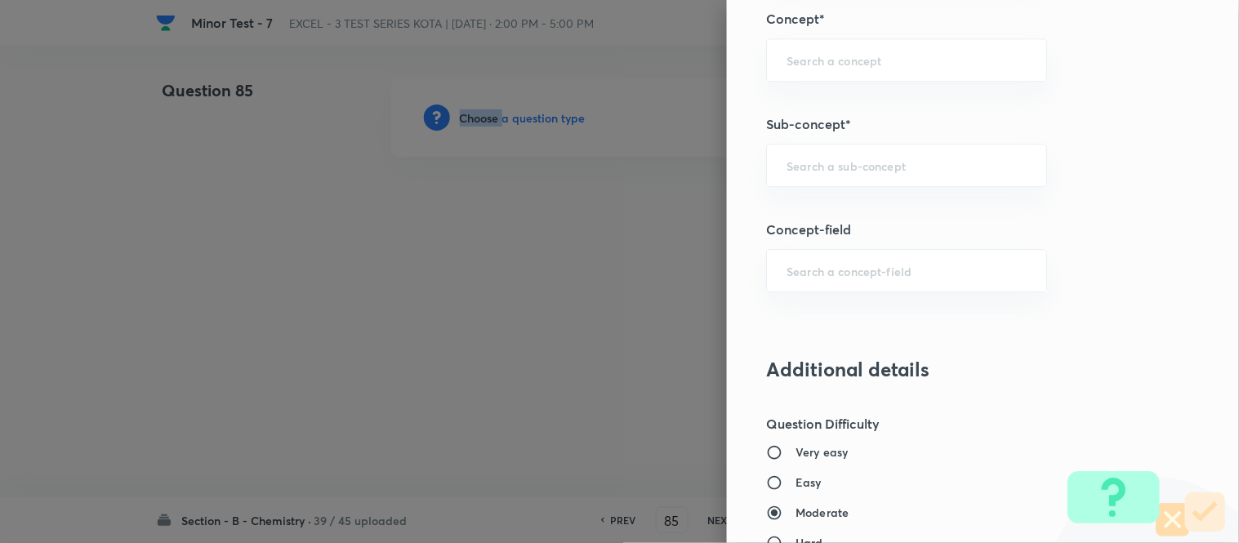
scroll to position [1025, 0]
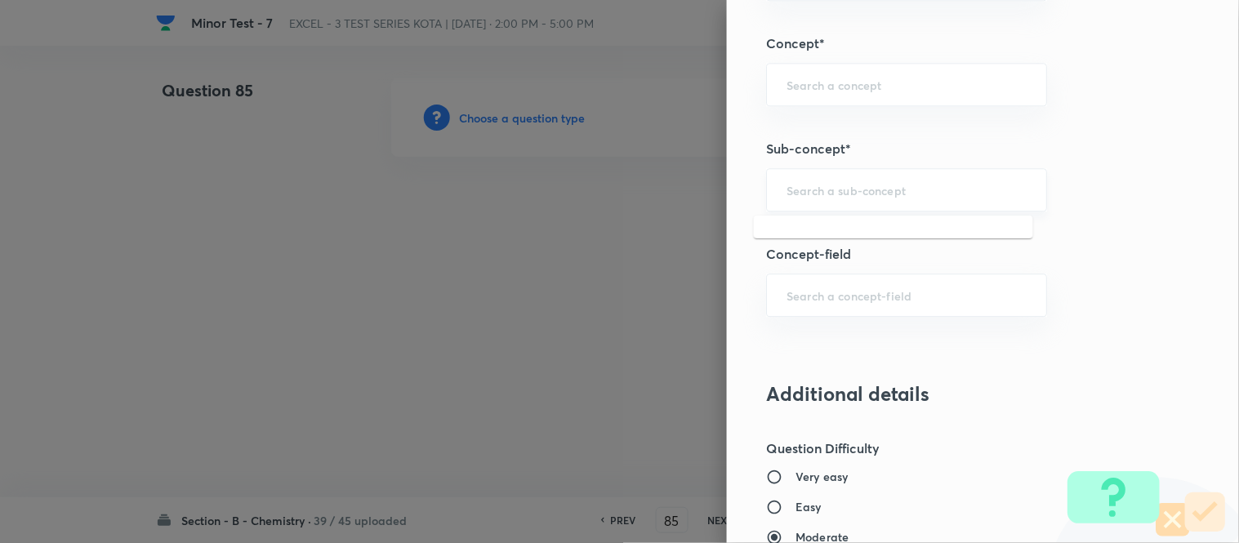
click at [885, 196] on input "text" at bounding box center [907, 190] width 240 height 16
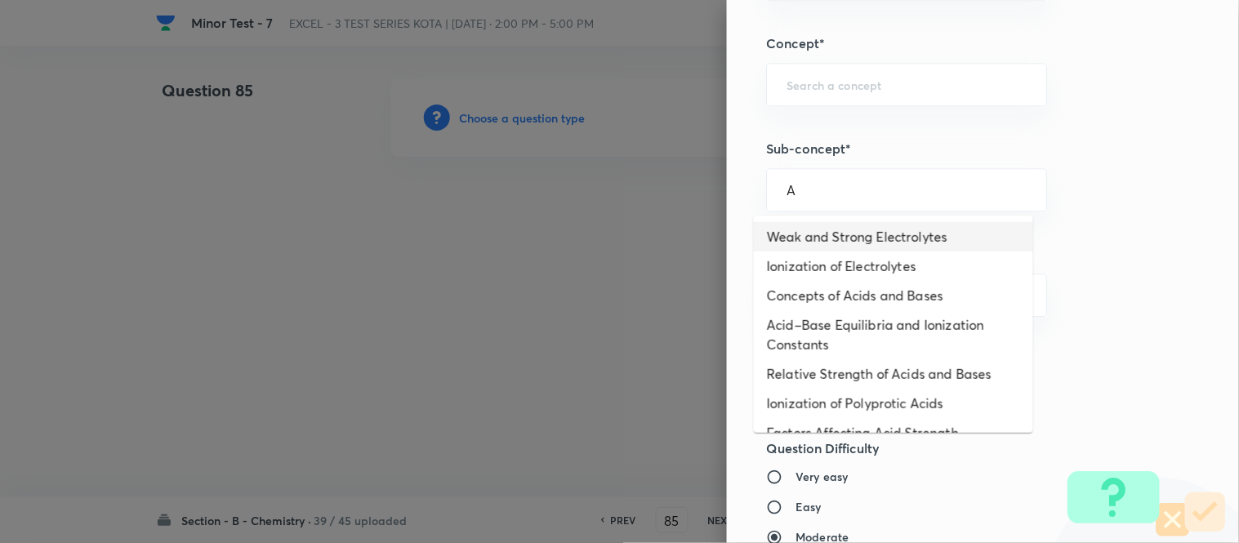
click at [818, 237] on li "Weak and Strong Electrolytes" at bounding box center [893, 236] width 279 height 29
type input "Weak and Strong Electrolytes"
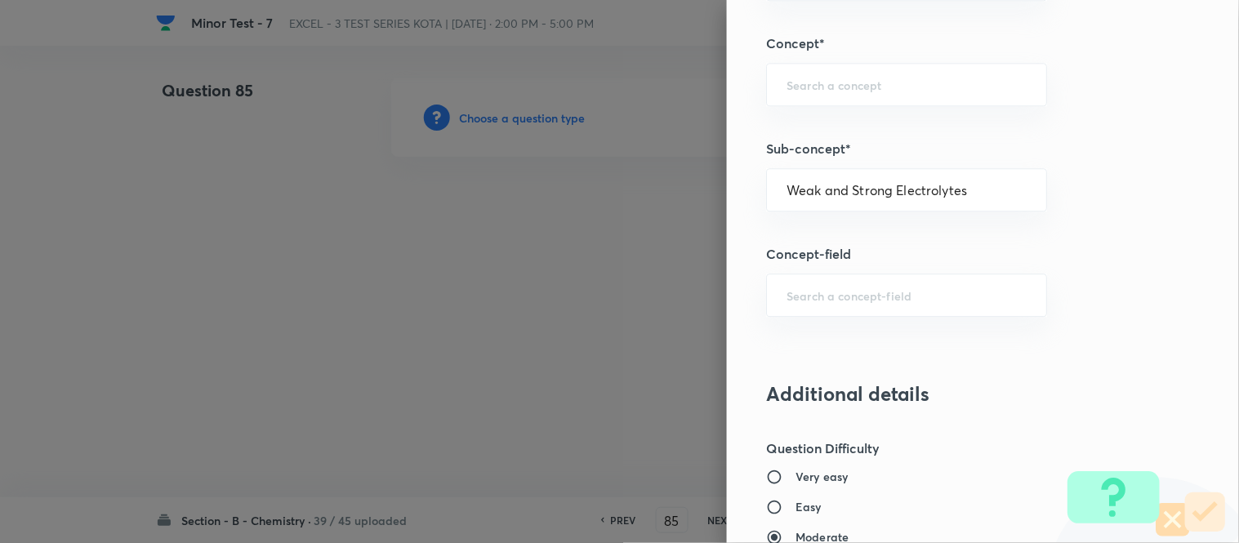
type input "Chemistry"
type input "Physical Chemistry"
type input "Ionic Equilibrium"
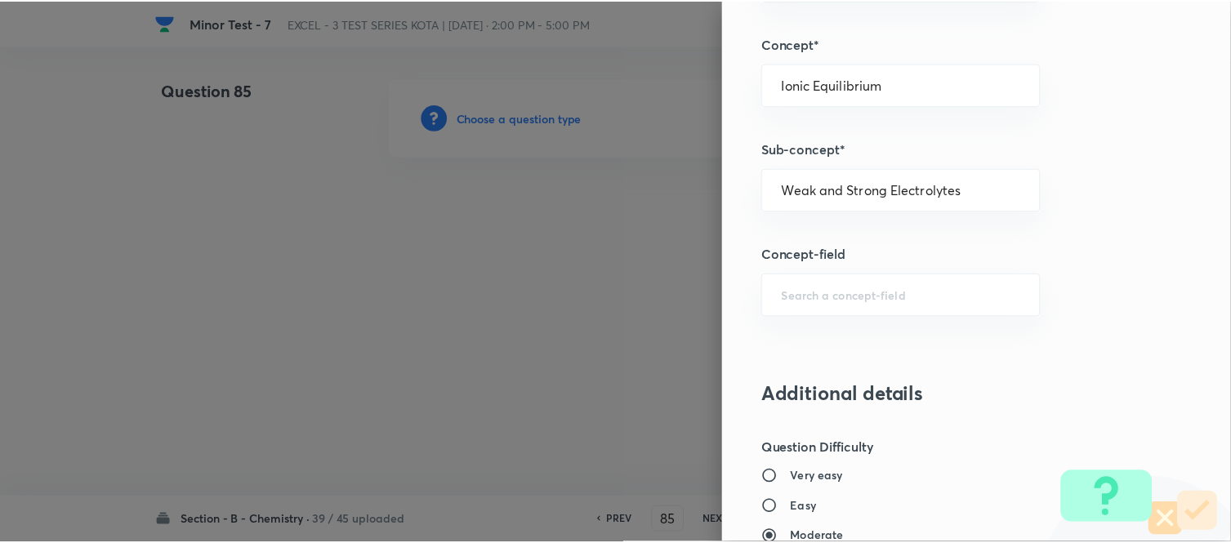
scroll to position [1793, 0]
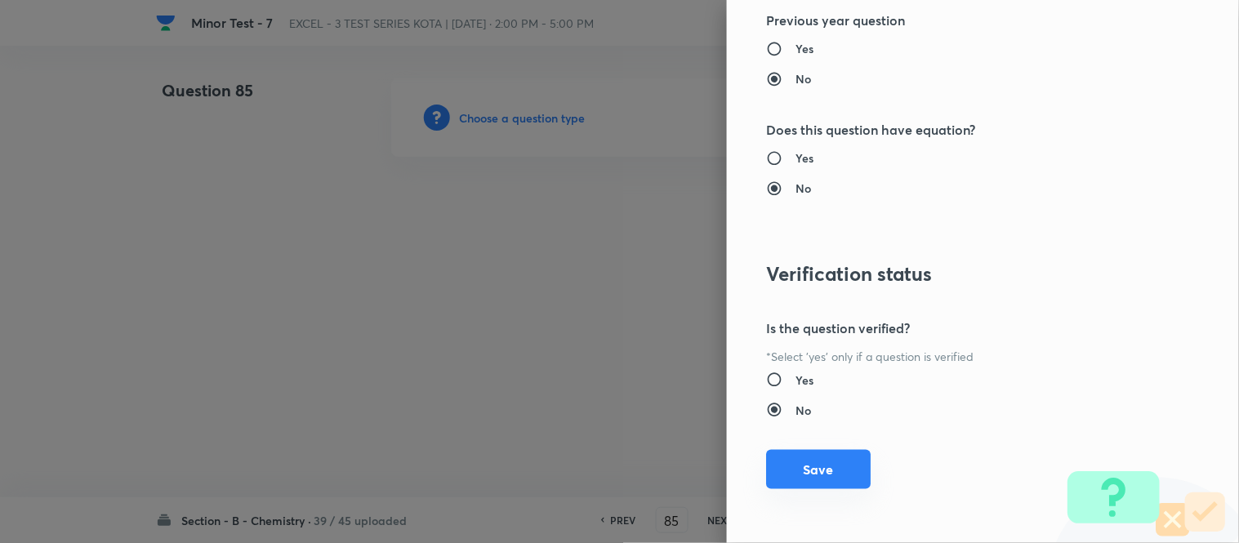
click at [809, 470] on button "Save" at bounding box center [818, 469] width 105 height 39
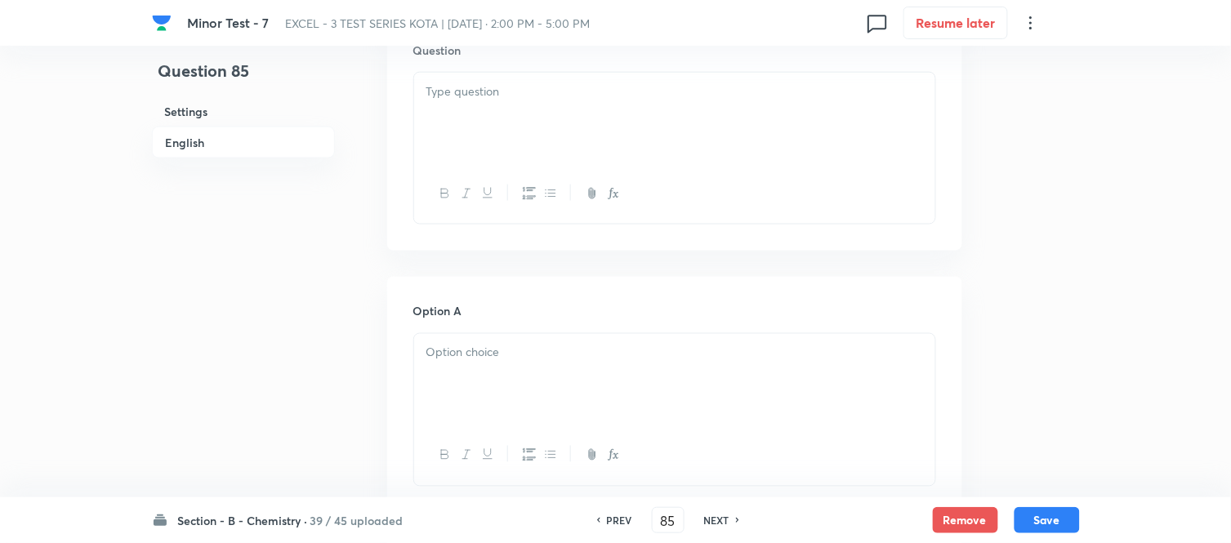
scroll to position [544, 0]
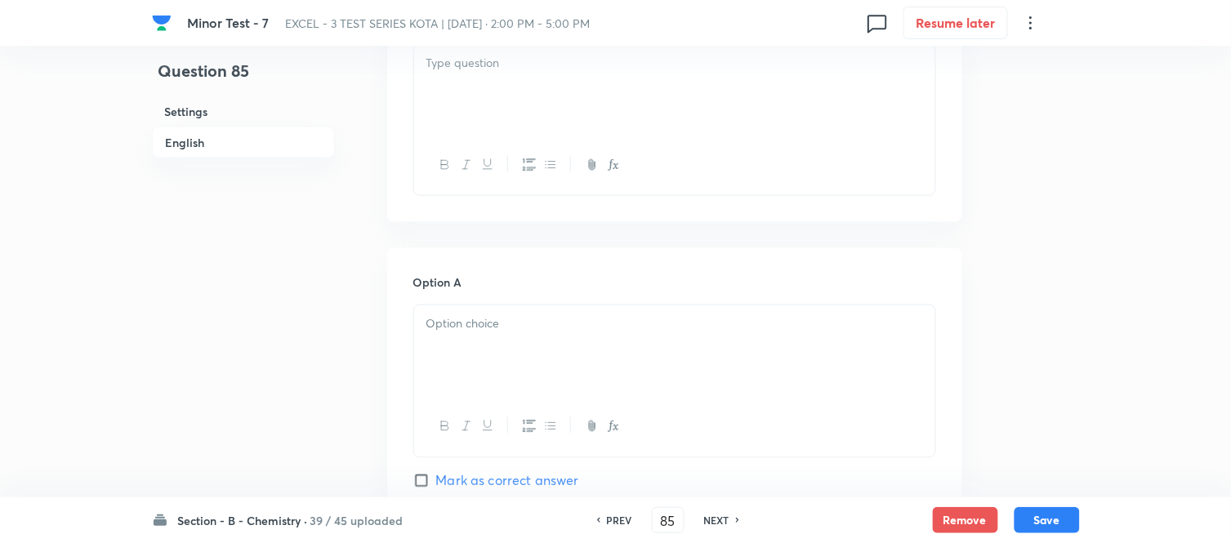
click at [573, 91] on div at bounding box center [674, 89] width 521 height 91
click at [504, 117] on div at bounding box center [674, 89] width 521 height 91
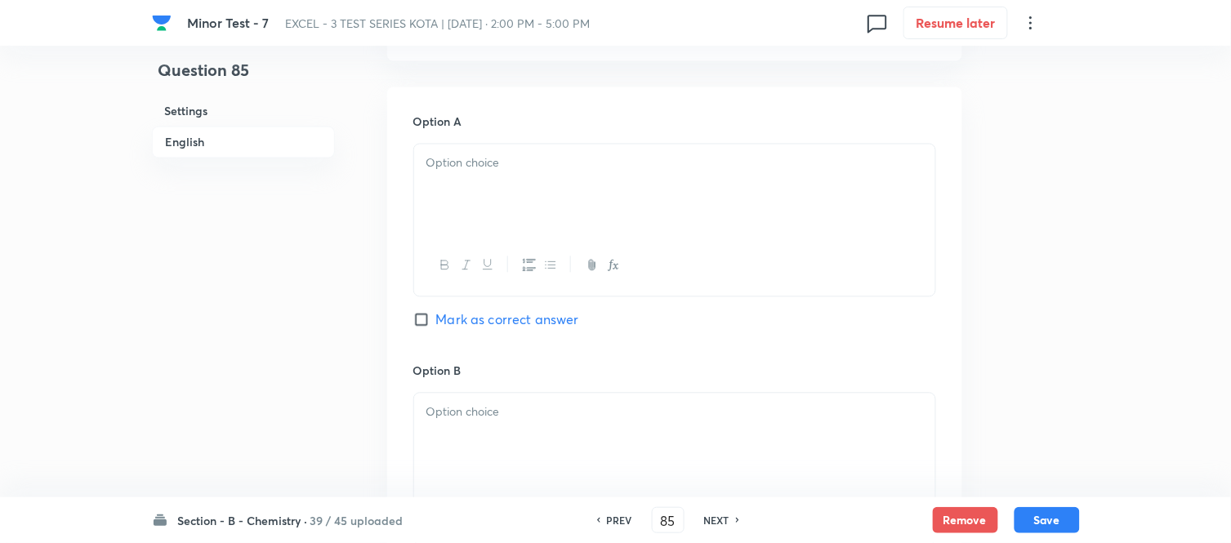
scroll to position [817, 0]
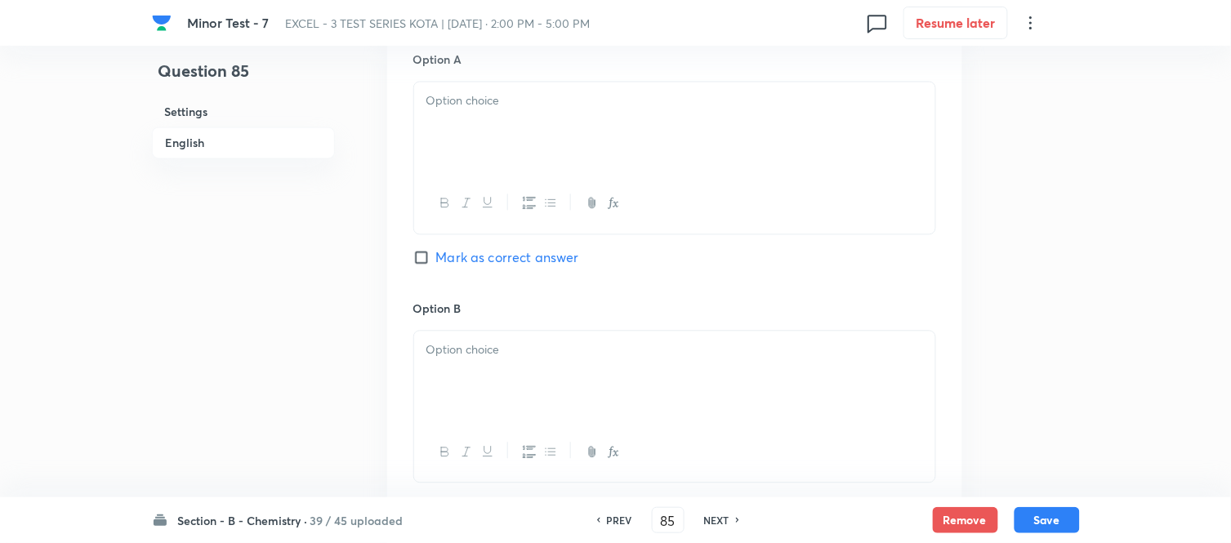
click at [508, 135] on div at bounding box center [674, 127] width 521 height 91
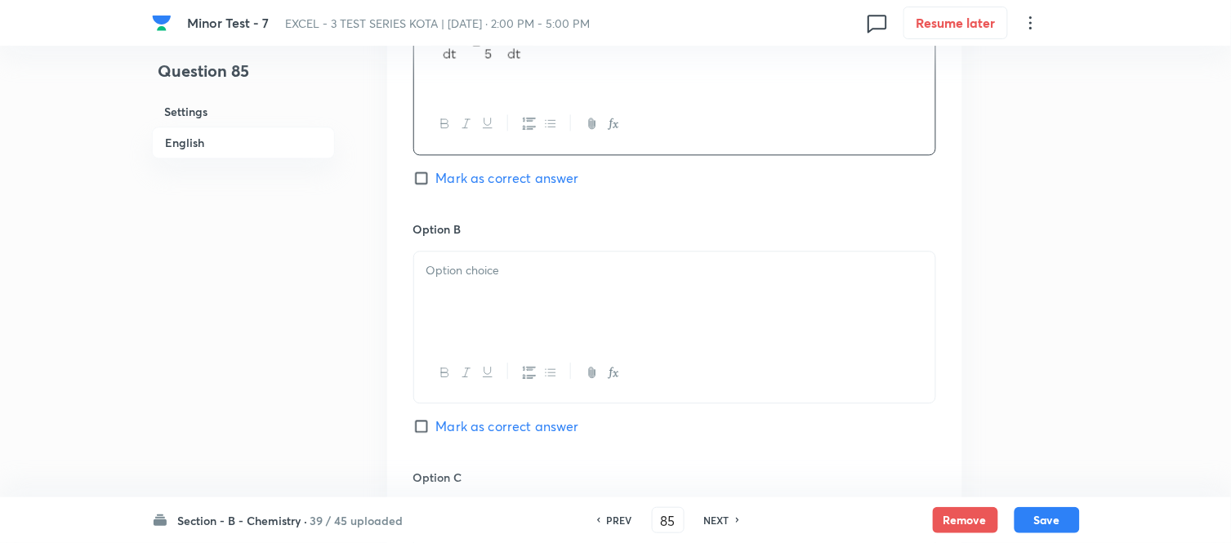
scroll to position [918, 0]
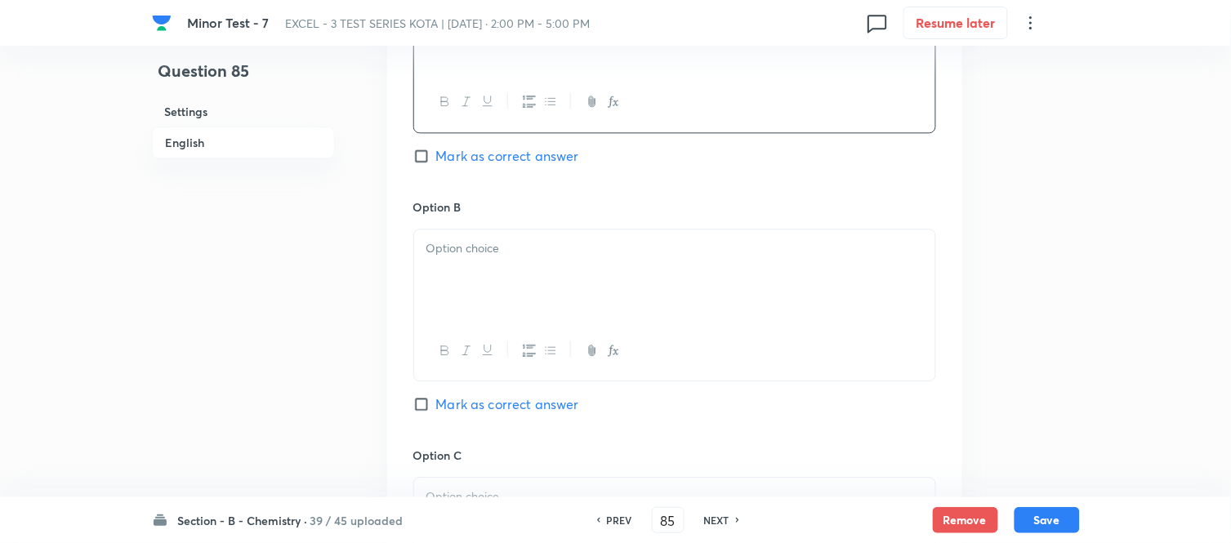
click at [570, 281] on div at bounding box center [674, 275] width 521 height 91
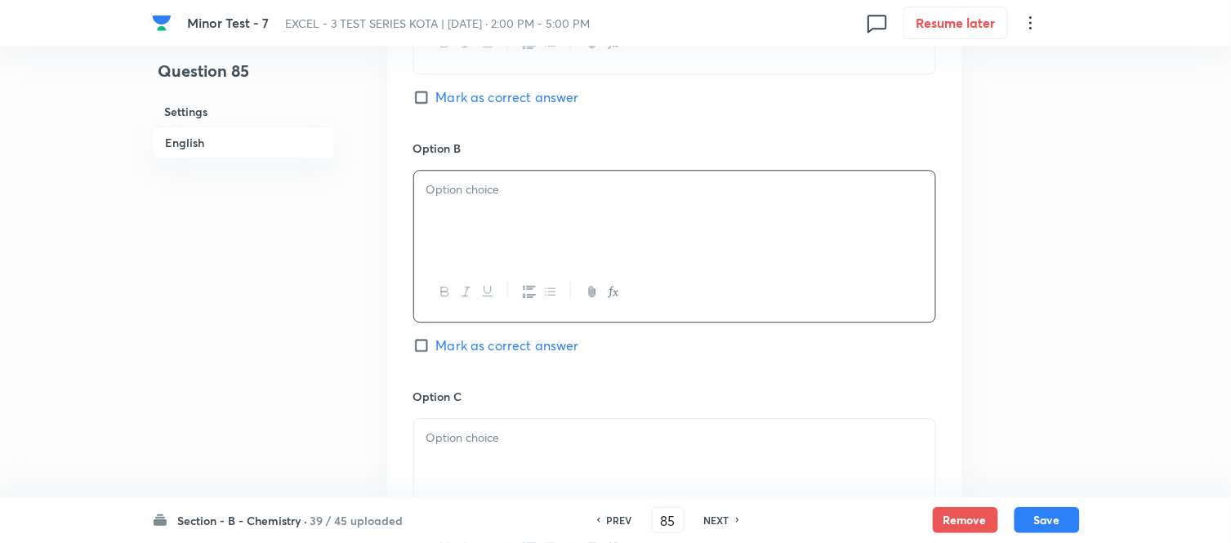
scroll to position [1009, 0]
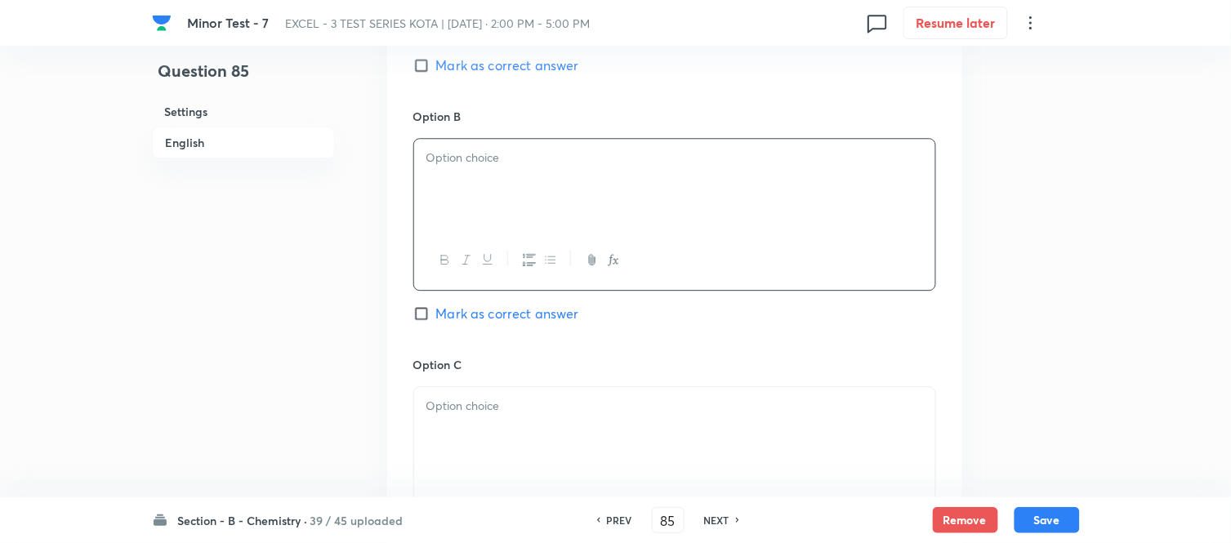
click at [616, 180] on div at bounding box center [674, 184] width 521 height 91
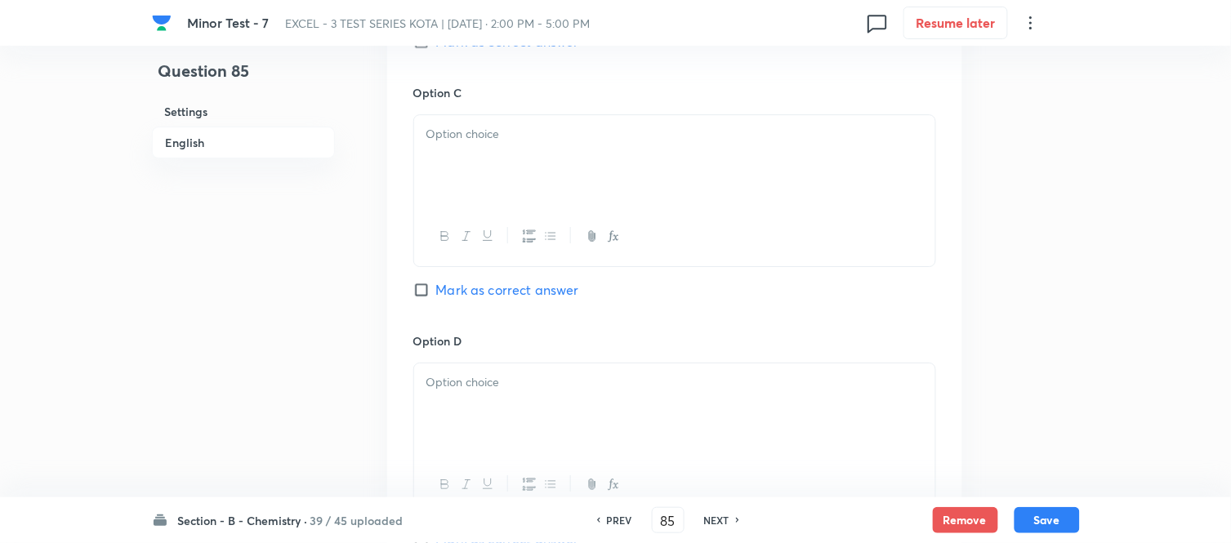
click at [616, 180] on div at bounding box center [674, 160] width 521 height 91
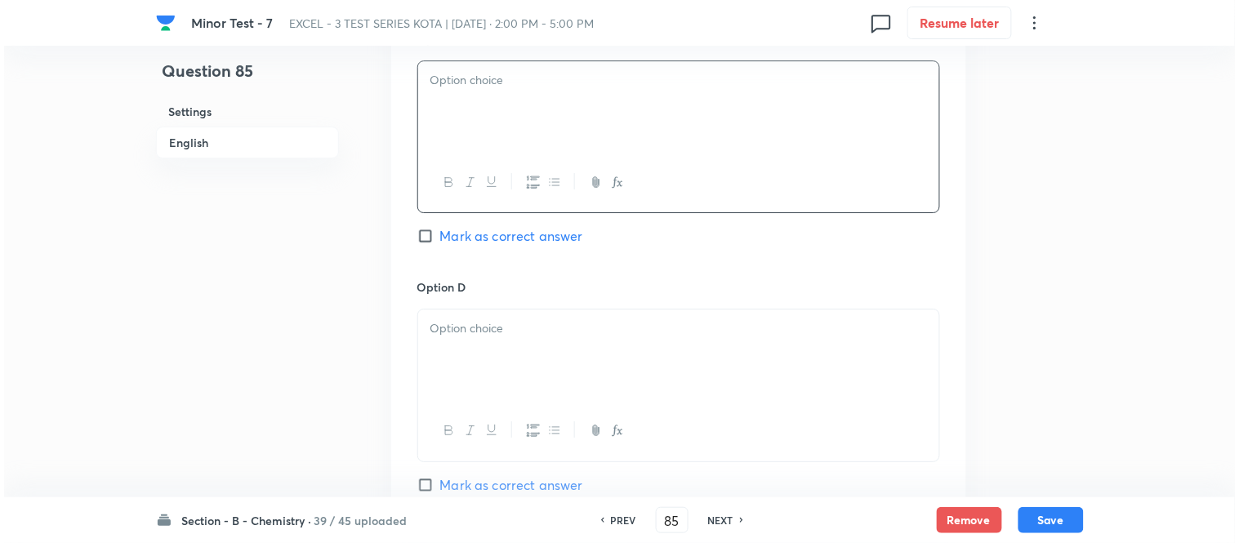
scroll to position [1463, 0]
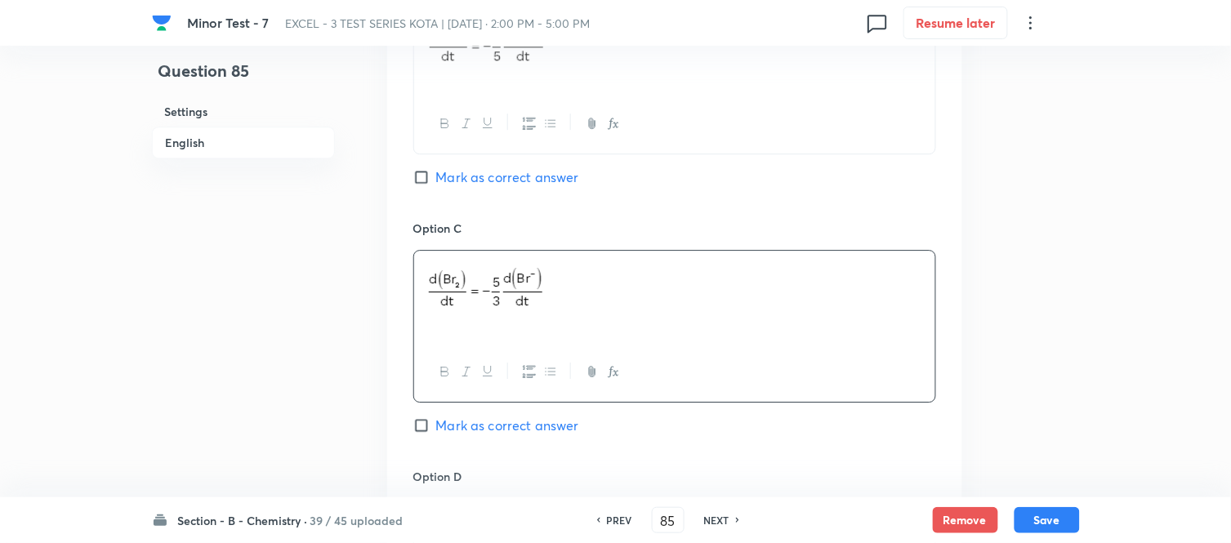
click at [585, 290] on p at bounding box center [674, 289] width 497 height 56
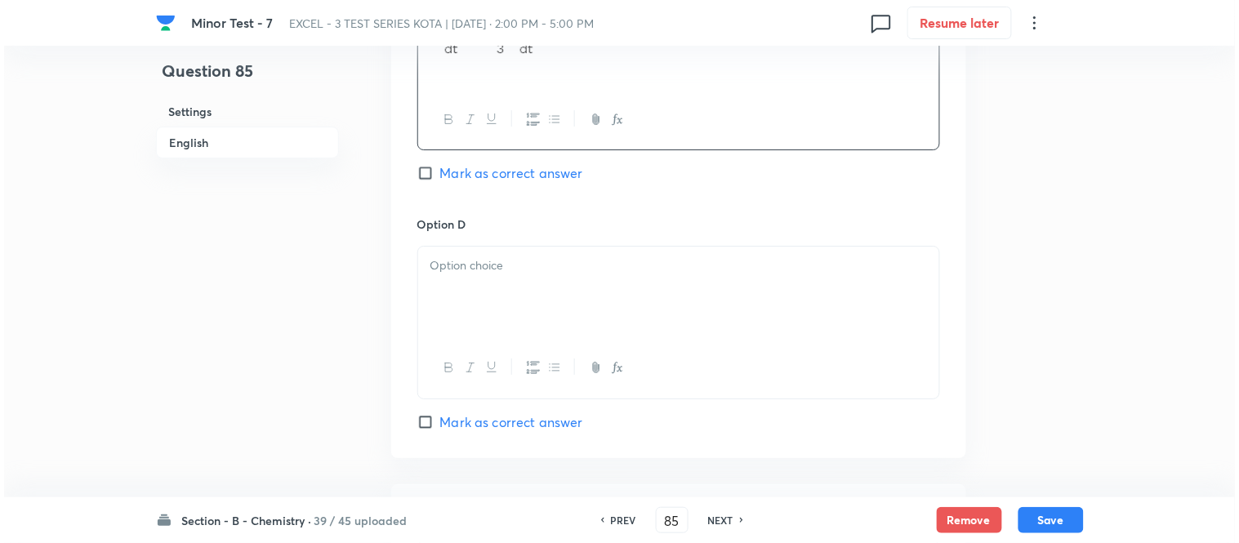
scroll to position [1417, 0]
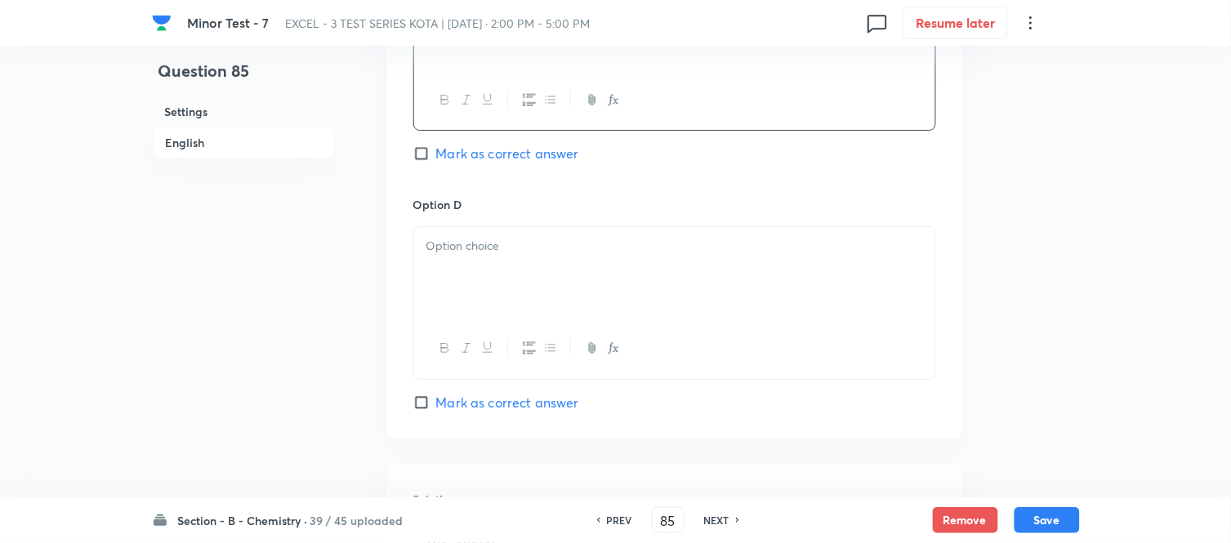
click at [621, 263] on div at bounding box center [674, 272] width 521 height 91
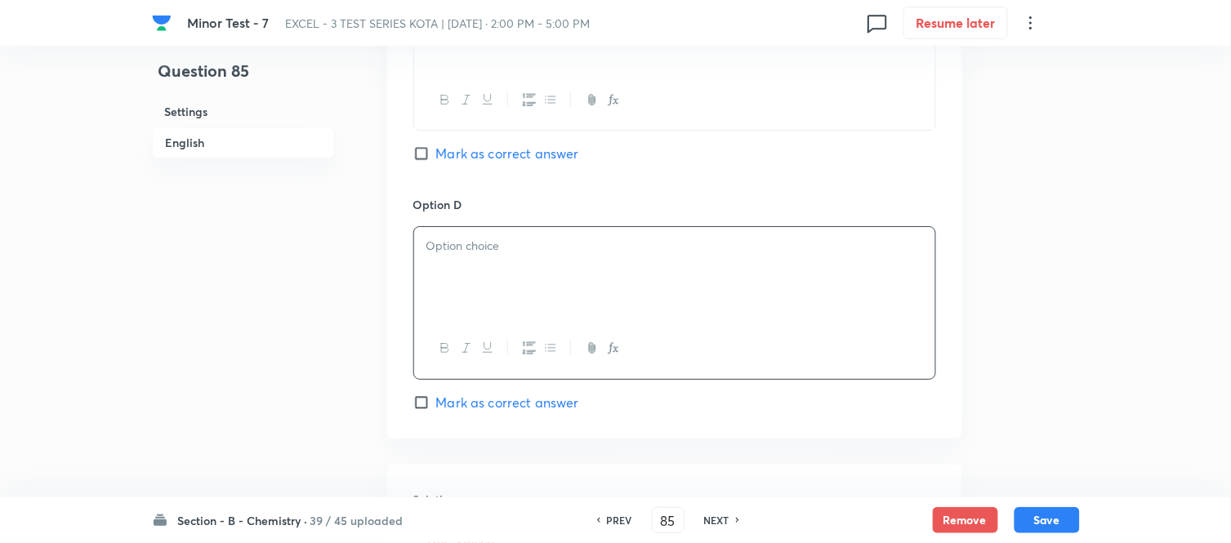
click at [501, 243] on p at bounding box center [674, 246] width 497 height 19
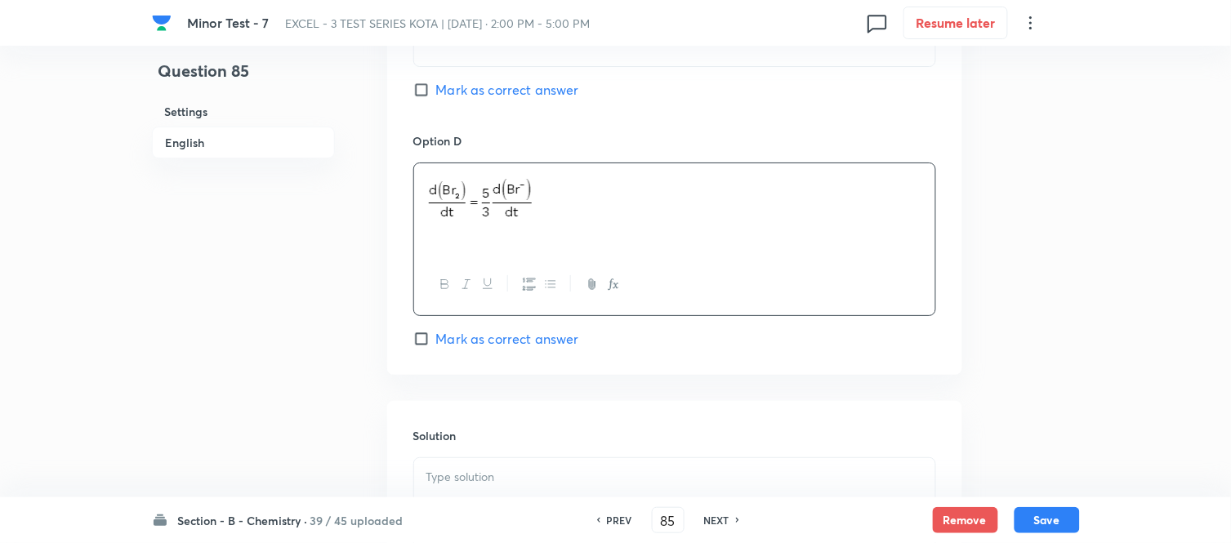
scroll to position [1689, 0]
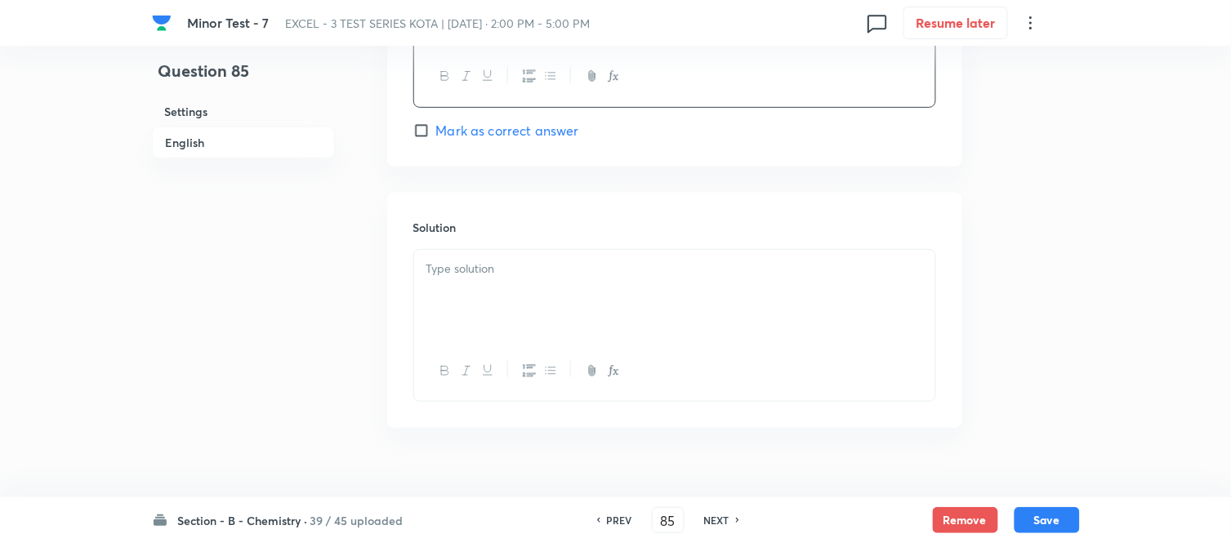
click at [518, 283] on div at bounding box center [674, 295] width 521 height 91
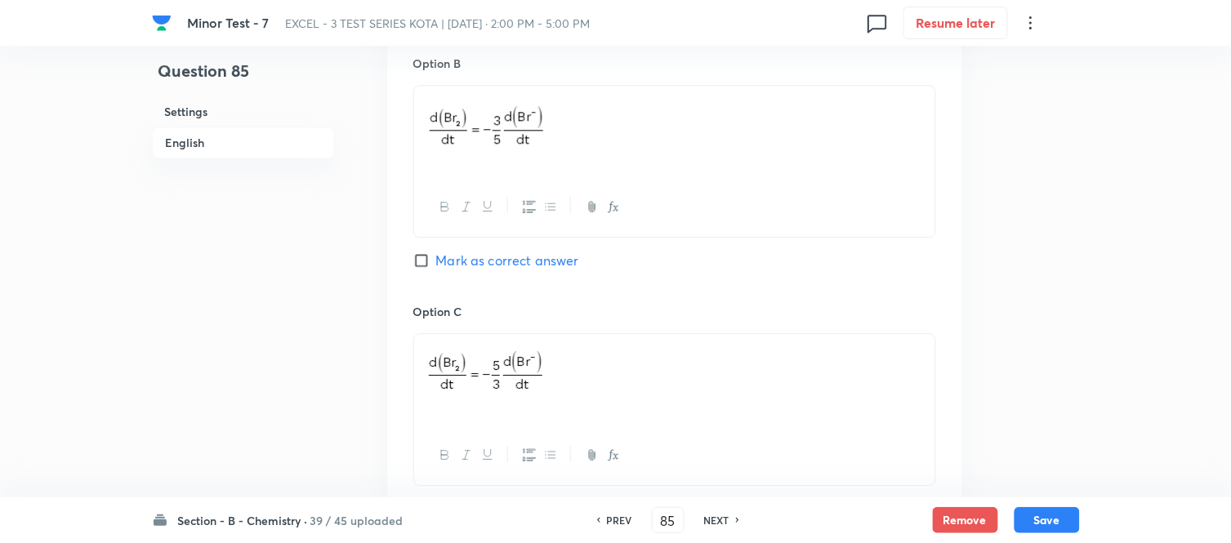
scroll to position [1054, 0]
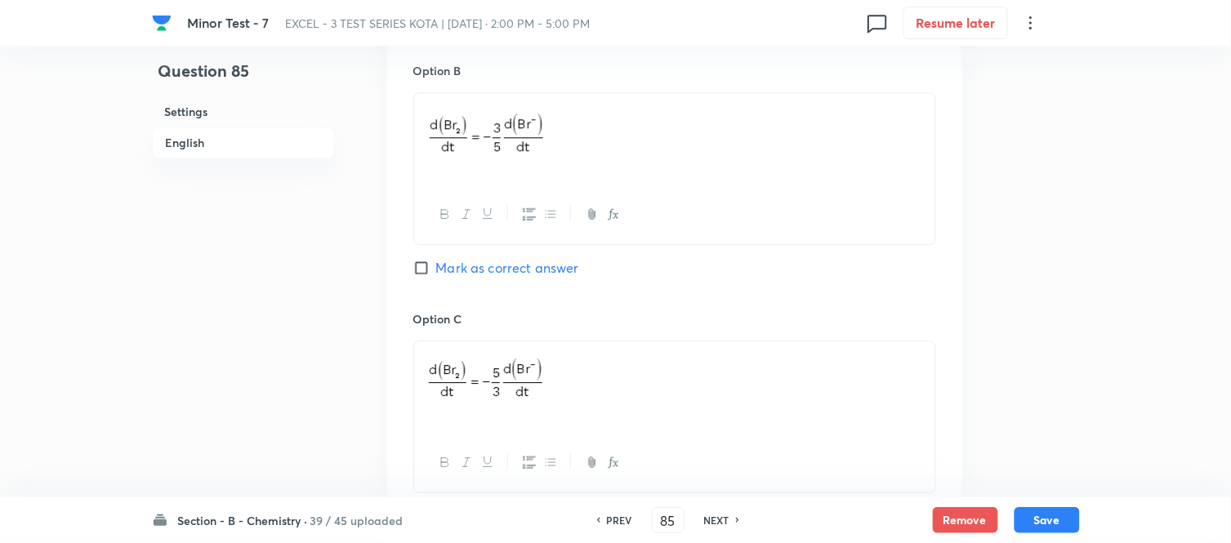
drag, startPoint x: 421, startPoint y: 265, endPoint x: 597, endPoint y: 310, distance: 182.1
click at [421, 265] on input "Mark as correct answer" at bounding box center [424, 268] width 23 height 16
checkbox input "true"
click at [1040, 521] on button "Save" at bounding box center [1046, 519] width 65 height 26
type input "86"
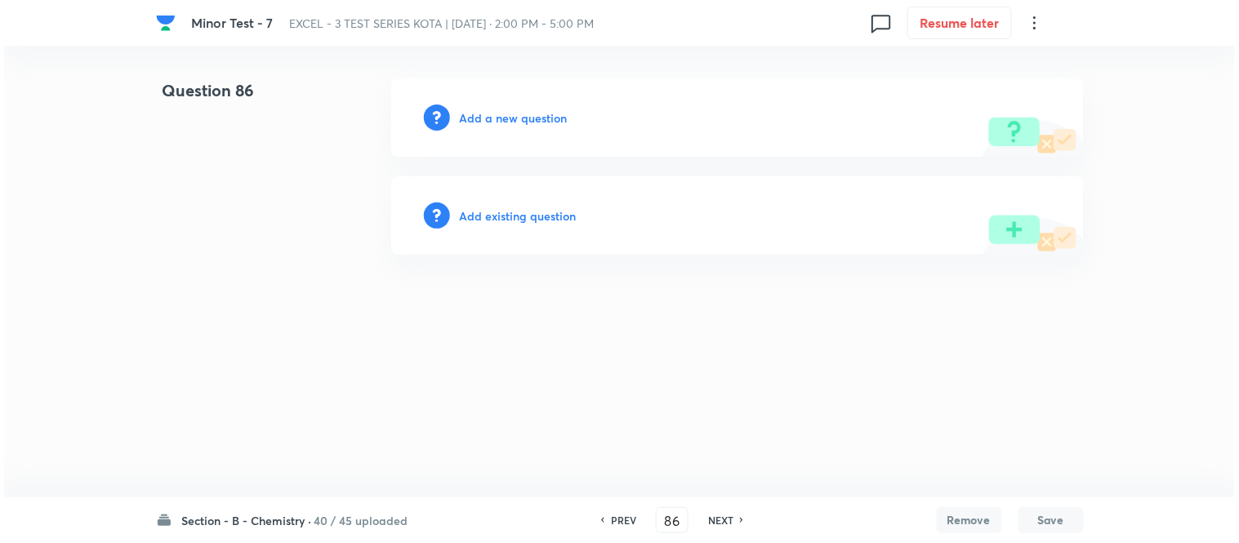
scroll to position [0, 0]
click at [515, 116] on h6 "Add a new question" at bounding box center [514, 117] width 108 height 17
click at [511, 116] on h6 "Choose a question type" at bounding box center [523, 117] width 126 height 17
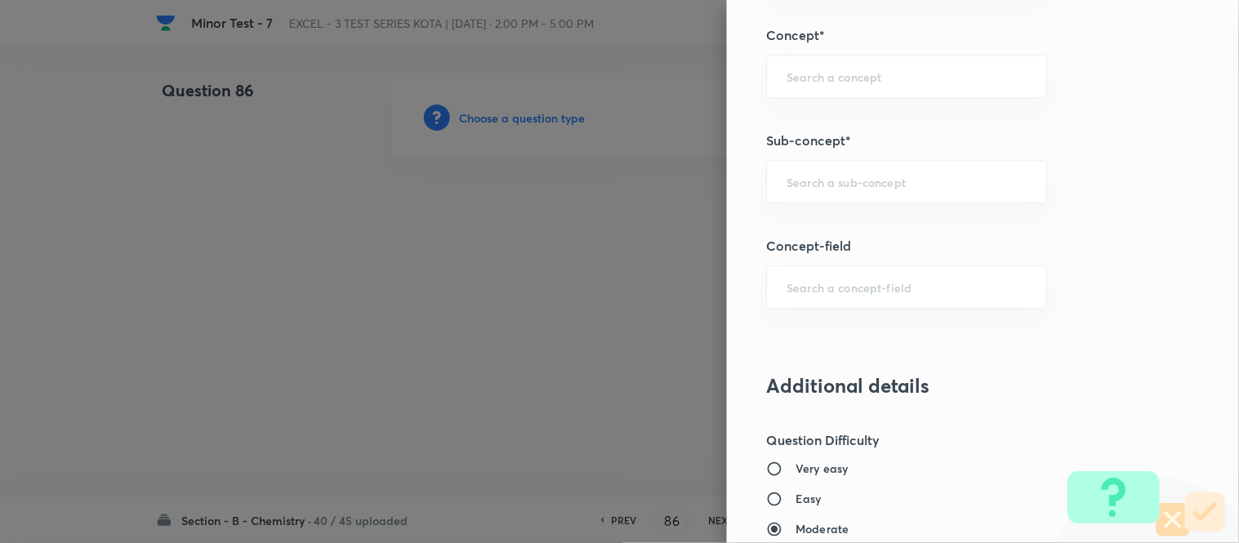
scroll to position [1050, 0]
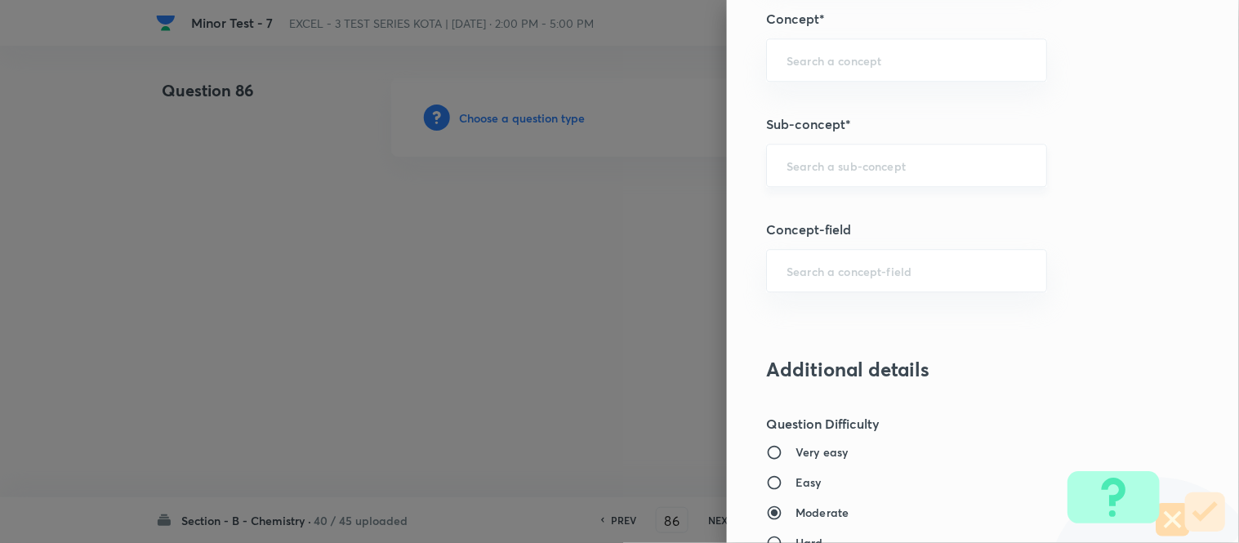
click at [883, 166] on input "text" at bounding box center [907, 166] width 240 height 16
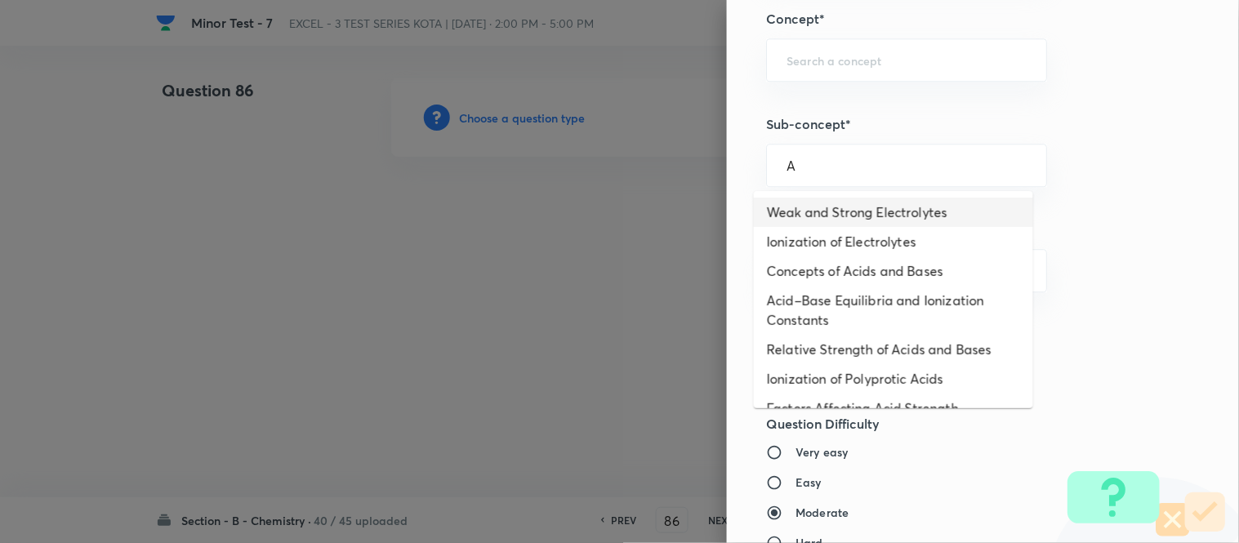
click at [836, 206] on li "Weak and Strong Electrolytes" at bounding box center [893, 212] width 279 height 29
type input "Weak and Strong Electrolytes"
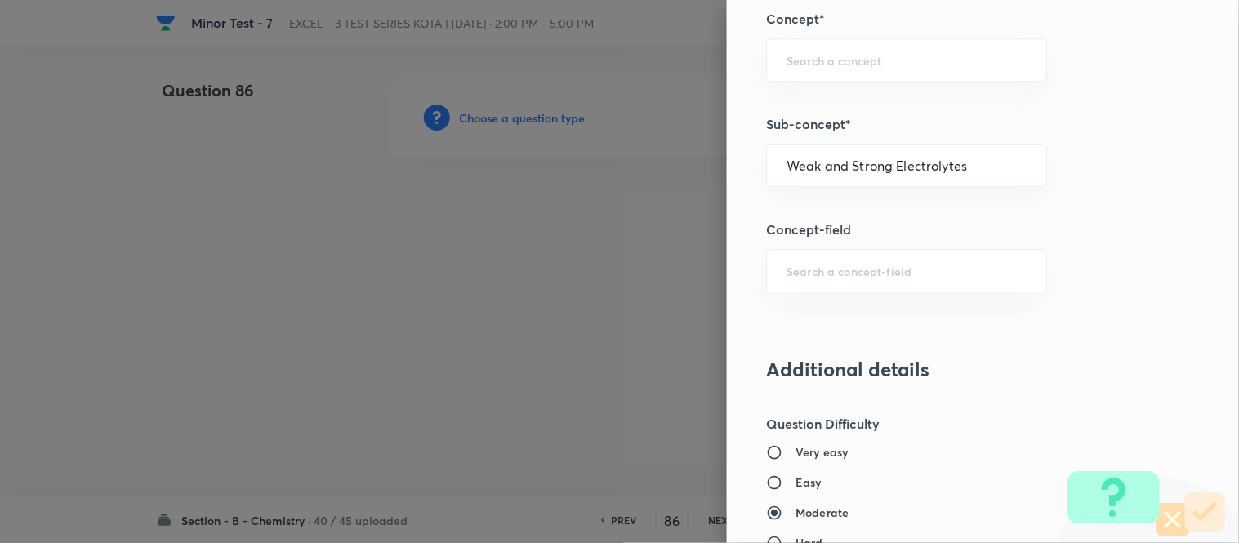
type input "Chemistry"
type input "Physical Chemistry"
type input "Ionic Equilibrium"
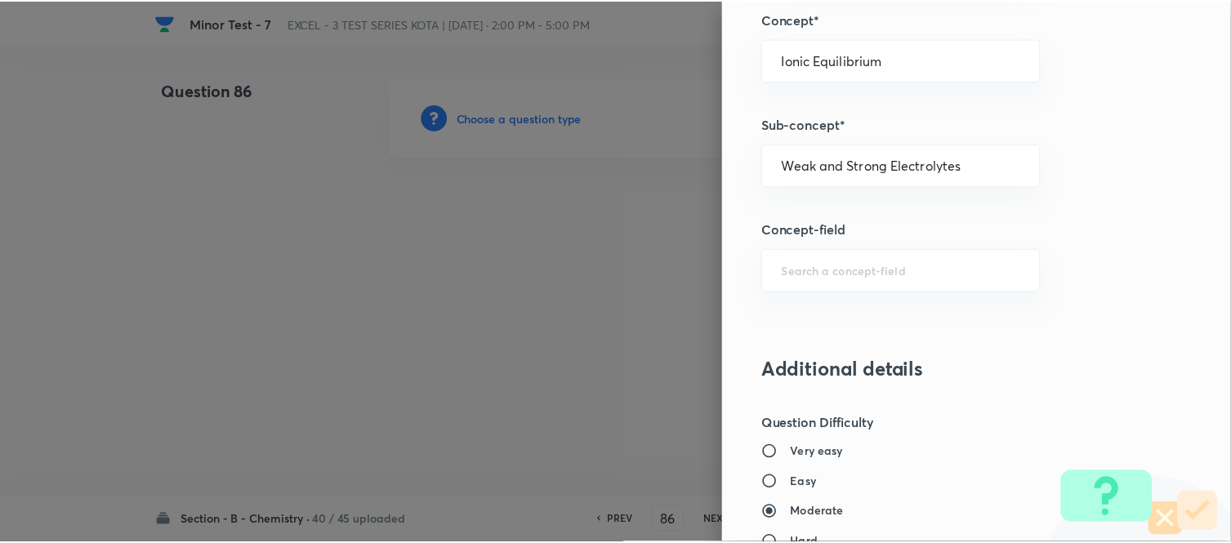
scroll to position [1793, 0]
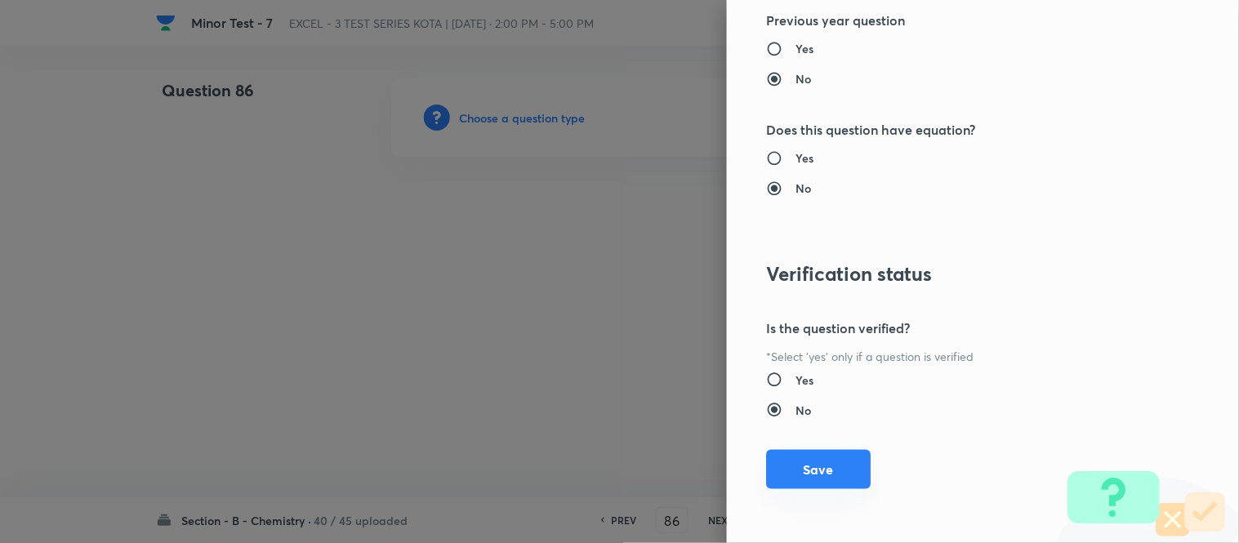
click at [801, 462] on button "Save" at bounding box center [818, 469] width 105 height 39
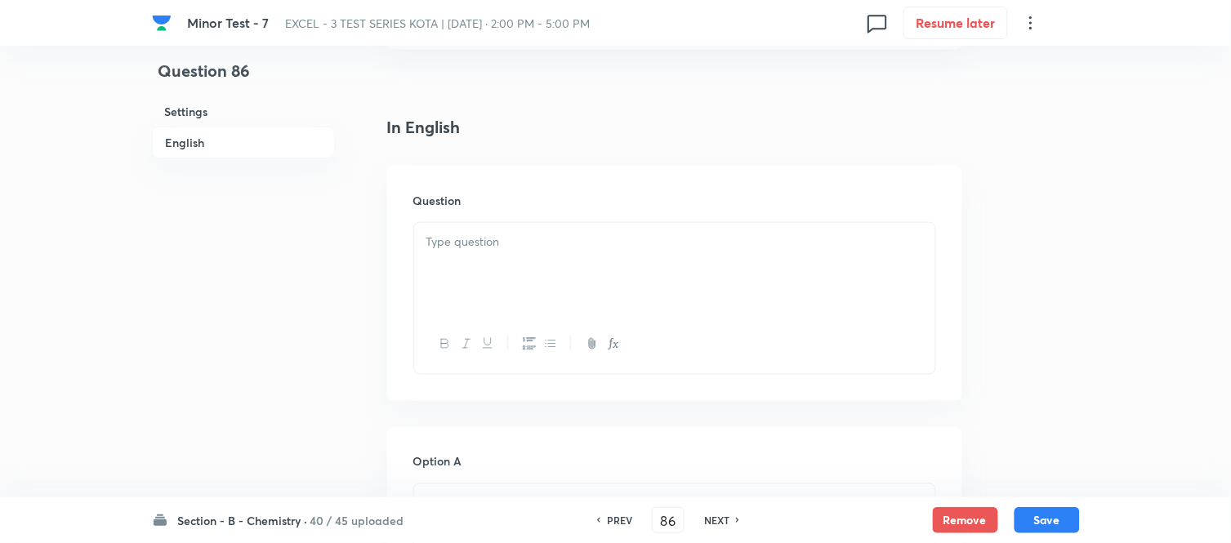
scroll to position [453, 0]
click at [581, 162] on p at bounding box center [674, 154] width 497 height 19
click at [618, 216] on div at bounding box center [674, 180] width 521 height 91
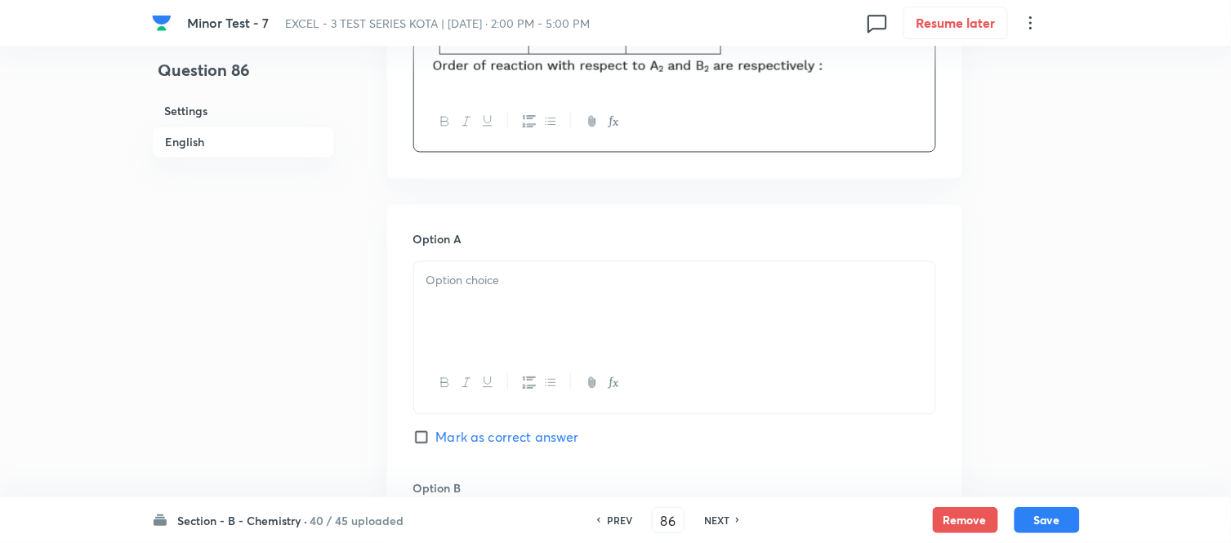
scroll to position [725, 0]
click at [575, 290] on div at bounding box center [674, 305] width 521 height 91
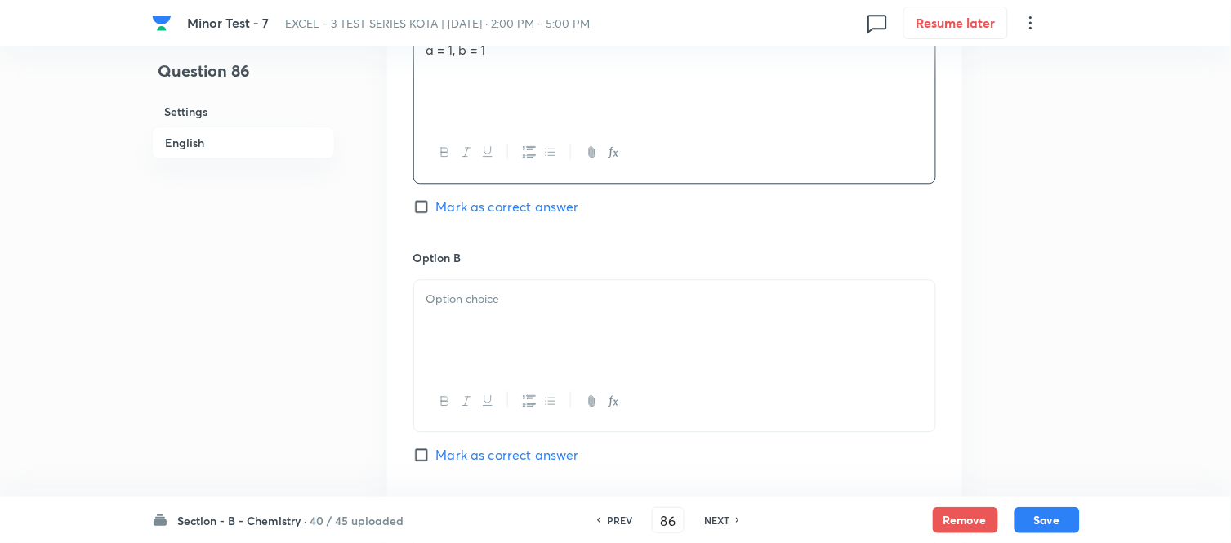
scroll to position [998, 0]
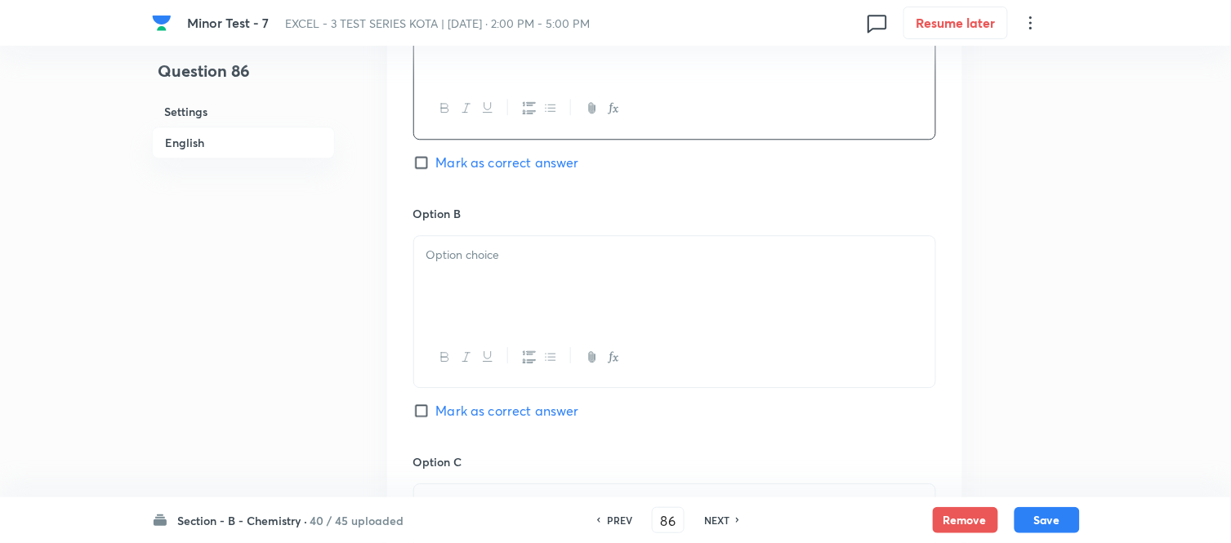
click at [542, 297] on div at bounding box center [674, 281] width 521 height 91
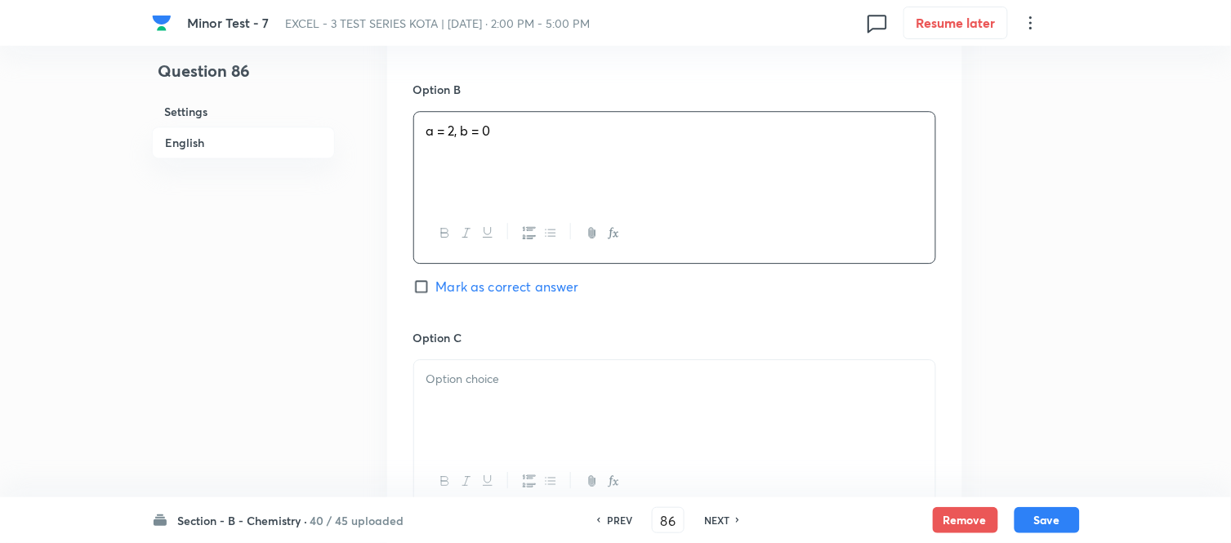
scroll to position [1179, 0]
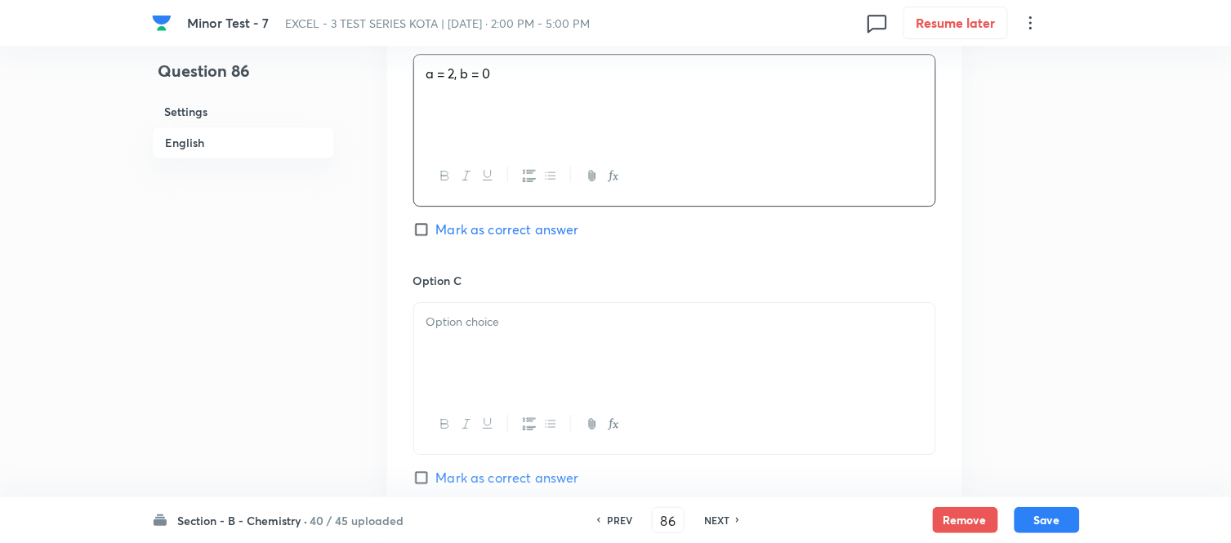
click at [547, 341] on div at bounding box center [674, 348] width 521 height 91
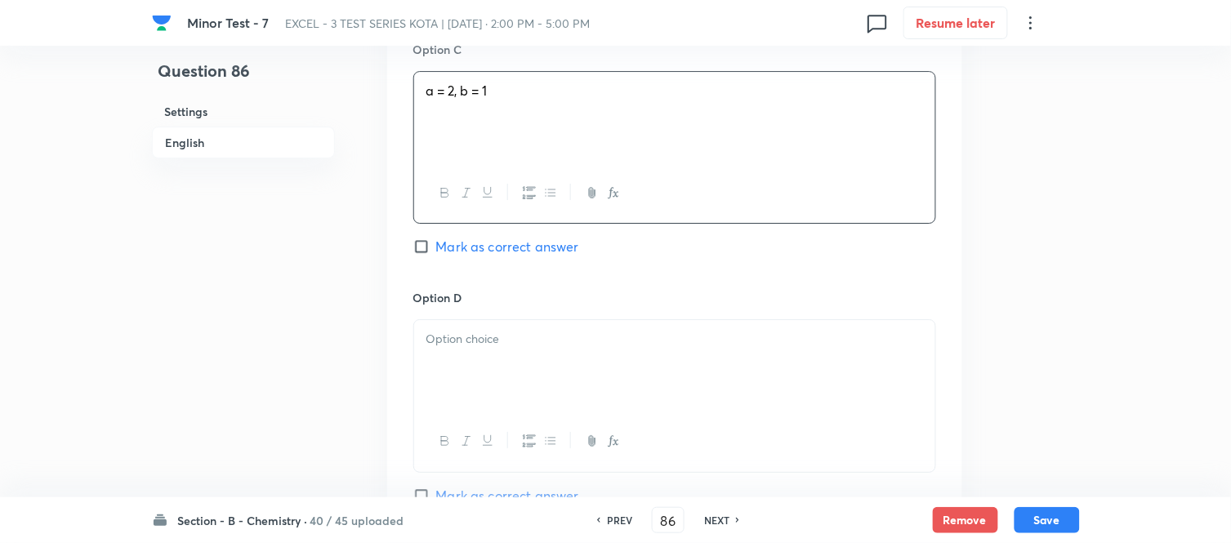
scroll to position [1451, 0]
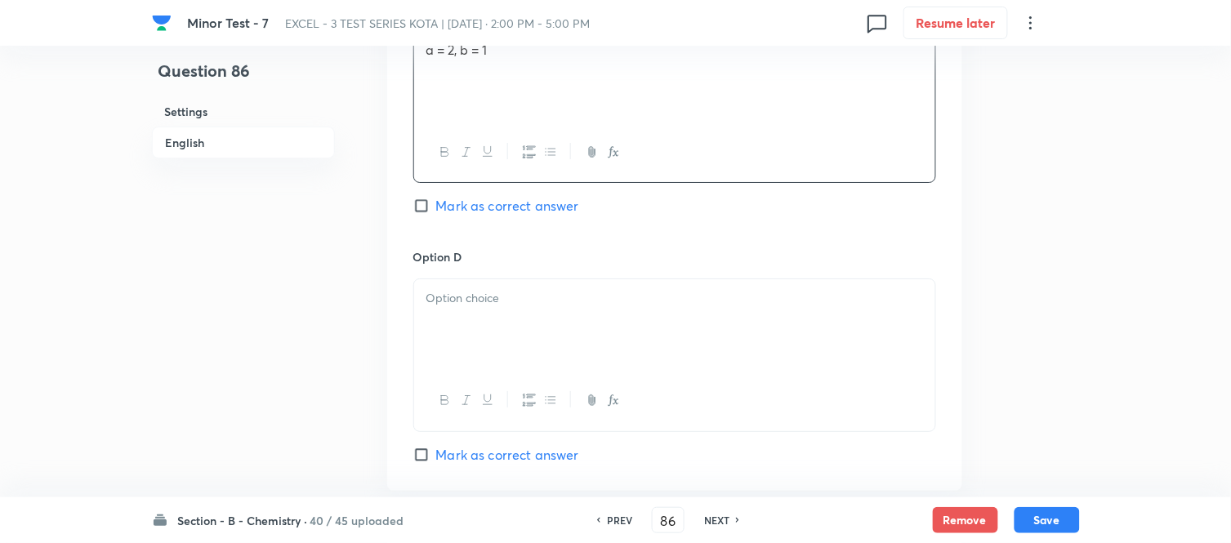
click at [508, 281] on div at bounding box center [674, 324] width 521 height 91
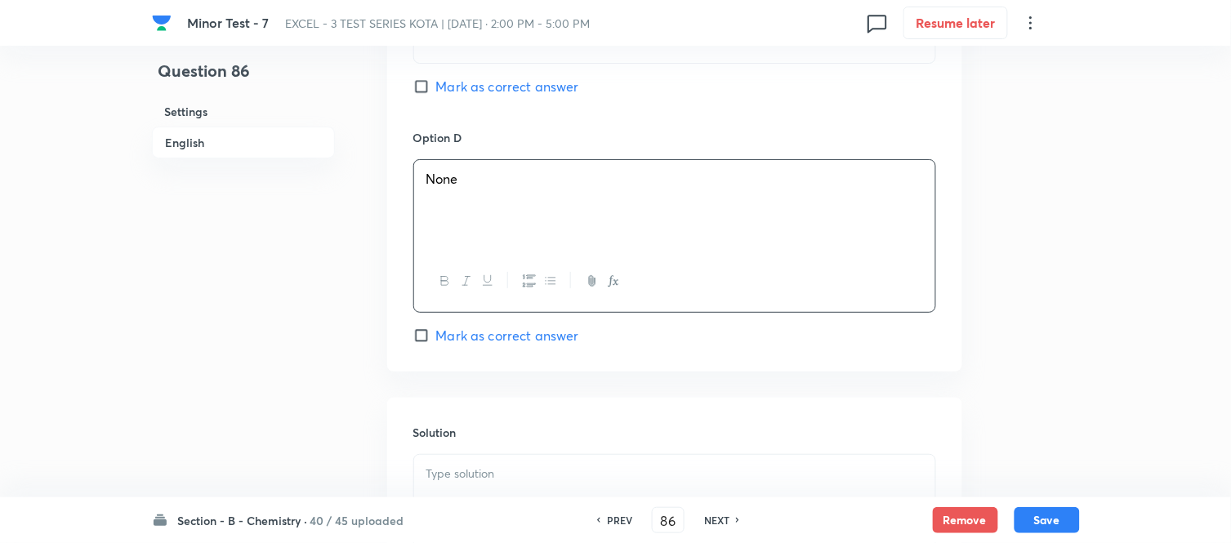
scroll to position [1808, 0]
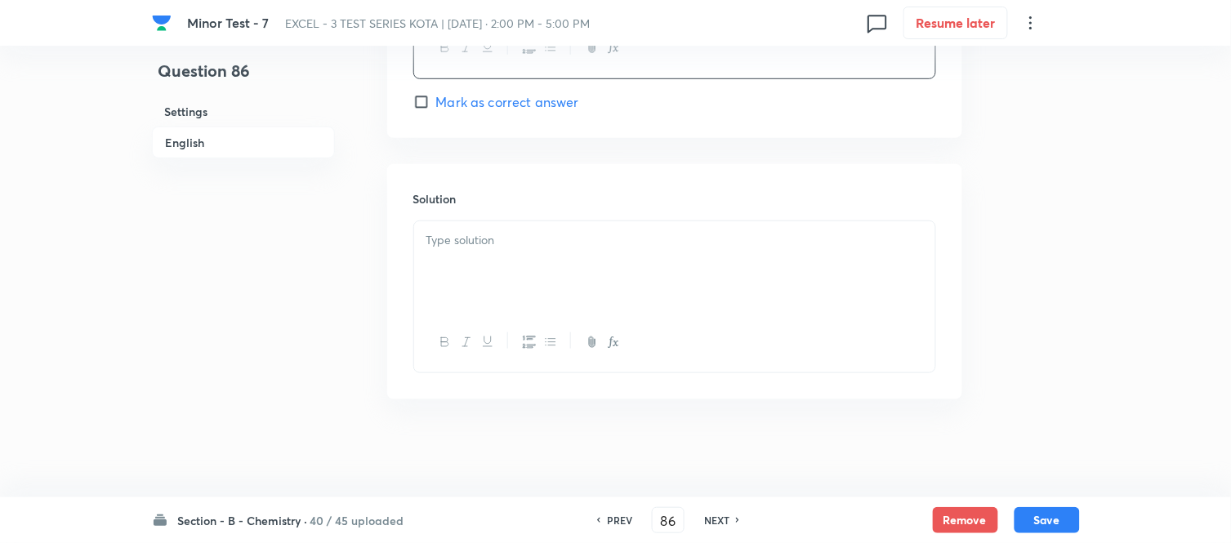
click at [519, 265] on div at bounding box center [674, 266] width 521 height 91
click at [194, 141] on h6 "English" at bounding box center [243, 143] width 183 height 32
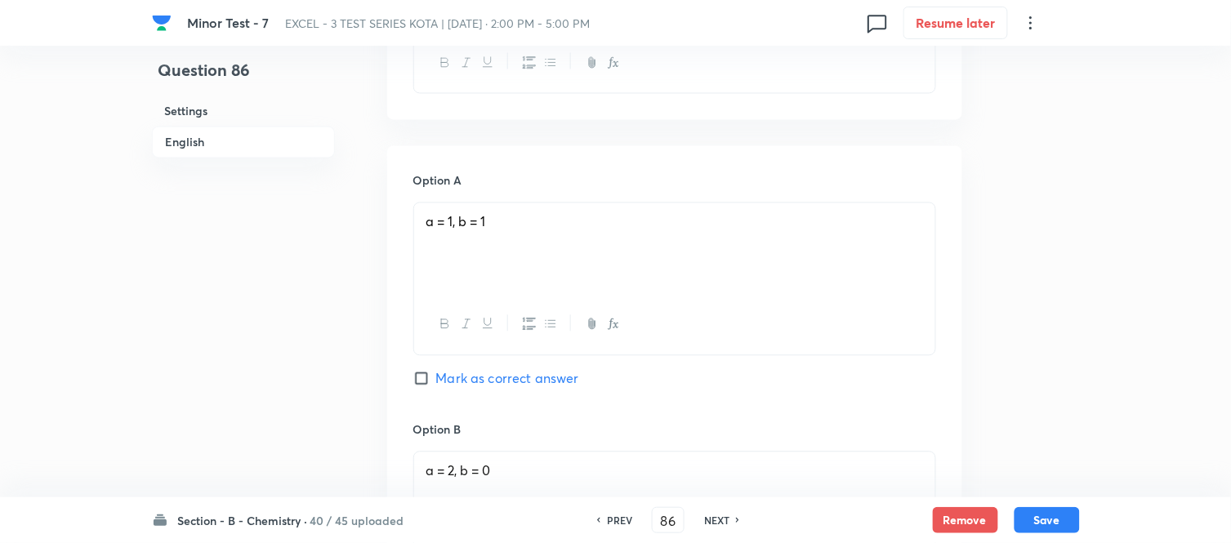
scroll to position [784, 0]
click at [428, 384] on input "Mark as correct answer" at bounding box center [424, 376] width 23 height 16
checkbox input "true"
click at [1044, 519] on button "Save" at bounding box center [1046, 519] width 65 height 26
type input "87"
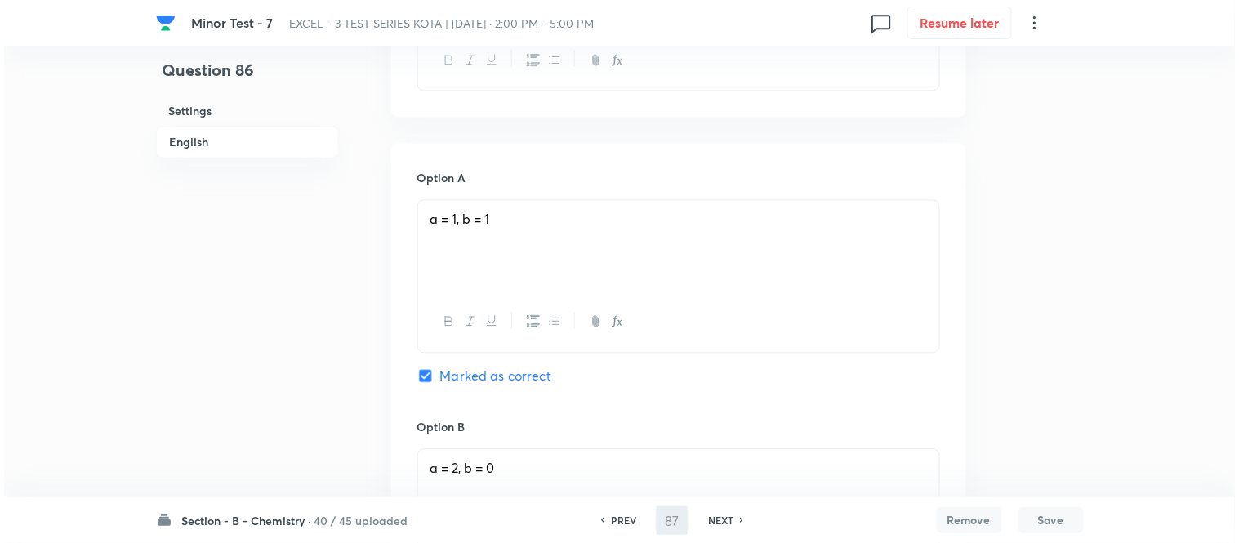
scroll to position [0, 0]
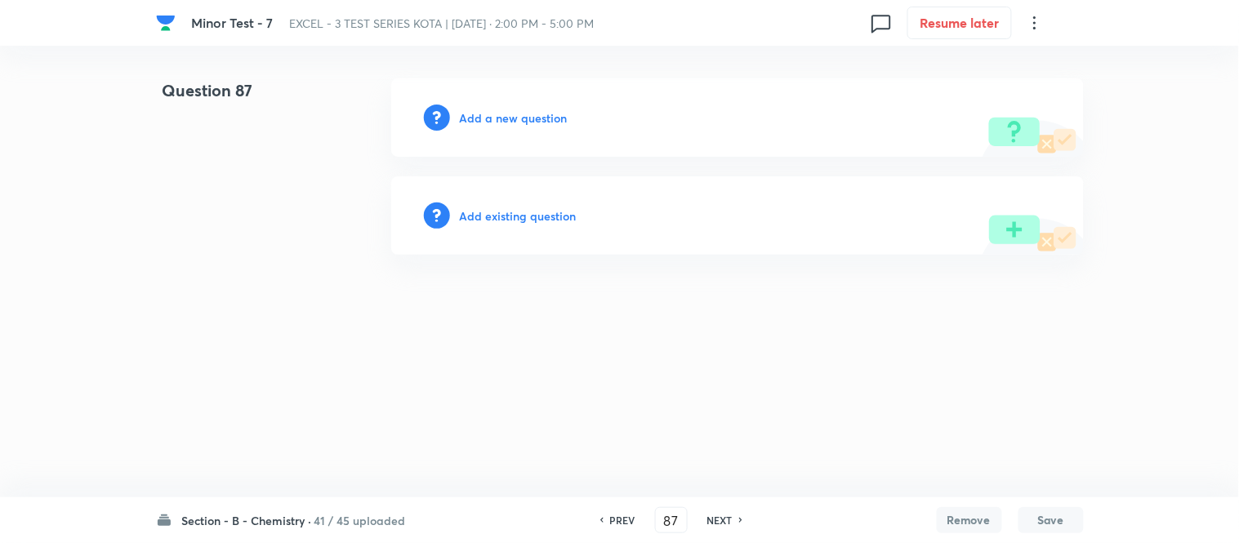
click at [487, 114] on h6 "Add a new question" at bounding box center [514, 117] width 108 height 17
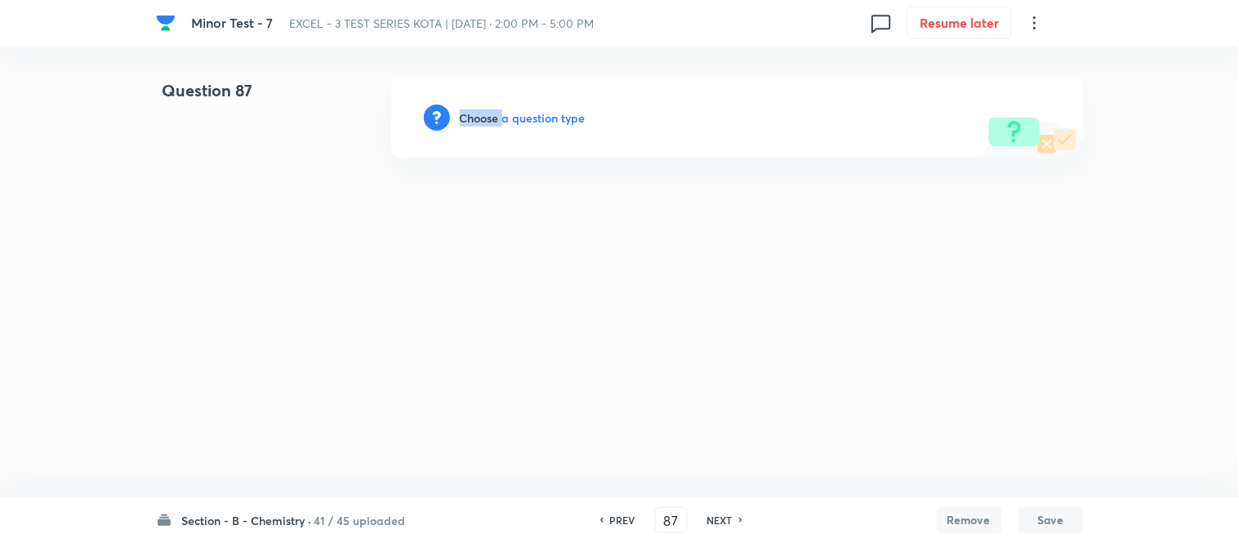
click at [487, 114] on h6 "Choose a question type" at bounding box center [523, 117] width 126 height 17
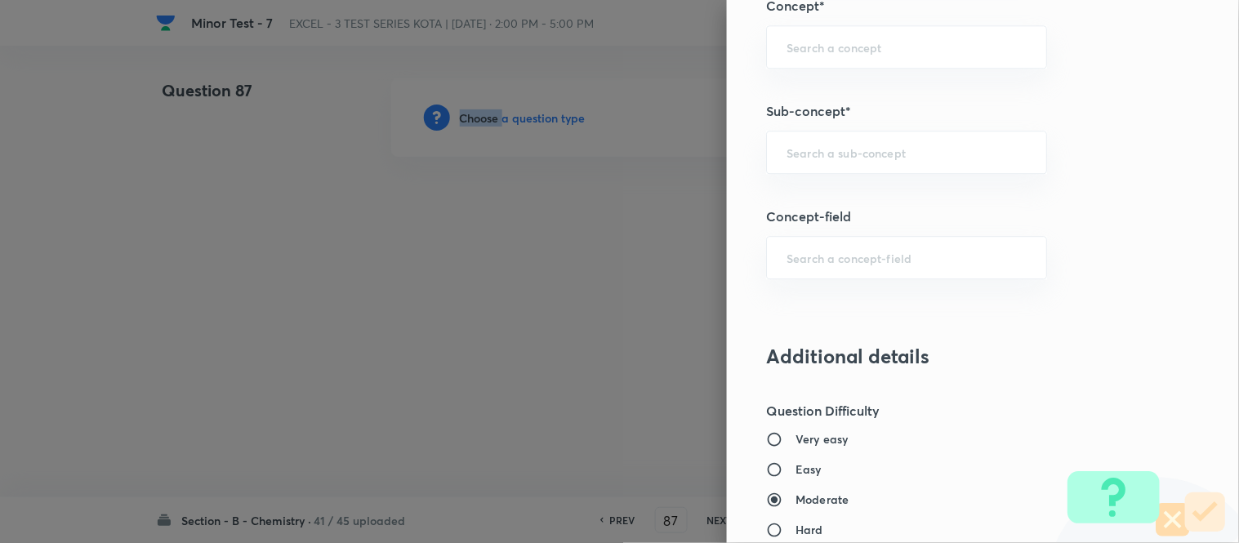
scroll to position [1079, 0]
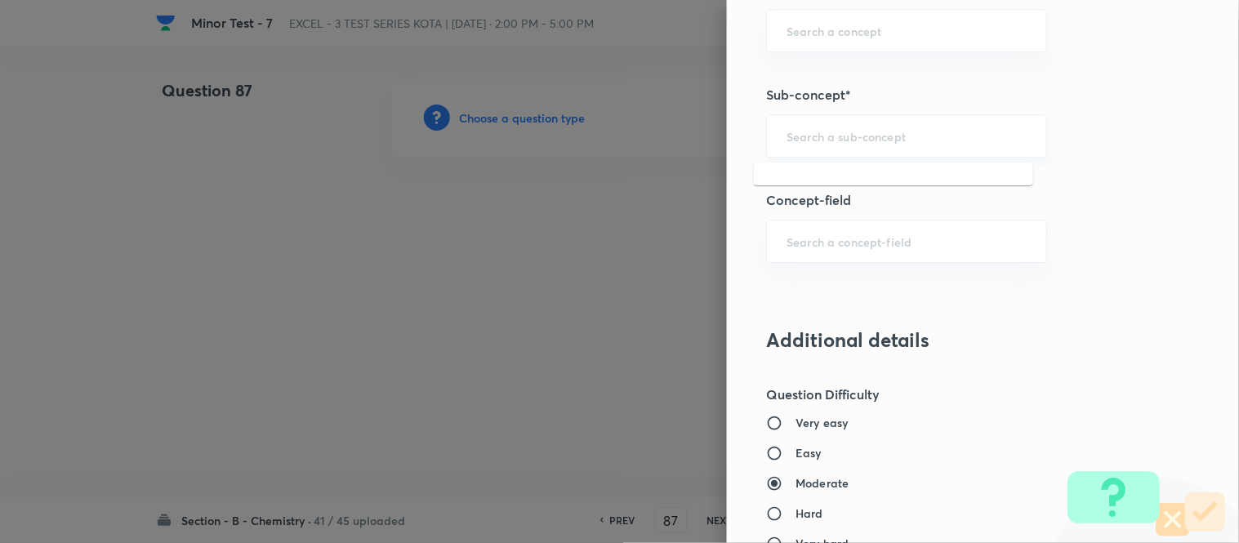
click at [872, 137] on input "text" at bounding box center [907, 136] width 240 height 16
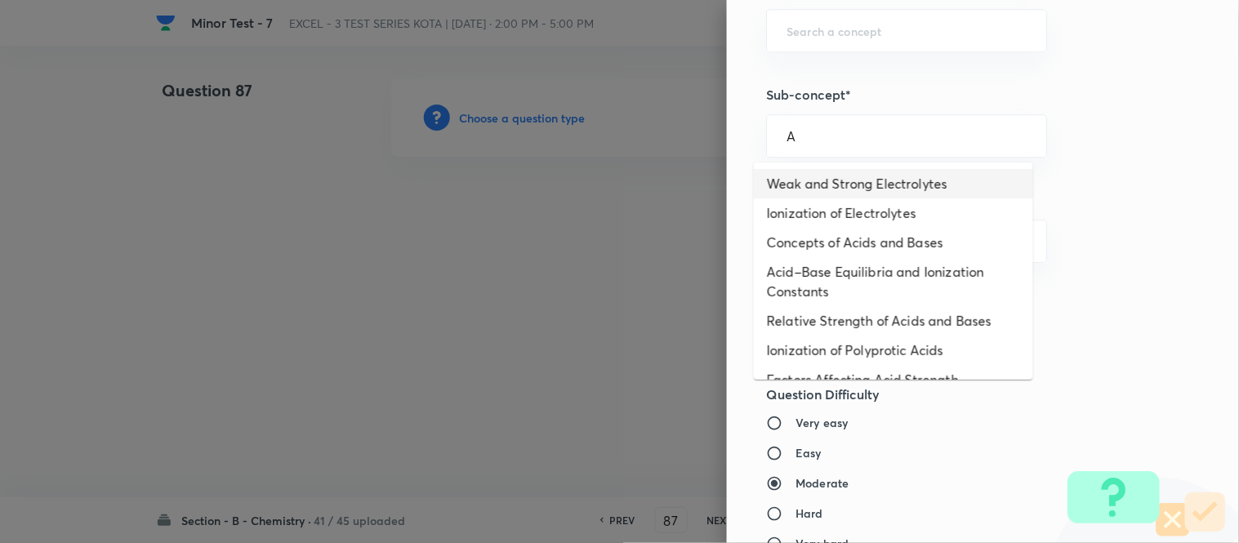
click at [838, 184] on li "Weak and Strong Electrolytes" at bounding box center [893, 183] width 279 height 29
type input "Weak and Strong Electrolytes"
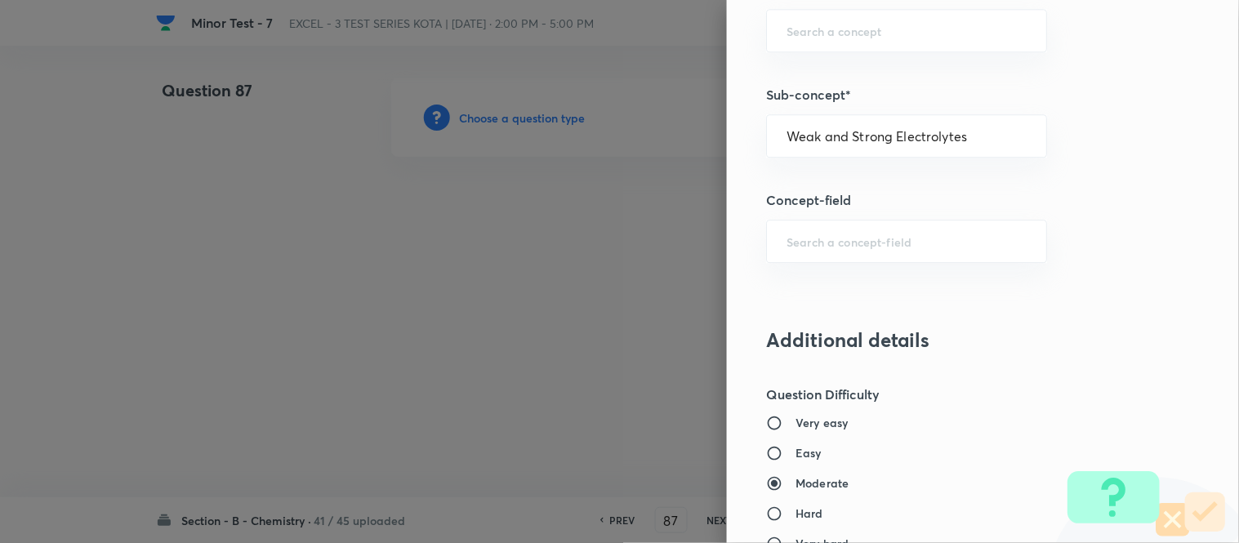
type input "Chemistry"
type input "Physical Chemistry"
type input "Ionic Equilibrium"
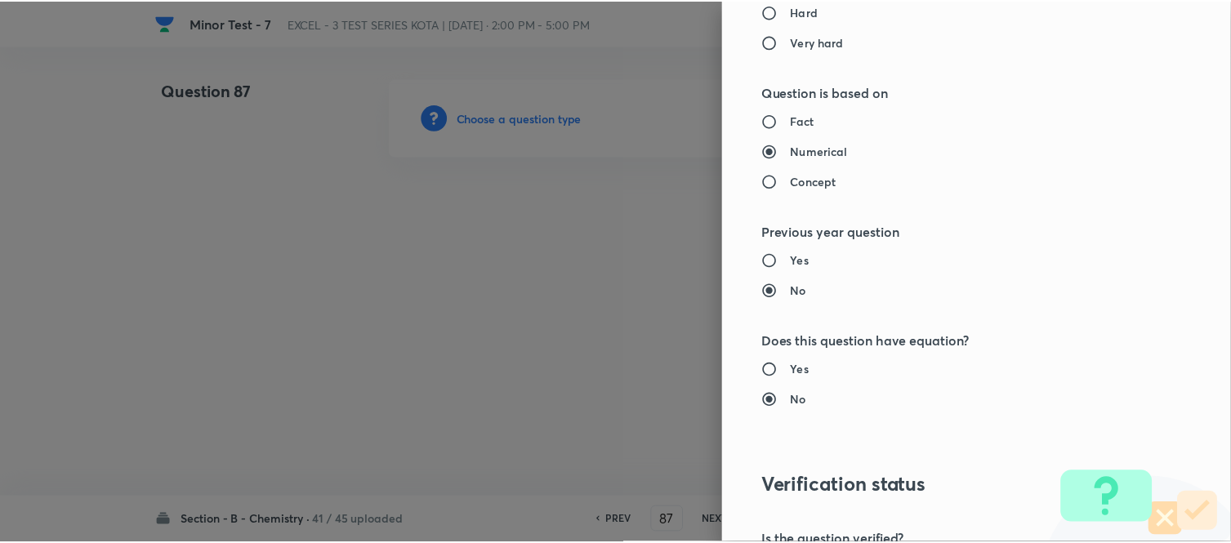
scroll to position [1793, 0]
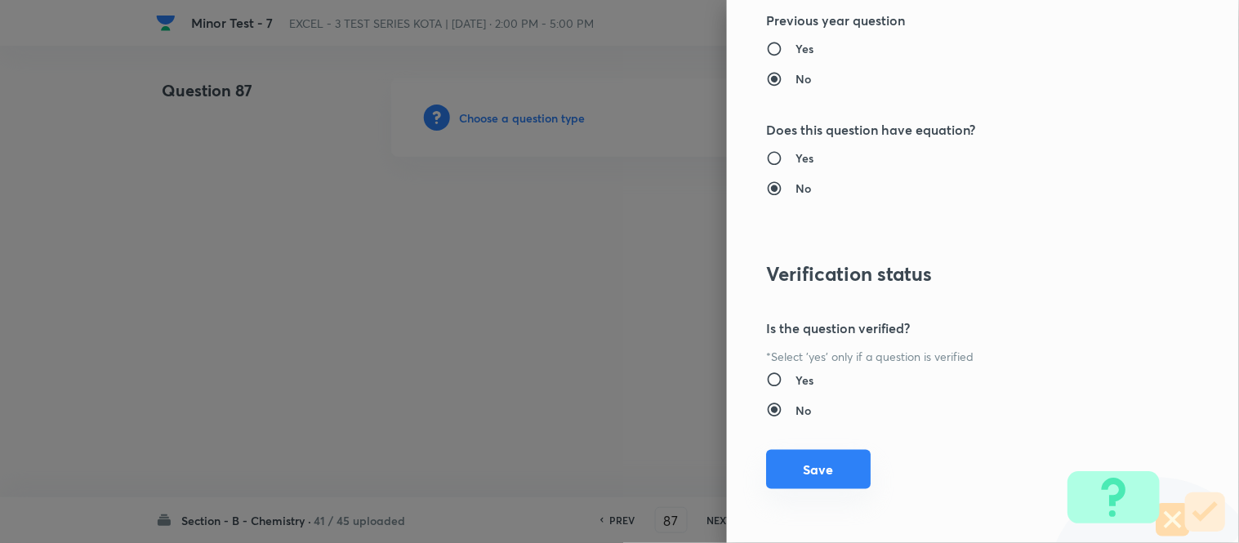
click at [797, 457] on button "Save" at bounding box center [818, 469] width 105 height 39
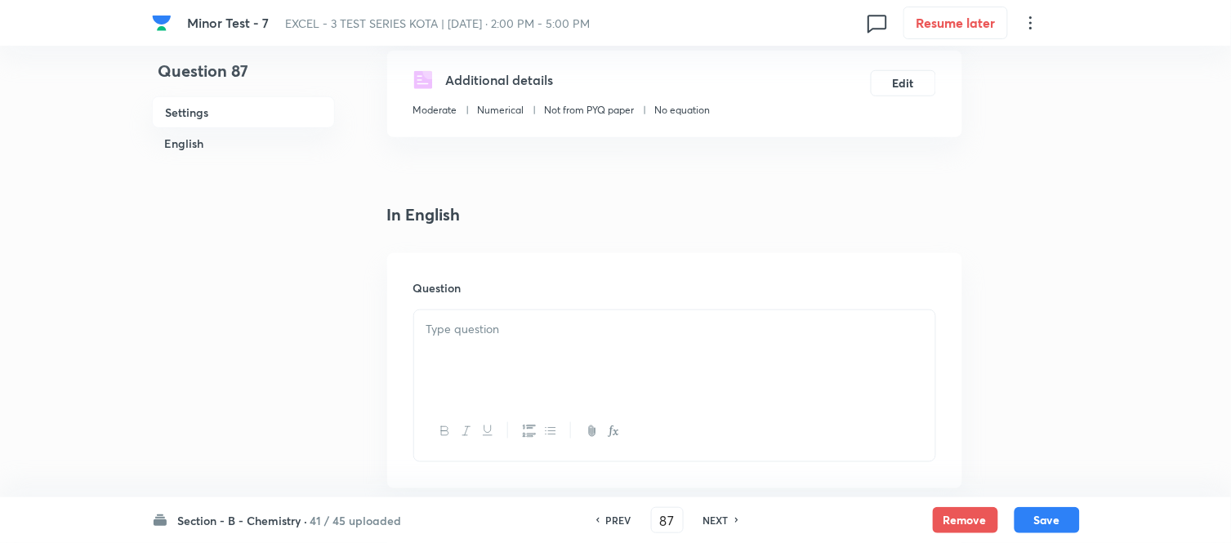
scroll to position [363, 0]
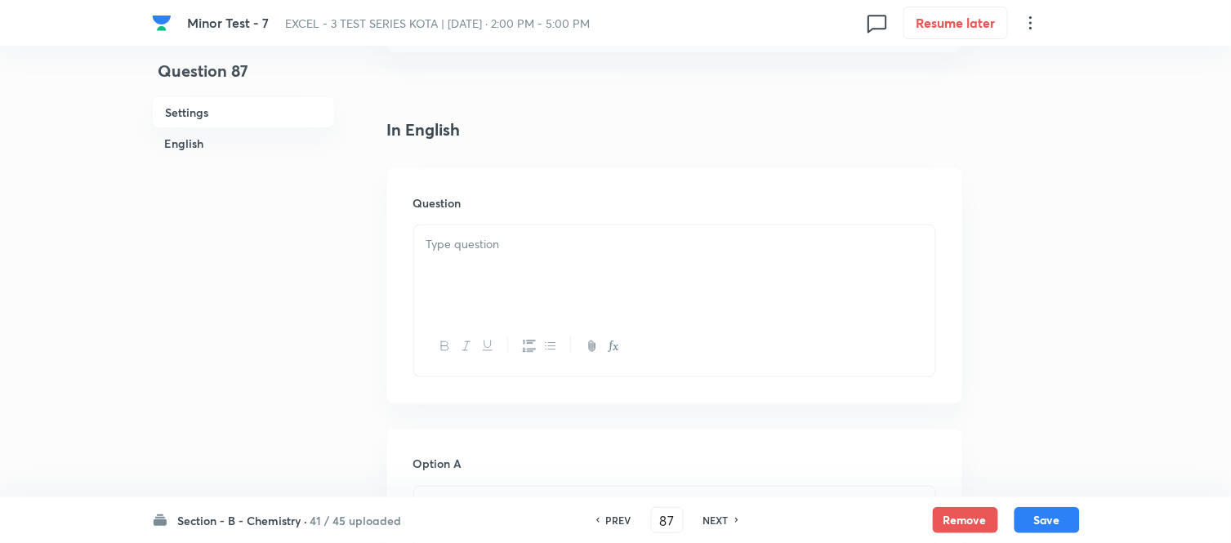
click at [578, 247] on p at bounding box center [674, 244] width 497 height 19
click at [573, 265] on div at bounding box center [674, 270] width 521 height 91
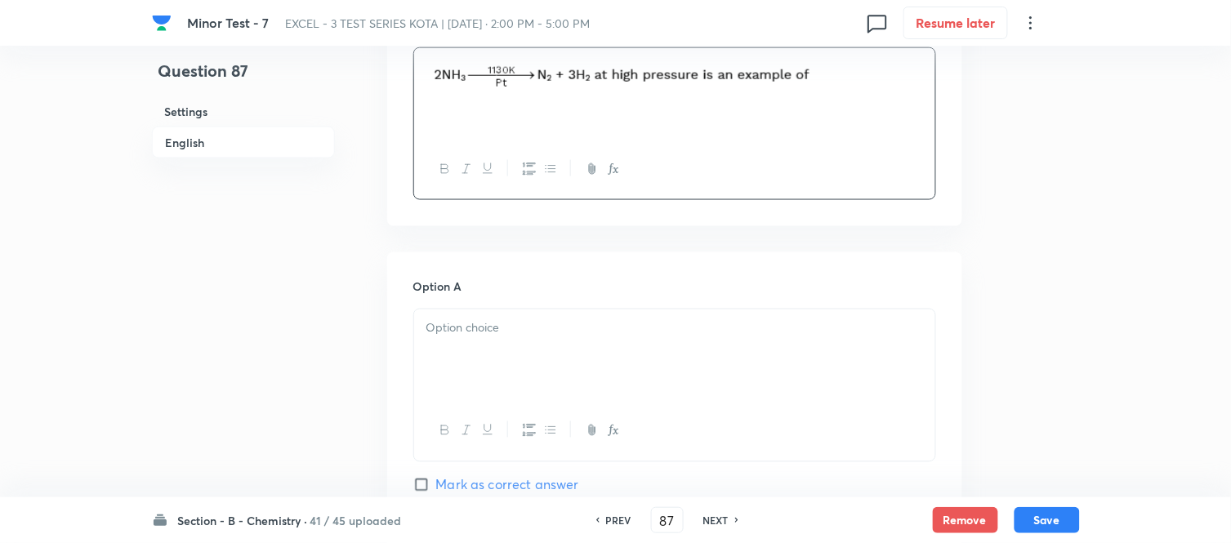
scroll to position [544, 0]
click at [535, 337] on div at bounding box center [674, 350] width 521 height 91
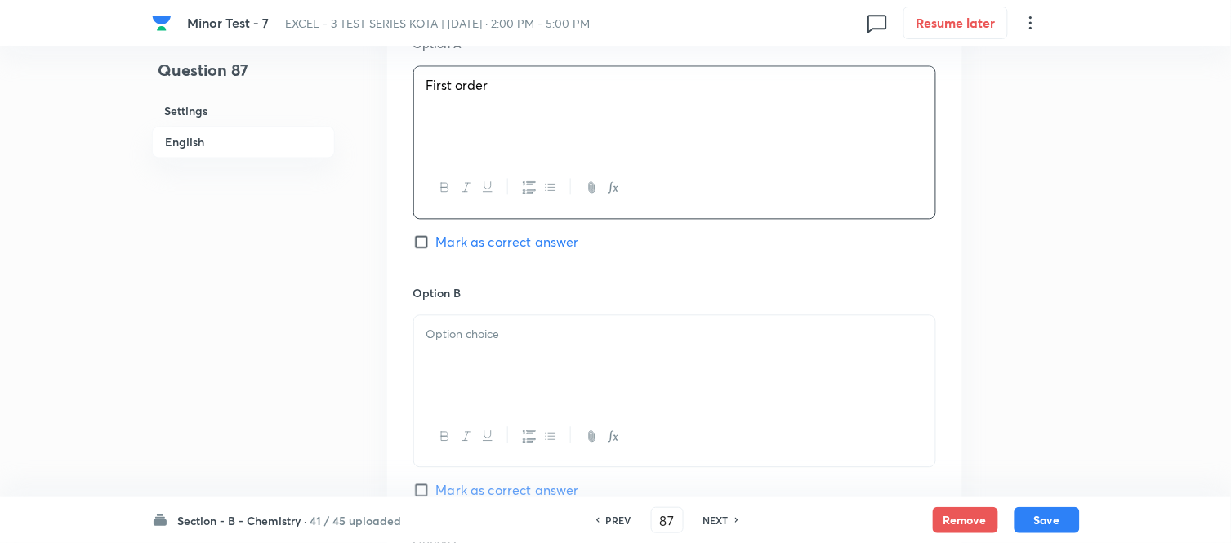
scroll to position [817, 0]
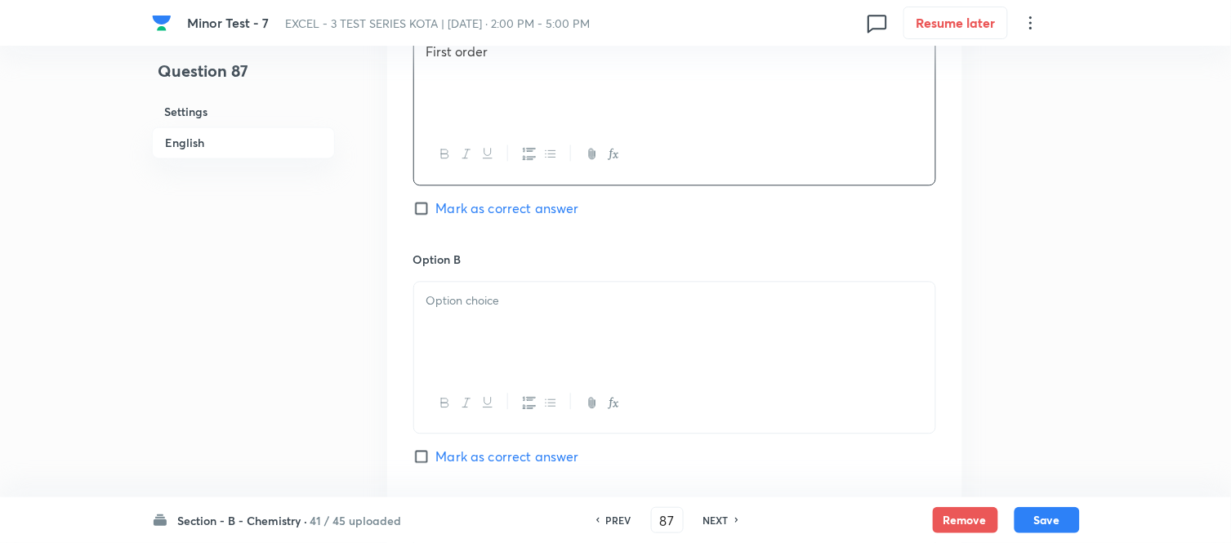
click at [528, 333] on div at bounding box center [674, 327] width 521 height 91
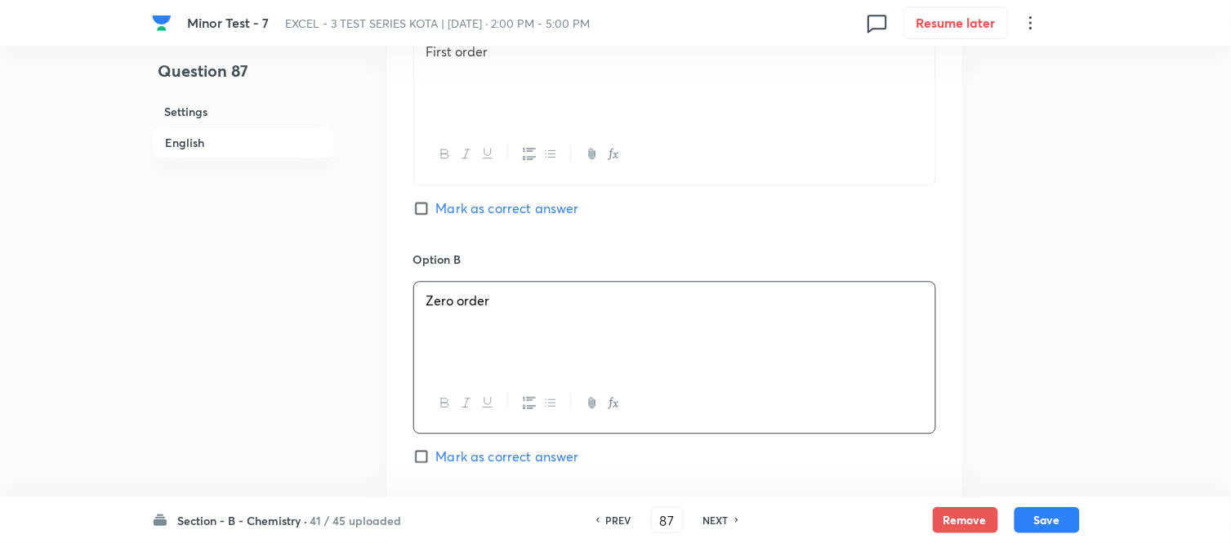
click at [431, 459] on input "Mark as correct answer" at bounding box center [424, 456] width 23 height 16
checkbox input "true"
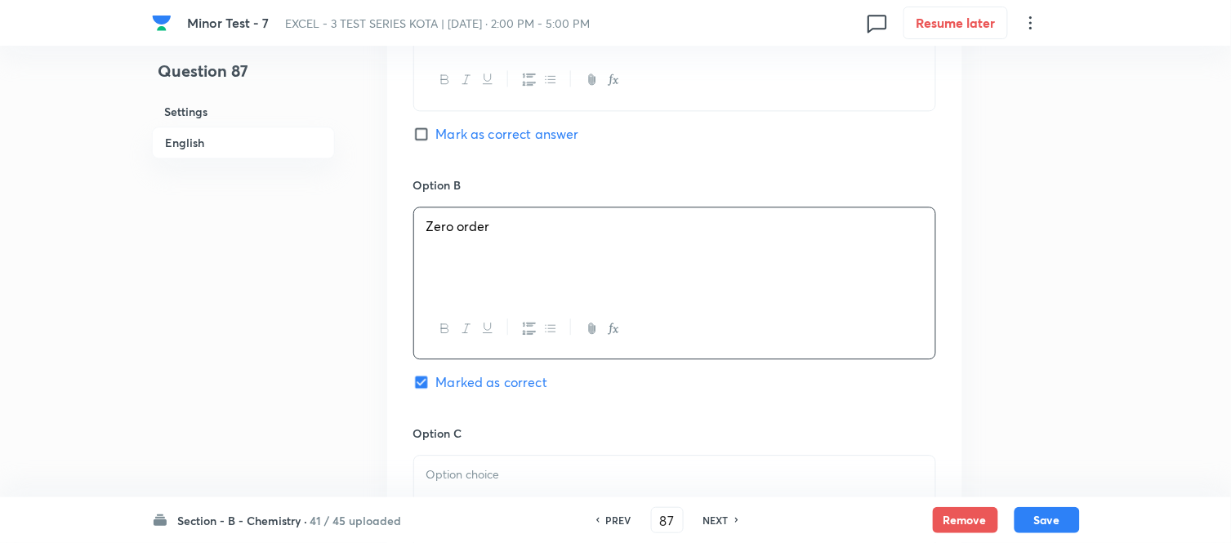
scroll to position [998, 0]
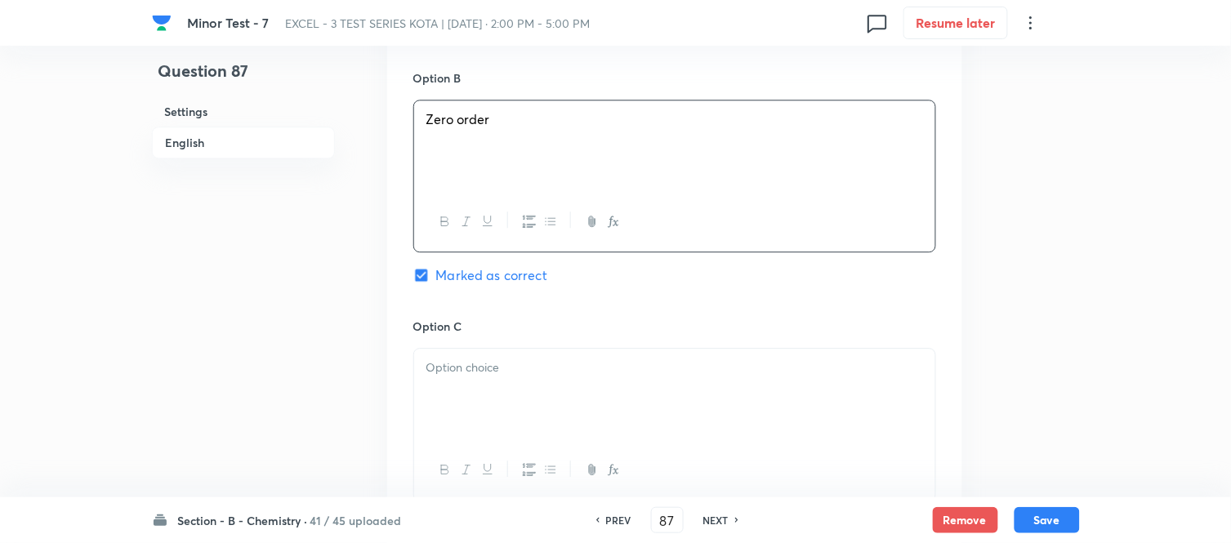
click at [527, 346] on div "Option C Mark as correct answer" at bounding box center [674, 442] width 523 height 248
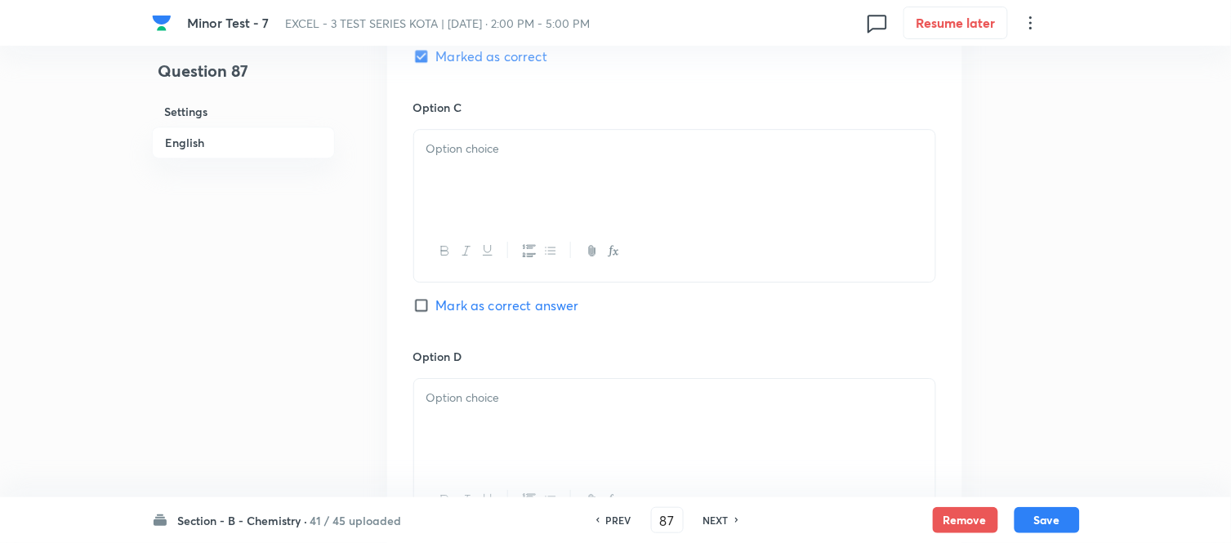
scroll to position [1270, 0]
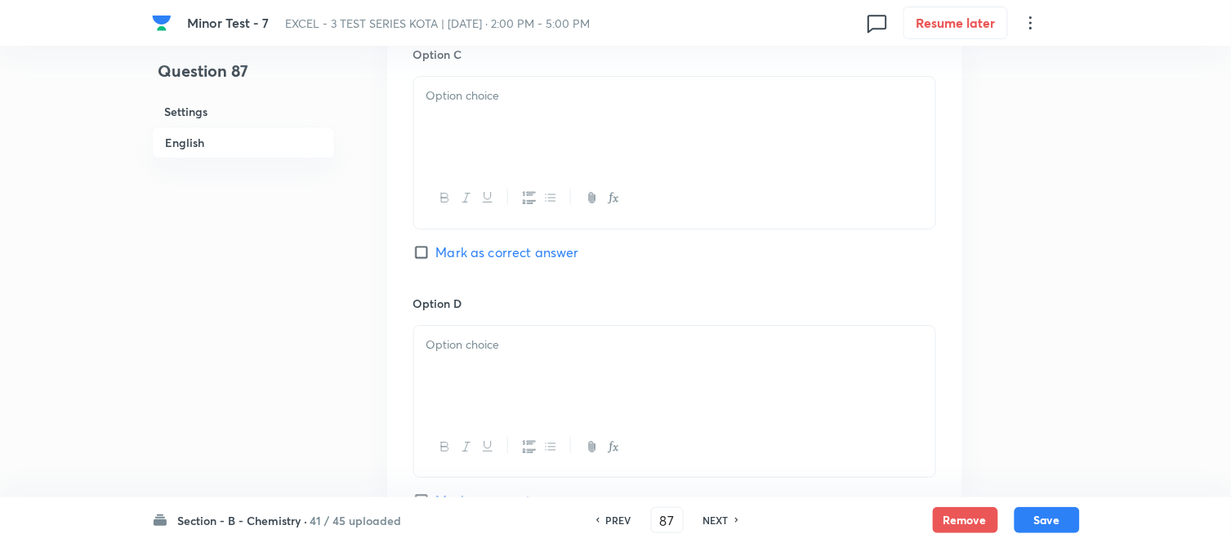
click at [578, 116] on div at bounding box center [674, 122] width 521 height 91
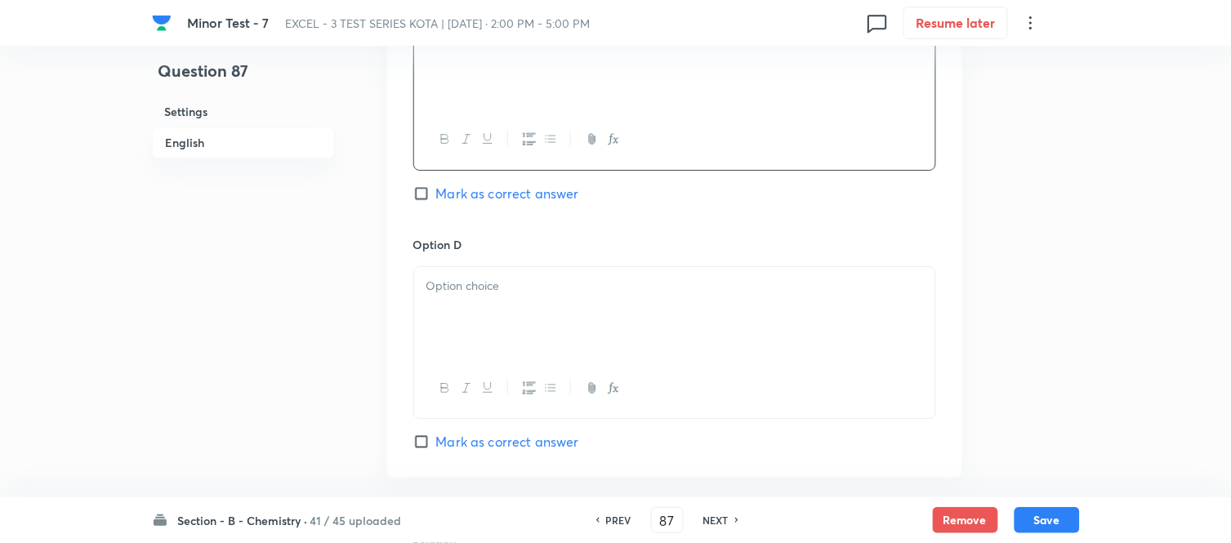
scroll to position [1361, 0]
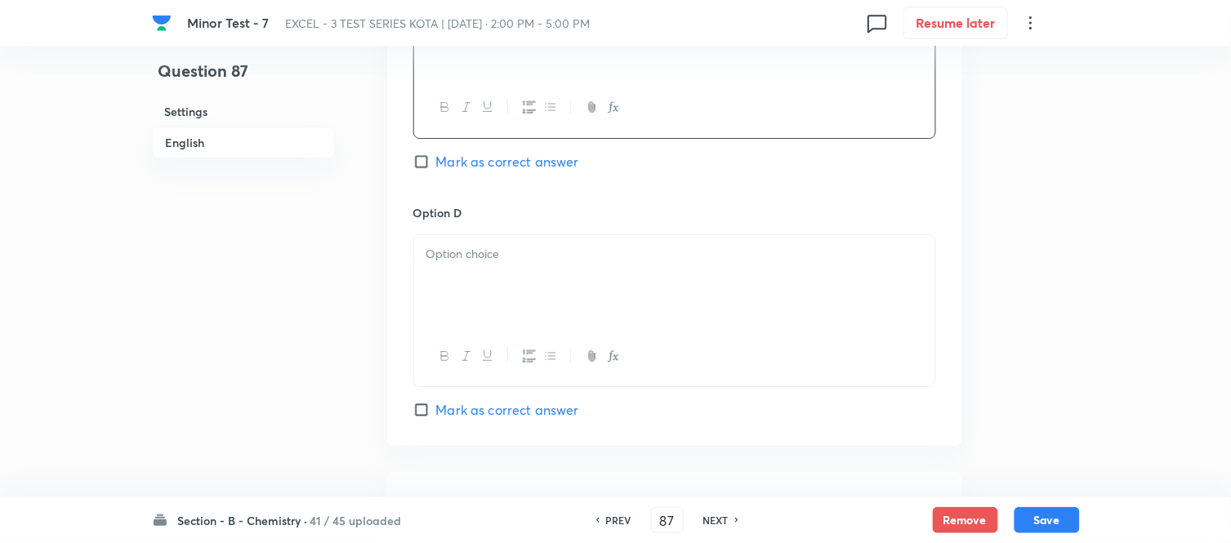
click at [536, 247] on p at bounding box center [674, 254] width 497 height 19
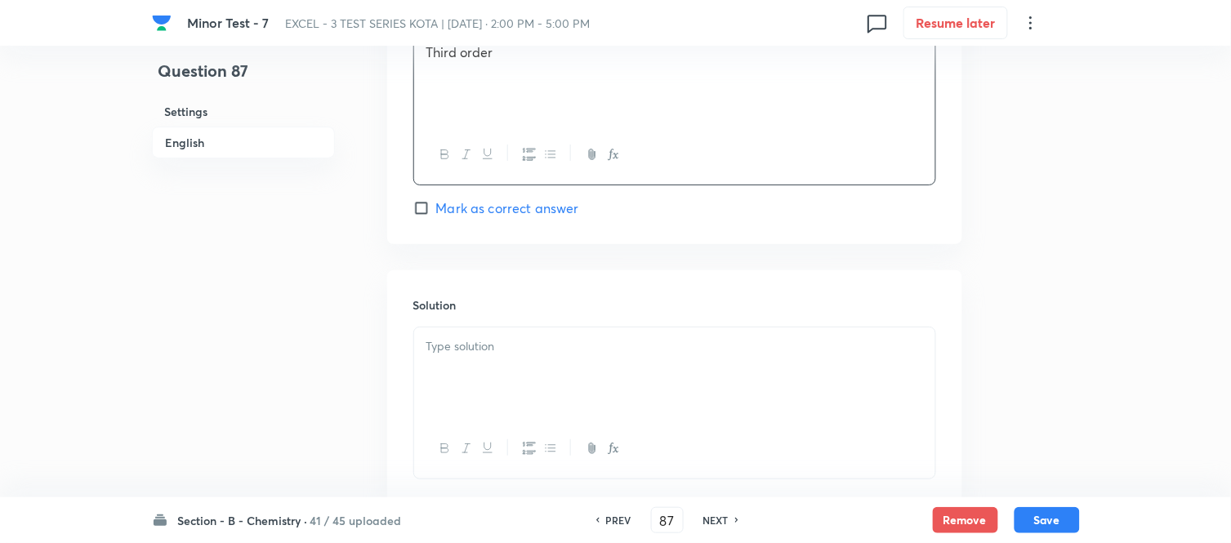
scroll to position [1634, 0]
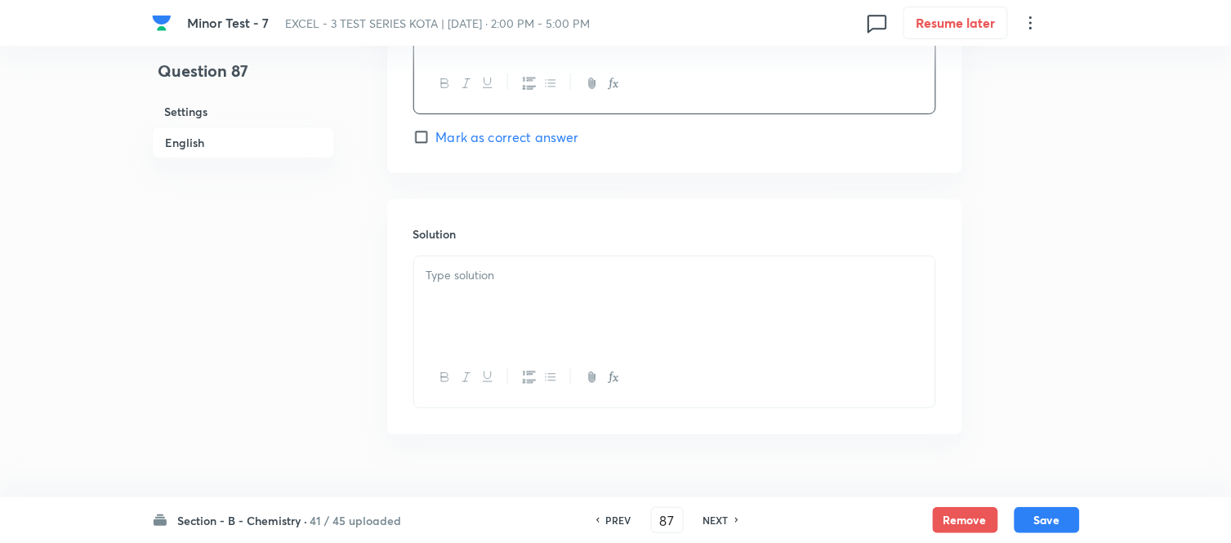
click at [533, 285] on p at bounding box center [674, 275] width 497 height 19
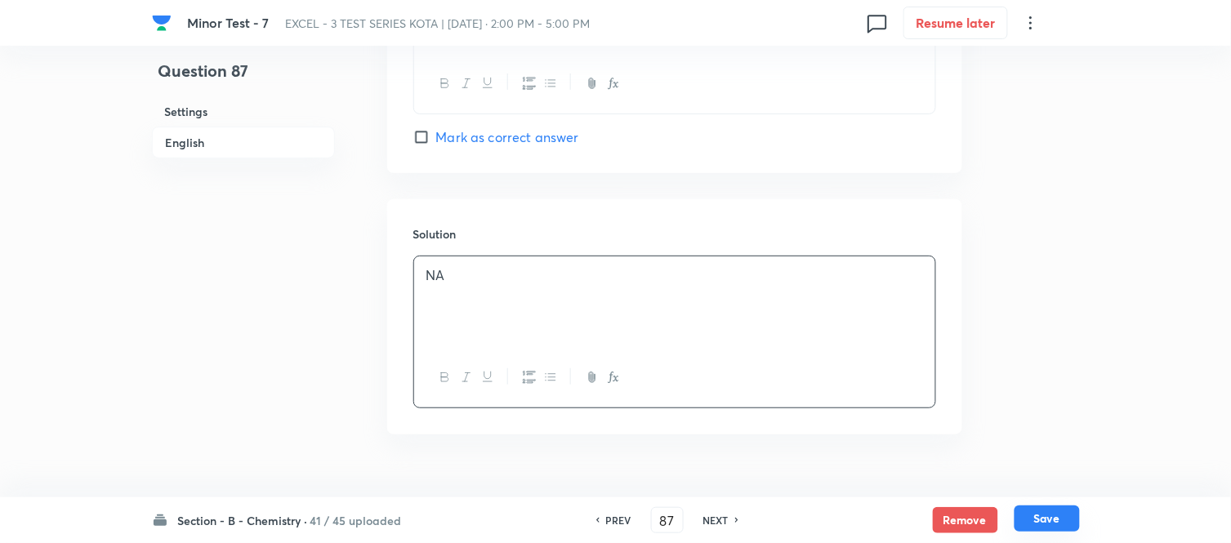
drag, startPoint x: 1030, startPoint y: 502, endPoint x: 1038, endPoint y: 516, distance: 16.8
click at [1031, 505] on div "Section - B - Chemistry · 41 / 45 uploaded PREV 87 ​ NEXT Remove Save" at bounding box center [616, 520] width 928 height 46
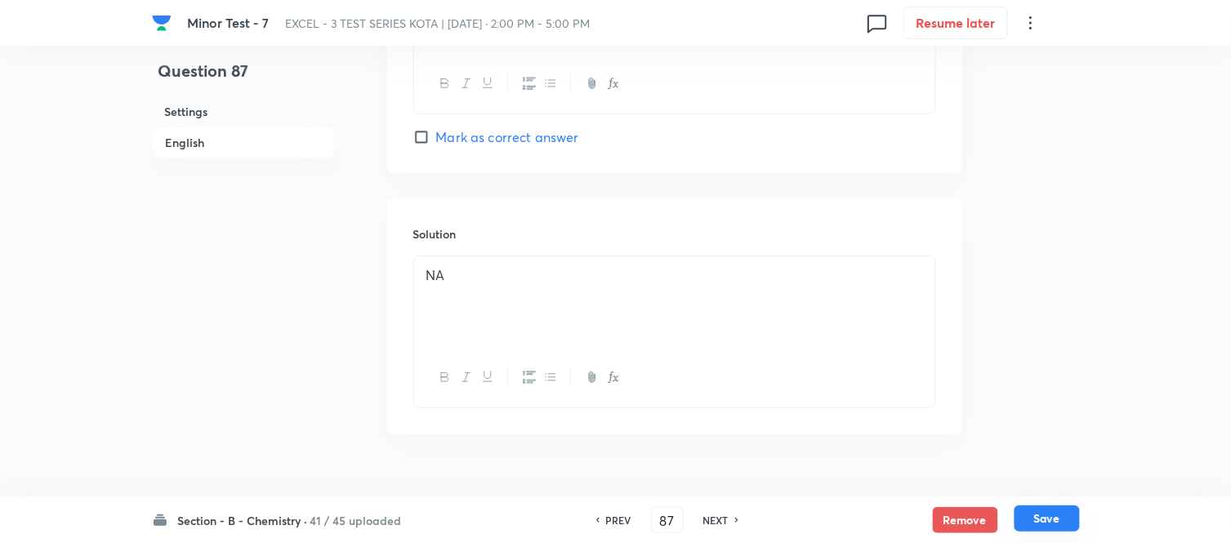
click at [1038, 516] on button "Save" at bounding box center [1046, 519] width 65 height 26
type input "88"
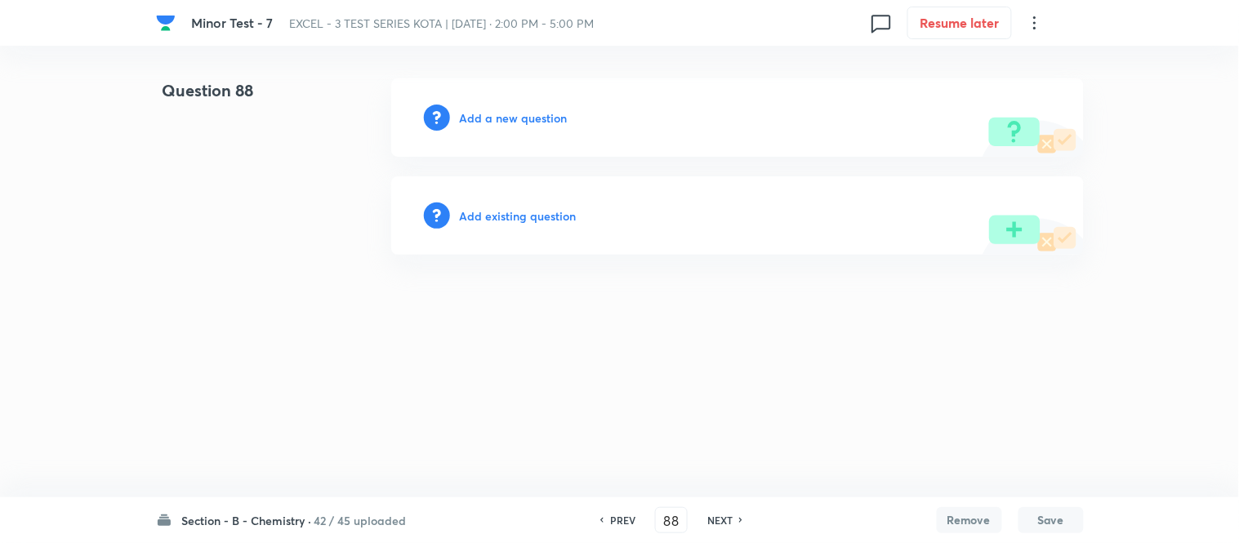
click at [493, 118] on h6 "Add a new question" at bounding box center [514, 117] width 108 height 17
click at [493, 118] on h6 "Choose a question type" at bounding box center [523, 117] width 126 height 17
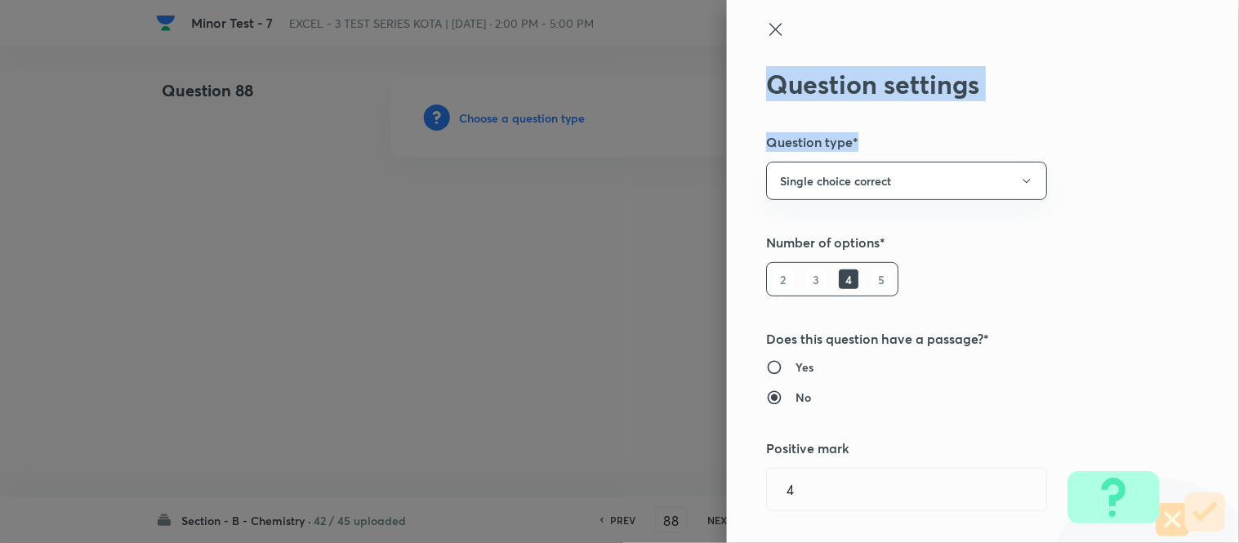
drag, startPoint x: 1224, startPoint y: 54, endPoint x: 1220, endPoint y: 189, distance: 134.8
click at [1220, 189] on div "Question settings Question type* Single choice correct Number of options* 2 3 4…" at bounding box center [983, 271] width 512 height 543
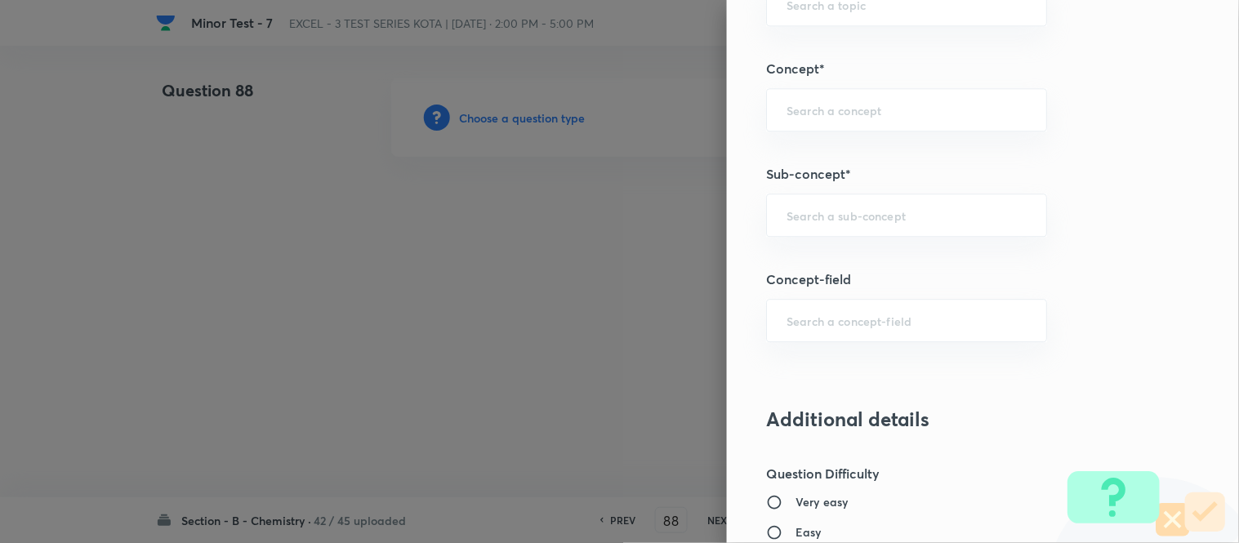
scroll to position [1096, 0]
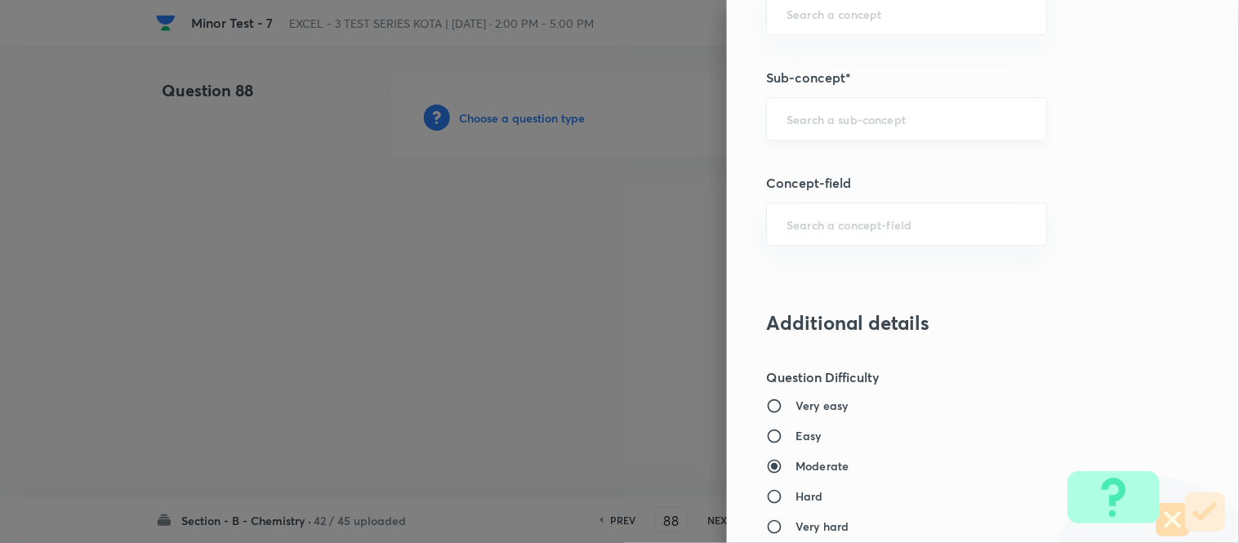
click at [892, 126] on input "text" at bounding box center [907, 119] width 240 height 16
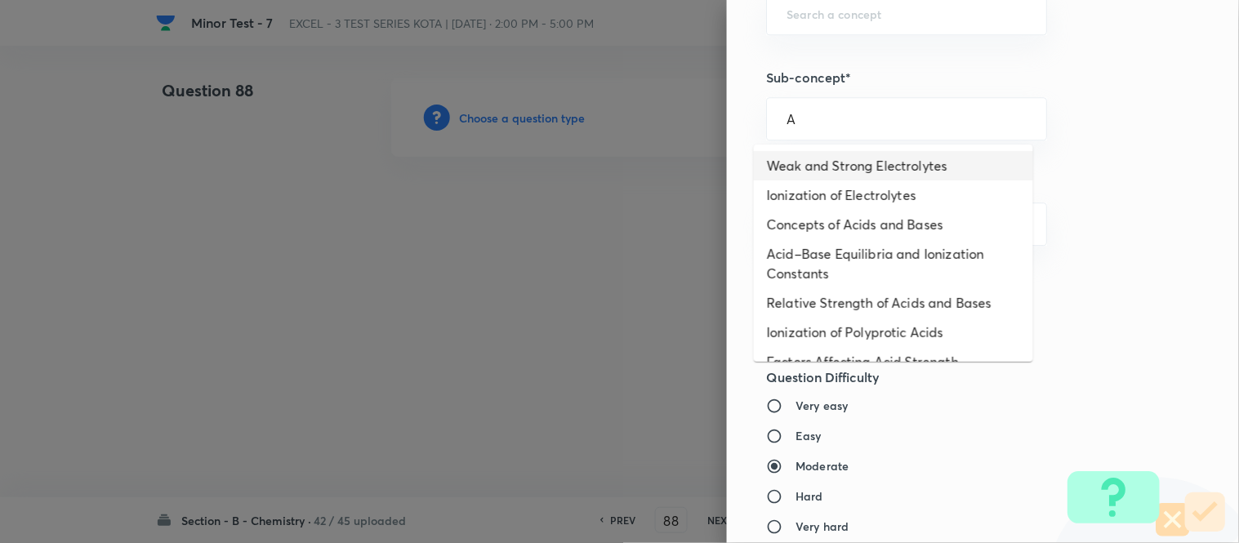
click at [863, 161] on li "Weak and Strong Electrolytes" at bounding box center [893, 165] width 279 height 29
type input "Weak and Strong Electrolytes"
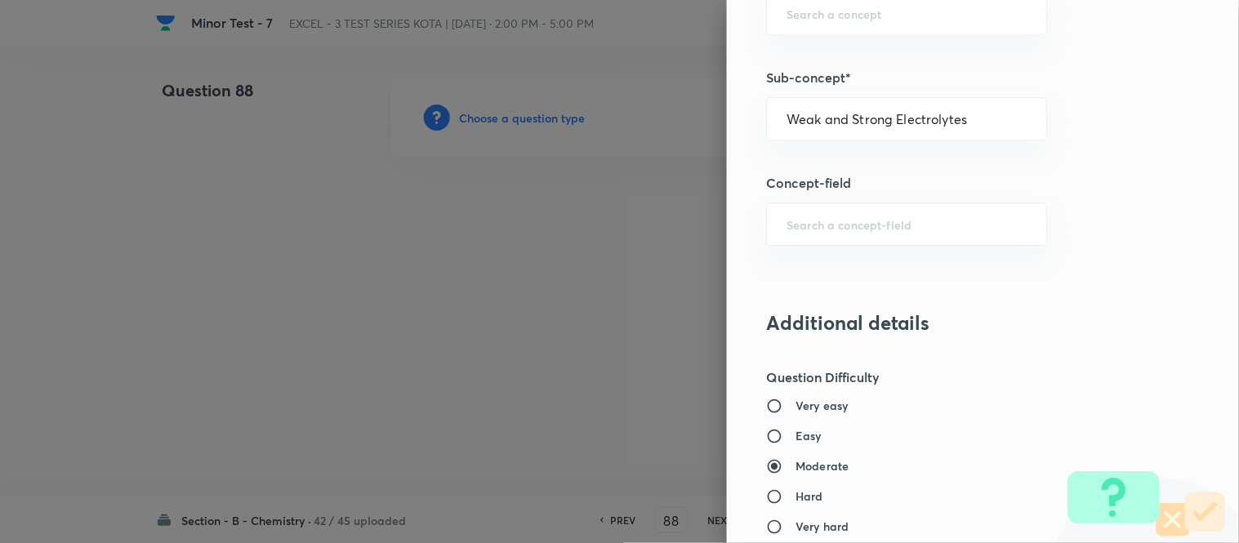
type input "Chemistry"
type input "Physical Chemistry"
type input "Ionic Equilibrium"
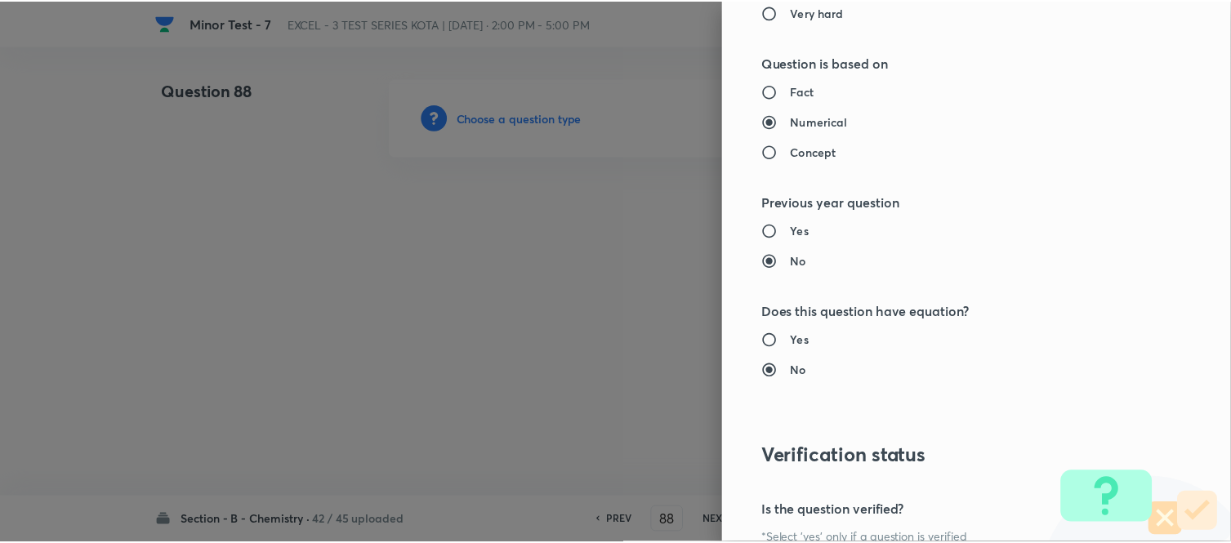
scroll to position [1793, 0]
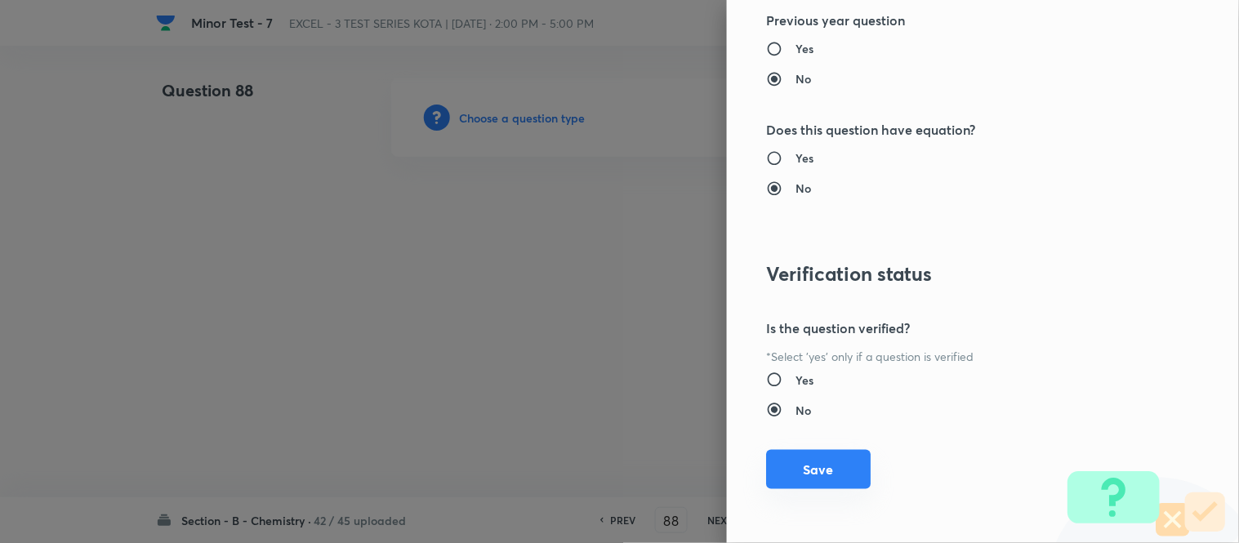
click at [792, 471] on button "Save" at bounding box center [818, 469] width 105 height 39
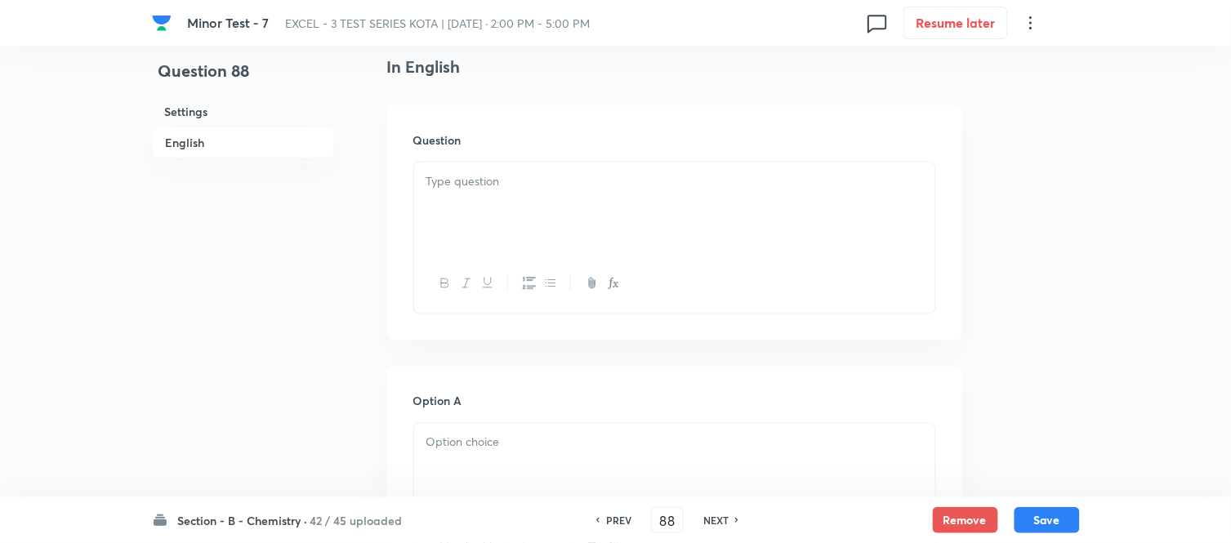
scroll to position [453, 0]
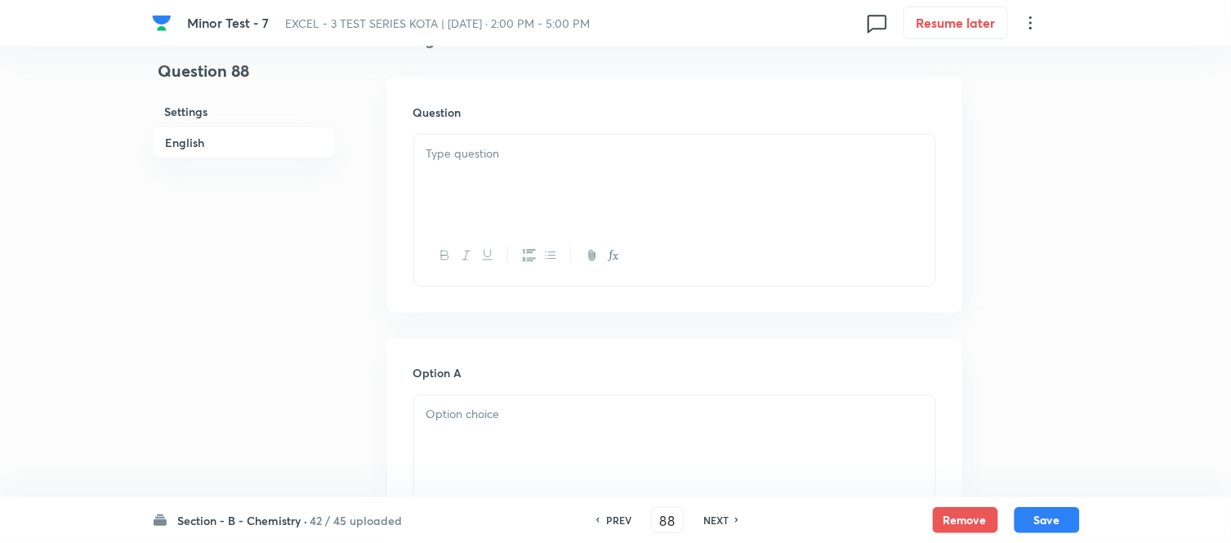
click at [615, 181] on div at bounding box center [674, 180] width 521 height 91
click at [577, 185] on div at bounding box center [674, 180] width 521 height 91
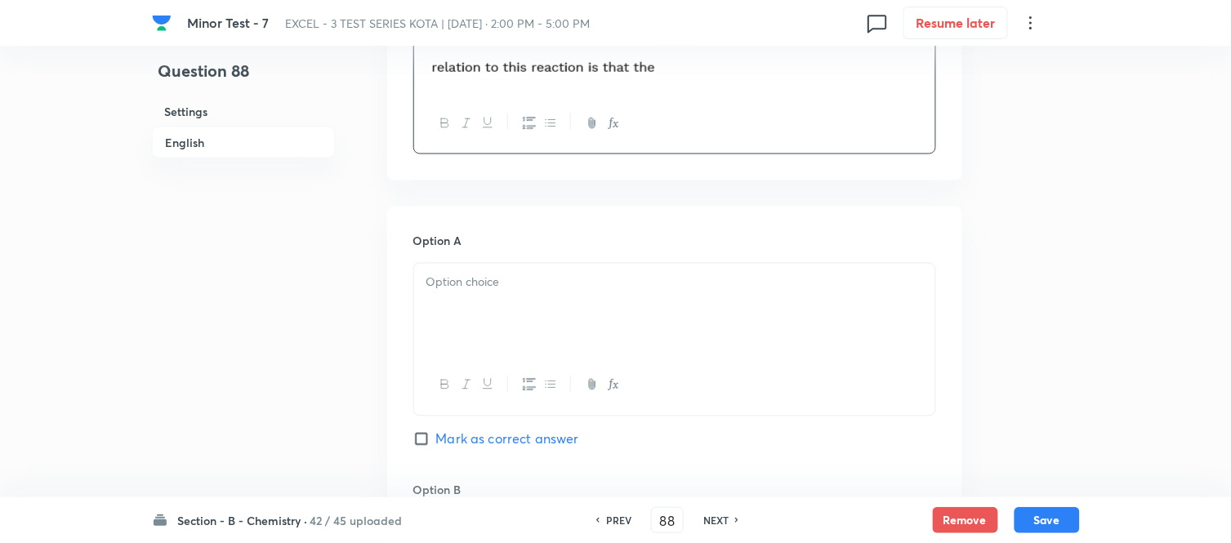
scroll to position [635, 0]
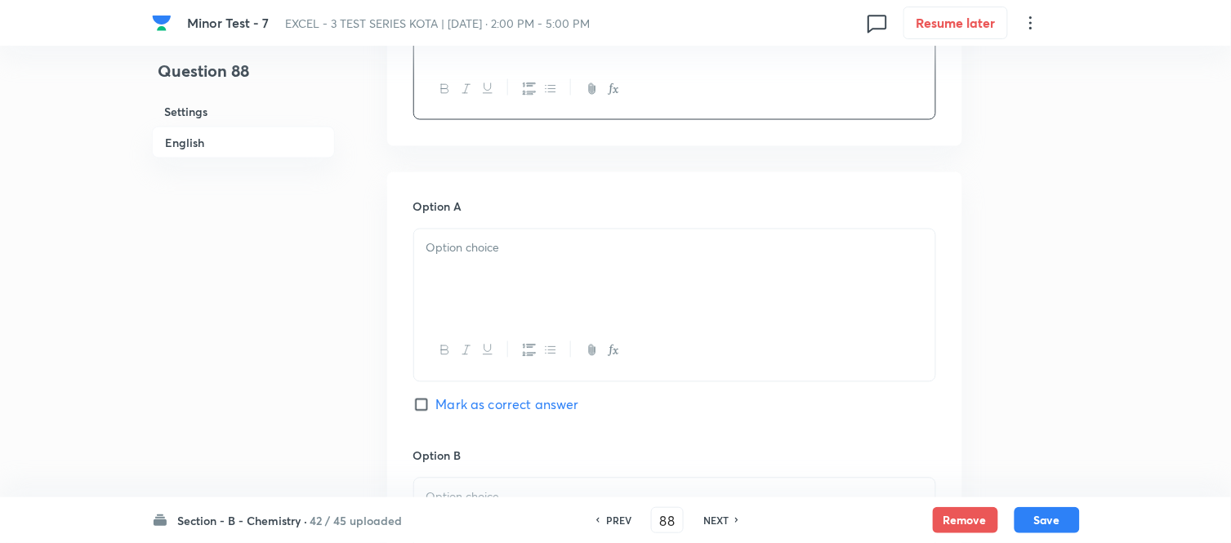
click at [551, 249] on p at bounding box center [674, 248] width 497 height 19
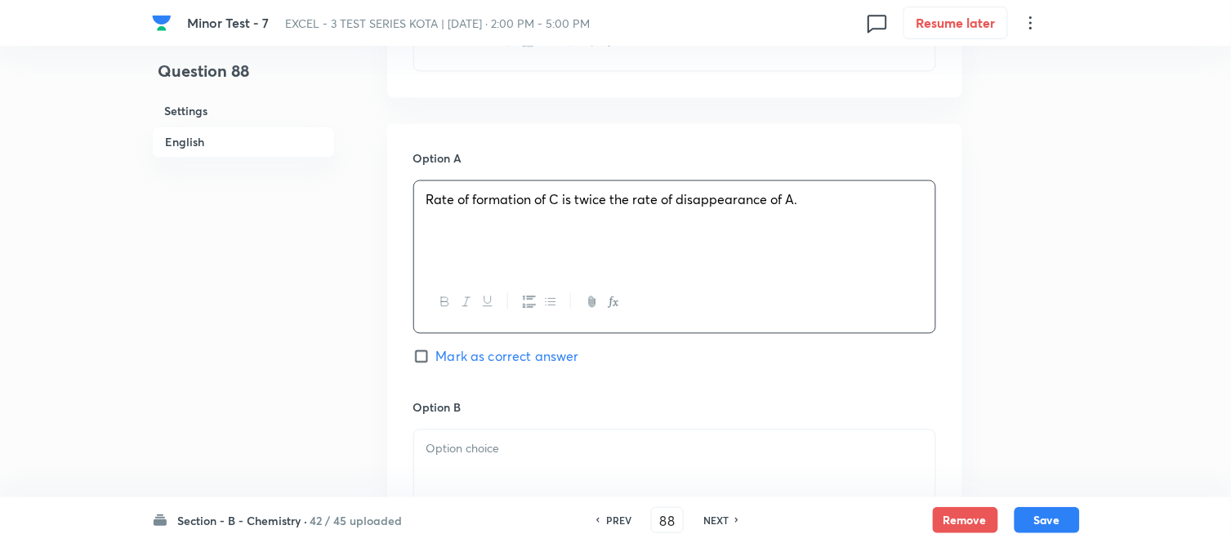
scroll to position [907, 0]
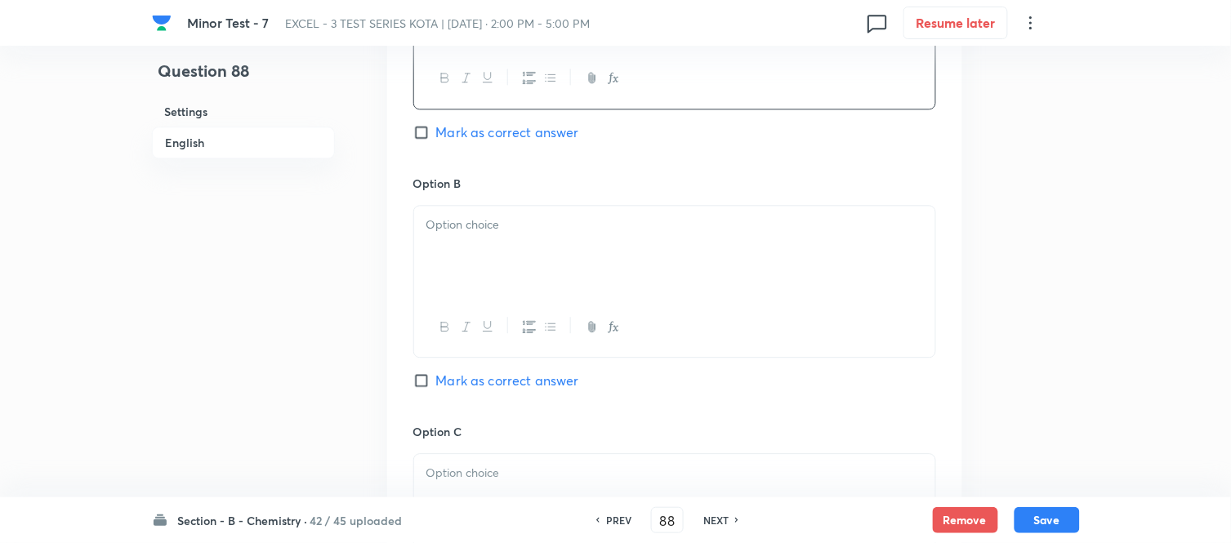
click at [509, 251] on div at bounding box center [674, 251] width 521 height 91
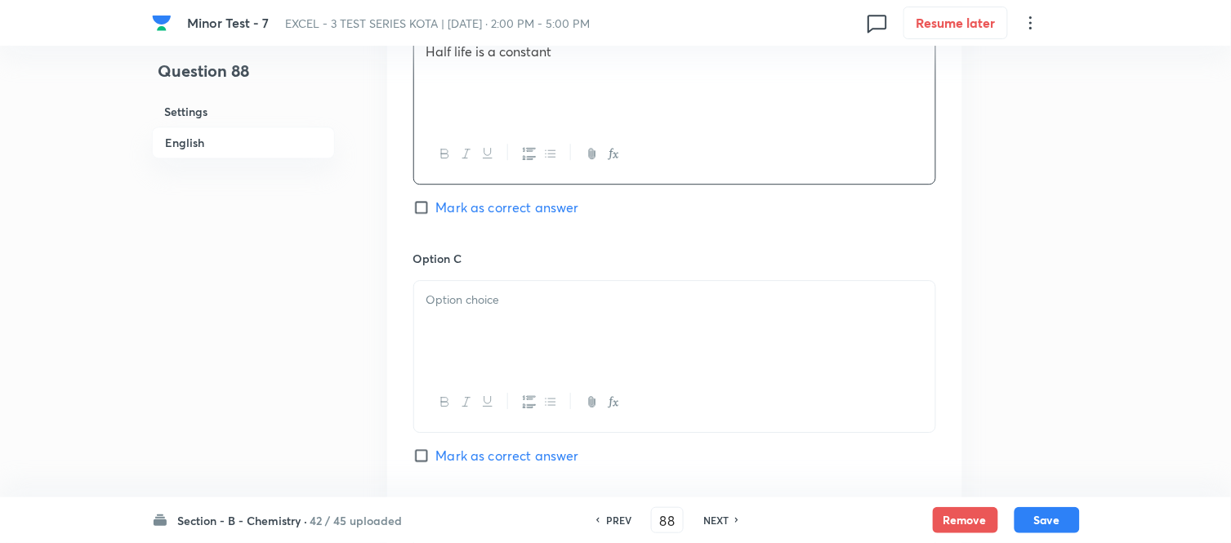
scroll to position [1089, 0]
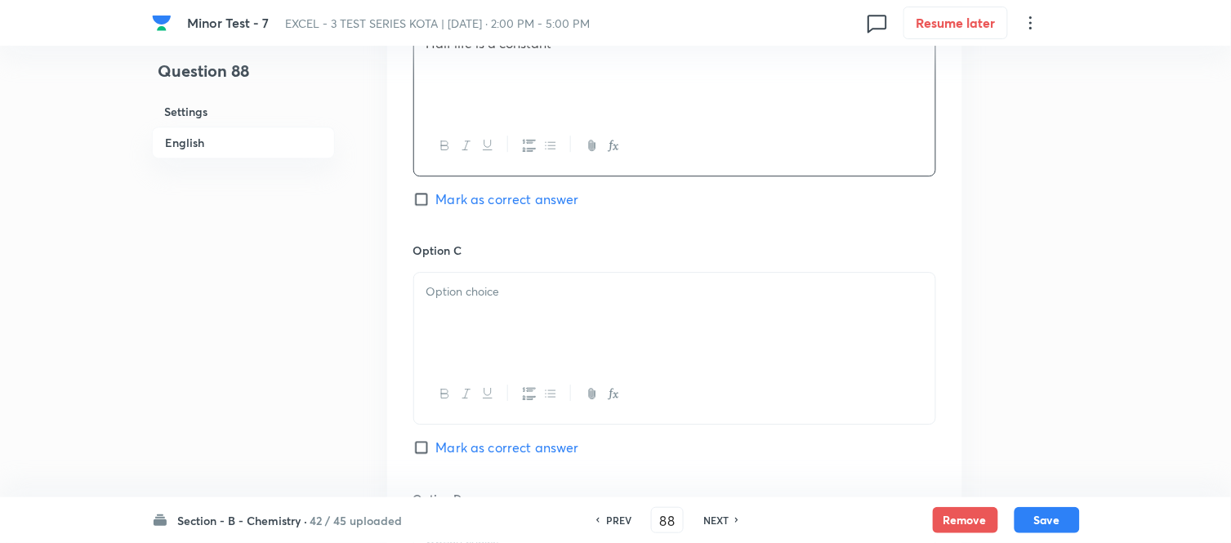
click at [564, 314] on div at bounding box center [674, 318] width 521 height 91
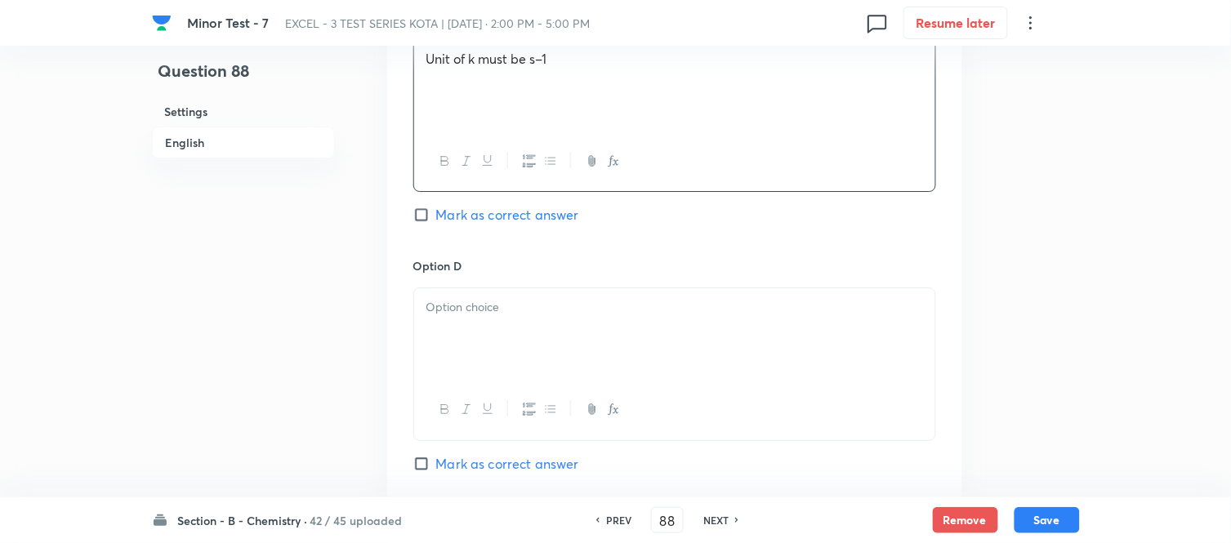
scroll to position [1361, 0]
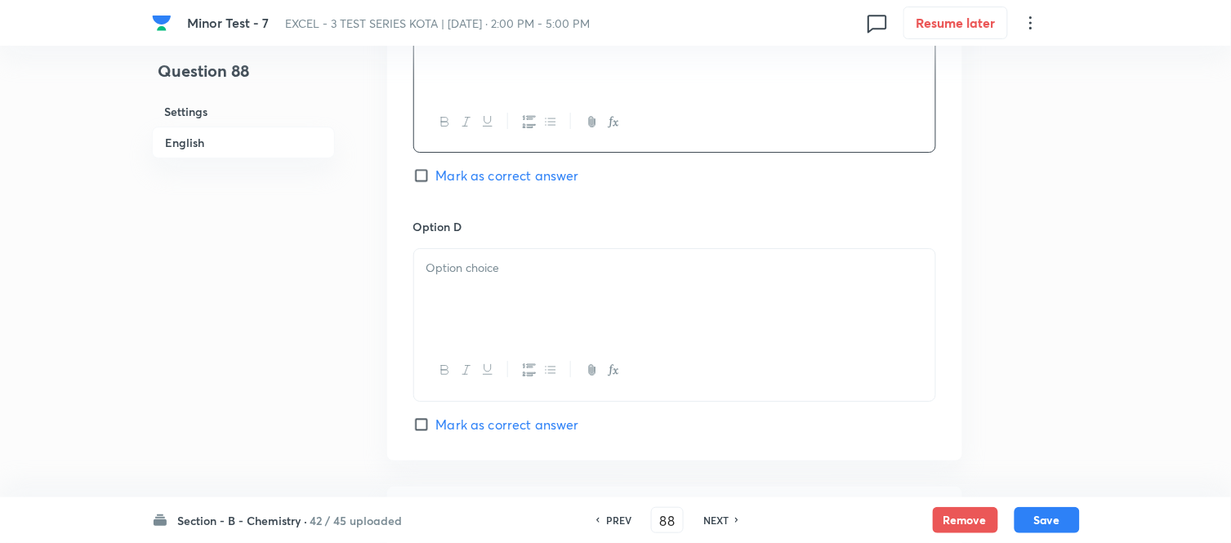
click at [611, 291] on div at bounding box center [674, 294] width 521 height 91
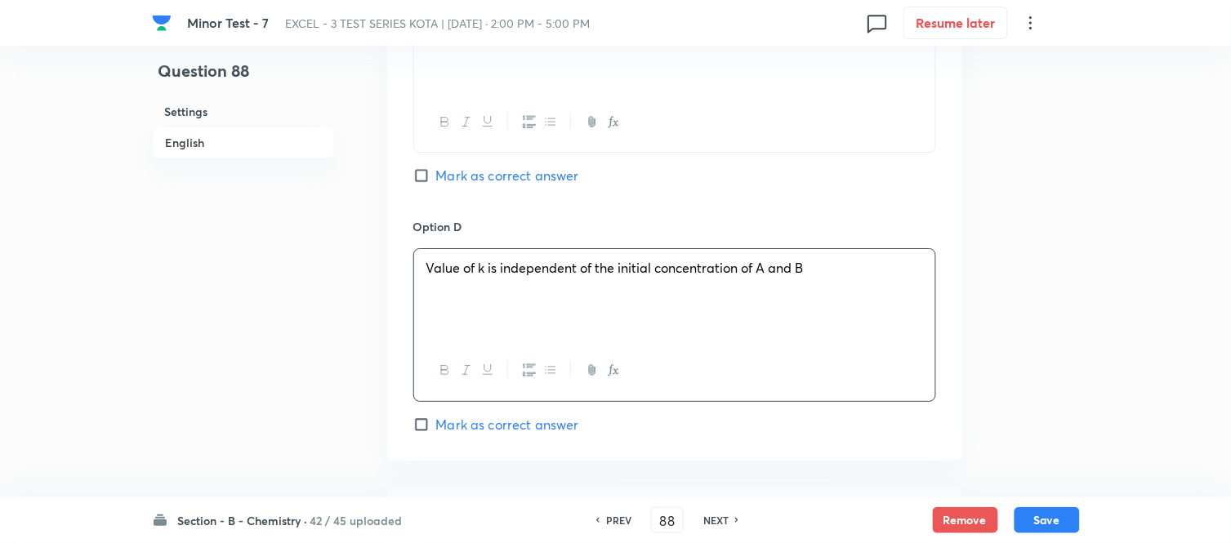
click at [442, 427] on span "Mark as correct answer" at bounding box center [507, 425] width 143 height 20
click at [436, 427] on input "Mark as correct answer" at bounding box center [424, 425] width 23 height 16
checkbox input "true"
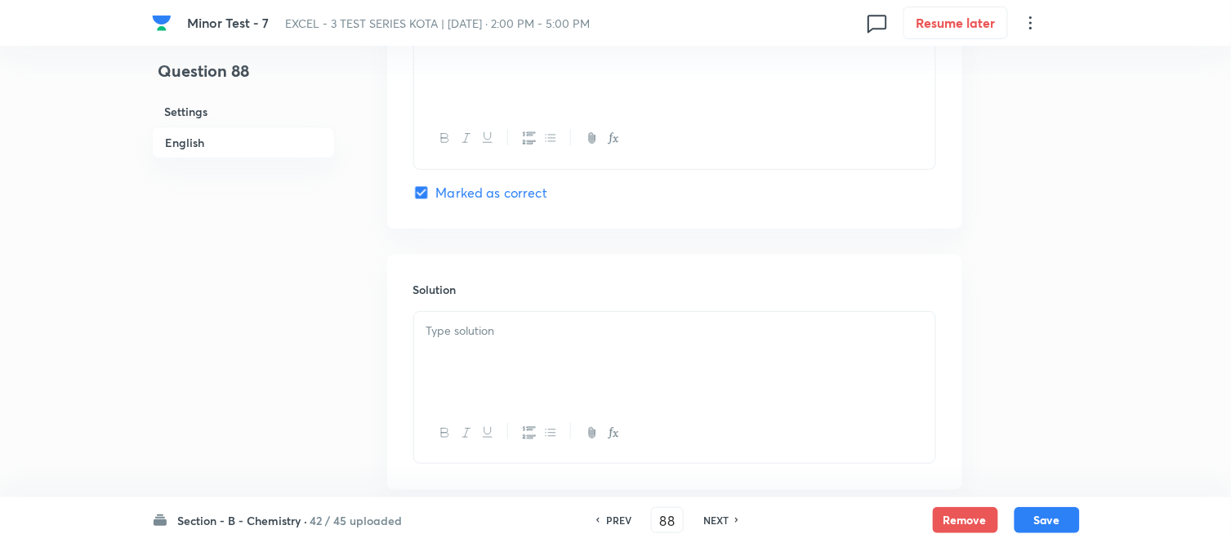
scroll to position [1634, 0]
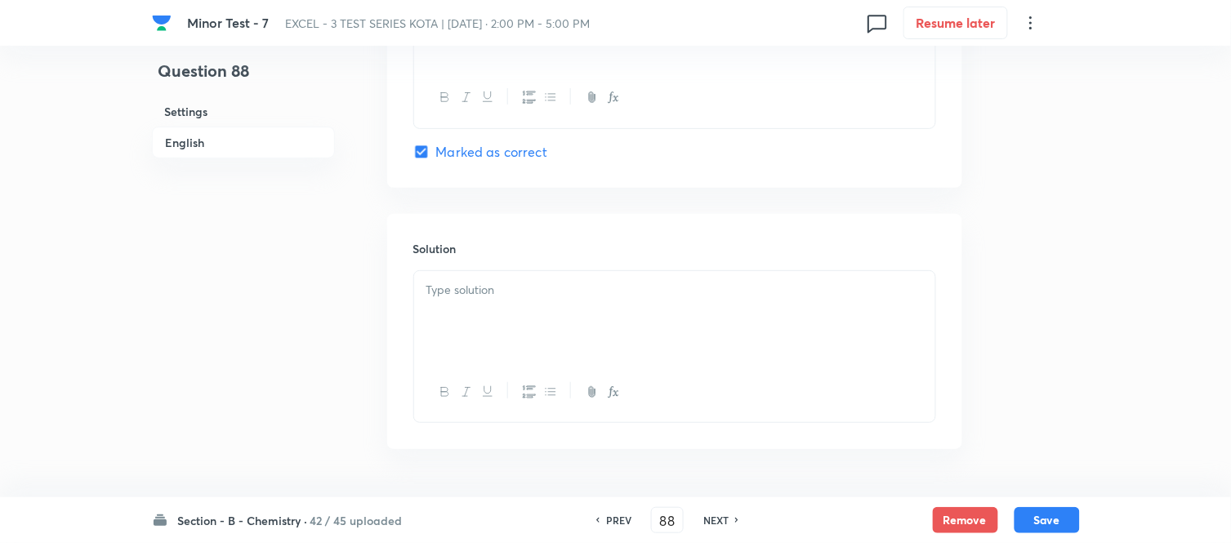
click at [521, 329] on div at bounding box center [674, 316] width 521 height 91
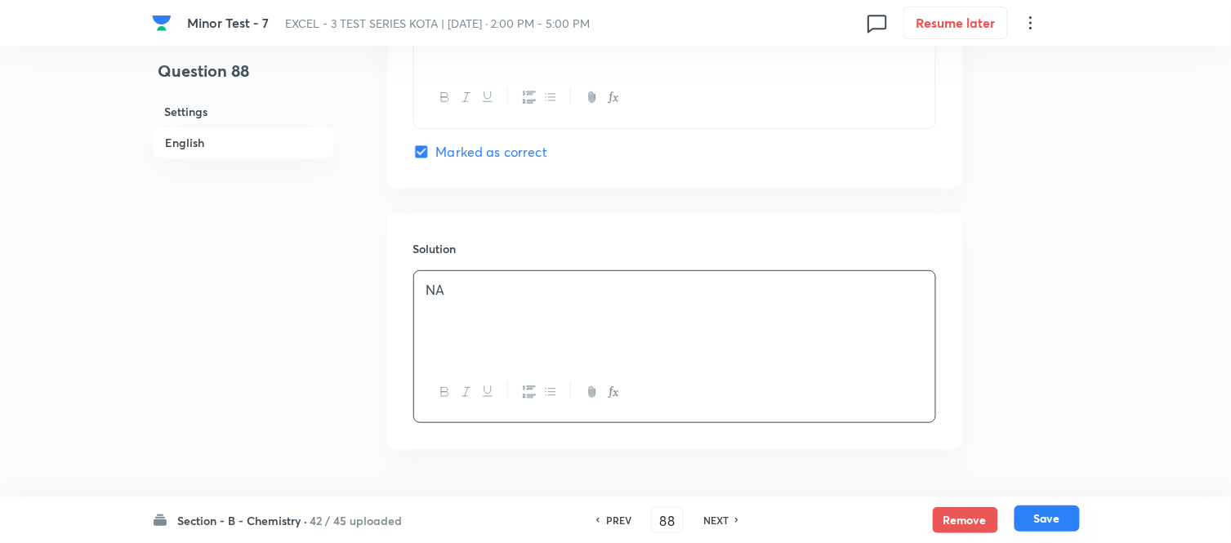
click at [1055, 518] on button "Save" at bounding box center [1046, 519] width 65 height 26
type input "89"
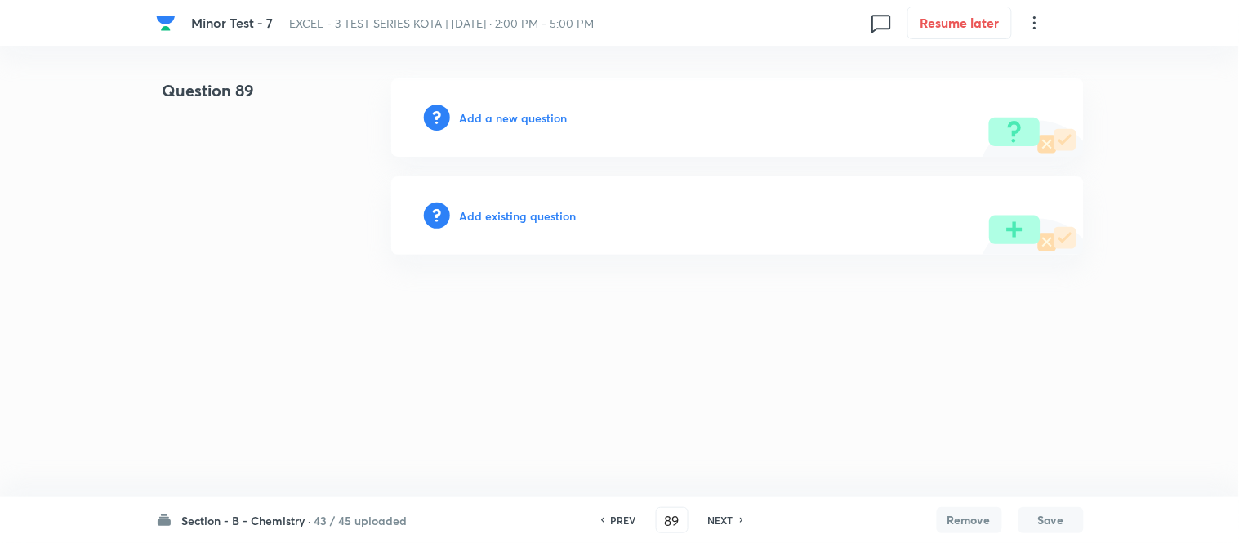
click at [492, 116] on h6 "Add a new question" at bounding box center [514, 117] width 108 height 17
click at [492, 116] on h6 "Choose a question type" at bounding box center [523, 117] width 126 height 17
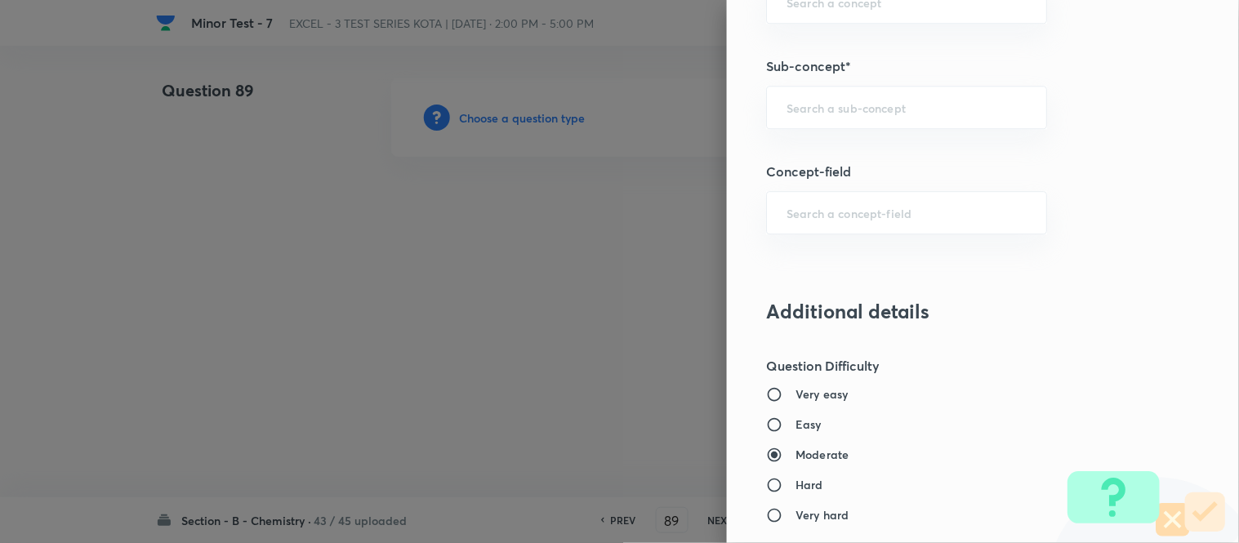
scroll to position [1145, 0]
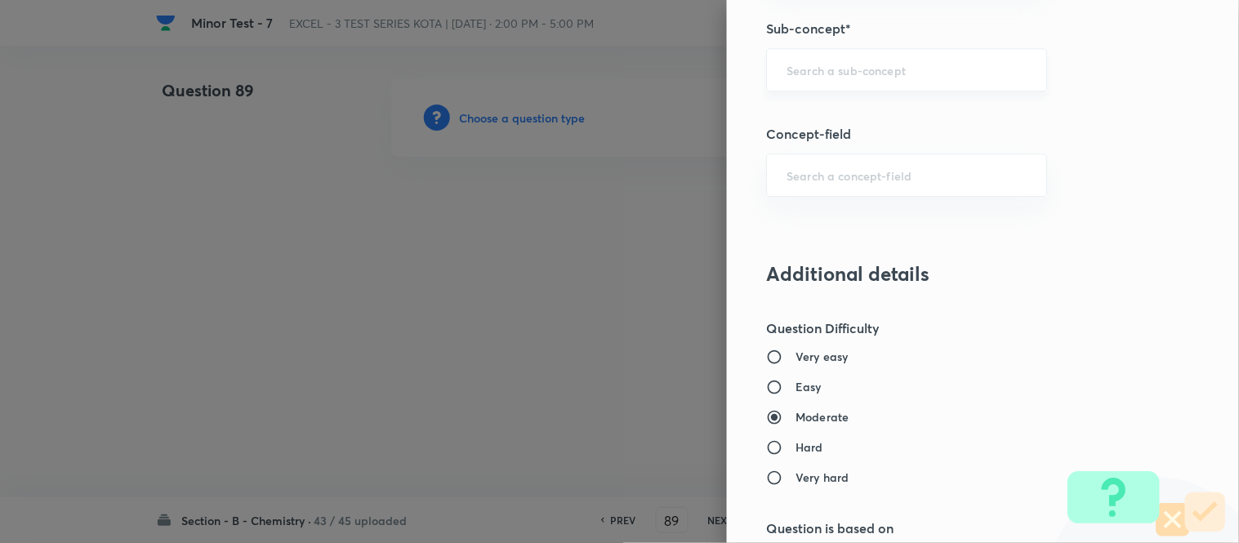
click at [838, 71] on input "text" at bounding box center [907, 70] width 240 height 16
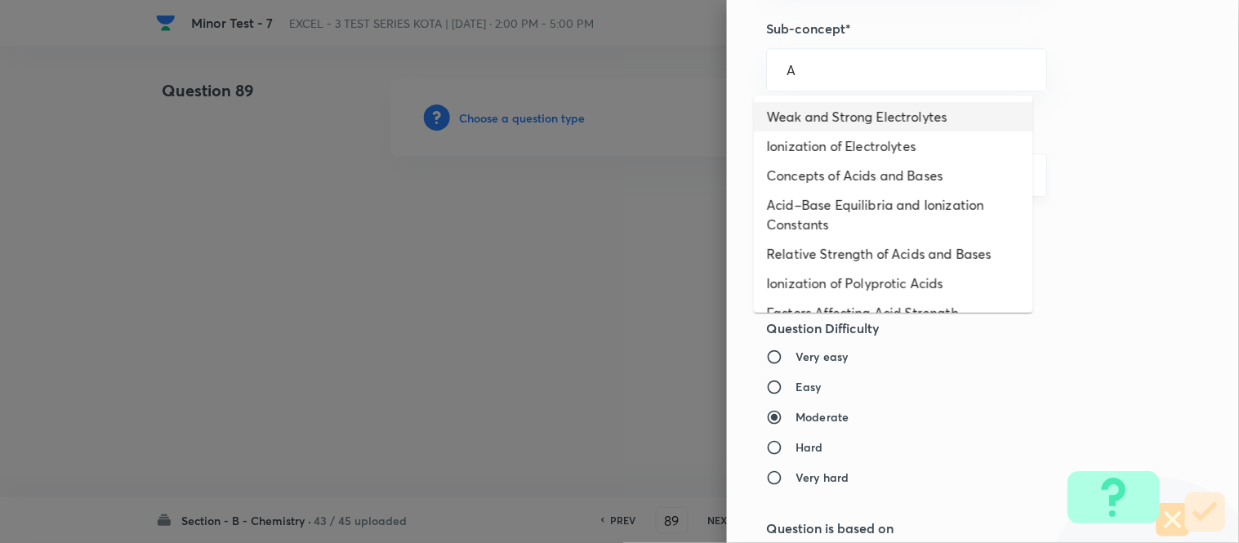
drag, startPoint x: 833, startPoint y: 110, endPoint x: 907, endPoint y: 159, distance: 88.4
click at [833, 111] on li "Weak and Strong Electrolytes" at bounding box center [893, 116] width 279 height 29
type input "Weak and Strong Electrolytes"
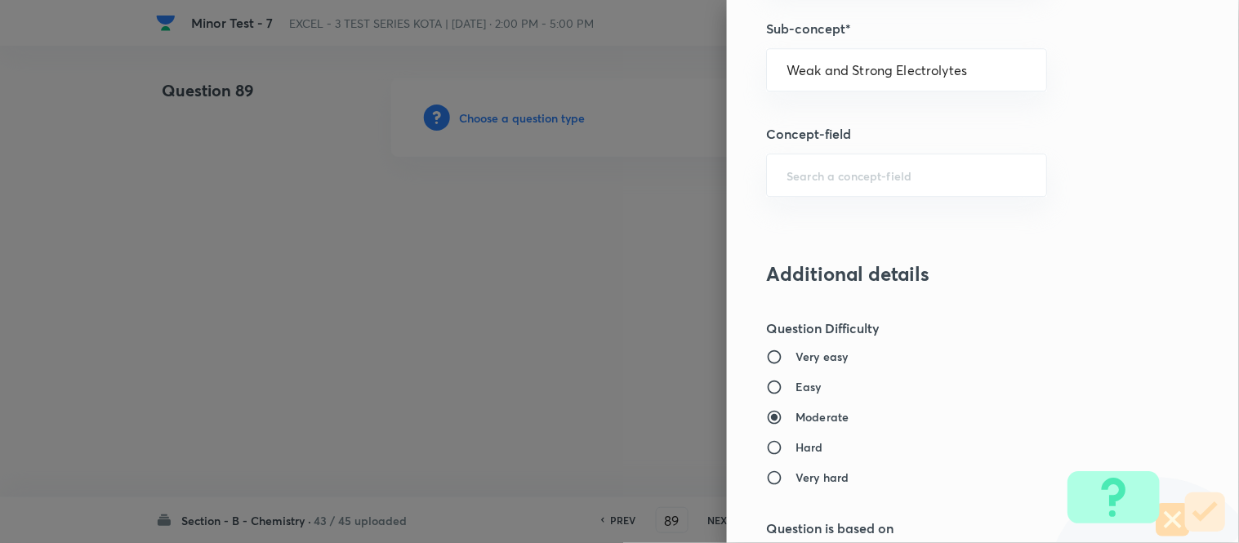
type input "Chemistry"
type input "Physical Chemistry"
type input "Ionic Equilibrium"
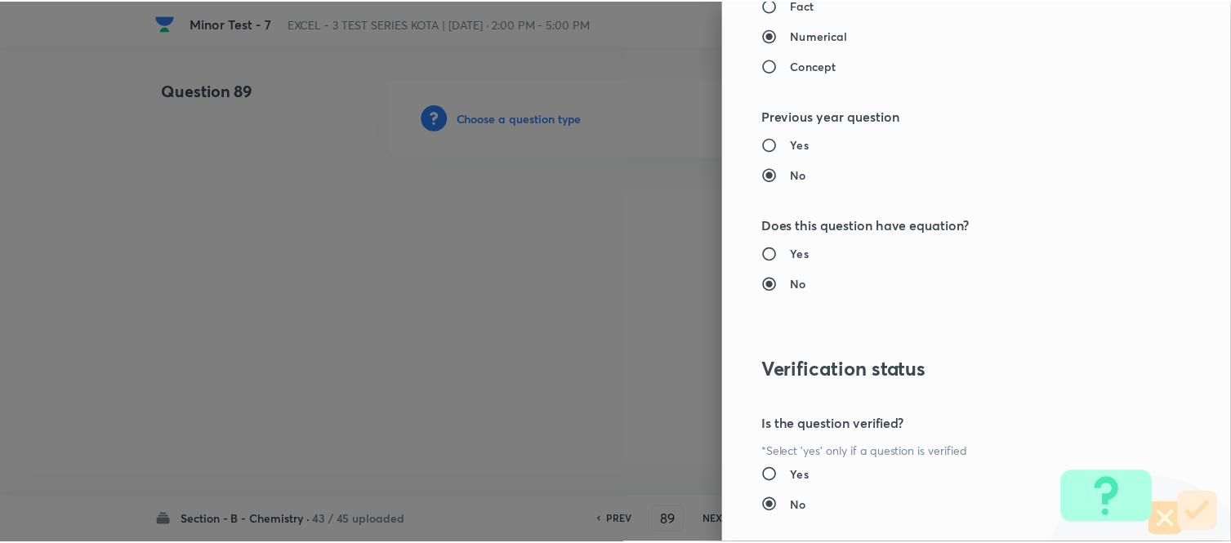
scroll to position [1793, 0]
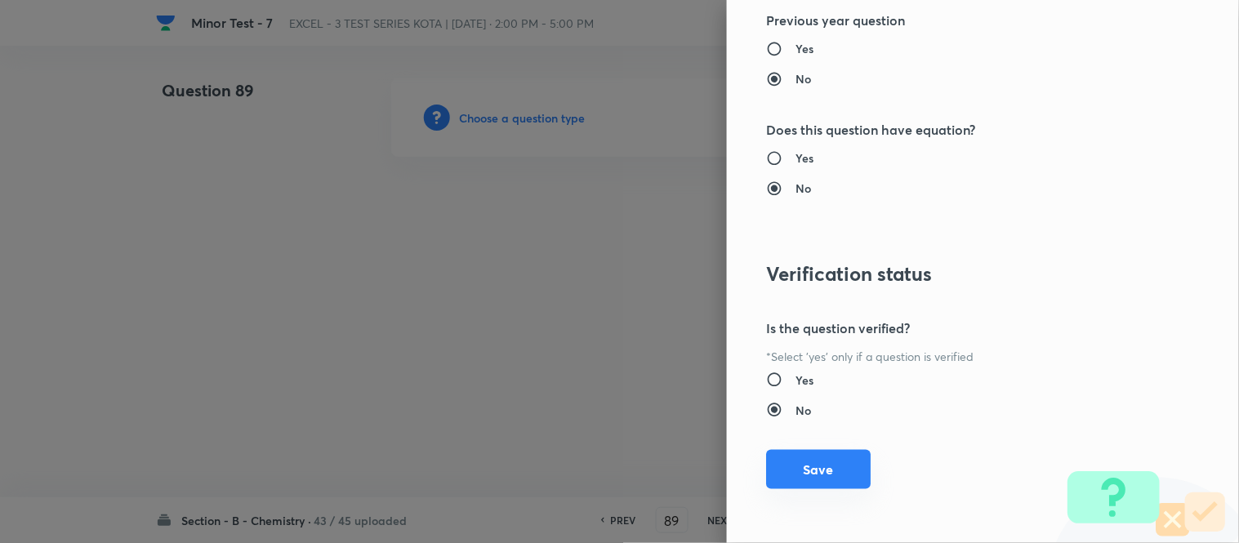
click at [800, 471] on button "Save" at bounding box center [818, 469] width 105 height 39
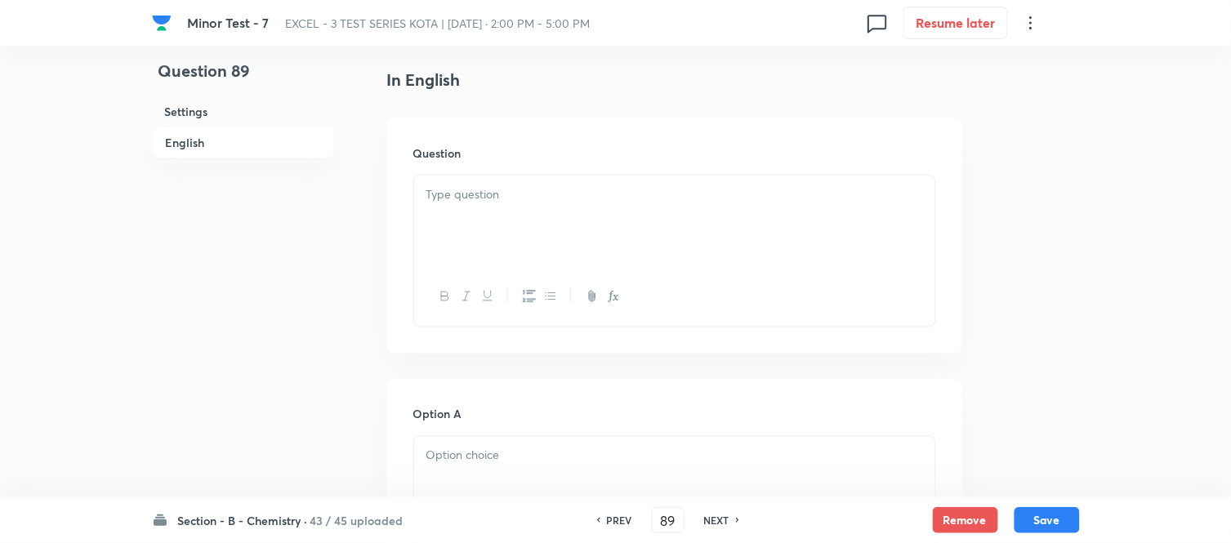
scroll to position [453, 0]
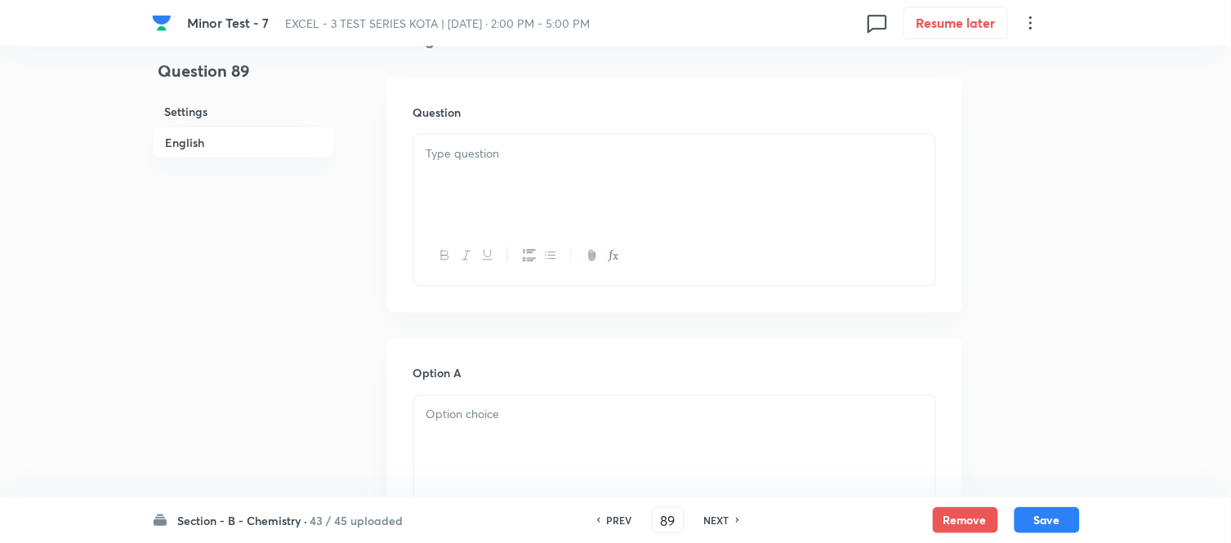
click at [602, 178] on div at bounding box center [674, 180] width 521 height 91
click at [593, 170] on div at bounding box center [674, 180] width 521 height 91
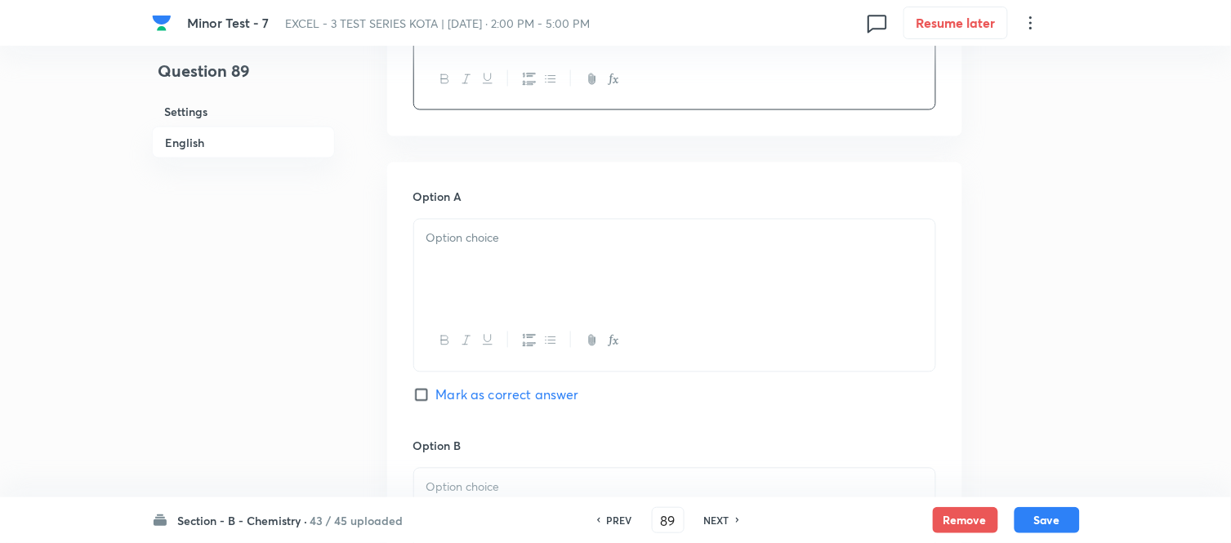
scroll to position [635, 0]
click at [541, 231] on p at bounding box center [674, 234] width 497 height 19
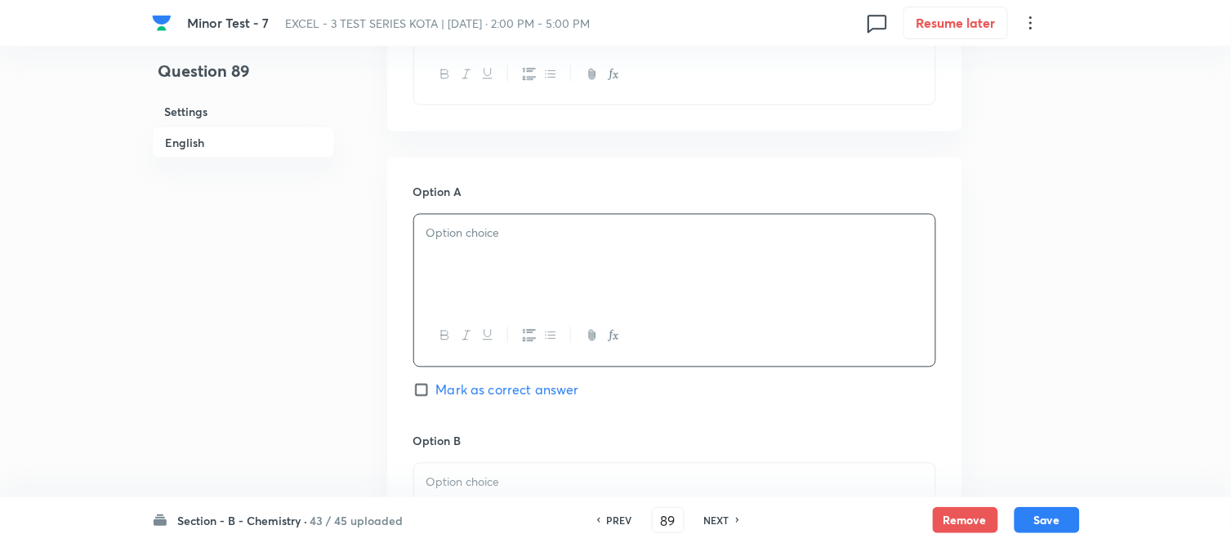
click at [615, 268] on div at bounding box center [674, 260] width 521 height 91
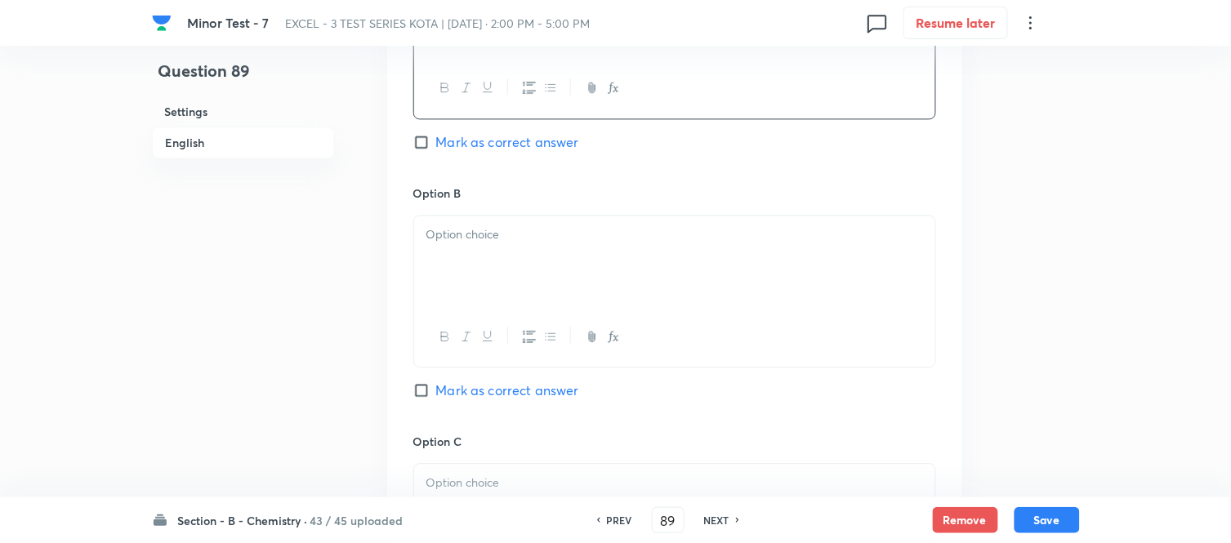
scroll to position [907, 0]
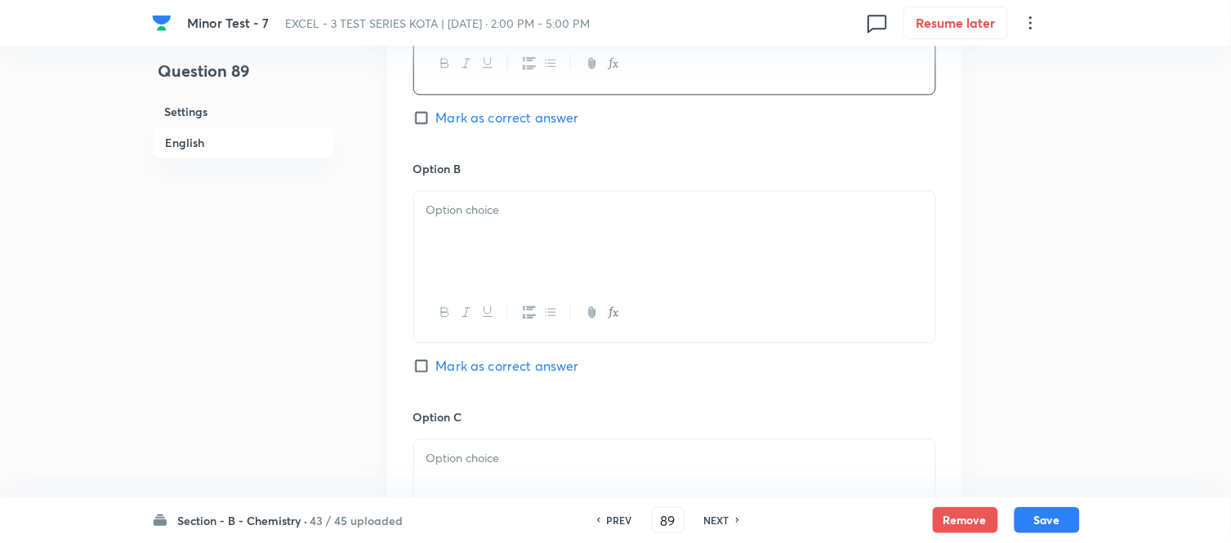
click at [550, 233] on div at bounding box center [674, 236] width 521 height 91
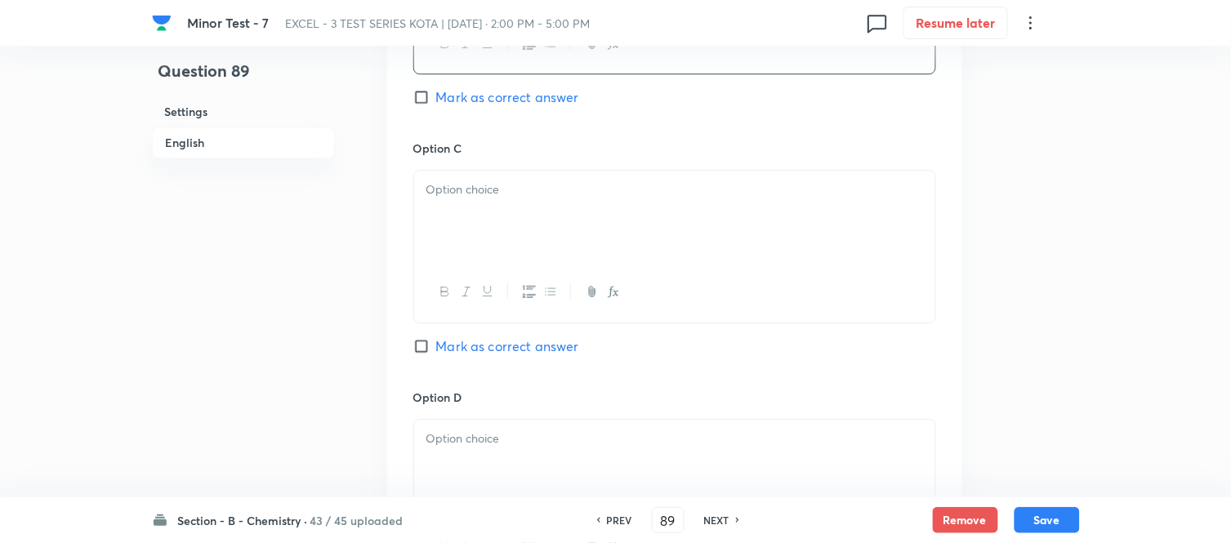
scroll to position [1179, 0]
click at [575, 219] on div at bounding box center [674, 212] width 521 height 91
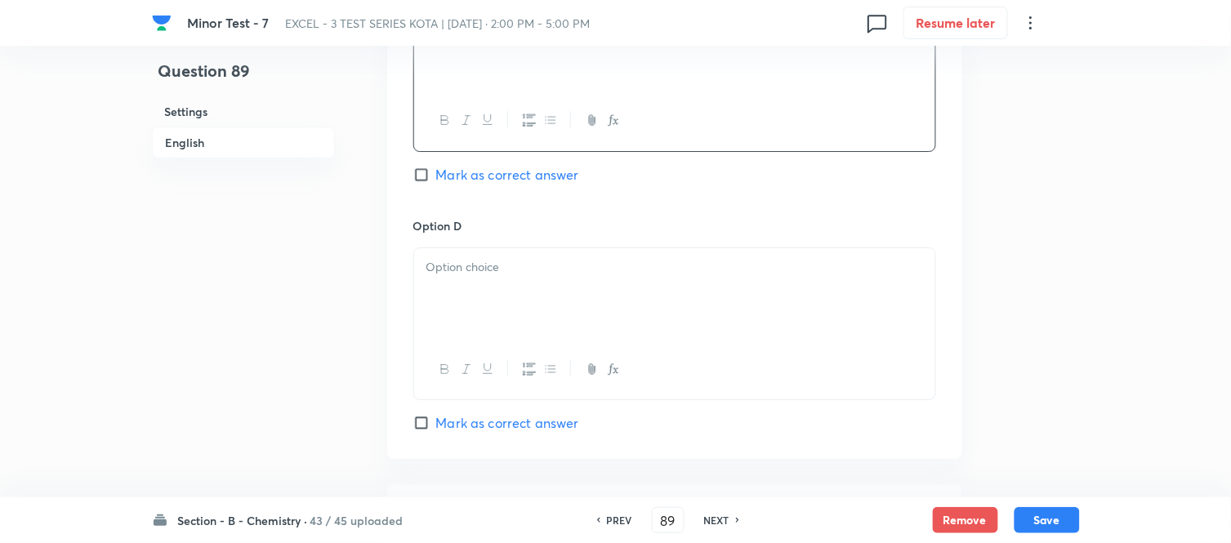
scroll to position [1361, 0]
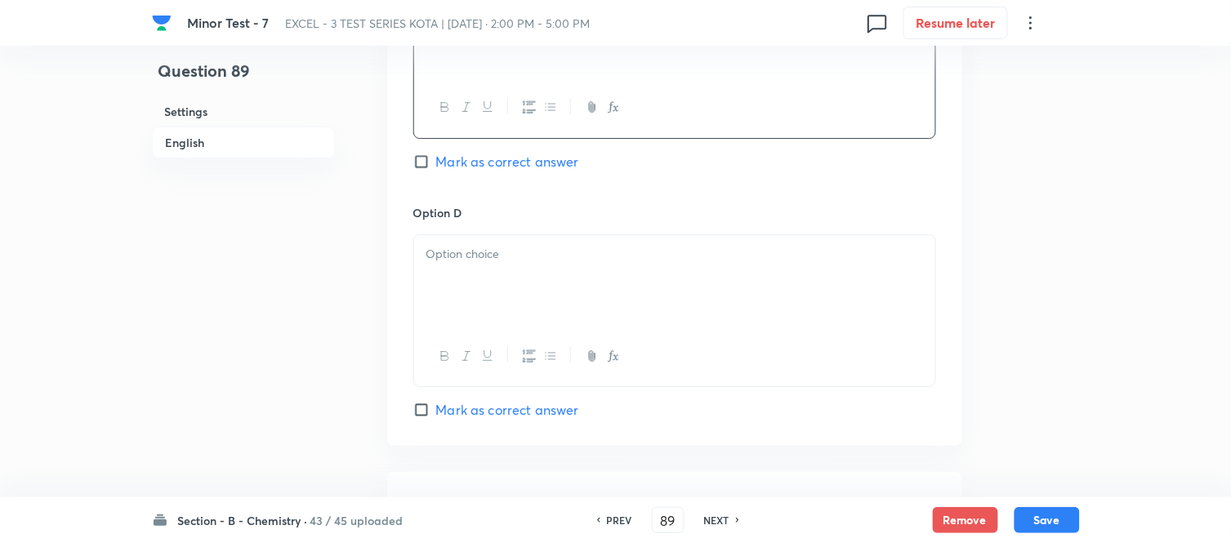
click at [549, 305] on div at bounding box center [674, 280] width 521 height 91
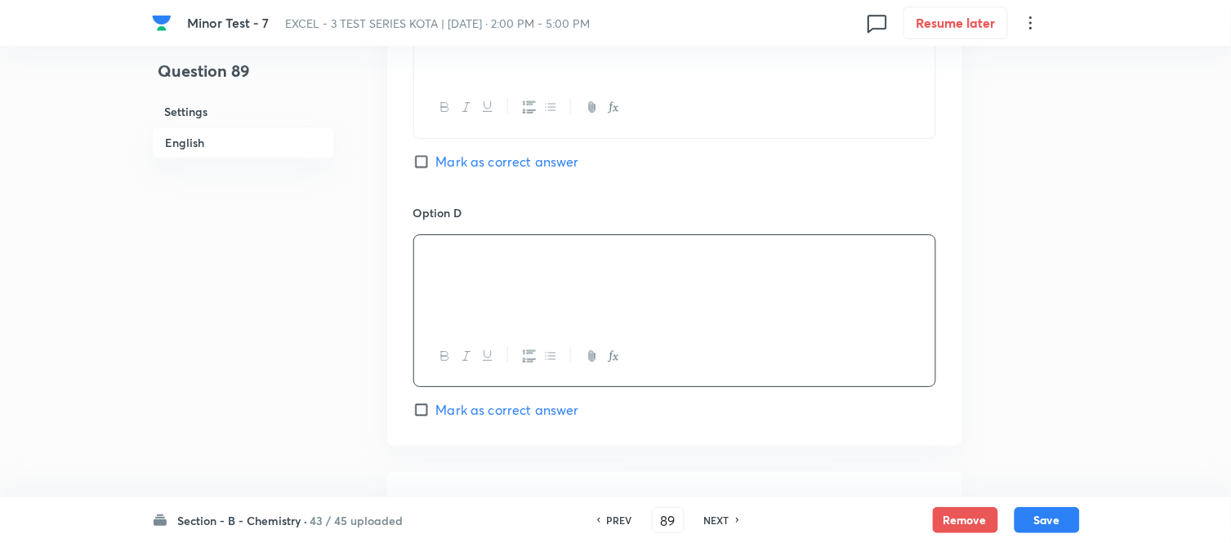
click at [427, 413] on input "Mark as correct answer" at bounding box center [424, 410] width 23 height 16
checkbox input "true"
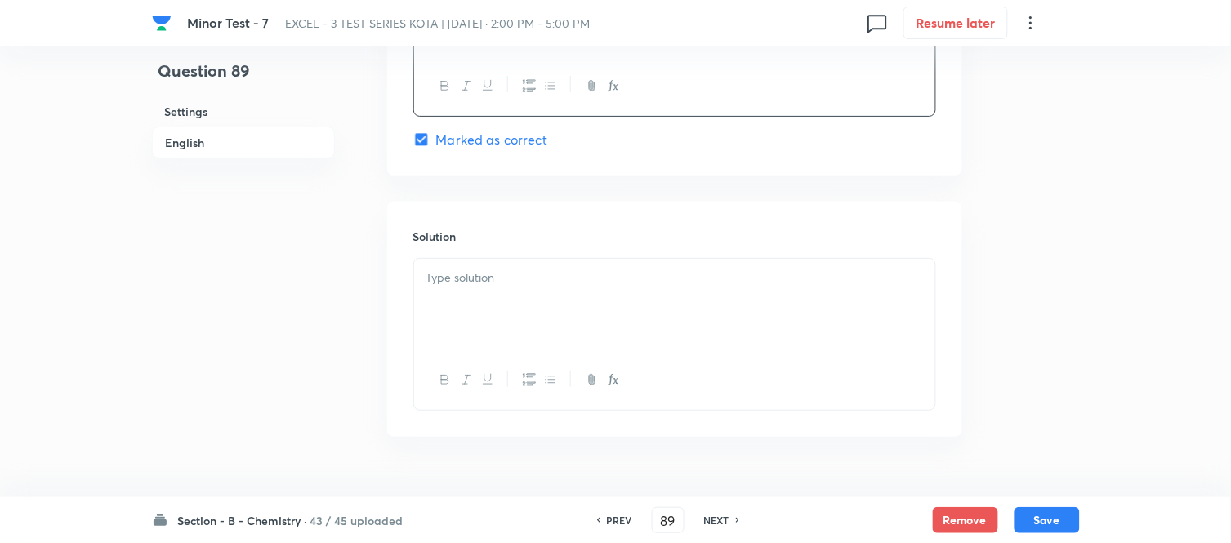
scroll to position [1634, 0]
click at [537, 311] on div at bounding box center [674, 301] width 521 height 91
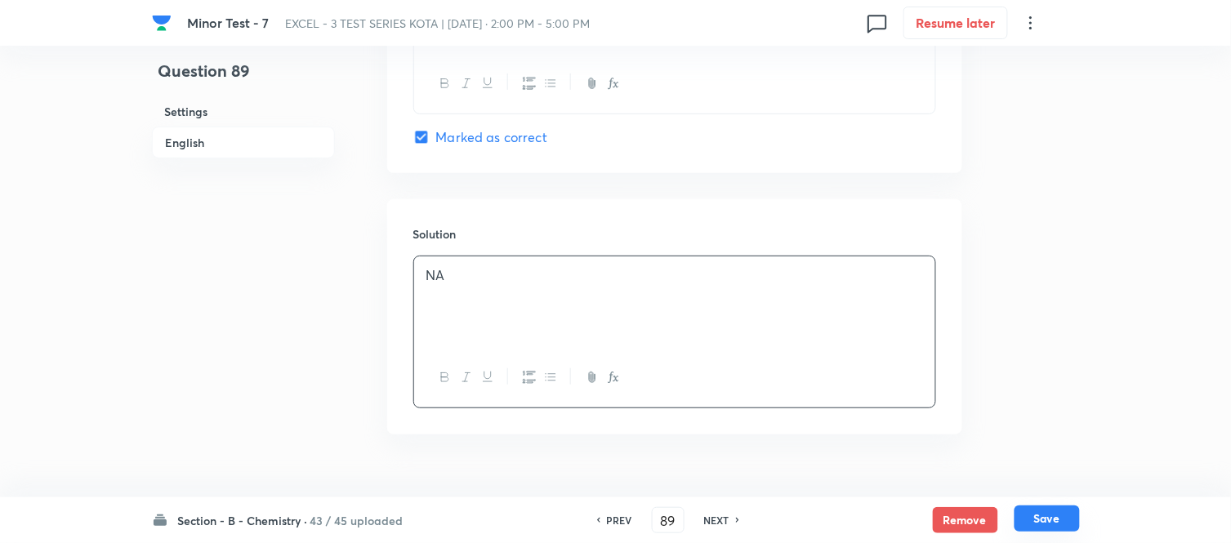
click at [1033, 520] on button "Save" at bounding box center [1046, 519] width 65 height 26
type input "90"
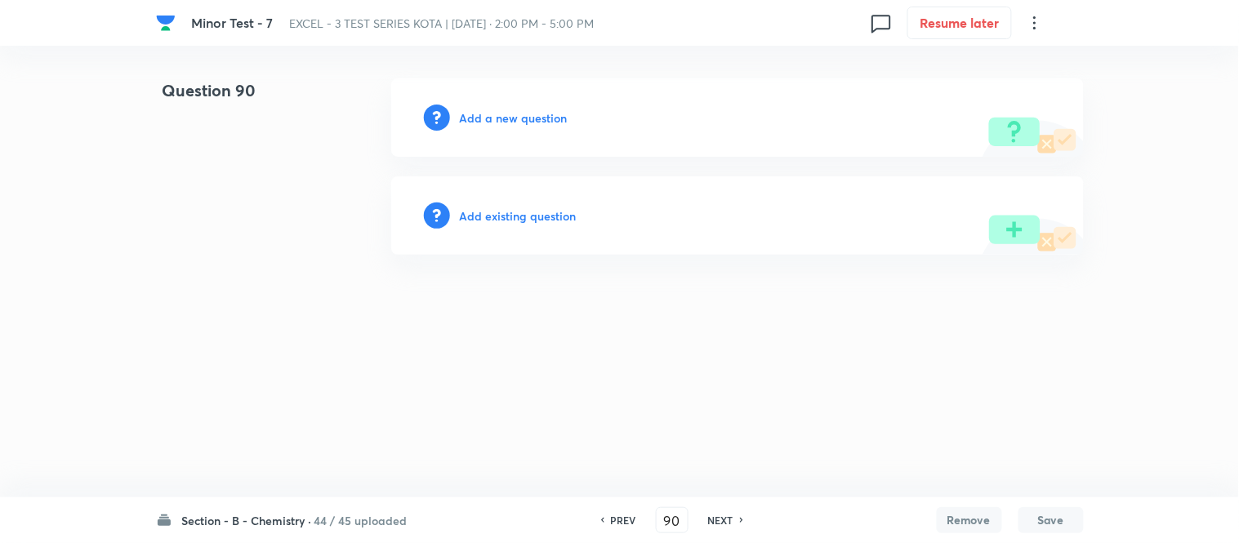
click at [515, 123] on h6 "Add a new question" at bounding box center [514, 117] width 108 height 17
click at [455, 113] on div "Choose a question type" at bounding box center [737, 117] width 693 height 78
click at [533, 124] on h6 "Choose a question type" at bounding box center [523, 117] width 126 height 17
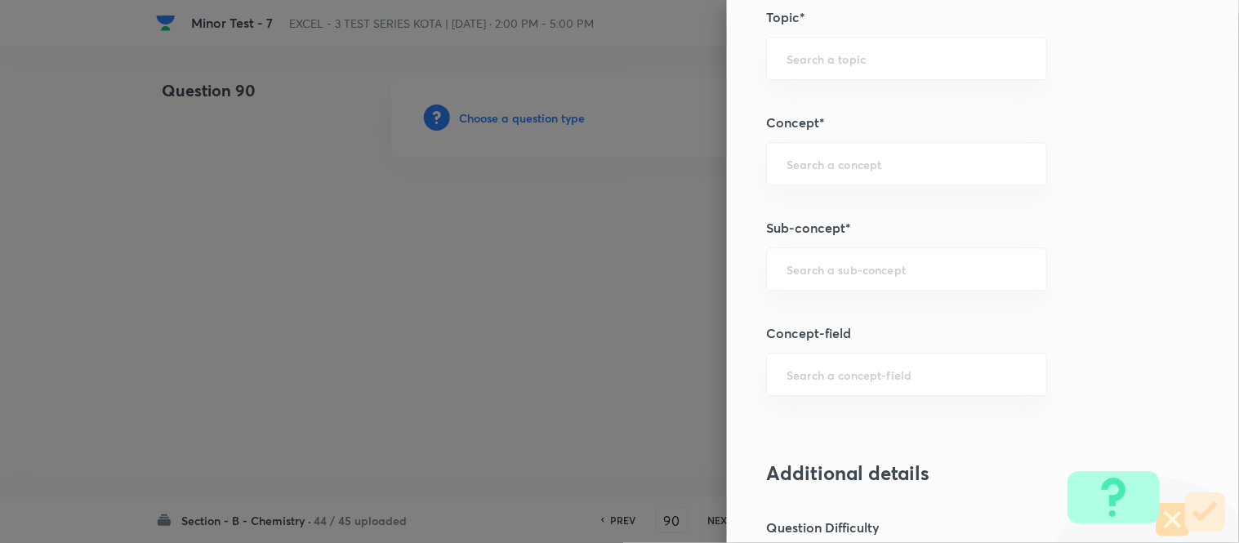
scroll to position [992, 0]
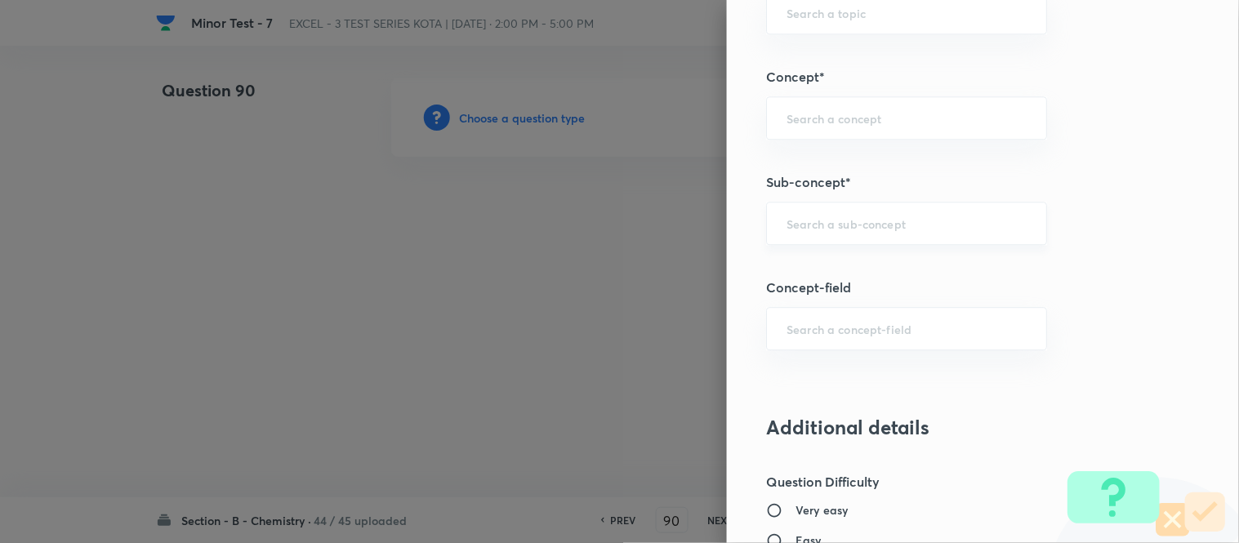
click at [864, 222] on input "text" at bounding box center [907, 224] width 240 height 16
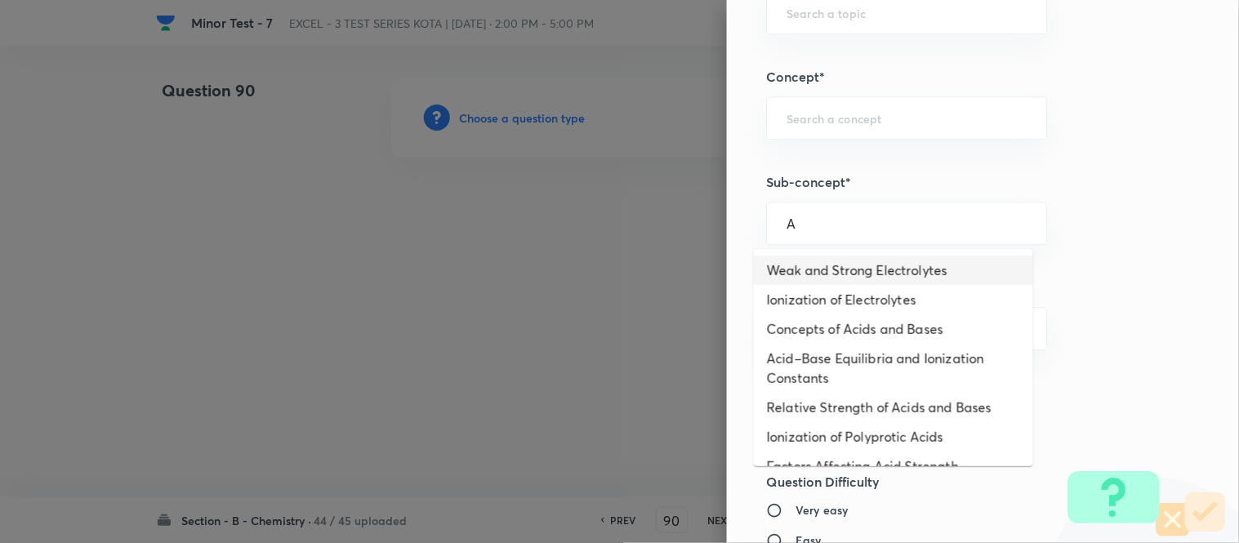
click at [836, 260] on li "Weak and Strong Electrolytes" at bounding box center [893, 270] width 279 height 29
type input "Weak and Strong Electrolytes"
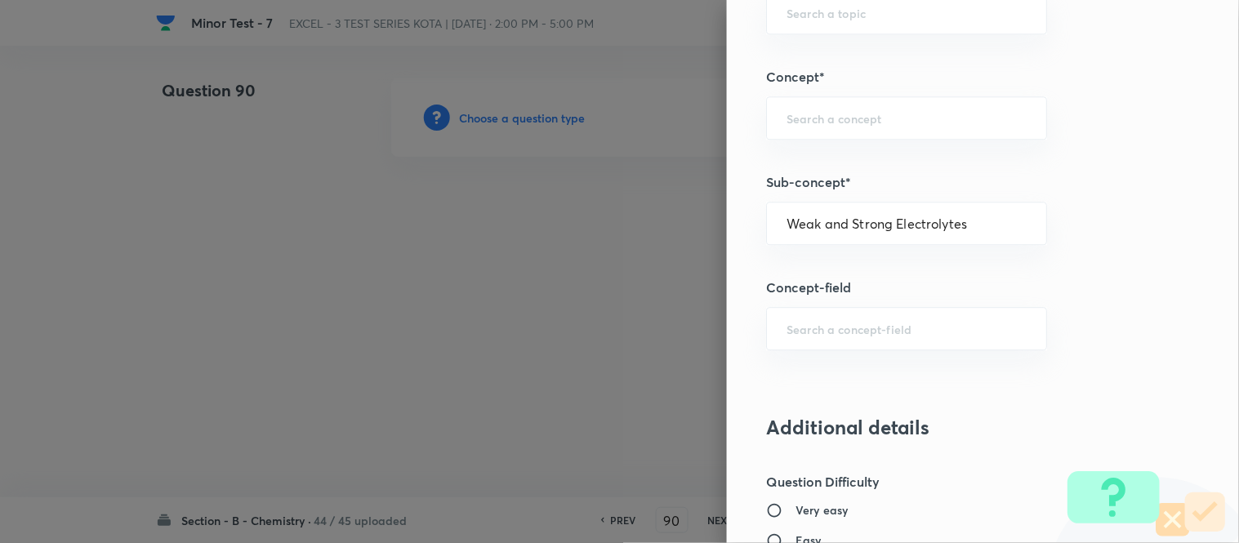
type input "Chemistry"
type input "Physical Chemistry"
type input "Ionic Equilibrium"
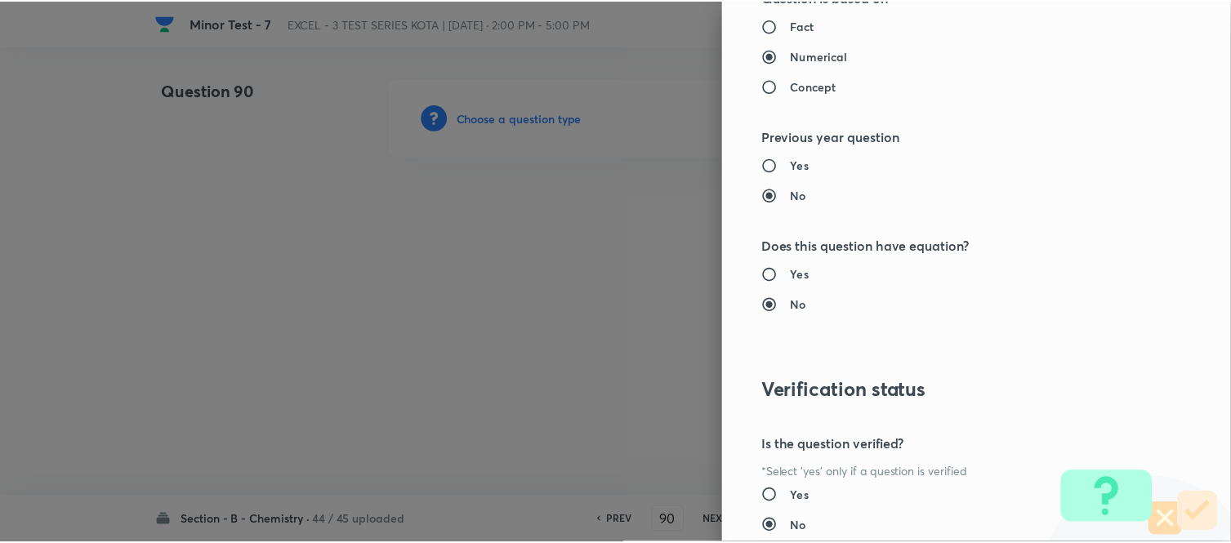
scroll to position [1793, 0]
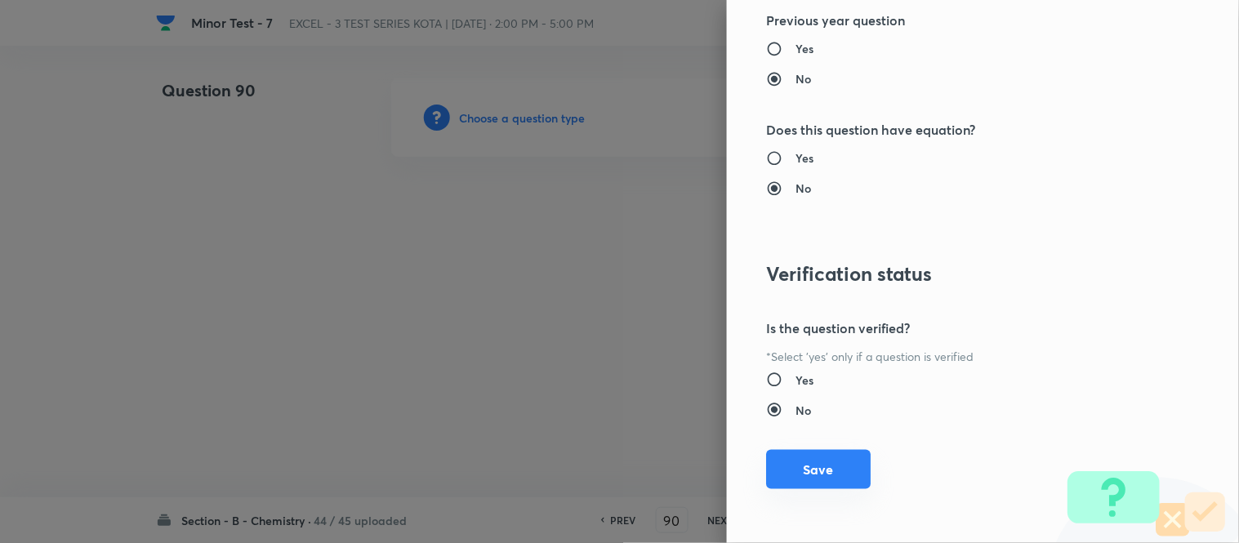
click at [787, 469] on button "Save" at bounding box center [818, 469] width 105 height 39
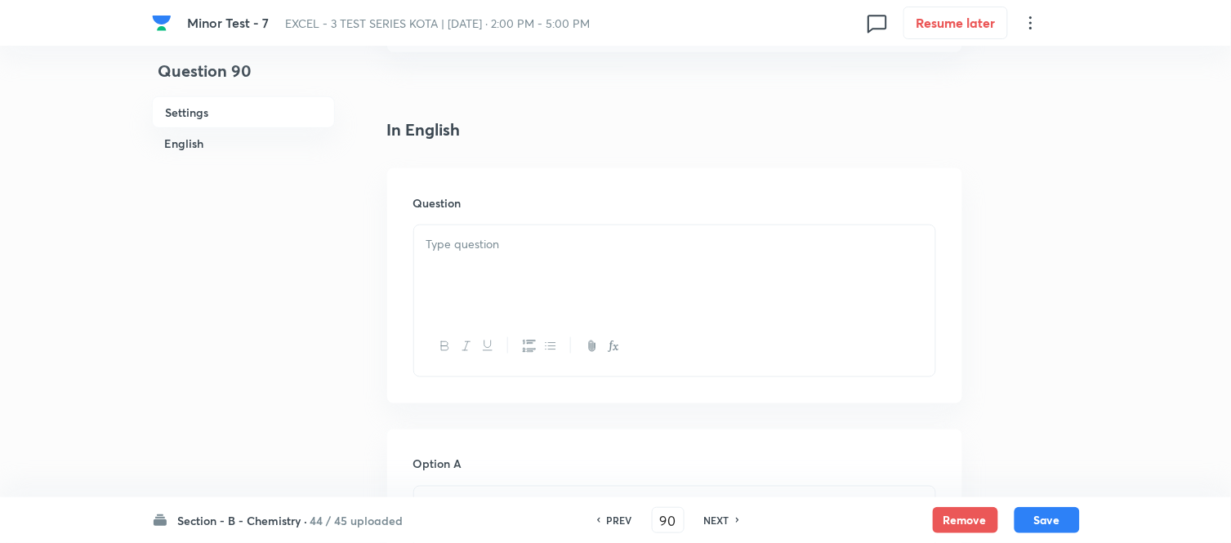
scroll to position [453, 0]
click at [679, 181] on div at bounding box center [674, 180] width 521 height 91
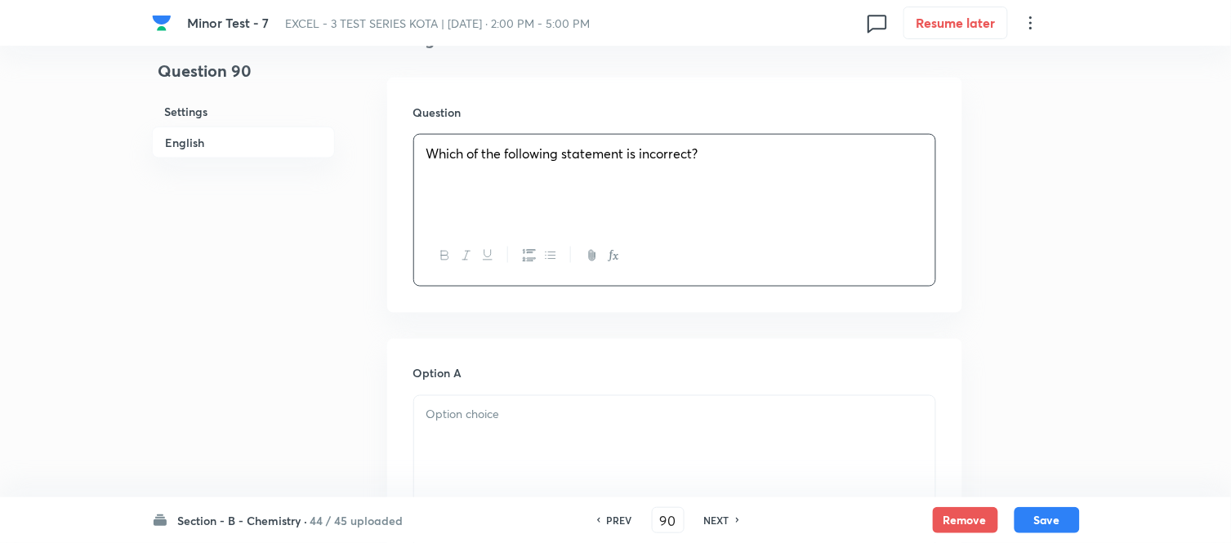
click at [550, 421] on p at bounding box center [674, 415] width 497 height 19
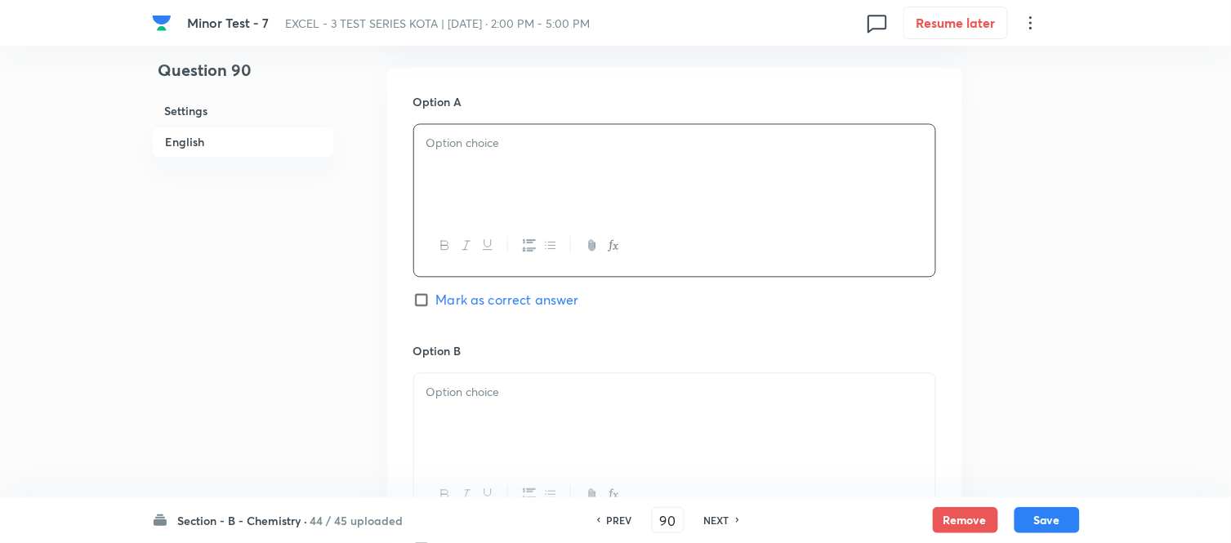
scroll to position [725, 0]
click at [614, 175] on div at bounding box center [674, 169] width 521 height 91
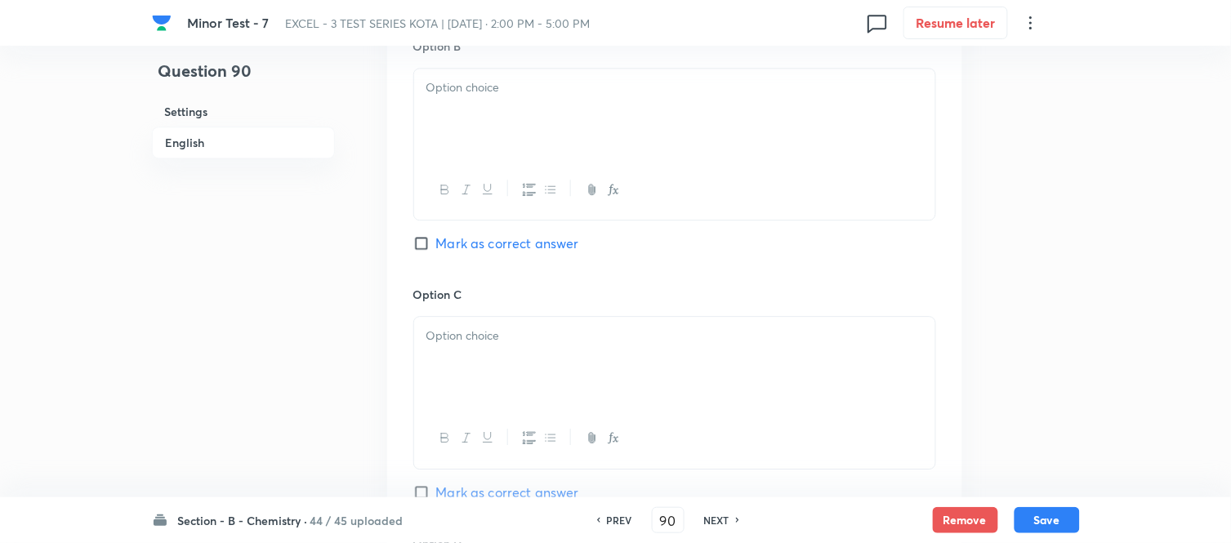
scroll to position [998, 0]
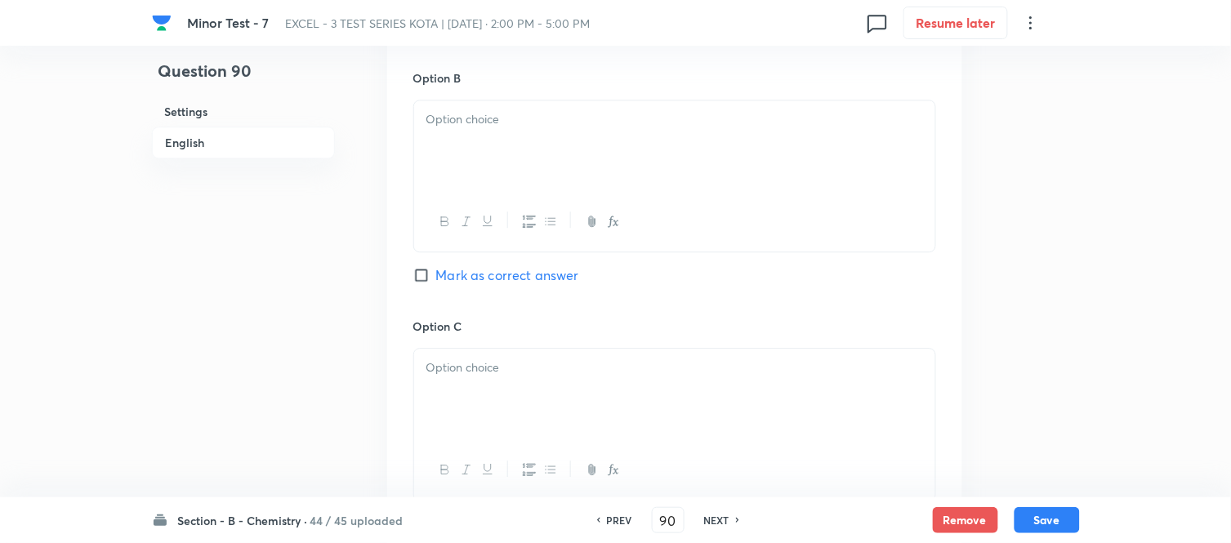
click at [609, 158] on div at bounding box center [674, 145] width 521 height 91
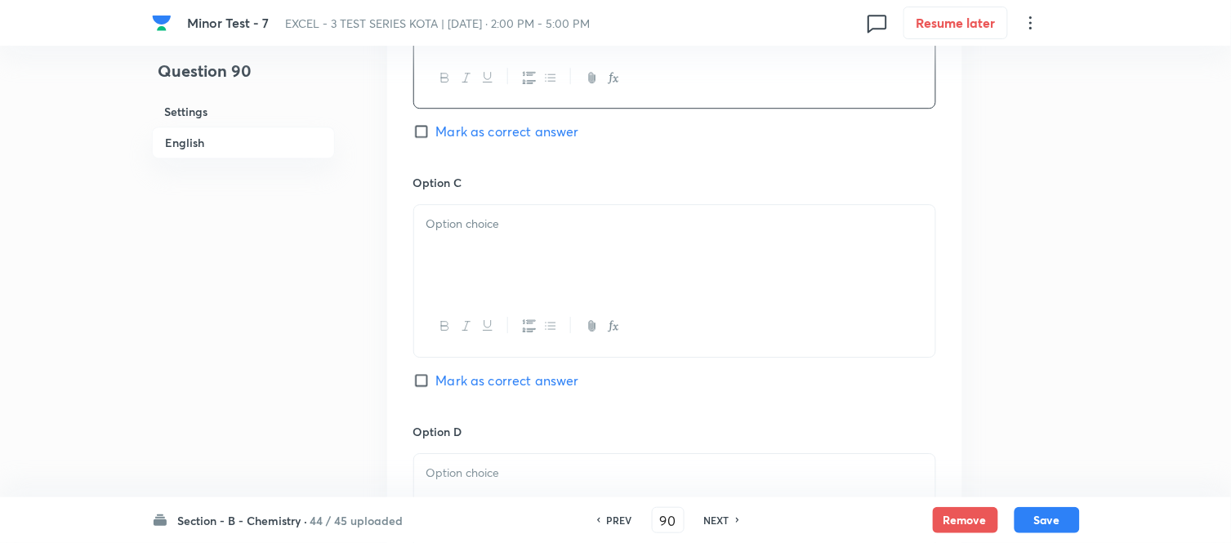
scroll to position [1179, 0]
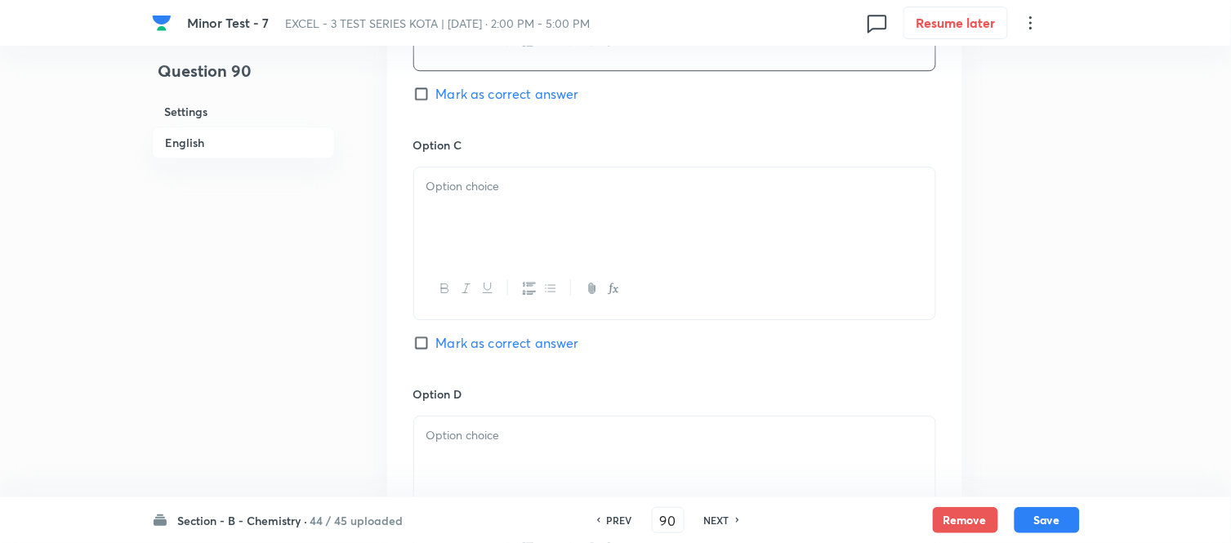
click at [586, 265] on div at bounding box center [674, 289] width 521 height 60
click at [567, 206] on div at bounding box center [674, 212] width 521 height 91
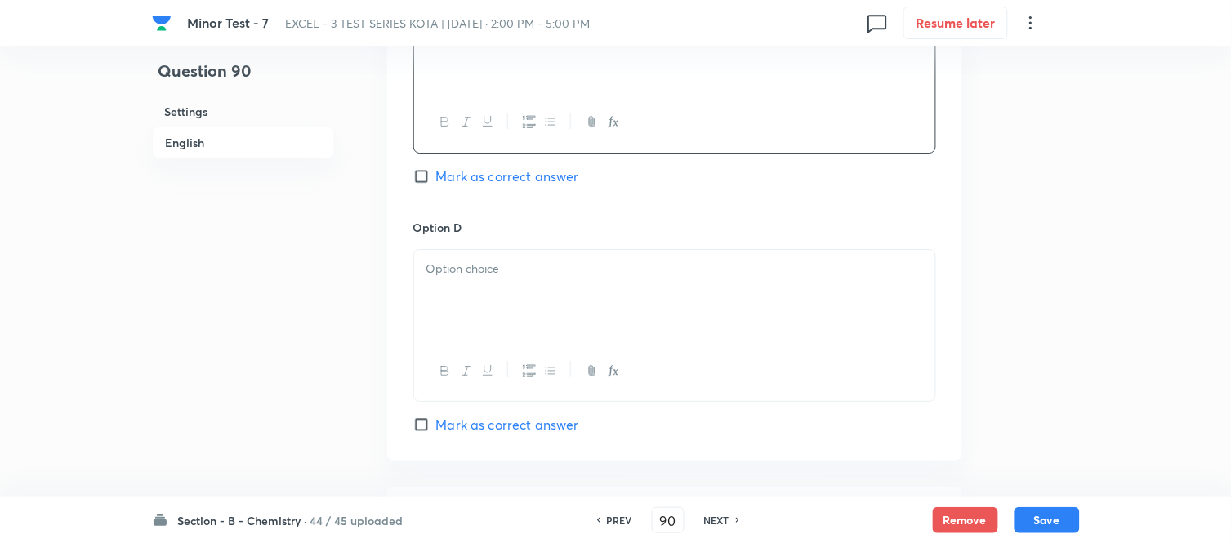
scroll to position [1361, 0]
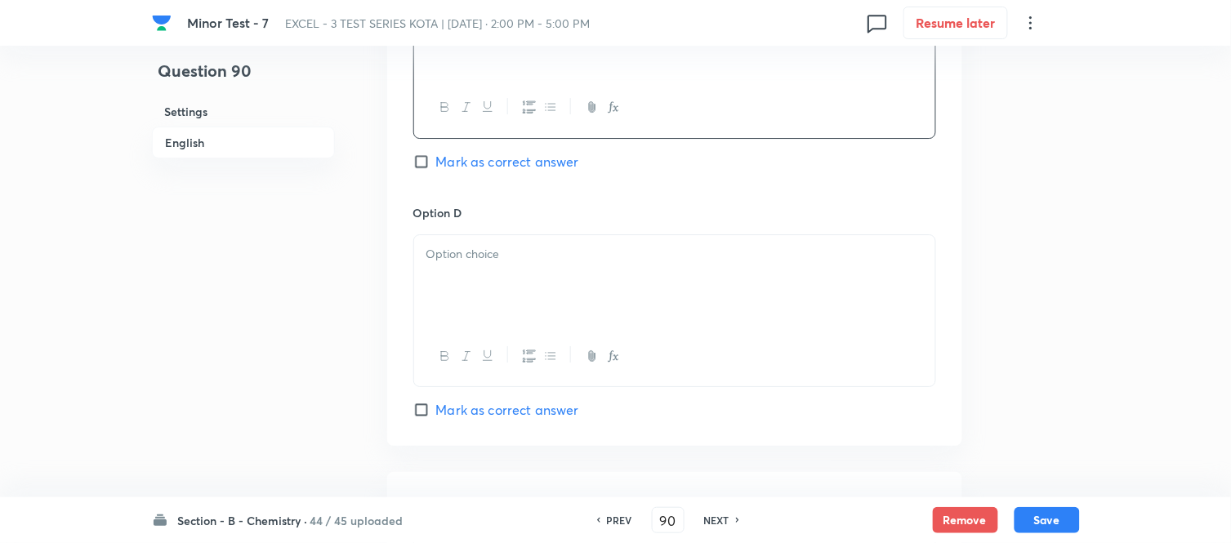
click at [613, 233] on div "Option D Mark as correct answer" at bounding box center [674, 312] width 523 height 216
click at [594, 263] on p at bounding box center [674, 254] width 497 height 19
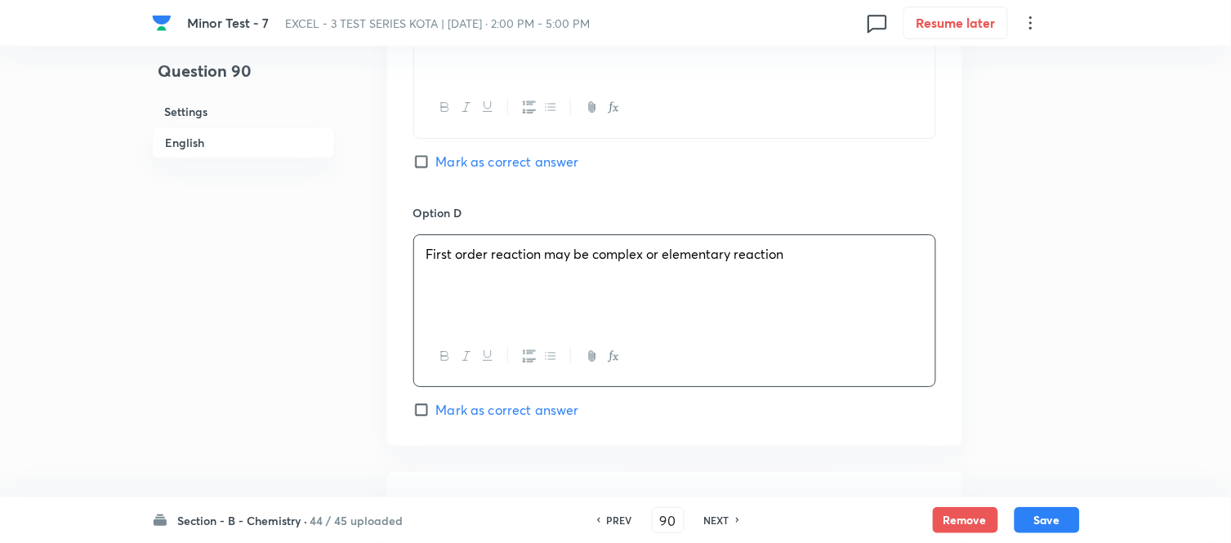
scroll to position [1634, 0]
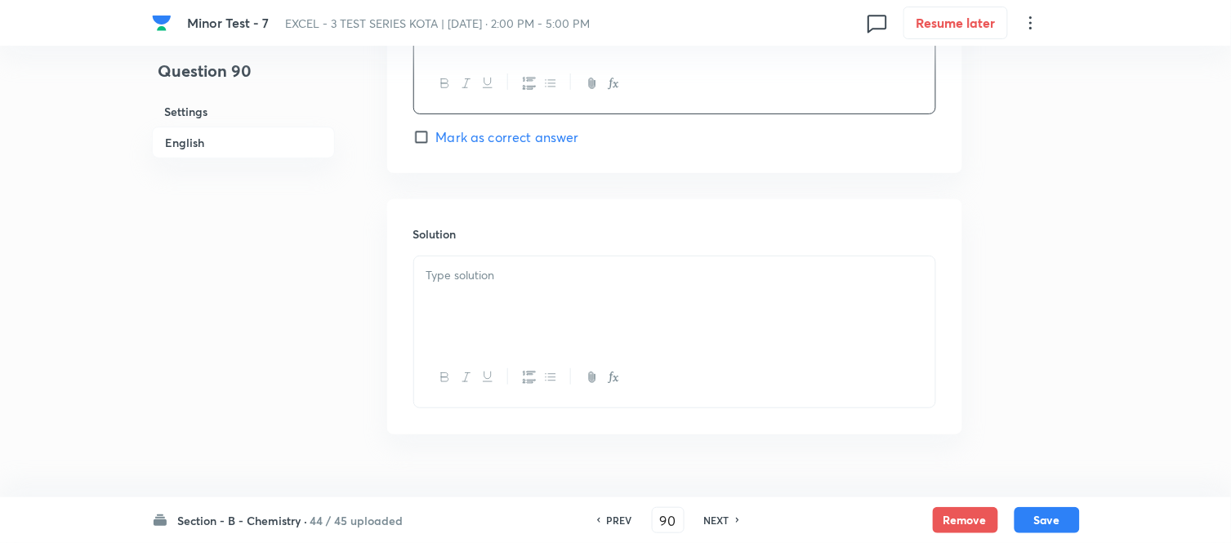
click at [560, 279] on p at bounding box center [674, 275] width 497 height 19
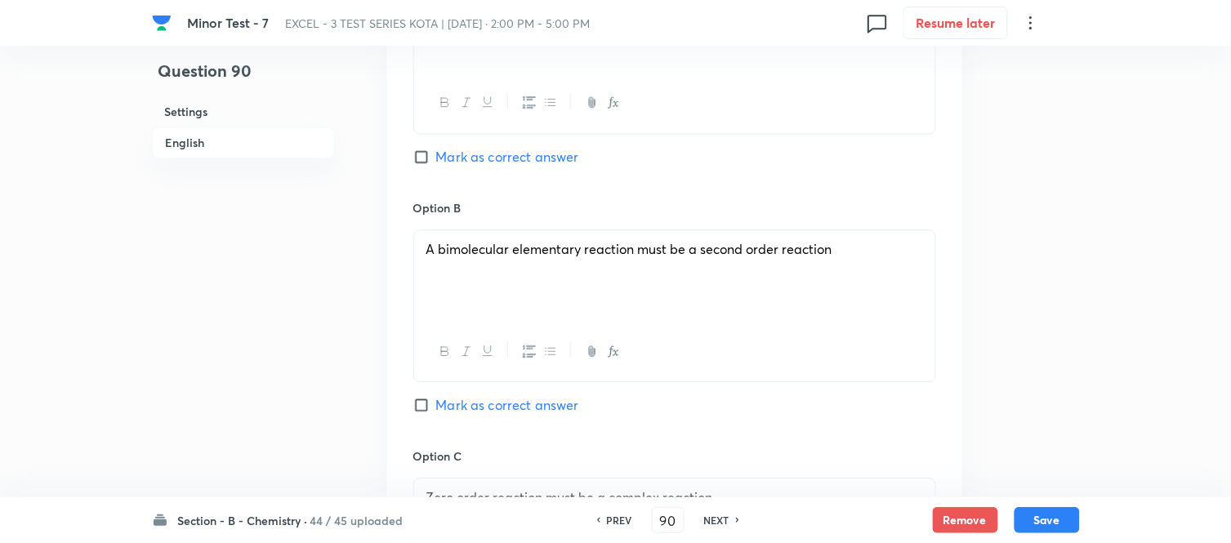
scroll to position [817, 0]
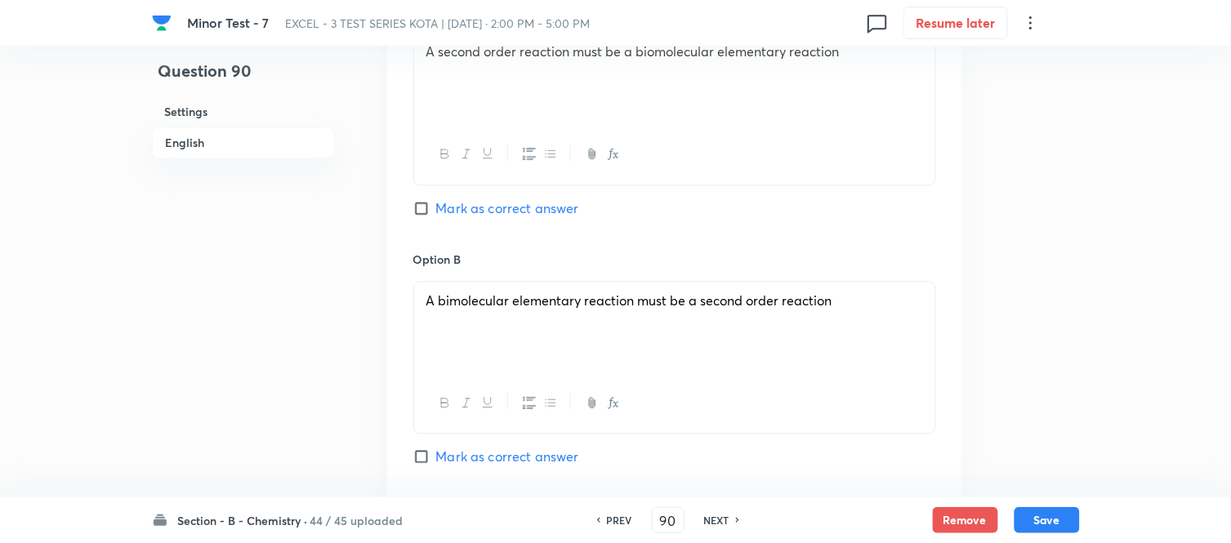
click at [421, 206] on input "Mark as correct answer" at bounding box center [424, 208] width 23 height 16
checkbox input "true"
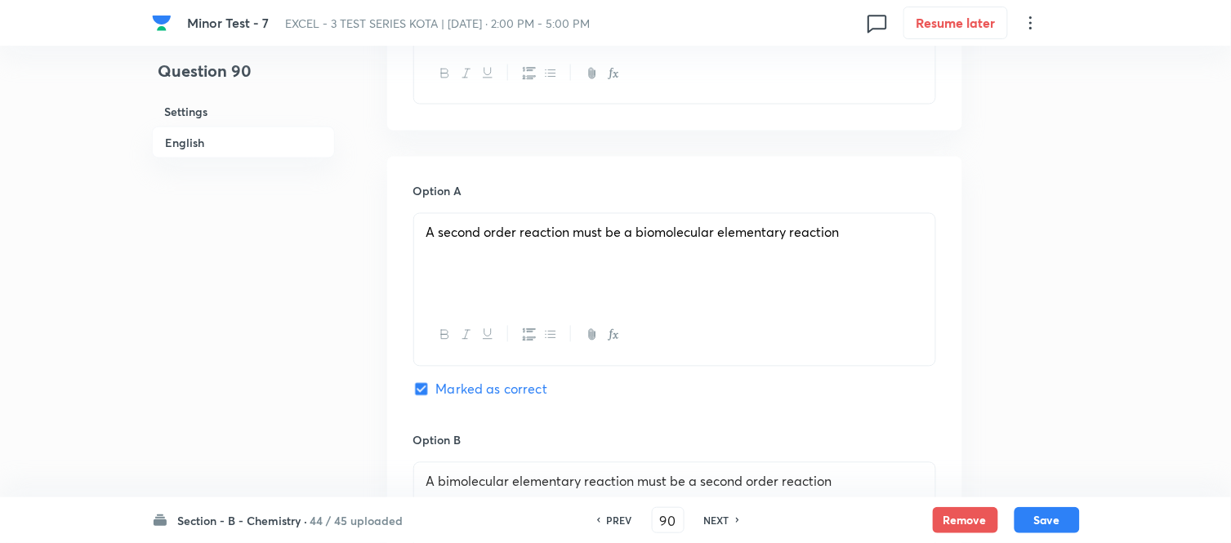
scroll to position [635, 0]
